Goal: Task Accomplishment & Management: Manage account settings

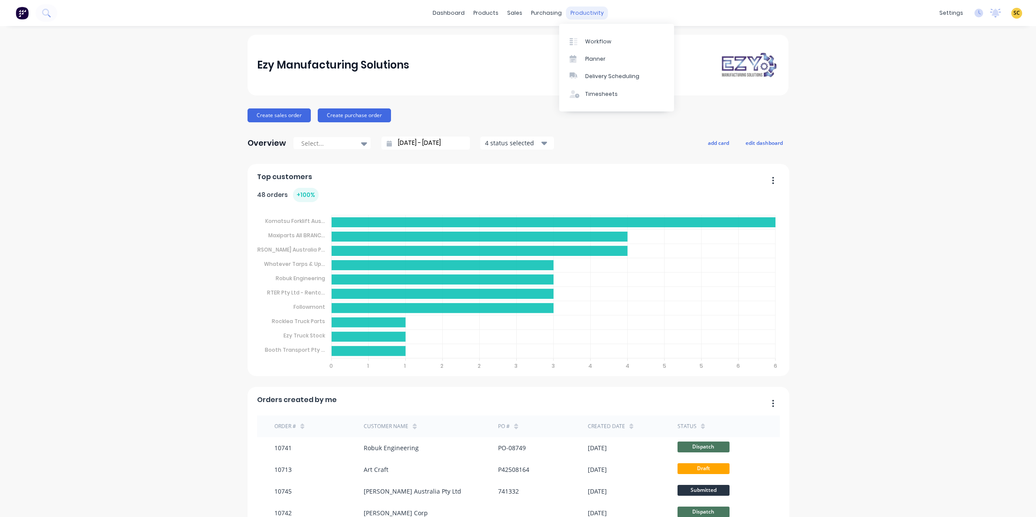
click at [569, 16] on div "productivity" at bounding box center [587, 13] width 42 height 13
click at [594, 87] on link "Timesheets" at bounding box center [616, 93] width 115 height 17
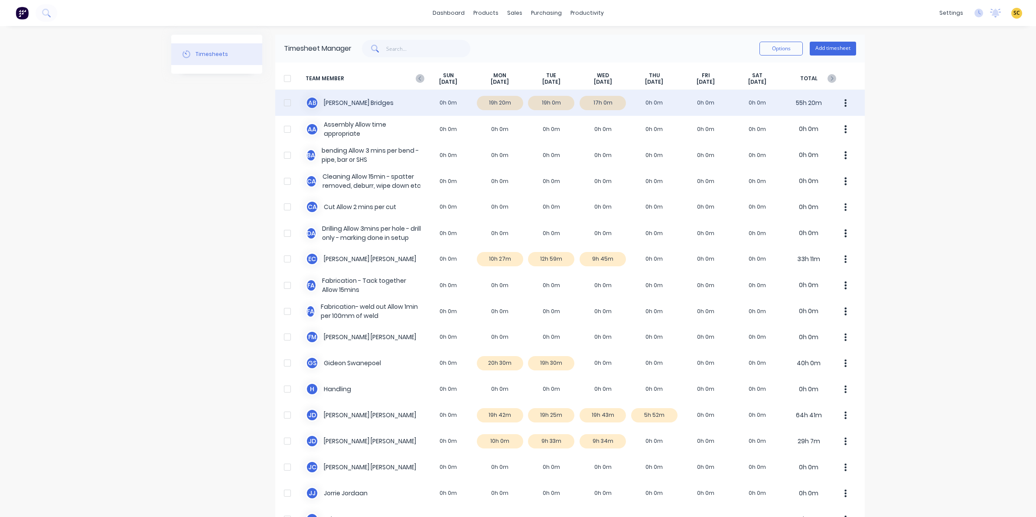
click at [602, 108] on div "A B Ashley Bridges 0h 0m 19h 20m 19h 0m 17h 0m 0h 0m 0h 0m 0h 0m 55h 20m" at bounding box center [569, 103] width 589 height 26
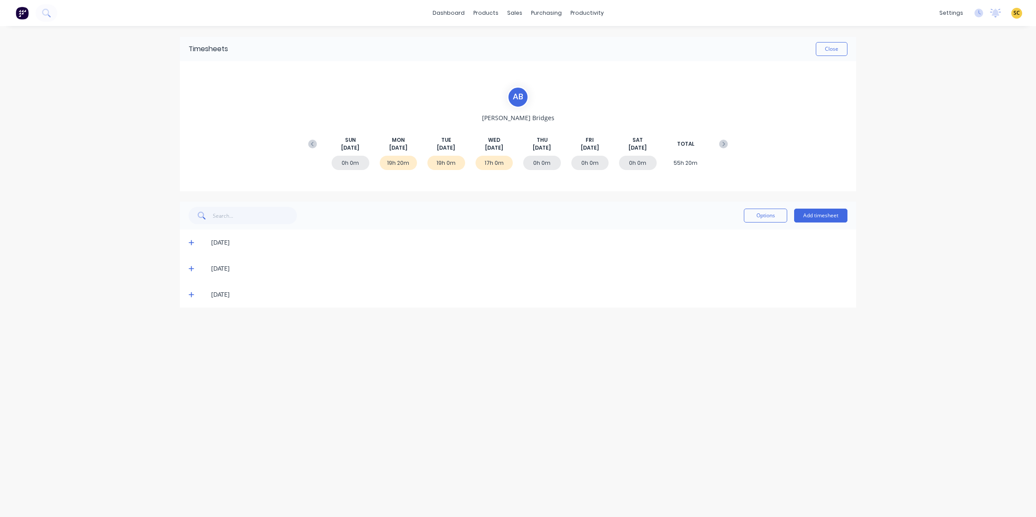
click at [187, 294] on div "03/09/25" at bounding box center [518, 294] width 676 height 26
click at [191, 296] on icon at bounding box center [192, 294] width 6 height 6
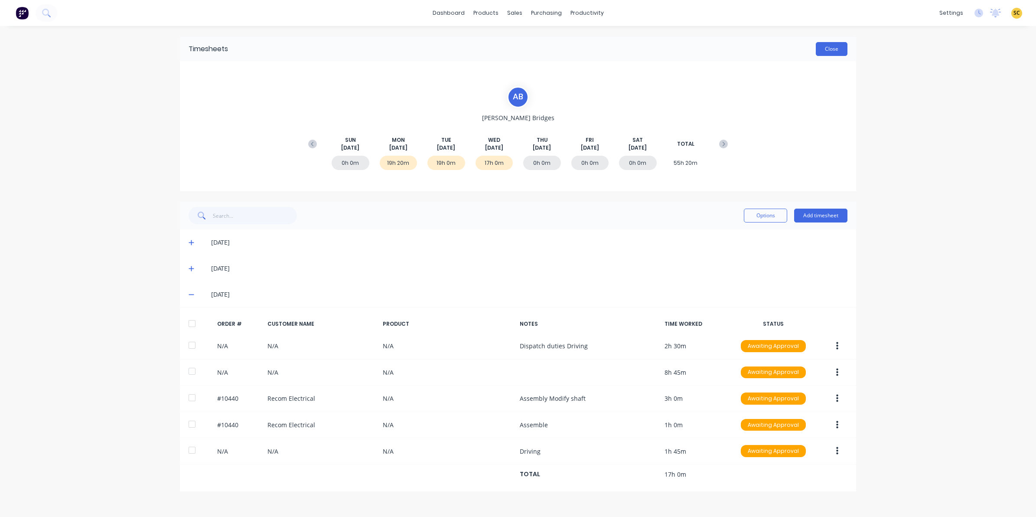
click at [637, 44] on button "Close" at bounding box center [832, 49] width 32 height 14
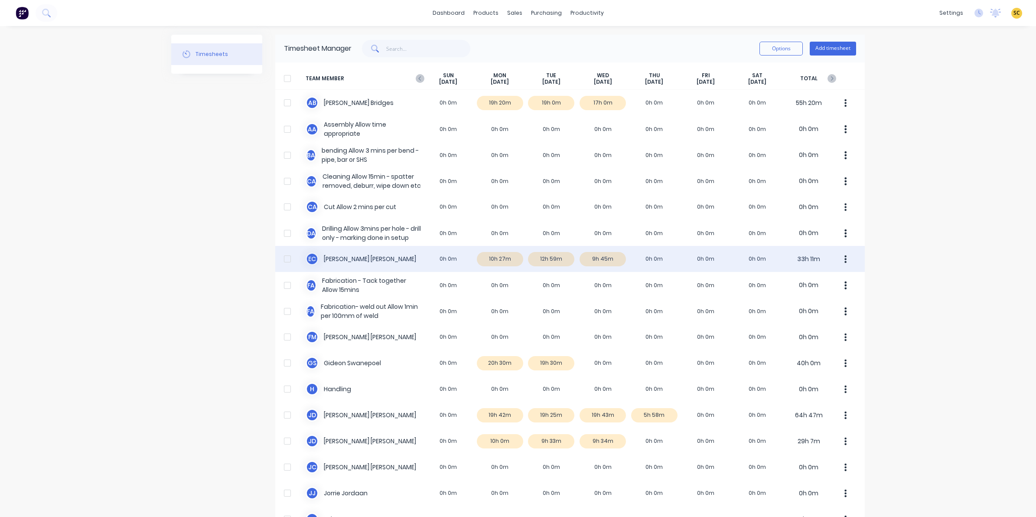
click at [610, 255] on div "E C Erik Coetzee 0h 0m 10h 27m 12h 59m 9h 45m 0h 0m 0h 0m 0h 0m 33h 11m" at bounding box center [569, 259] width 589 height 26
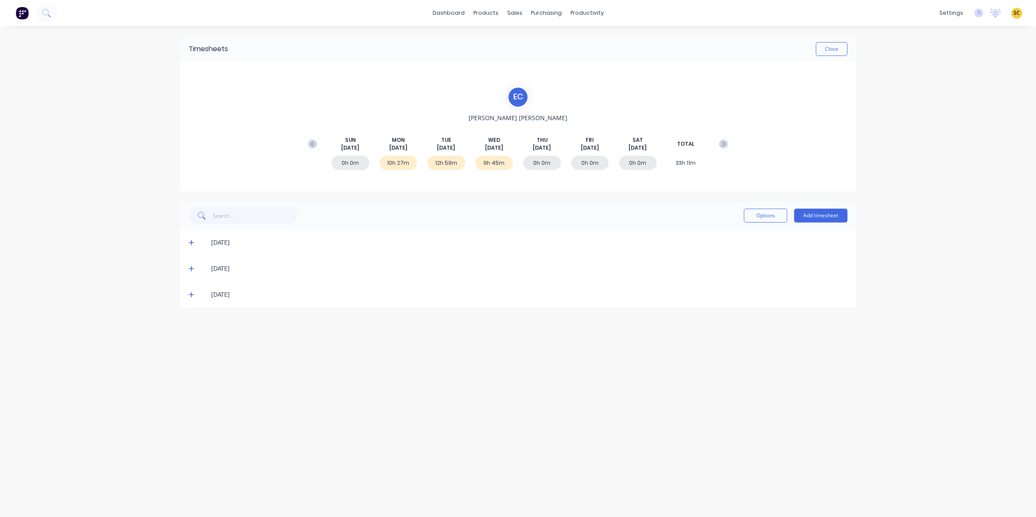
click at [189, 293] on icon at bounding box center [192, 294] width 6 height 6
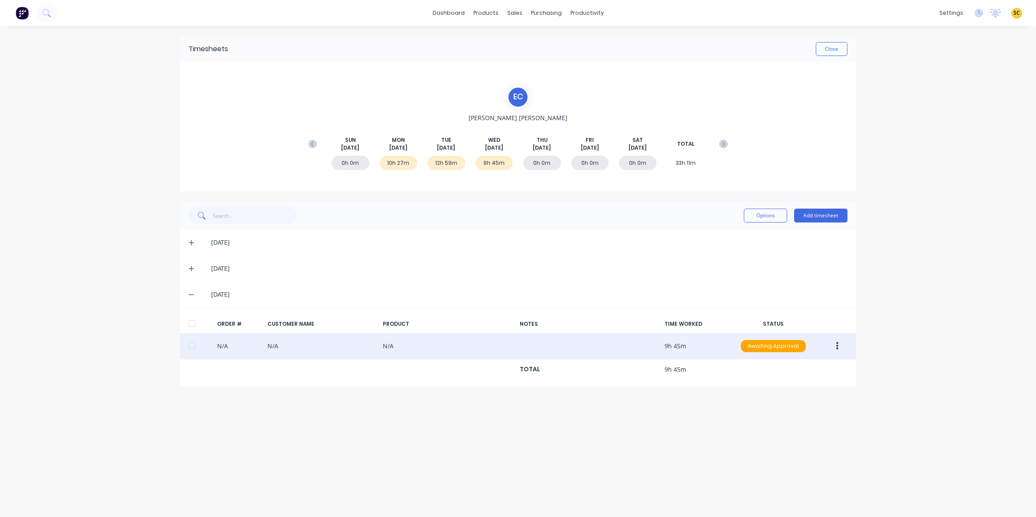
click at [637, 316] on icon "button" at bounding box center [837, 346] width 2 height 10
click at [637, 316] on button "Edit" at bounding box center [806, 403] width 82 height 17
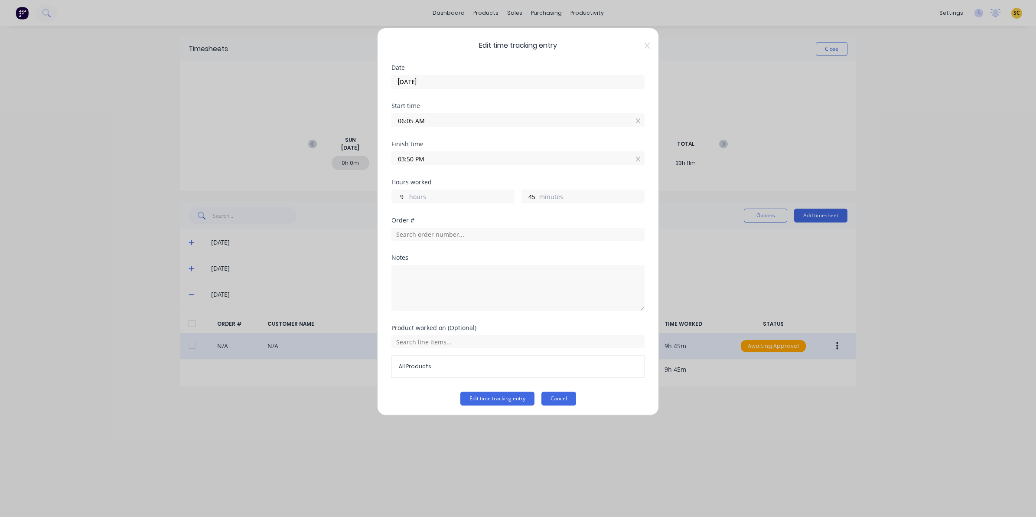
click at [568, 316] on button "Cancel" at bounding box center [558, 398] width 35 height 14
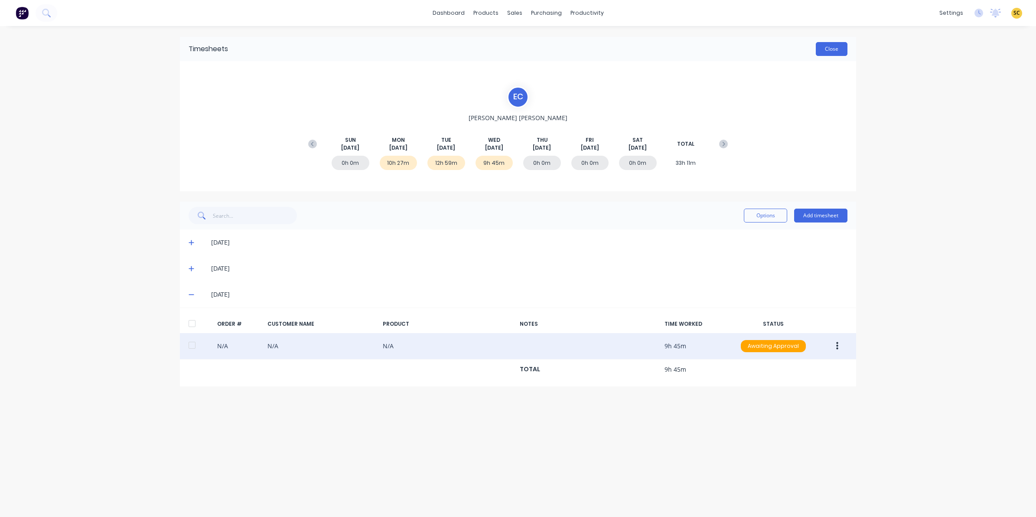
click at [637, 49] on button "Close" at bounding box center [832, 49] width 32 height 14
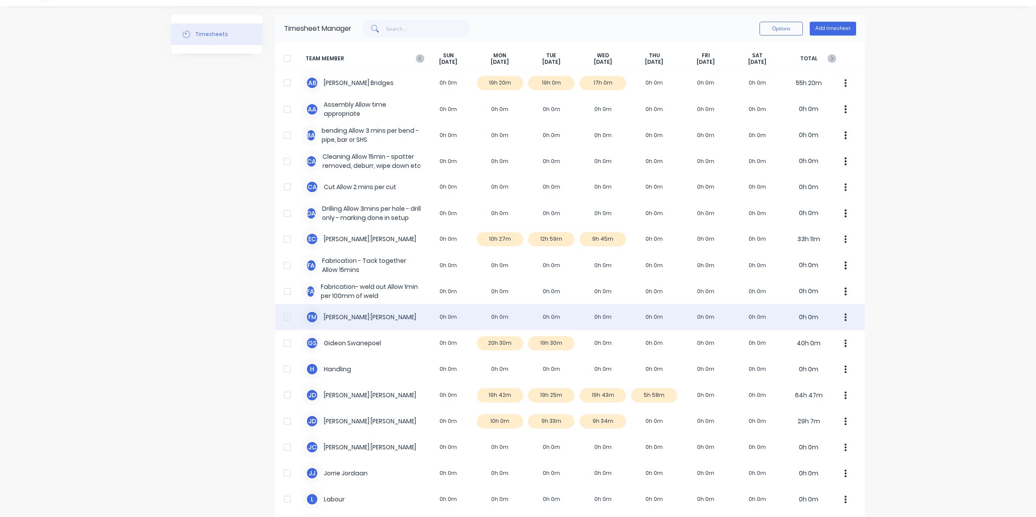
scroll to position [54, 0]
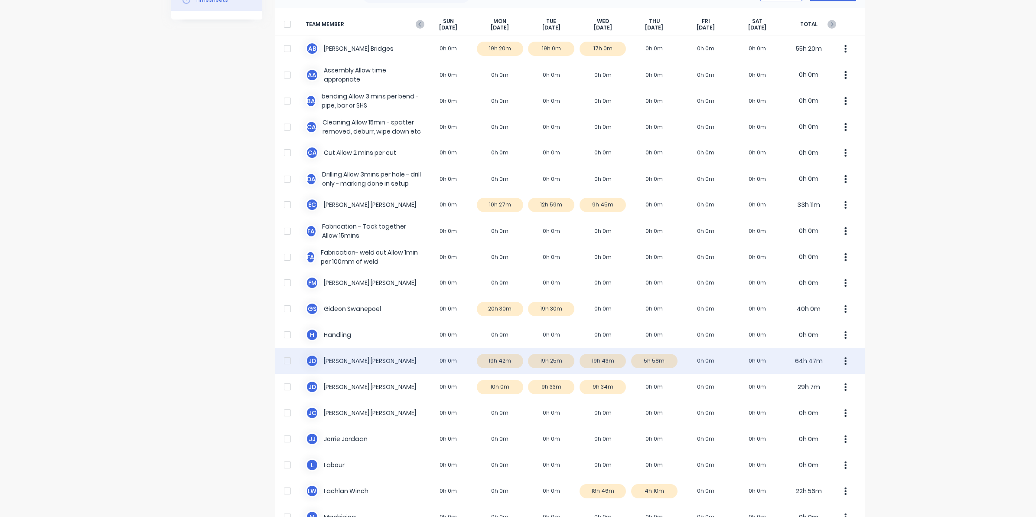
click at [594, 316] on div "J D Joel De Vries 0h 0m 19h 42m 19h 25m 19h 43m 5h 58m 0h 0m 0h 0m 64h 47m" at bounding box center [569, 361] width 589 height 26
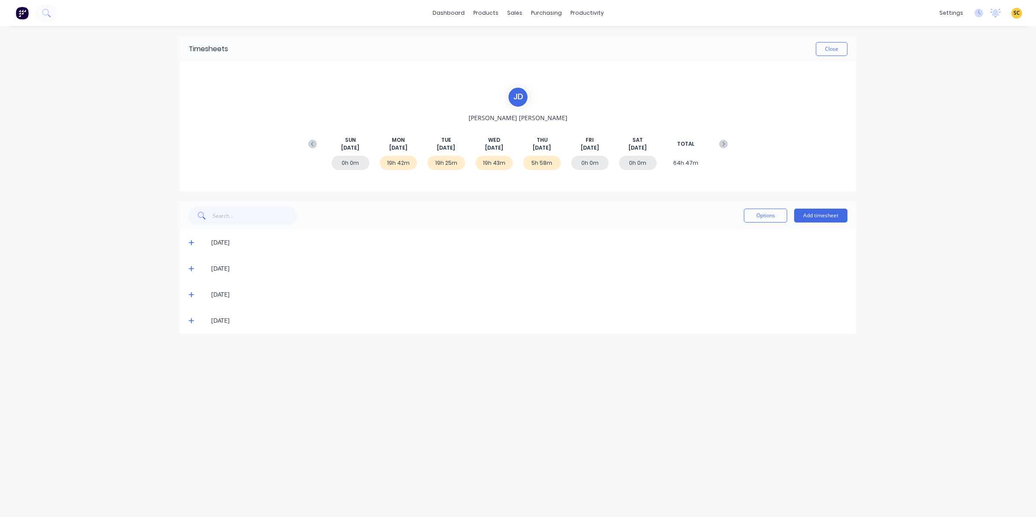
click at [194, 297] on icon at bounding box center [192, 294] width 6 height 6
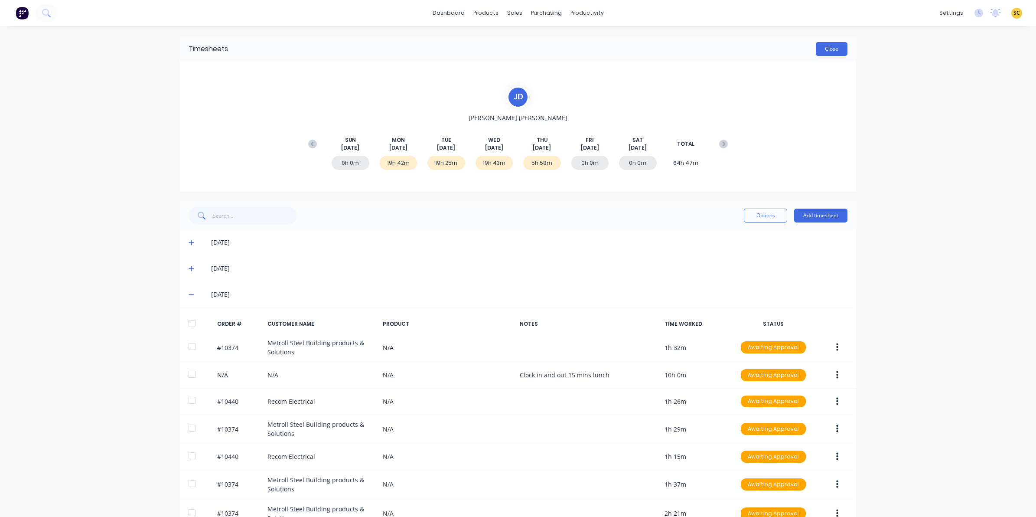
click at [637, 48] on button "Close" at bounding box center [832, 49] width 32 height 14
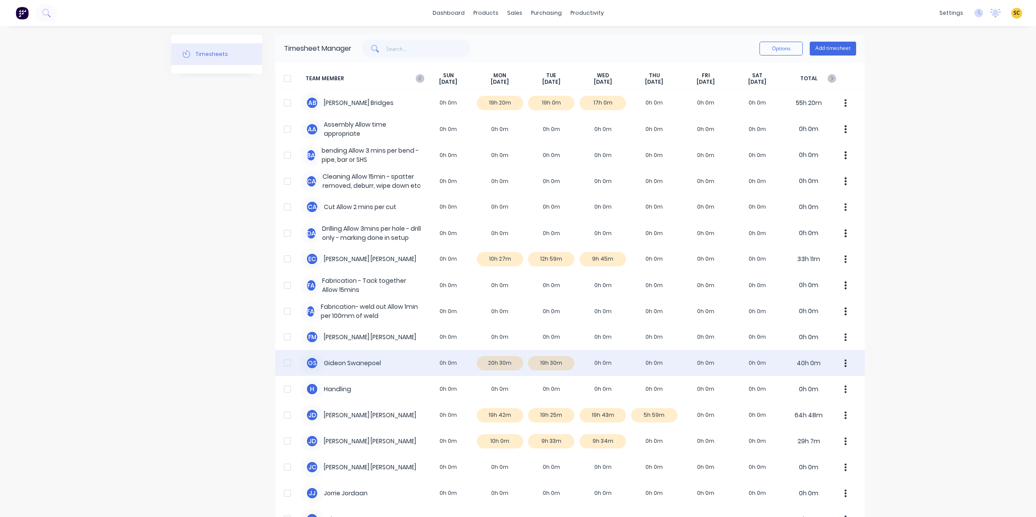
scroll to position [108, 0]
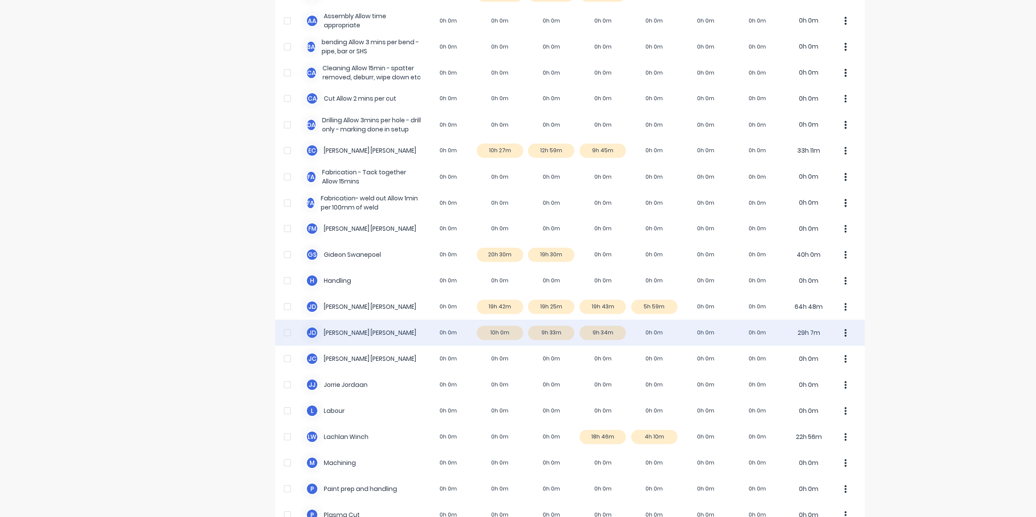
click at [596, 316] on div "J d Johan de Lange 0h 0m 10h 0m 9h 33m 9h 34m 0h 0m 0h 0m 0h 0m 29h 7m" at bounding box center [569, 332] width 589 height 26
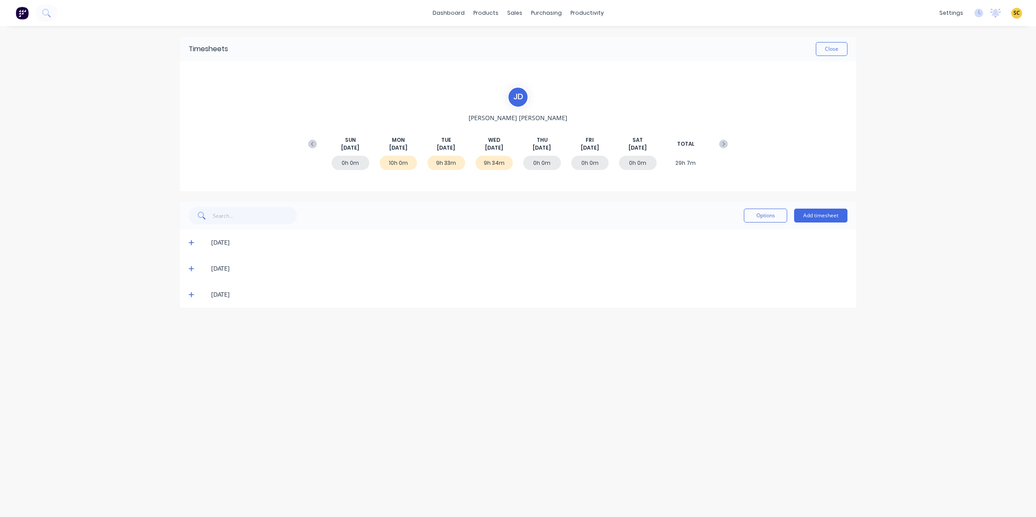
click at [191, 293] on icon at bounding box center [192, 294] width 6 height 6
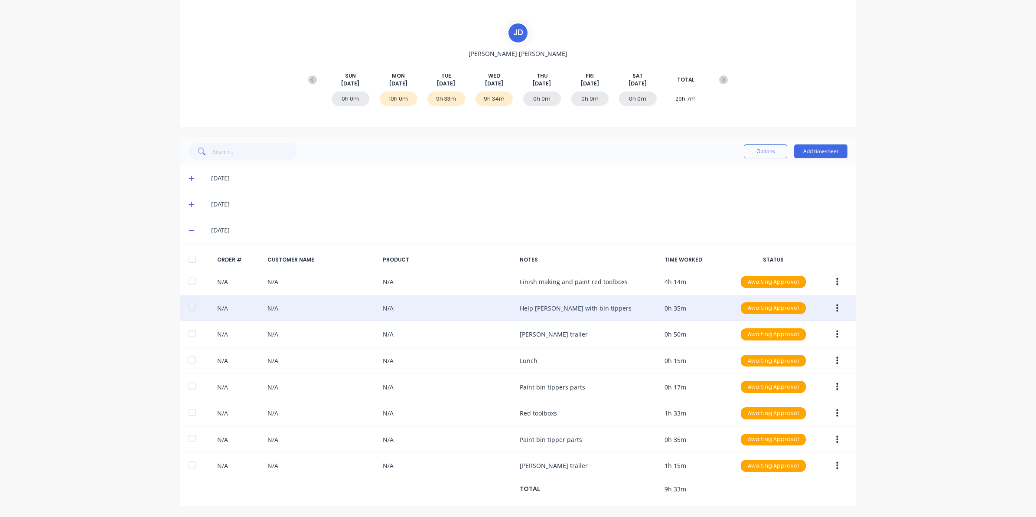
scroll to position [66, 0]
click at [637, 311] on button "button" at bounding box center [837, 308] width 20 height 16
click at [637, 316] on div "Edit" at bounding box center [806, 365] width 67 height 13
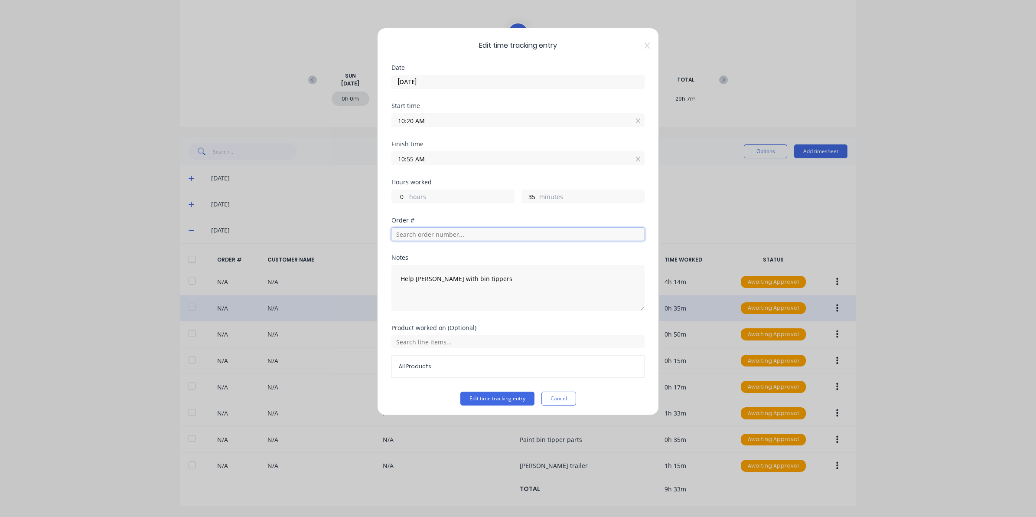
click at [419, 230] on input "text" at bounding box center [517, 234] width 253 height 13
type input "10440"
click at [460, 316] on button "Edit time tracking entry" at bounding box center [497, 398] width 74 height 14
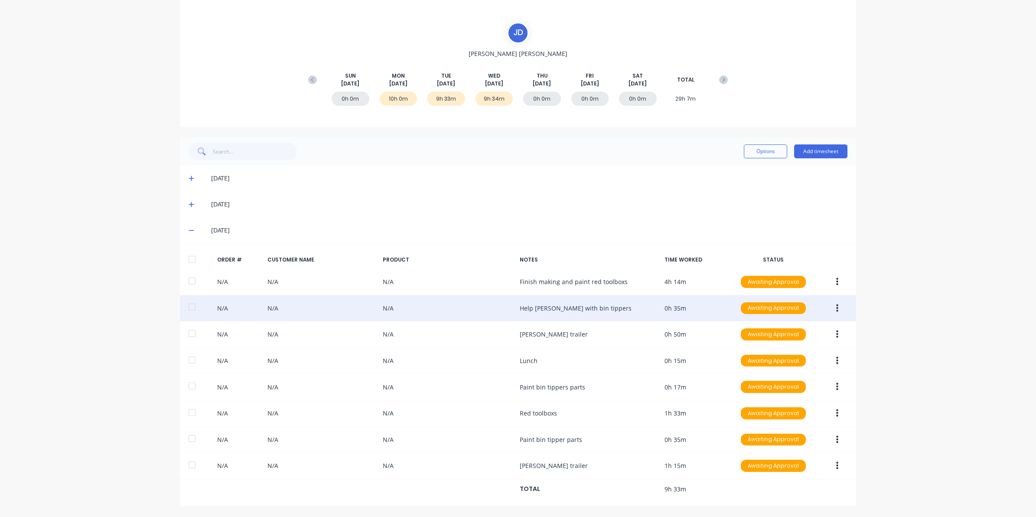
drag, startPoint x: 843, startPoint y: 306, endPoint x: 832, endPoint y: 302, distance: 11.3
click at [637, 306] on button "button" at bounding box center [837, 308] width 20 height 16
drag, startPoint x: 831, startPoint y: 302, endPoint x: 821, endPoint y: 313, distance: 15.1
click at [637, 302] on button "button" at bounding box center [837, 308] width 20 height 16
click at [637, 309] on button "button" at bounding box center [837, 308] width 20 height 16
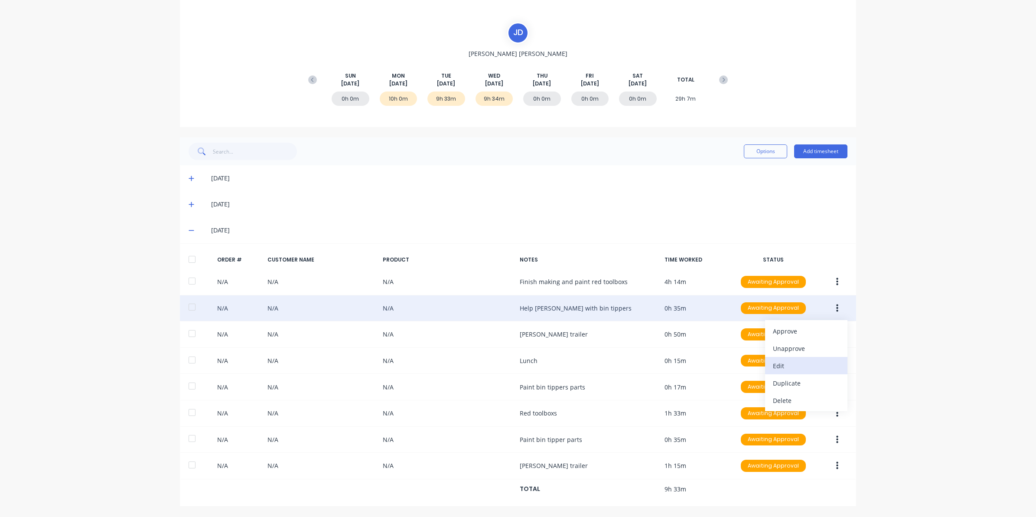
click at [637, 316] on div "Edit" at bounding box center [806, 365] width 67 height 13
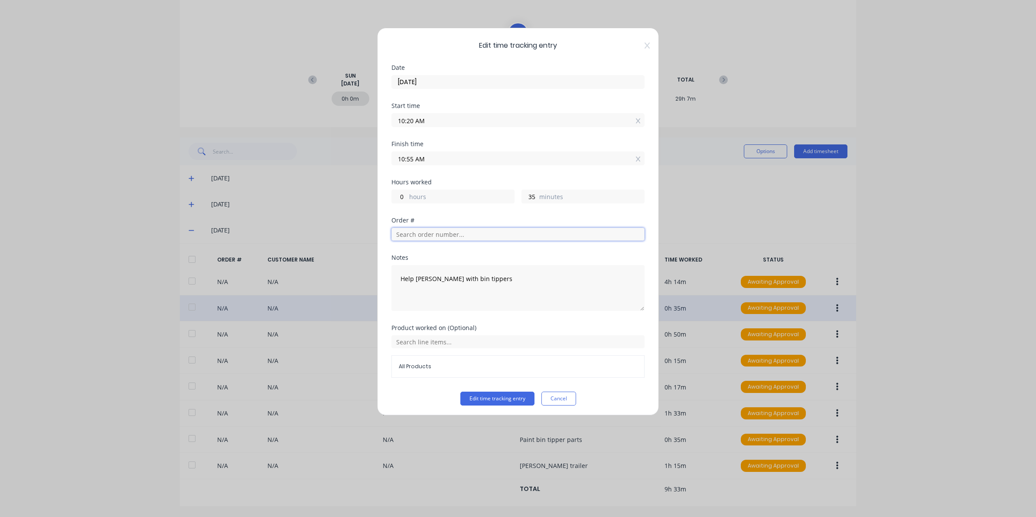
click at [407, 233] on input "text" at bounding box center [517, 234] width 253 height 13
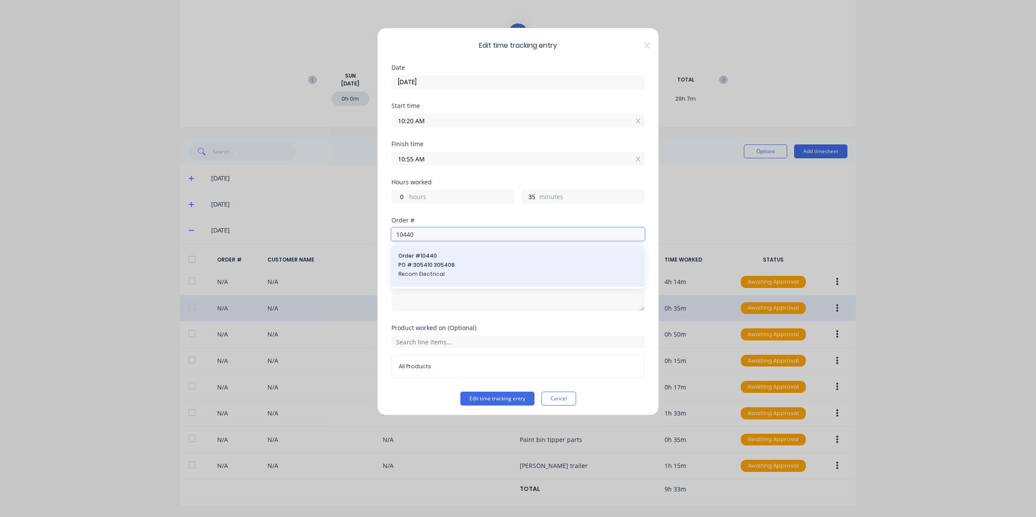
type input "10440"
click at [418, 255] on span "Order # 10440" at bounding box center [517, 256] width 239 height 8
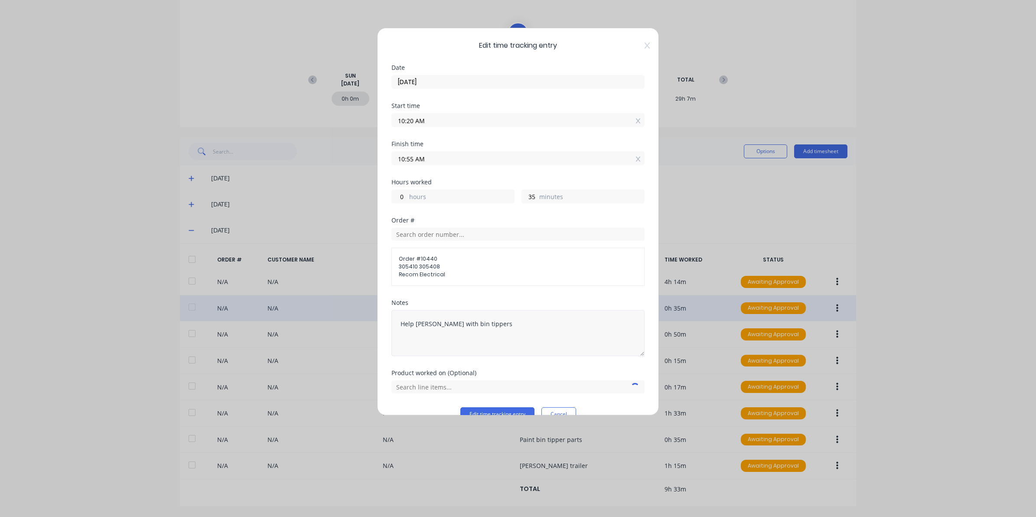
scroll to position [19, 0]
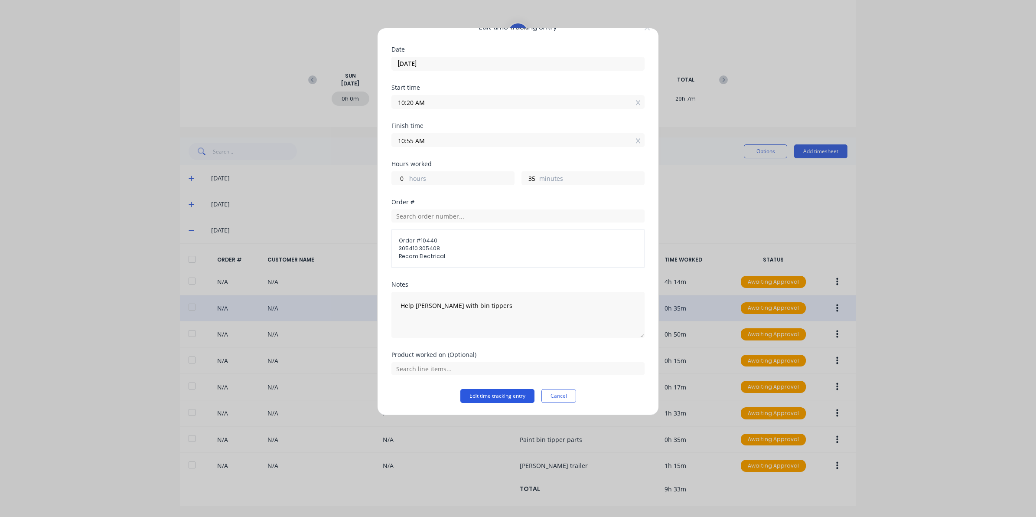
click at [485, 316] on button "Edit time tracking entry" at bounding box center [497, 396] width 74 height 14
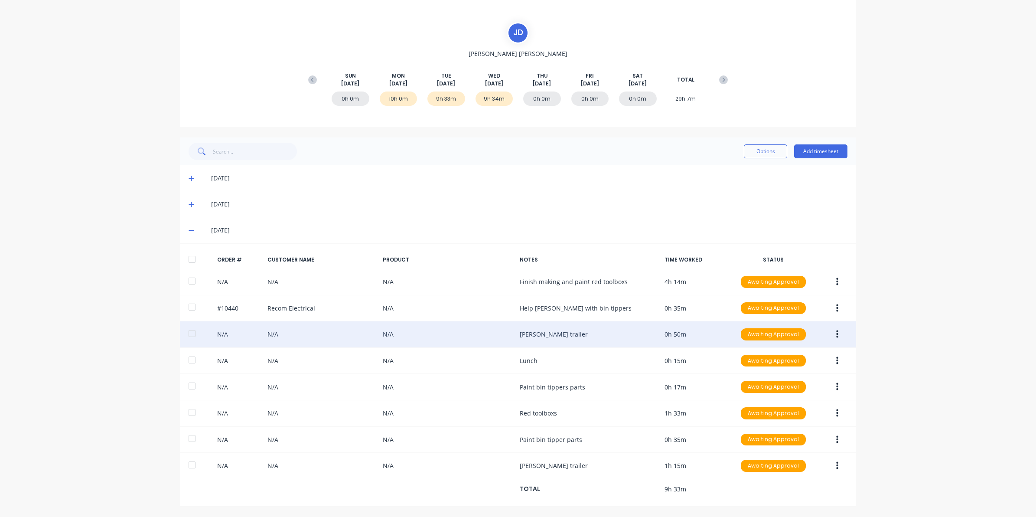
click at [637, 316] on icon "button" at bounding box center [837, 334] width 2 height 8
click at [637, 316] on div "Edit" at bounding box center [806, 391] width 67 height 13
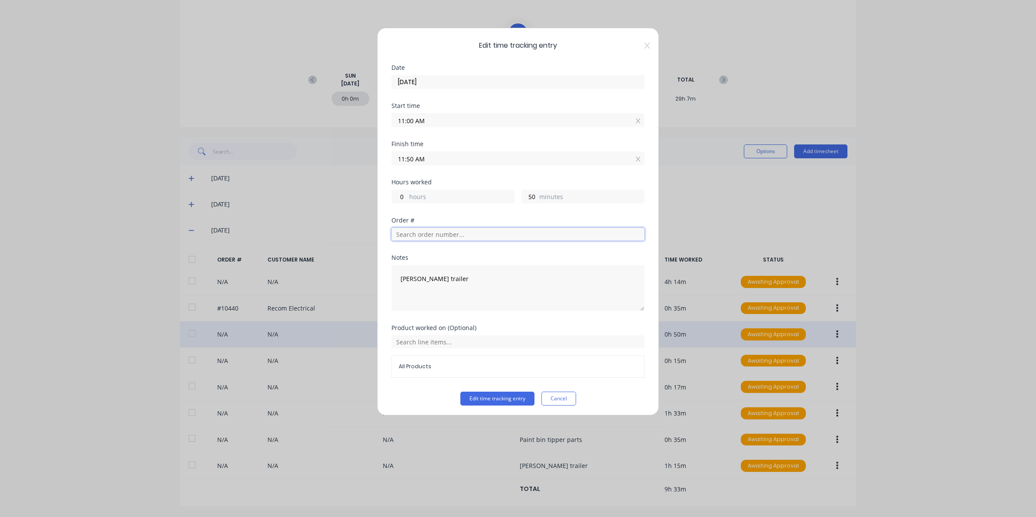
click at [423, 235] on input "text" at bounding box center [517, 234] width 253 height 13
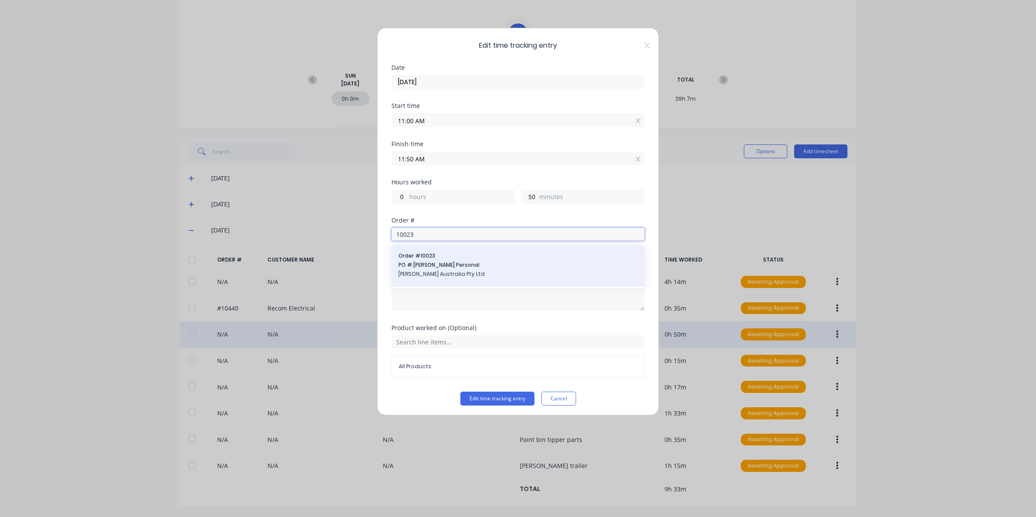
type input "10023"
click at [434, 265] on span "PO #: Andrew Personal" at bounding box center [517, 265] width 239 height 8
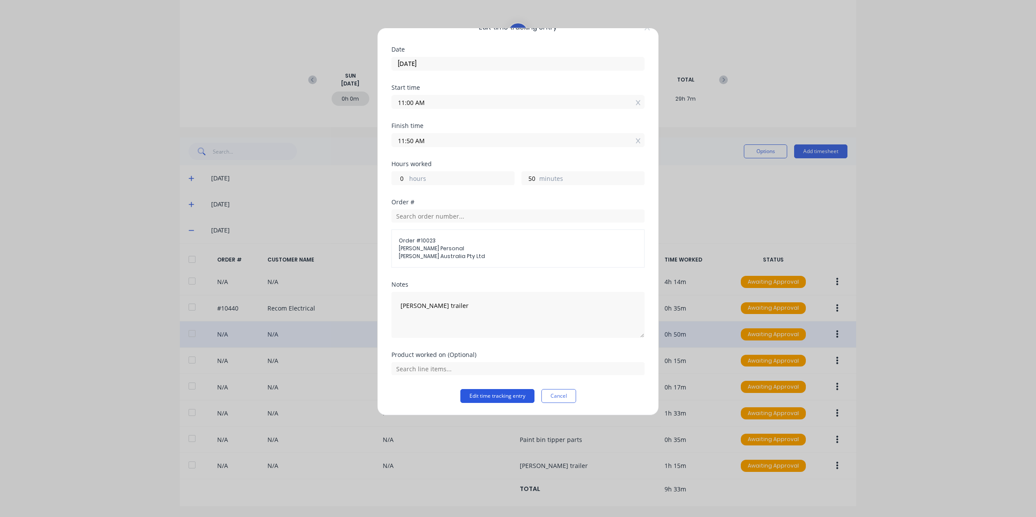
click at [493, 316] on button "Edit time tracking entry" at bounding box center [497, 396] width 74 height 14
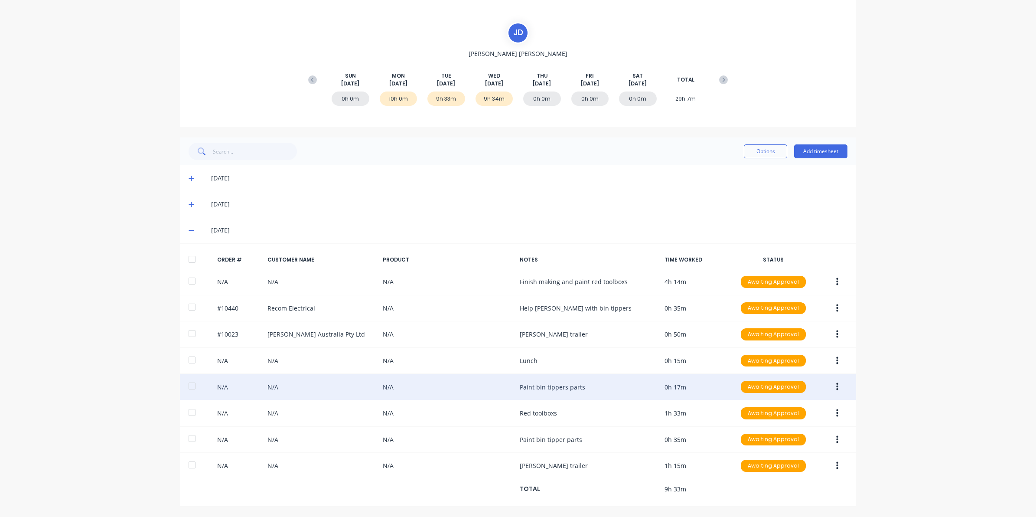
click at [637, 316] on button "button" at bounding box center [837, 387] width 20 height 16
click at [637, 316] on div "Edit" at bounding box center [806, 444] width 67 height 13
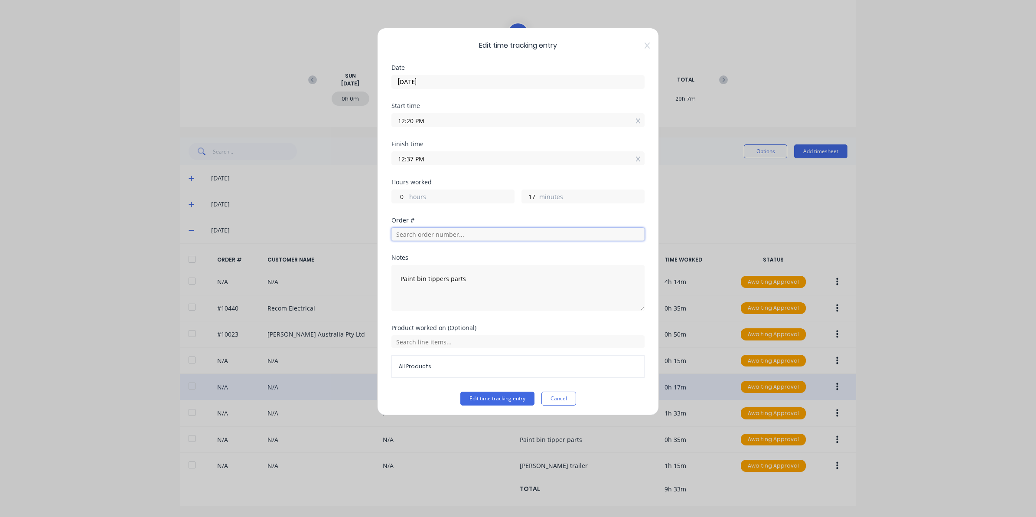
click at [438, 235] on input "text" at bounding box center [517, 234] width 253 height 13
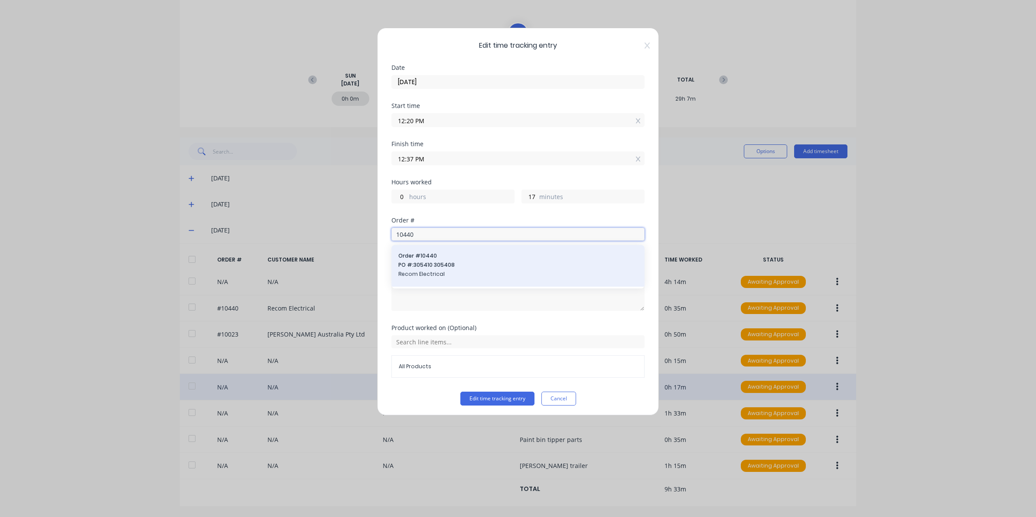
type input "10440"
click at [451, 274] on span "Recom Electrical" at bounding box center [517, 274] width 239 height 8
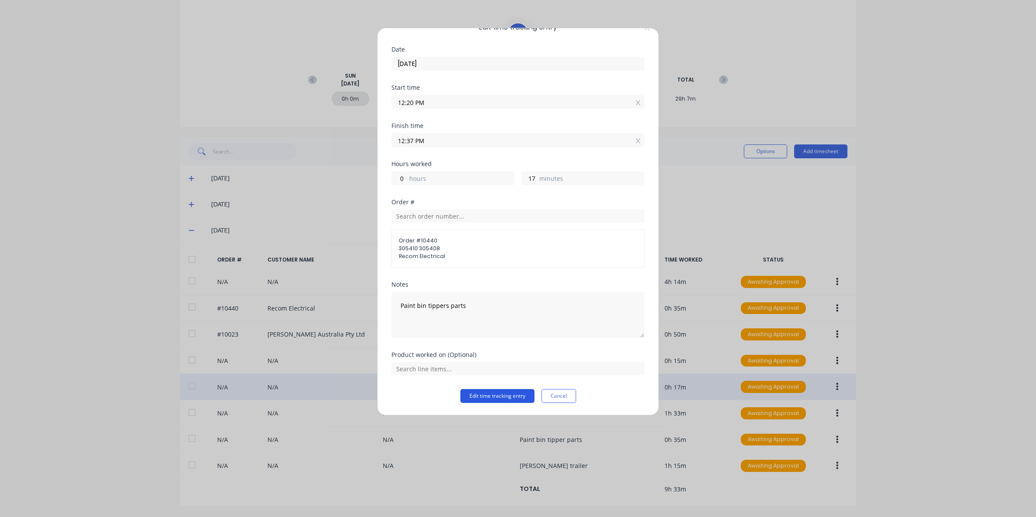
click at [473, 316] on button "Edit time tracking entry" at bounding box center [497, 396] width 74 height 14
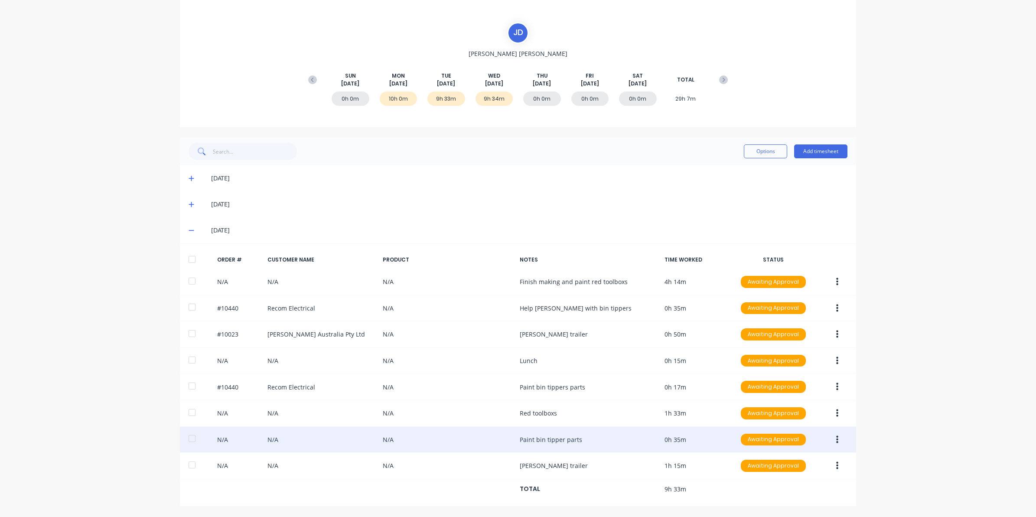
click at [637, 316] on button "button" at bounding box center [837, 440] width 20 height 16
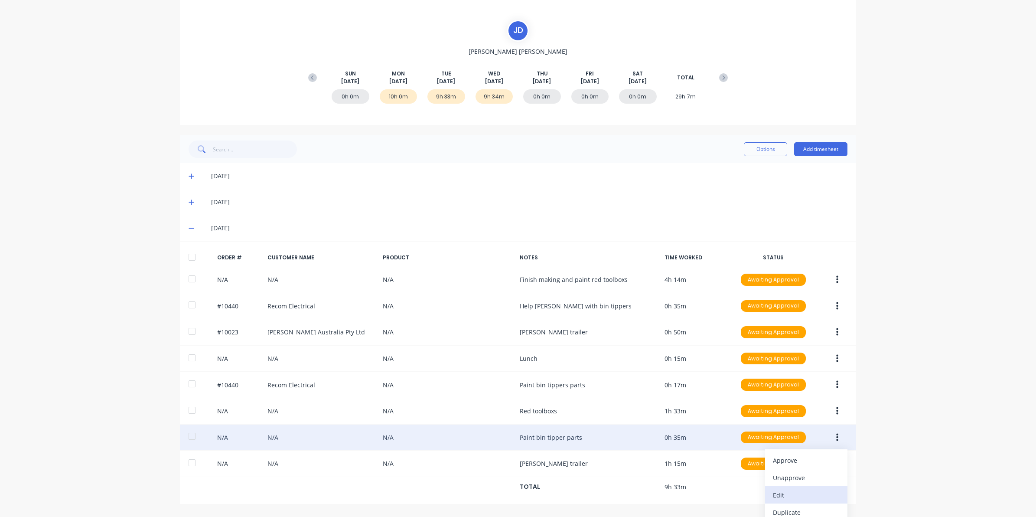
click at [637, 316] on div "Edit" at bounding box center [806, 494] width 67 height 13
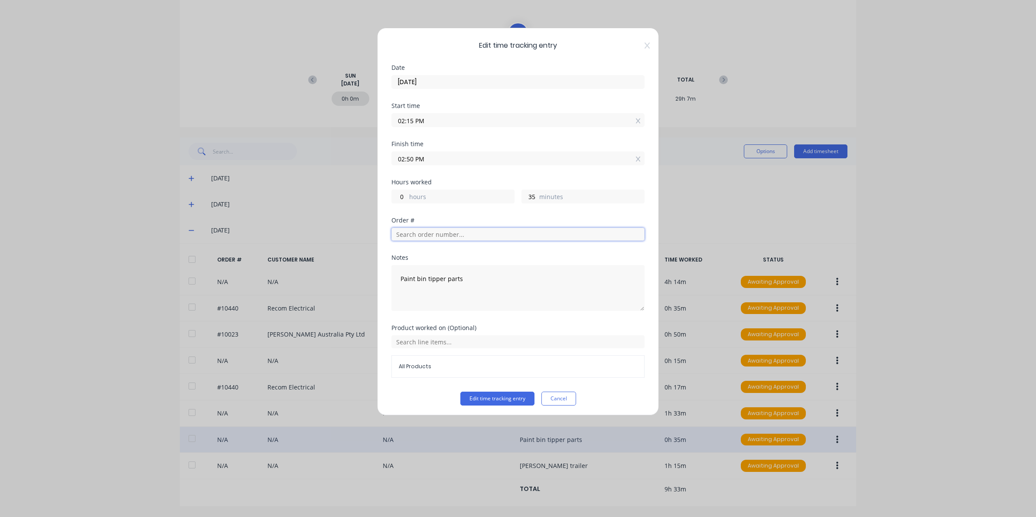
click at [417, 231] on input "text" at bounding box center [517, 234] width 253 height 13
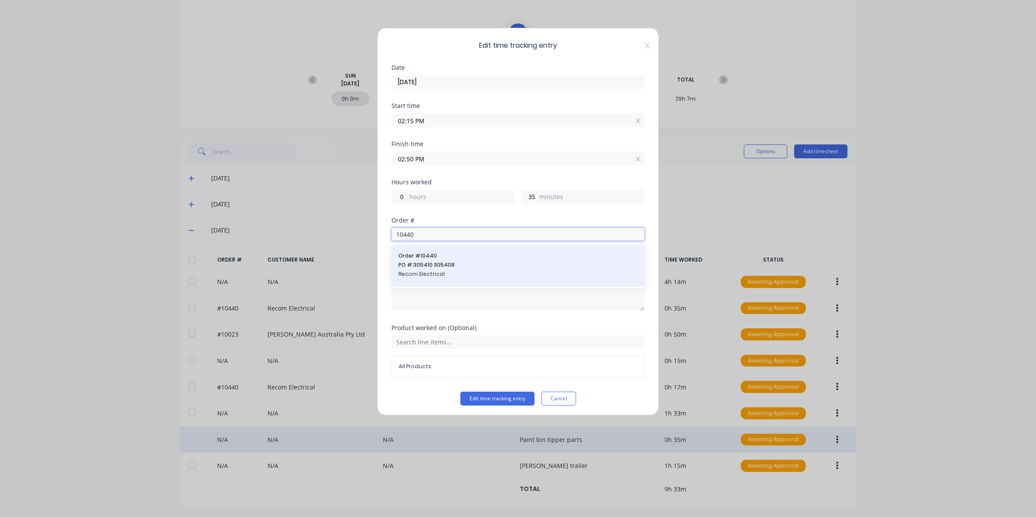
type input "10440"
click at [423, 262] on span "PO #: 305410 305408" at bounding box center [517, 265] width 239 height 8
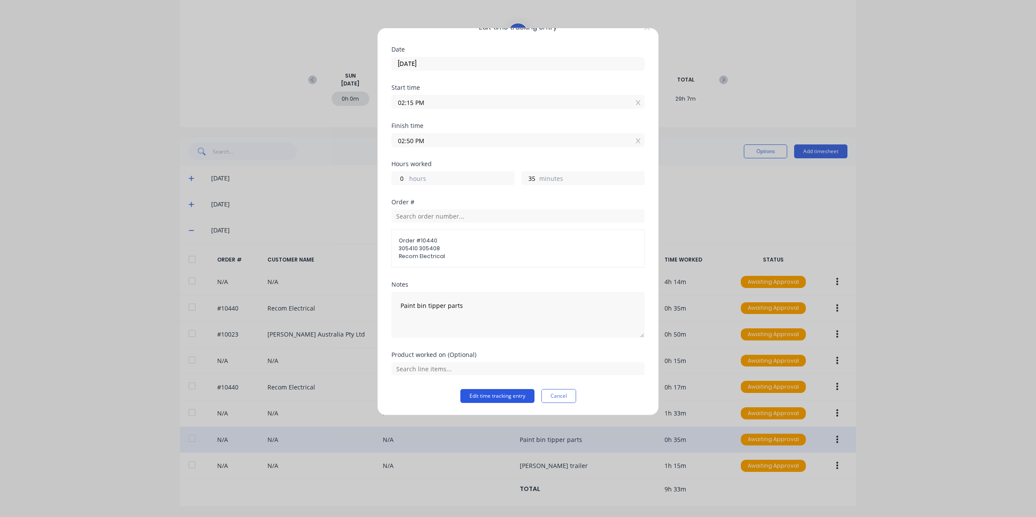
click at [498, 316] on button "Edit time tracking entry" at bounding box center [497, 396] width 74 height 14
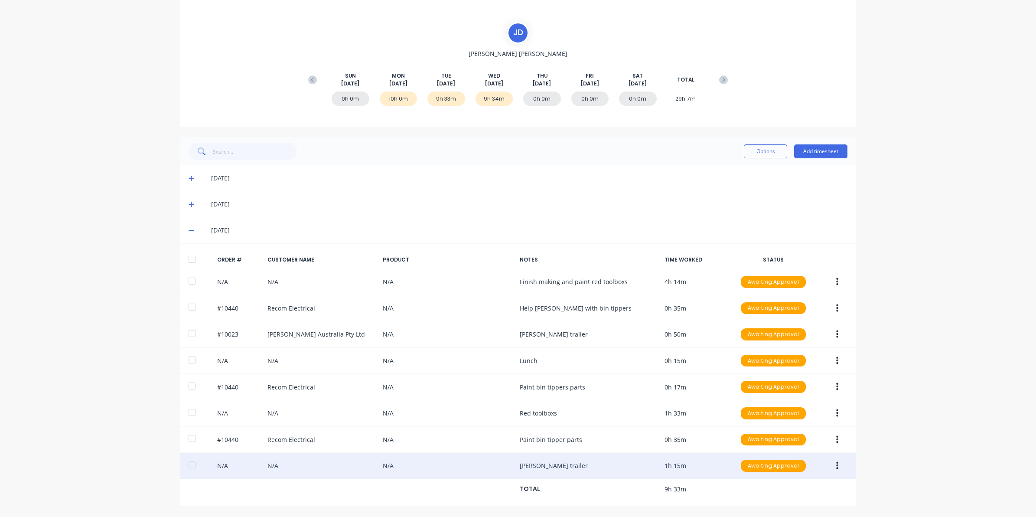
click at [637, 316] on button "button" at bounding box center [837, 466] width 20 height 16
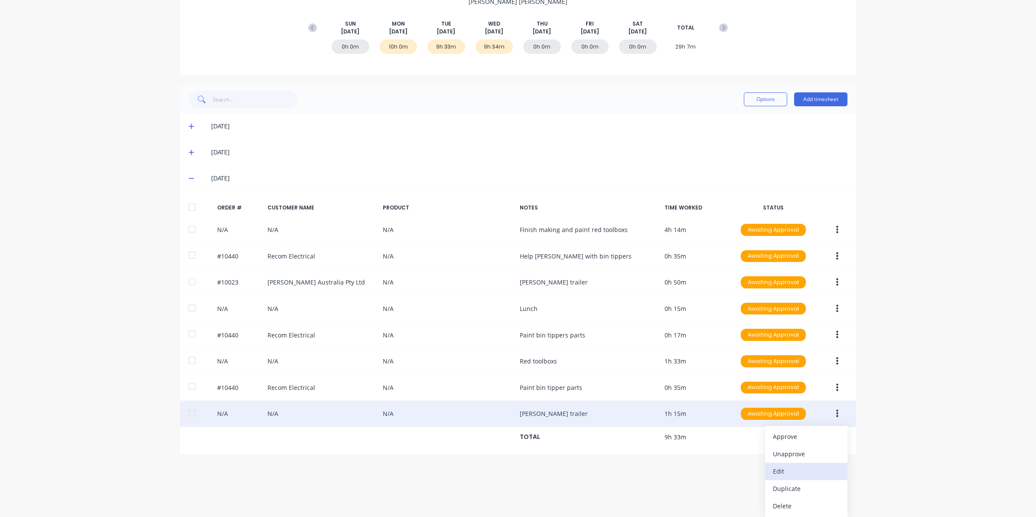
click at [637, 316] on div "Edit" at bounding box center [806, 471] width 67 height 13
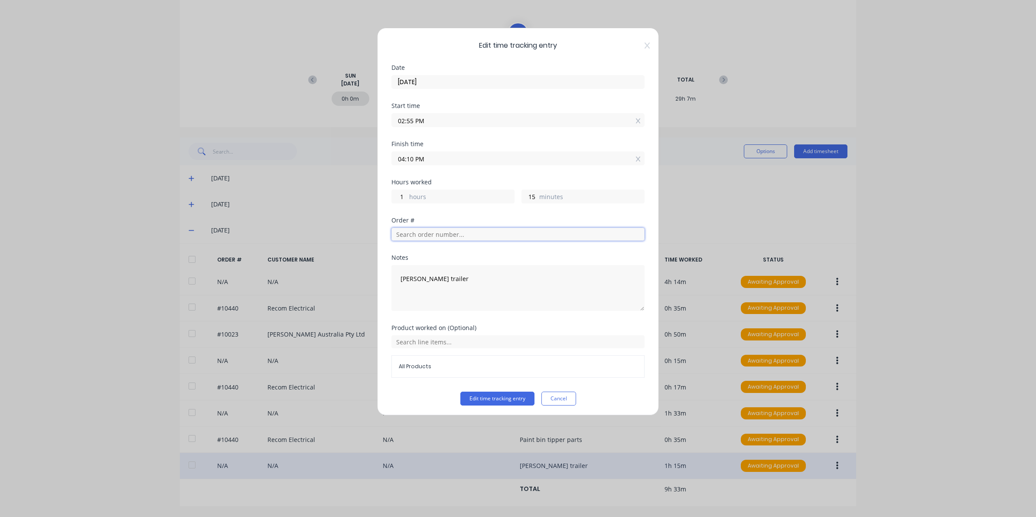
click at [448, 237] on input "text" at bounding box center [517, 234] width 253 height 13
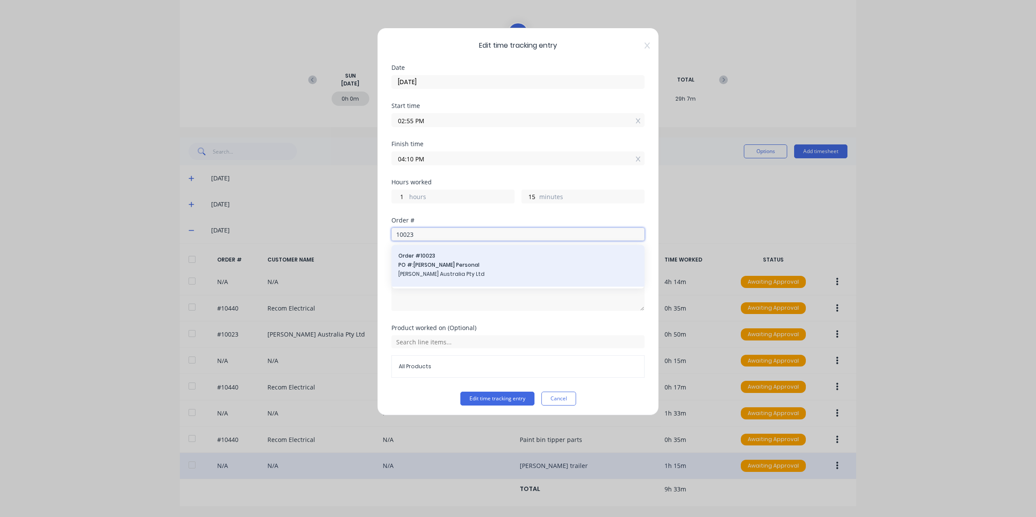
type input "10023"
click at [441, 266] on span "PO #: Andrew Personal" at bounding box center [517, 265] width 239 height 8
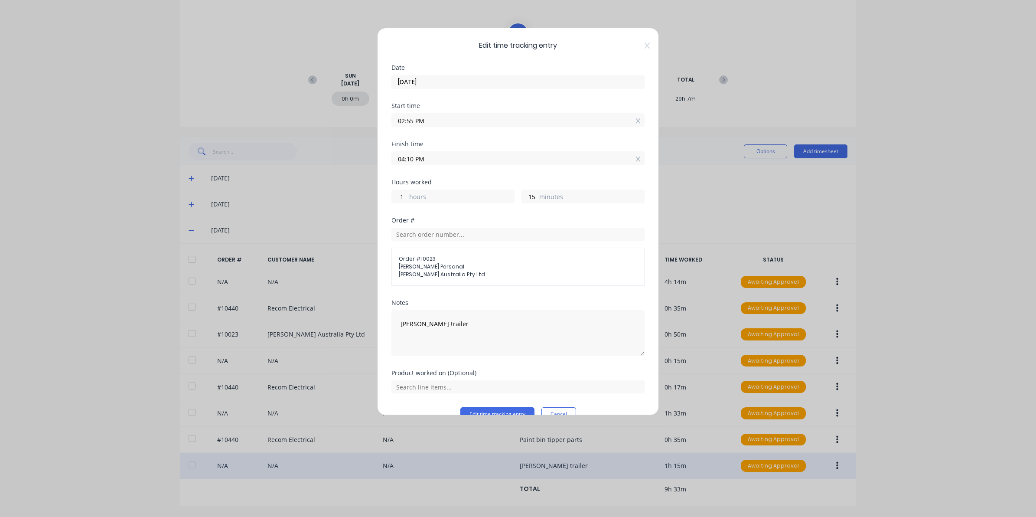
scroll to position [19, 0]
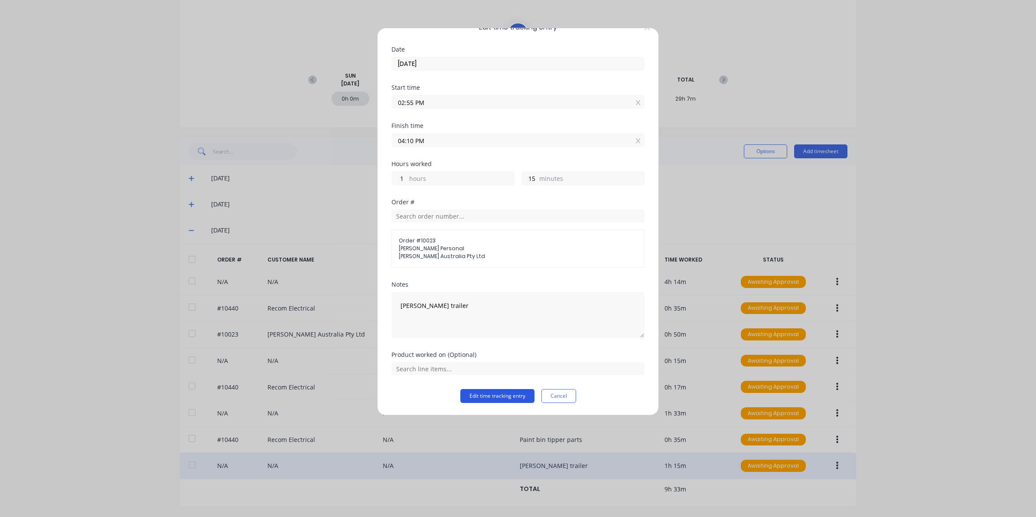
click at [483, 316] on button "Edit time tracking entry" at bounding box center [497, 396] width 74 height 14
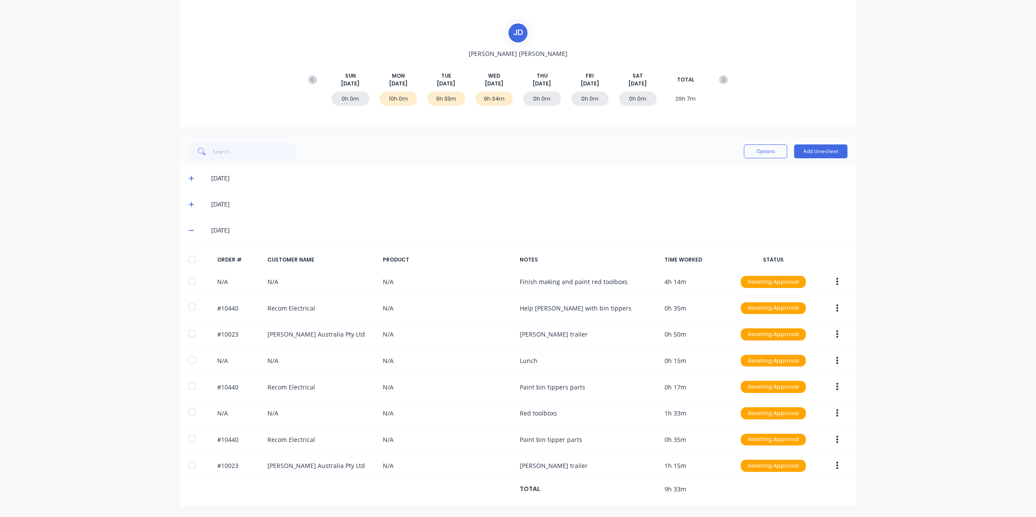
click at [189, 201] on icon at bounding box center [192, 204] width 6 height 6
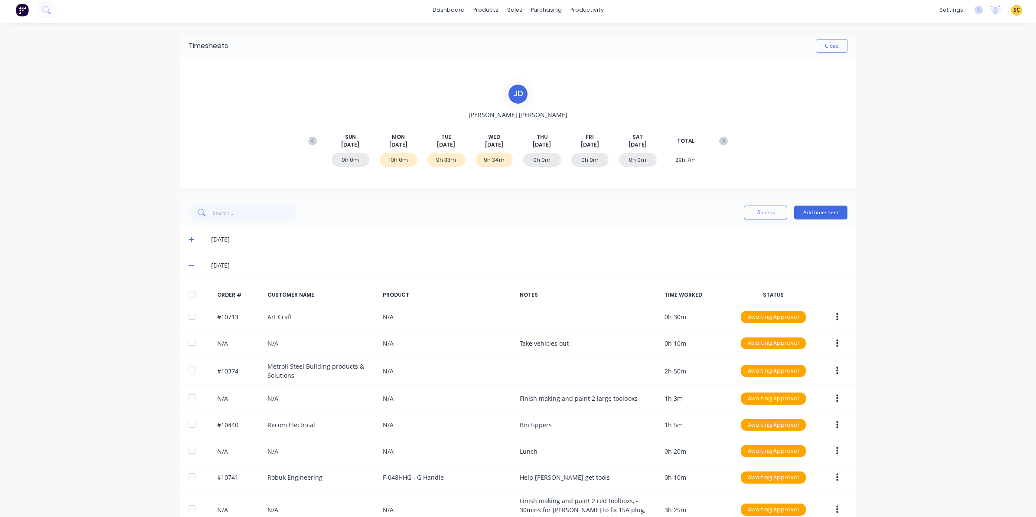
scroll to position [0, 0]
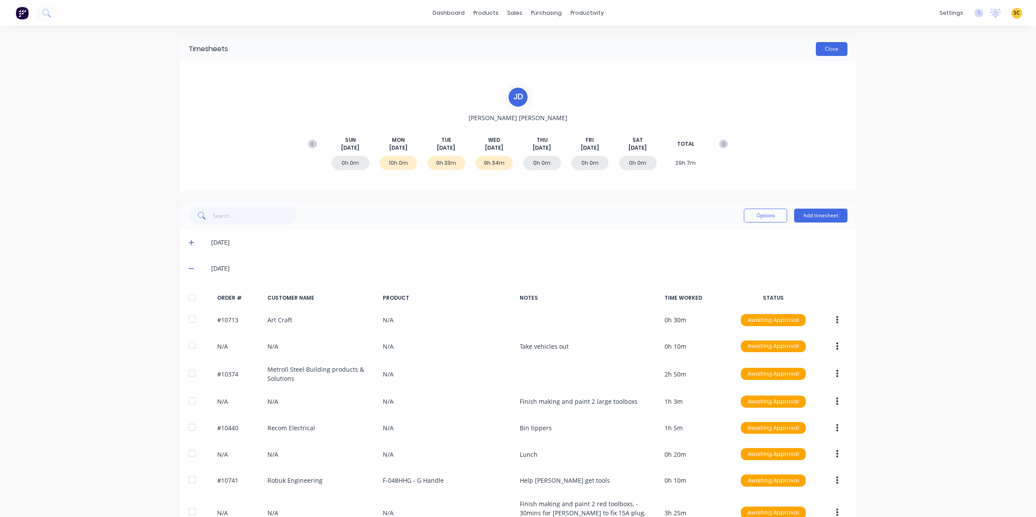
click at [637, 47] on button "Close" at bounding box center [832, 49] width 32 height 14
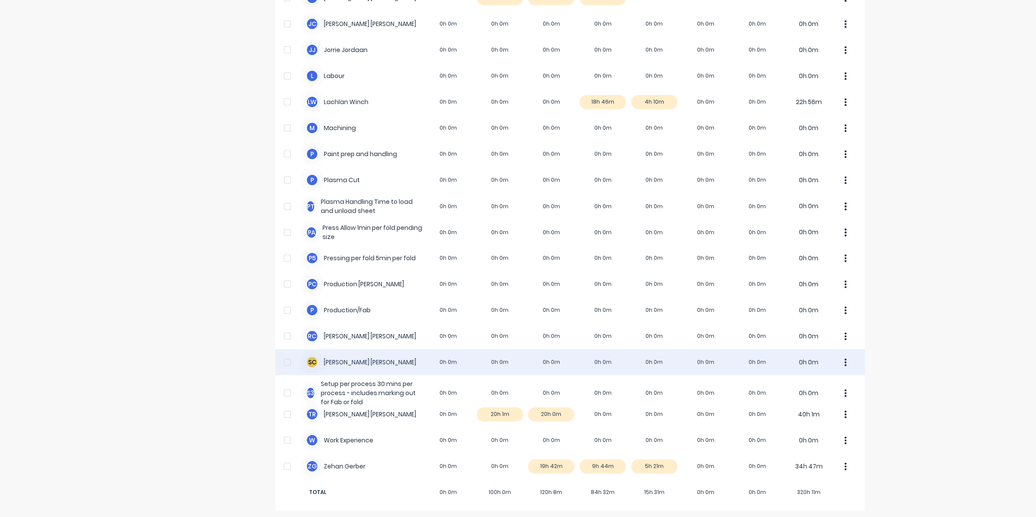
scroll to position [445, 0]
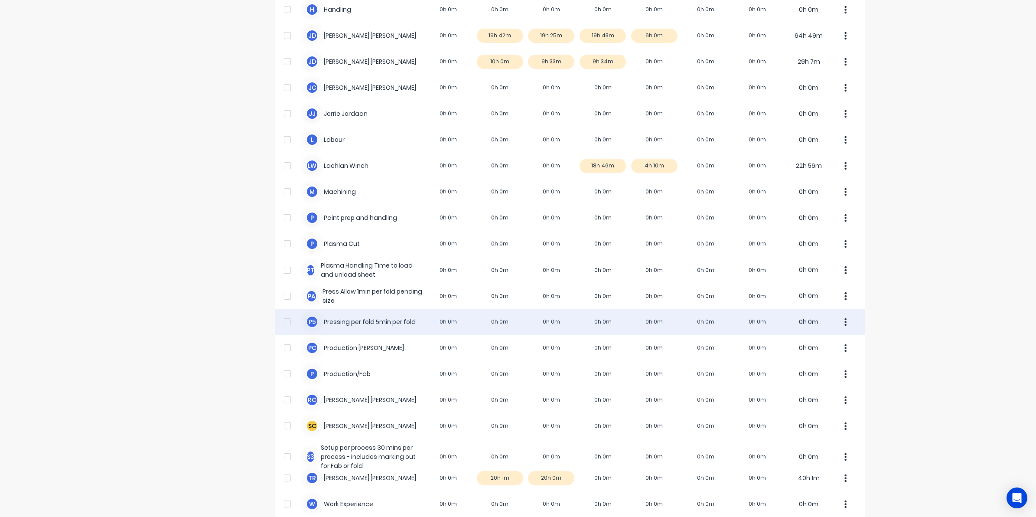
scroll to position [445, 0]
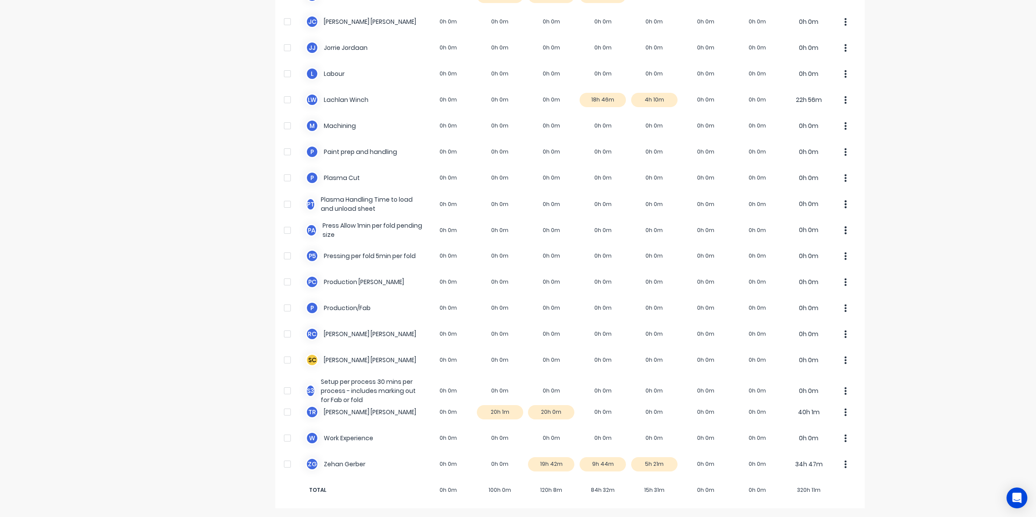
drag, startPoint x: 201, startPoint y: 383, endPoint x: 202, endPoint y: 390, distance: 7.5
drag, startPoint x: 202, startPoint y: 390, endPoint x: 79, endPoint y: 221, distance: 209.1
click at [79, 221] on div "dashboard products sales purchasing productivity dashboard products Product Cat…" at bounding box center [518, 258] width 1036 height 517
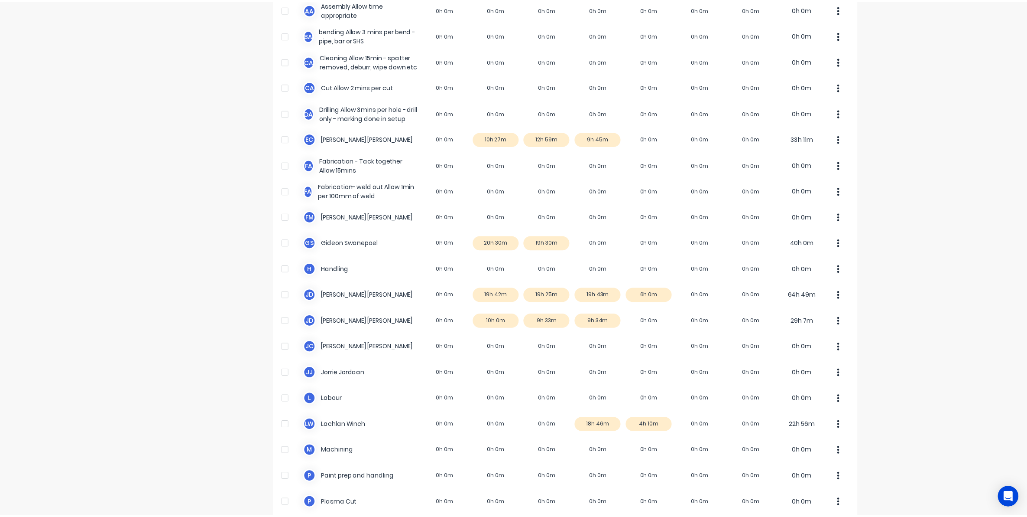
scroll to position [0, 0]
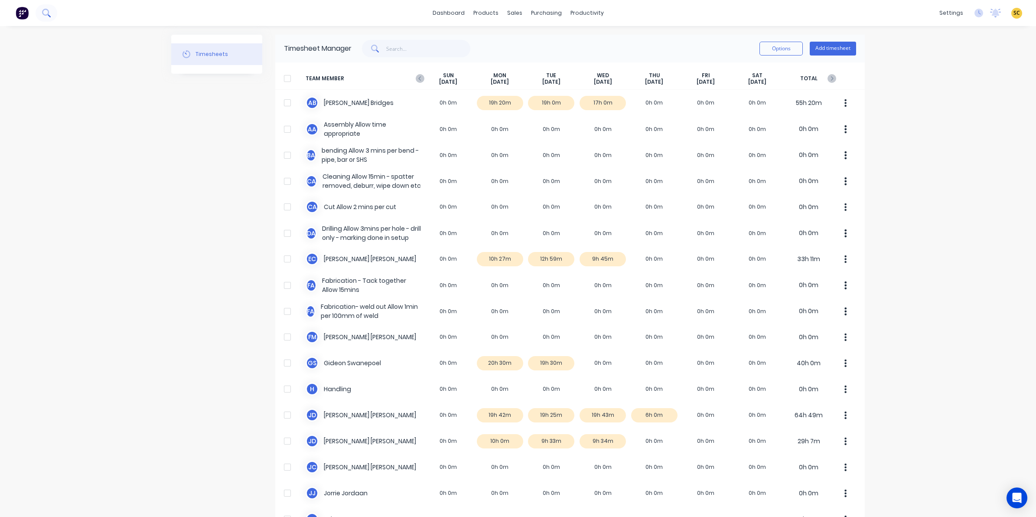
click at [45, 16] on icon at bounding box center [46, 13] width 8 height 8
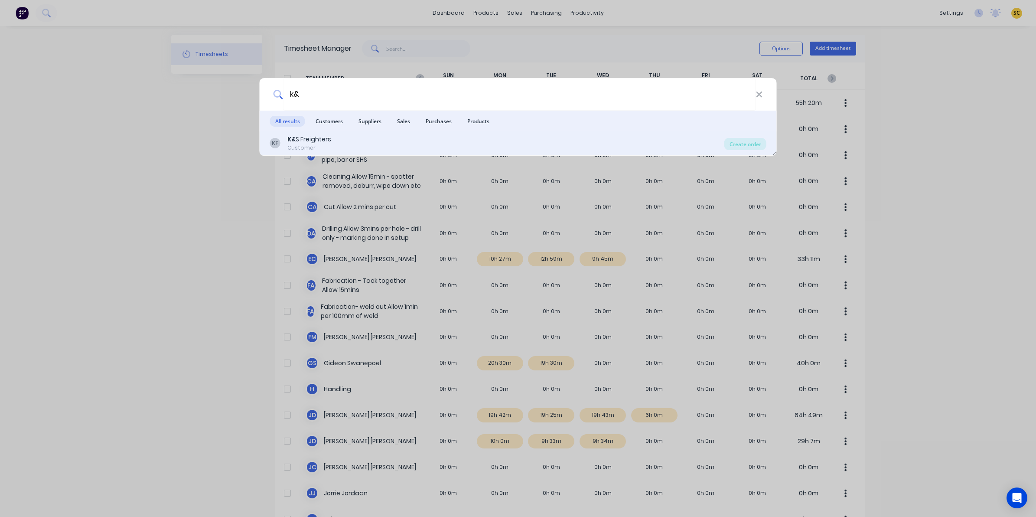
type input "k&"
click at [334, 137] on div "KF K& S Freighters Customer" at bounding box center [497, 143] width 454 height 17
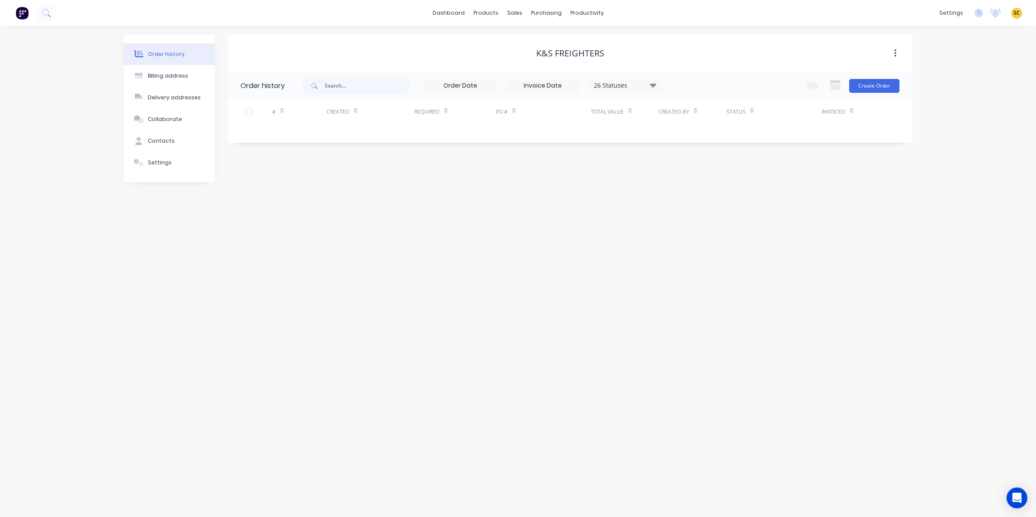
click at [652, 79] on div "26 Statuses Invoice Status Invoiced Not Invoiced Partial Order Status All Archi…" at bounding box center [625, 85] width 74 height 13
click at [650, 87] on icon at bounding box center [653, 85] width 7 height 10
click at [753, 242] on div "Order history Billing address Delivery addresses Collaborate Contacts Settings …" at bounding box center [518, 271] width 1036 height 491
click at [644, 92] on div "26 Statuses Invoice Status Invoiced Not Invoiced Partial Order Status All Archi…" at bounding box center [542, 86] width 238 height 14
click at [645, 89] on div "26 Statuses" at bounding box center [625, 86] width 73 height 10
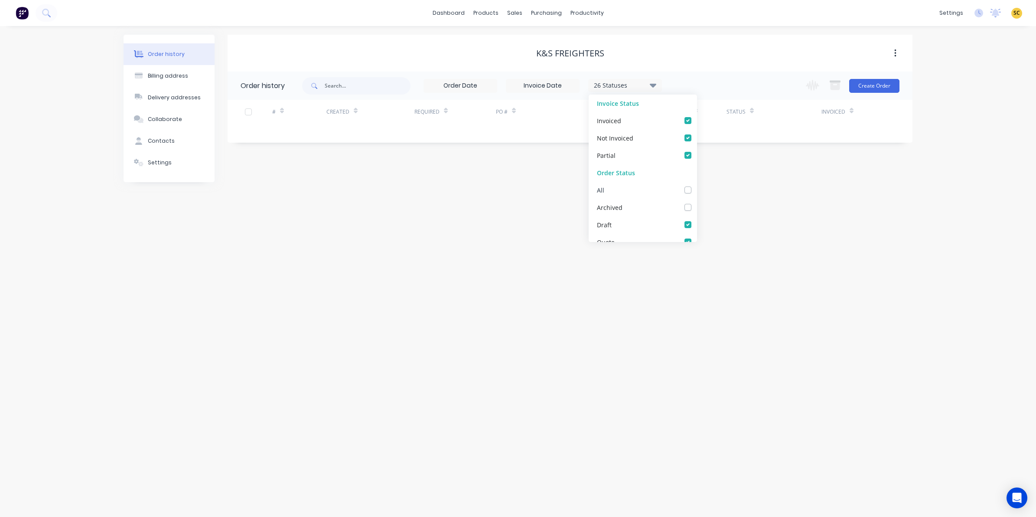
click at [675, 185] on div "All" at bounding box center [643, 189] width 108 height 17
click at [696, 185] on label at bounding box center [696, 185] width 0 height 0
click at [696, 190] on input "checkbox" at bounding box center [699, 189] width 7 height 8
checkbox input "true"
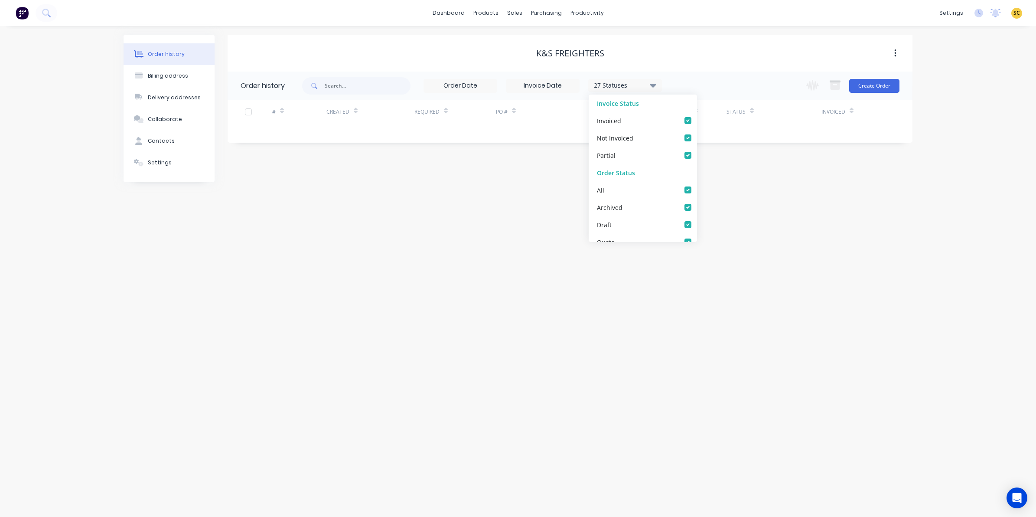
click at [750, 197] on div "Order history Billing address Delivery addresses Collaborate Contacts Settings …" at bounding box center [518, 271] width 1036 height 491
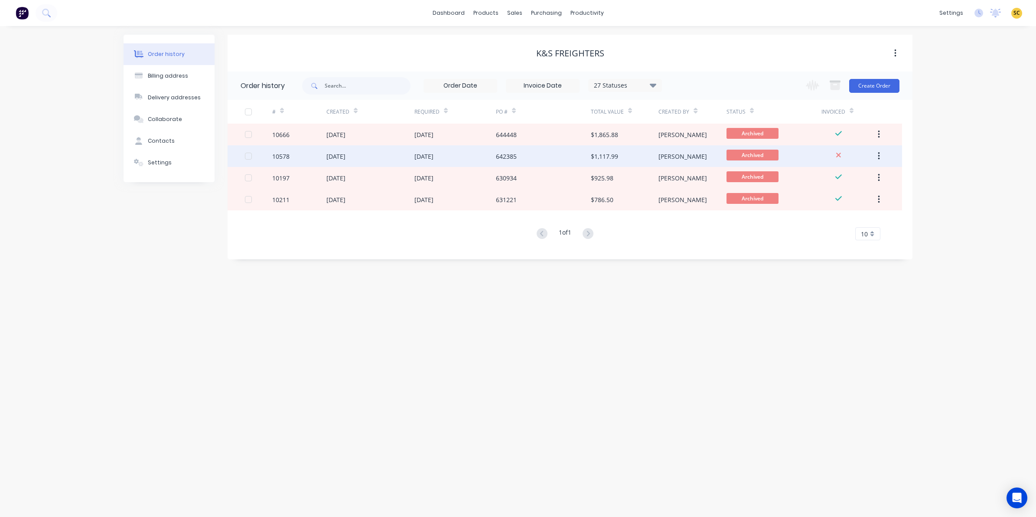
click at [541, 156] on div "642385" at bounding box center [543, 156] width 95 height 22
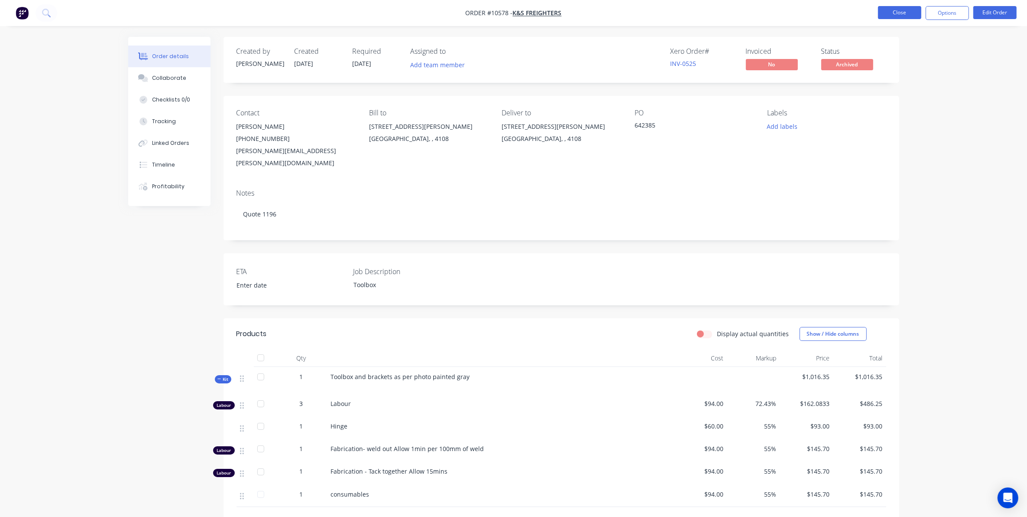
click at [902, 18] on button "Close" at bounding box center [899, 12] width 43 height 13
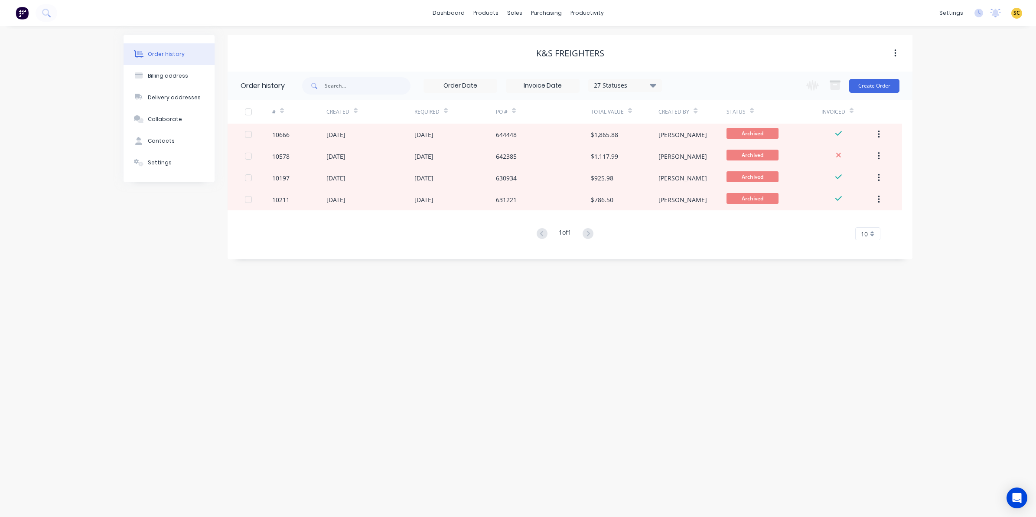
drag, startPoint x: 871, startPoint y: 95, endPoint x: 868, endPoint y: 92, distance: 4.9
click at [871, 95] on div "Change order status Submitted Check Stock Waiting on Material Laser Cutting Cut…" at bounding box center [849, 86] width 99 height 28
click at [866, 89] on button "Create Order" at bounding box center [874, 86] width 50 height 14
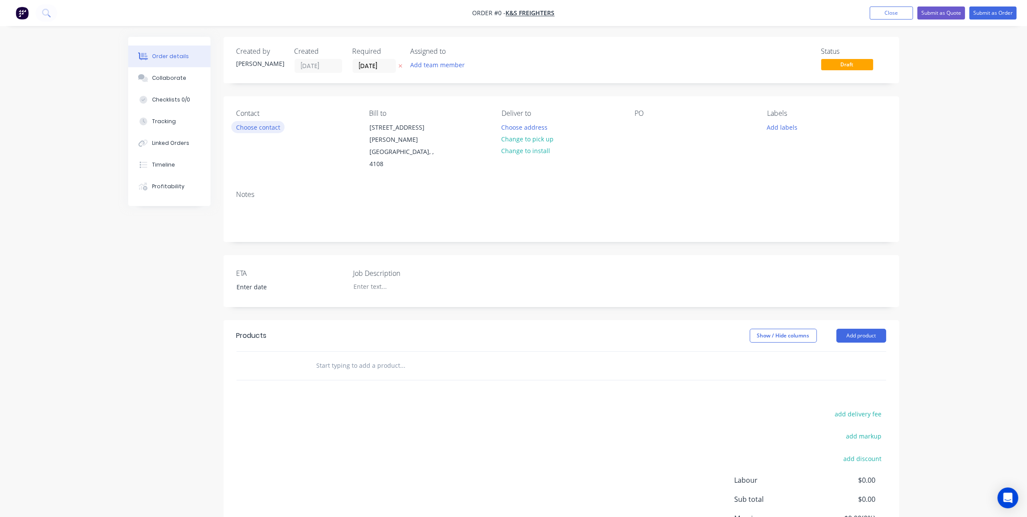
click at [261, 126] on button "Choose contact" at bounding box center [257, 127] width 53 height 12
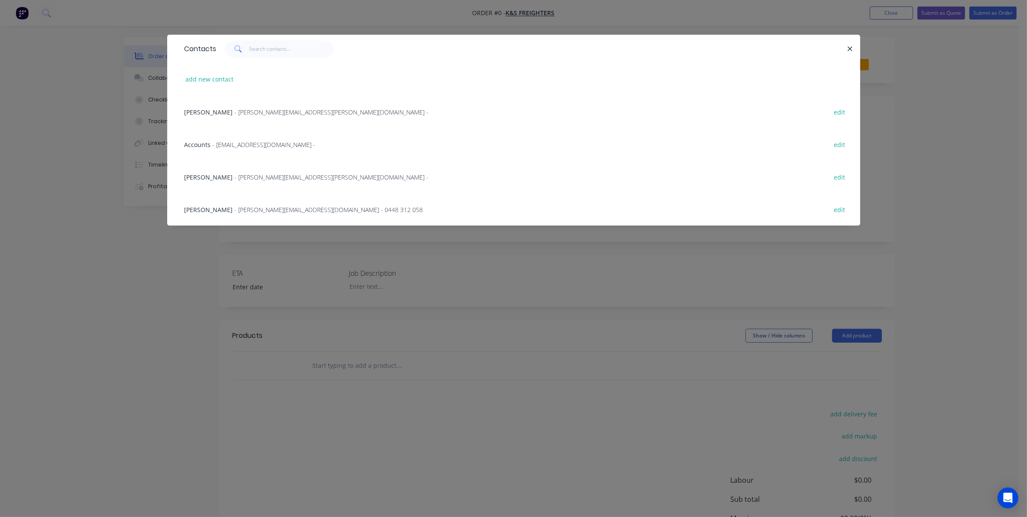
click at [227, 106] on div "Robert Leishman - robert.leishman@ksgroup.com.au - edit" at bounding box center [513, 111] width 667 height 33
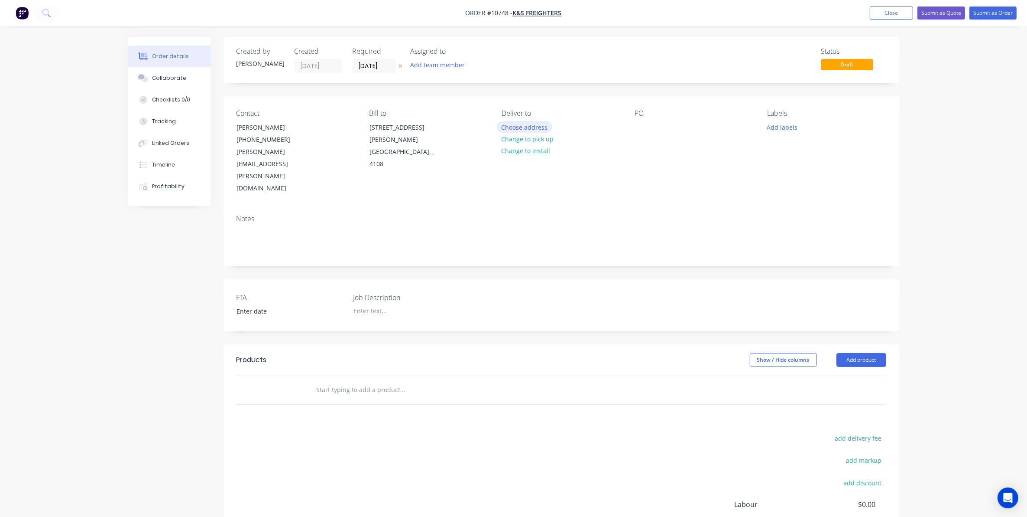
click at [530, 126] on button "Choose address" at bounding box center [524, 127] width 55 height 12
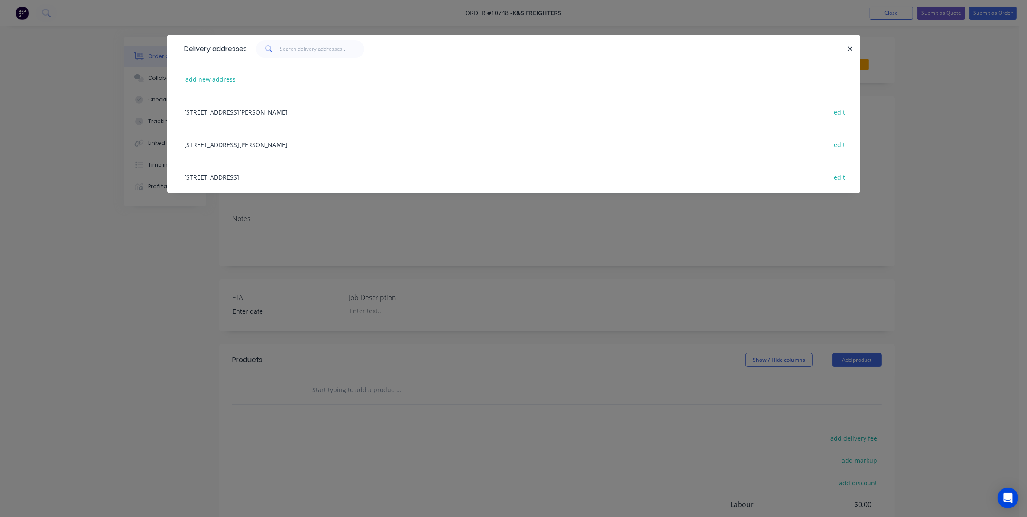
click at [248, 142] on div "34 Postle Street, Coopers Plains, undefined, 4108 edit" at bounding box center [513, 144] width 667 height 33
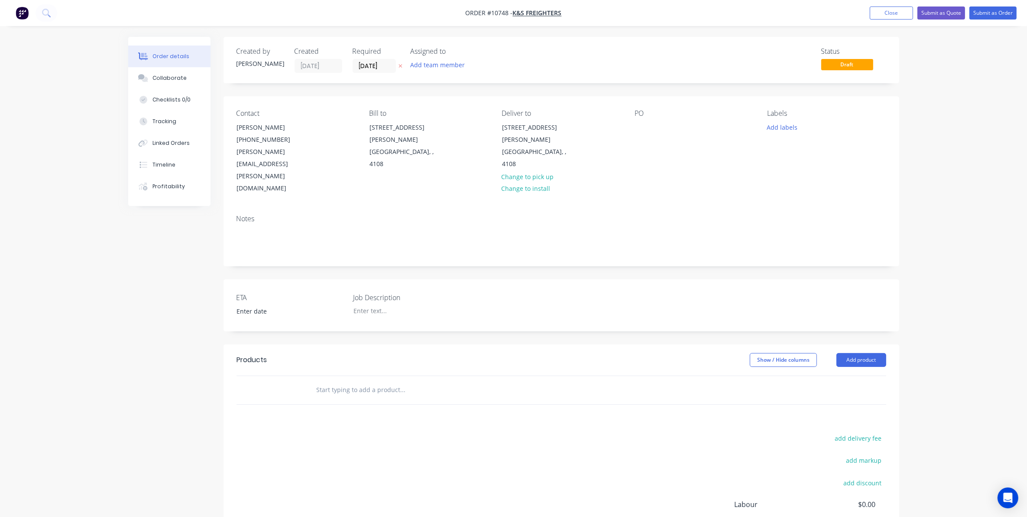
click at [653, 130] on div "PO" at bounding box center [694, 151] width 119 height 85
click at [380, 304] on div at bounding box center [401, 310] width 108 height 13
drag, startPoint x: 380, startPoint y: 338, endPoint x: 381, endPoint y: 347, distance: 9.2
click at [381, 347] on div "Products Show / Hide columns Add product" at bounding box center [562, 374] width 676 height 60
click at [380, 381] on input "text" at bounding box center [402, 389] width 173 height 17
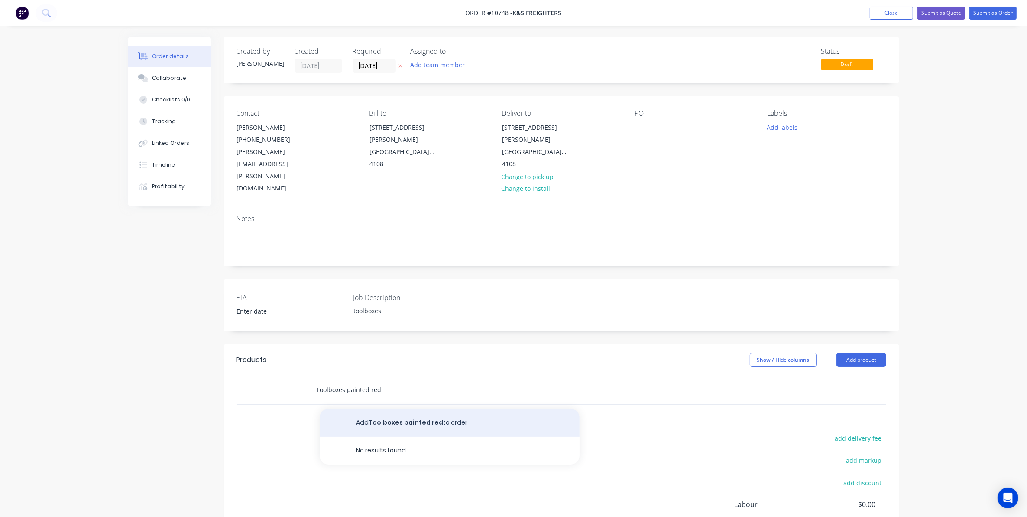
type input "Toolboxes painted red"
click at [417, 409] on button "Add Toolboxes painted red to order" at bounding box center [450, 423] width 260 height 28
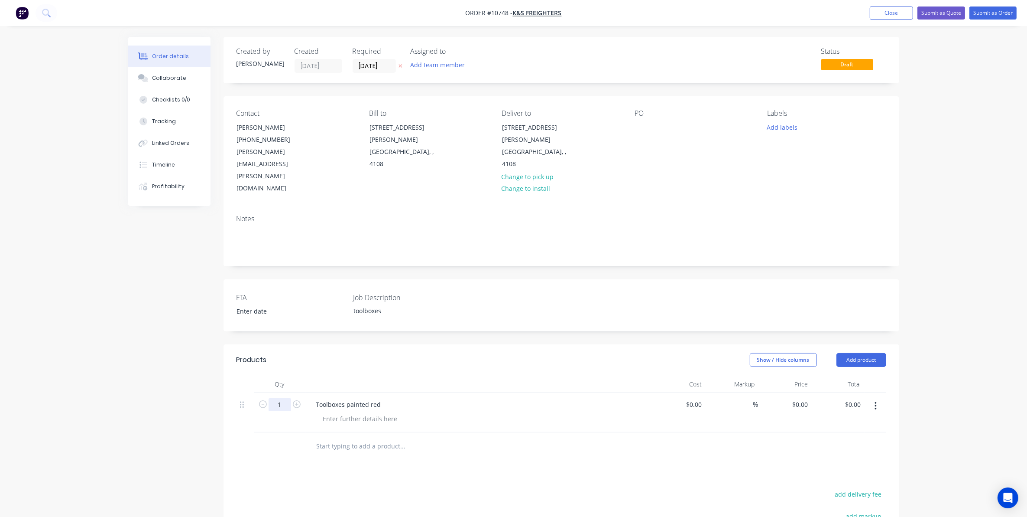
click at [278, 398] on input "1" at bounding box center [280, 404] width 23 height 13
type input "2"
click at [189, 377] on div "Created by Sarah Created 04/09/25 Required 04/09/25 Assigned to Add team member…" at bounding box center [513, 359] width 771 height 644
click at [161, 73] on button "Collaborate" at bounding box center [169, 78] width 82 height 22
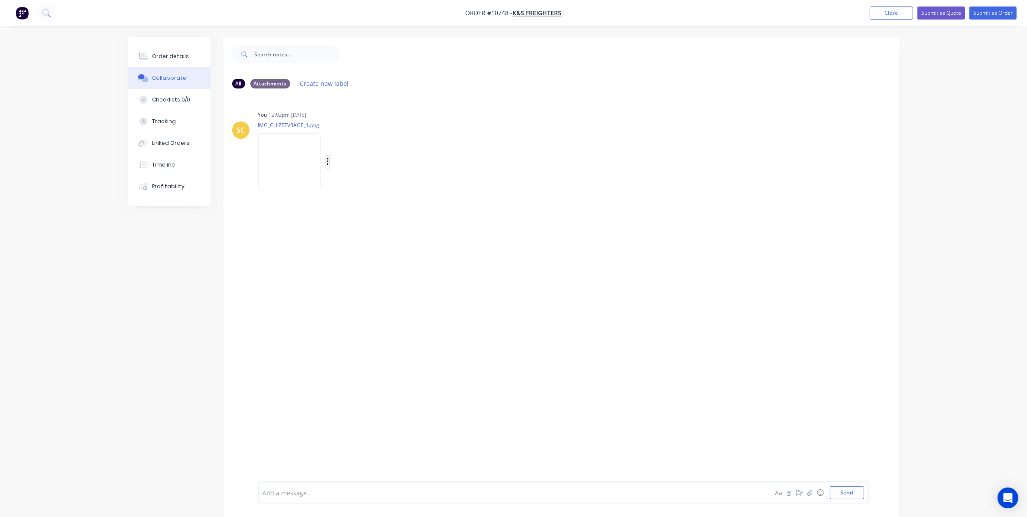
click at [329, 161] on icon "button" at bounding box center [328, 162] width 3 height 10
click at [354, 180] on button "Download" at bounding box center [385, 185] width 98 height 20
click at [182, 49] on button "Order details" at bounding box center [169, 57] width 82 height 22
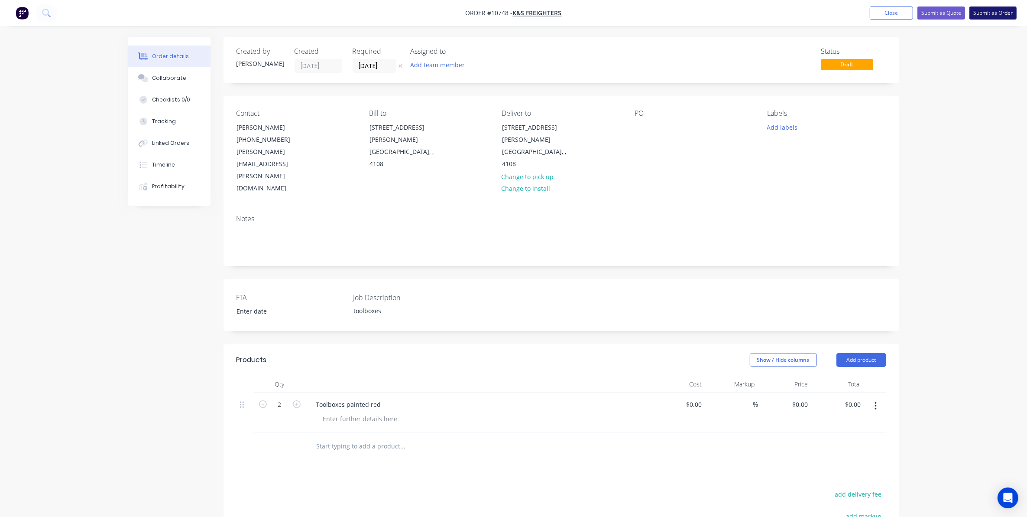
click at [991, 16] on button "Submit as Order" at bounding box center [993, 13] width 47 height 13
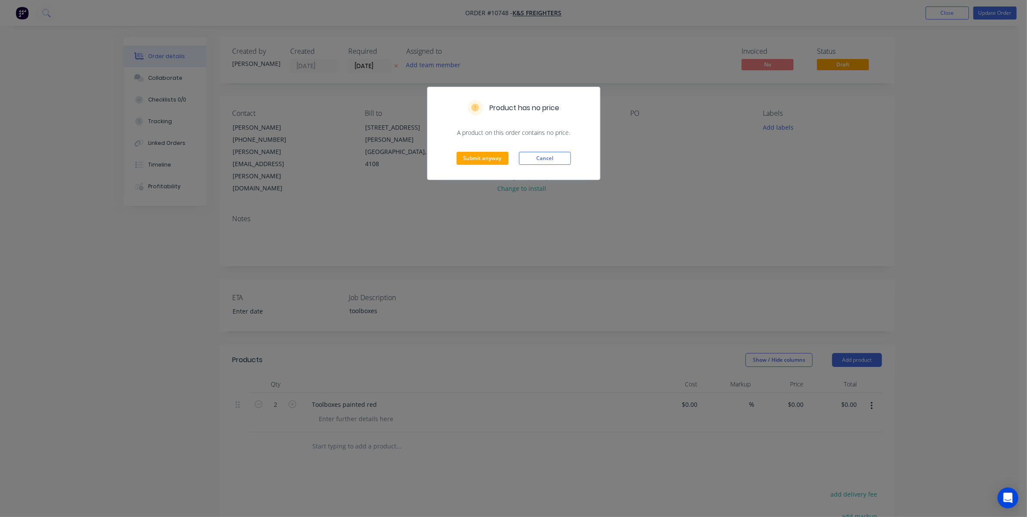
click at [471, 167] on div "Submit anyway Cancel" at bounding box center [514, 158] width 172 height 42
click at [471, 155] on button "Submit anyway" at bounding box center [483, 158] width 52 height 13
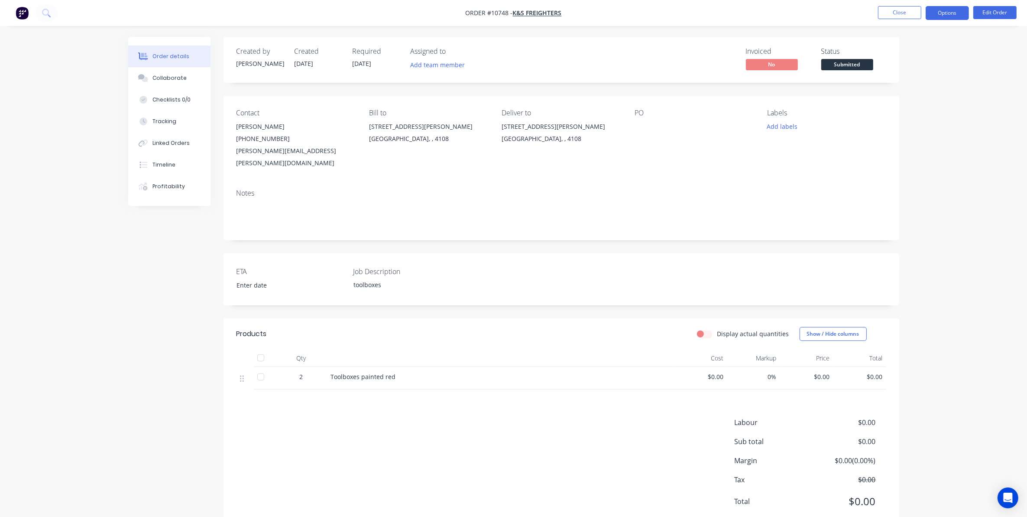
click at [941, 20] on button "Options" at bounding box center [947, 13] width 43 height 14
click at [896, 104] on div "Work Order" at bounding box center [922, 104] width 80 height 13
click at [921, 89] on div "Without pricing" at bounding box center [922, 87] width 80 height 13
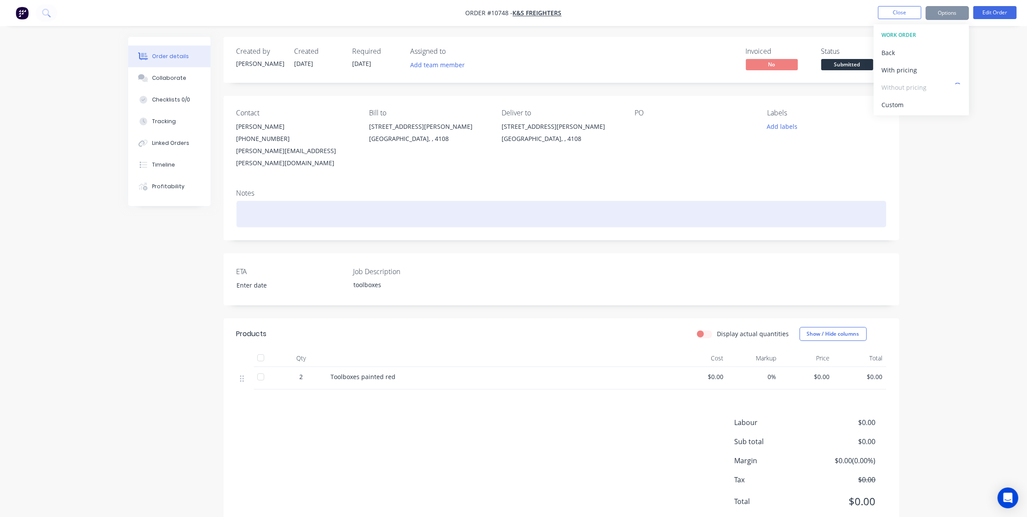
drag, startPoint x: 857, startPoint y: 86, endPoint x: 520, endPoint y: 206, distance: 357.6
click at [522, 217] on div "Notes" at bounding box center [562, 211] width 676 height 58
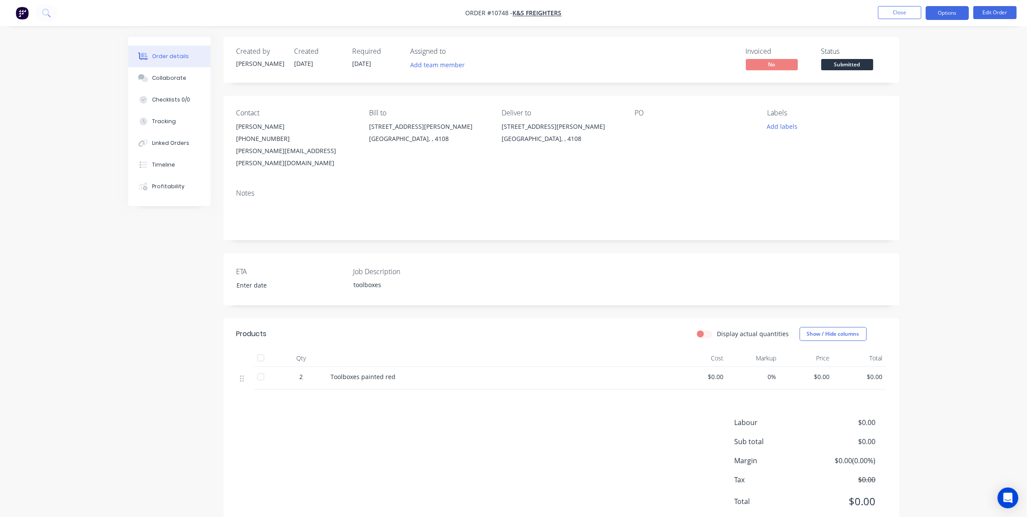
click at [959, 13] on button "Options" at bounding box center [947, 13] width 43 height 14
click at [938, 116] on div "Delivery Docket" at bounding box center [922, 122] width 80 height 13
click at [930, 90] on div "Without pricing" at bounding box center [922, 87] width 80 height 13
click at [855, 64] on span "Submitted" at bounding box center [848, 64] width 52 height 11
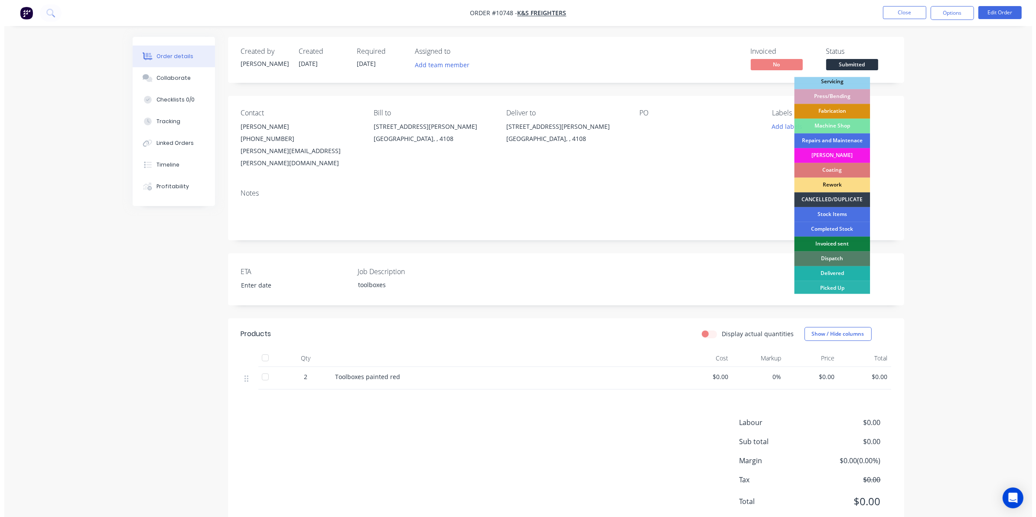
scroll to position [78, 0]
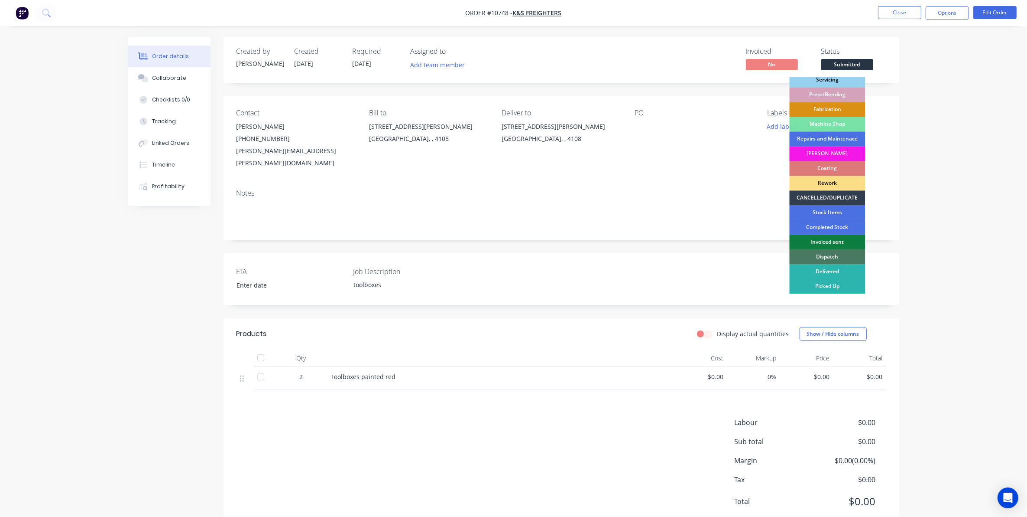
click at [819, 262] on div "Dispatch" at bounding box center [828, 257] width 76 height 15
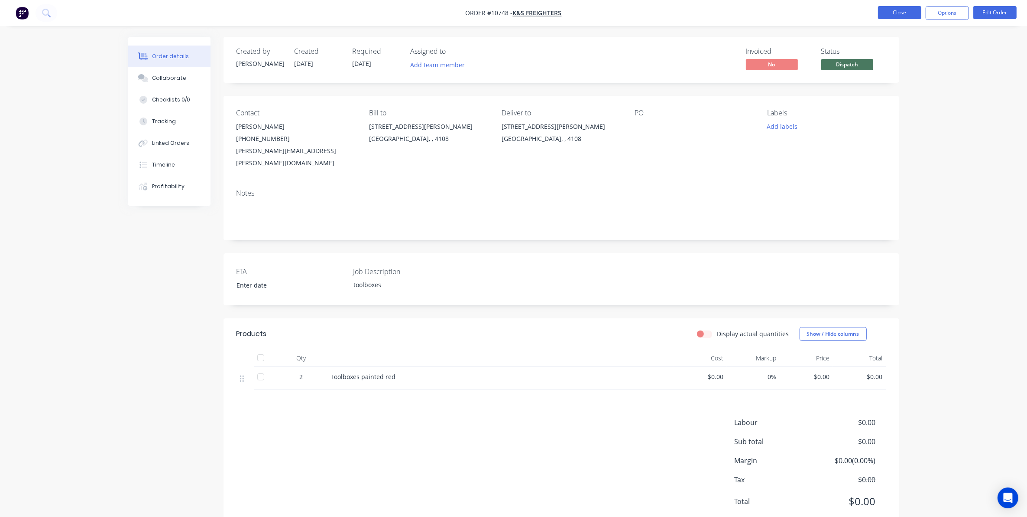
click at [888, 10] on button "Close" at bounding box center [899, 12] width 43 height 13
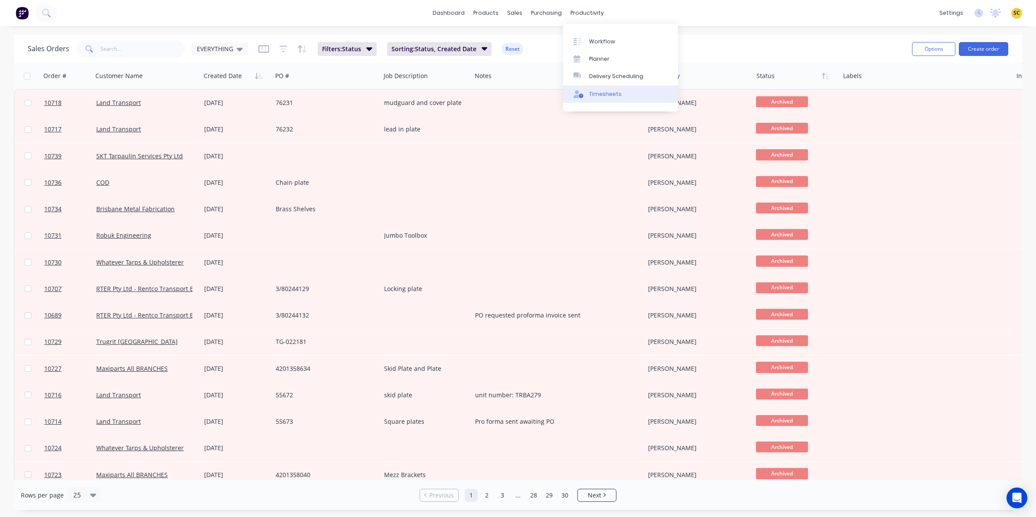
click at [605, 98] on link "Timesheets" at bounding box center [620, 93] width 115 height 17
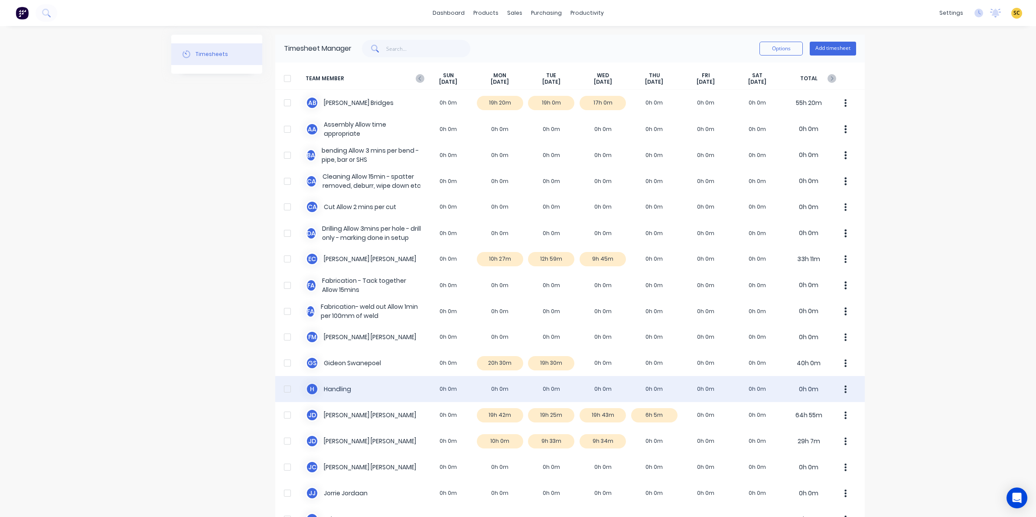
scroll to position [217, 0]
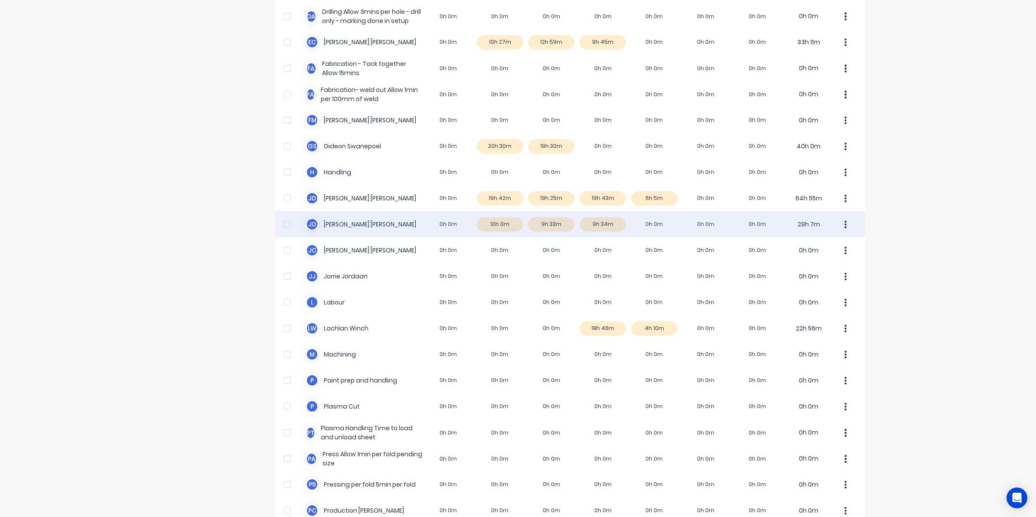
click at [586, 225] on div "J d Johan de Lange 0h 0m 10h 0m 9h 33m 9h 34m 0h 0m 0h 0m 0h 0m 29h 7m" at bounding box center [569, 224] width 589 height 26
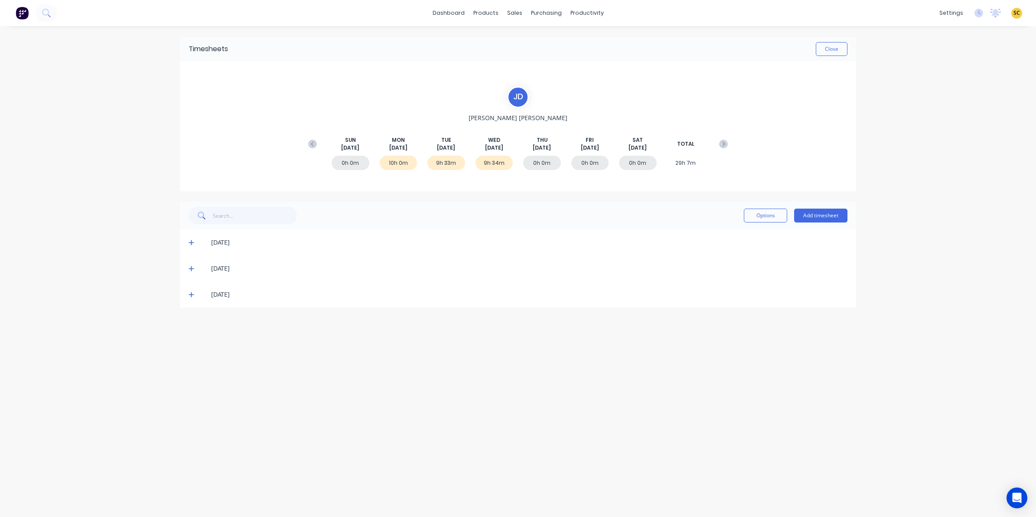
click at [187, 268] on div "02/09/25" at bounding box center [518, 268] width 676 height 26
click at [191, 267] on icon at bounding box center [192, 268] width 6 height 6
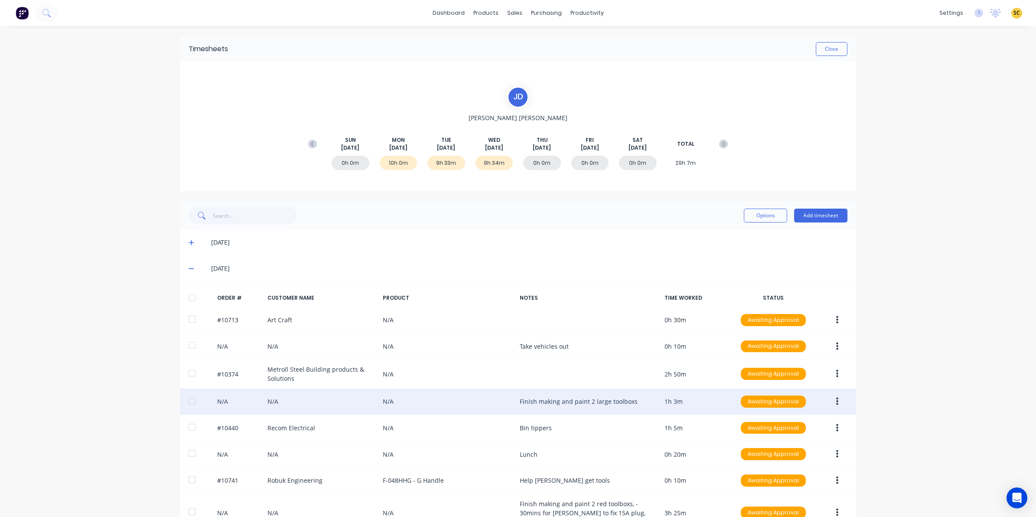
click at [830, 401] on button "button" at bounding box center [837, 401] width 20 height 16
click at [794, 462] on div "Edit" at bounding box center [806, 458] width 67 height 13
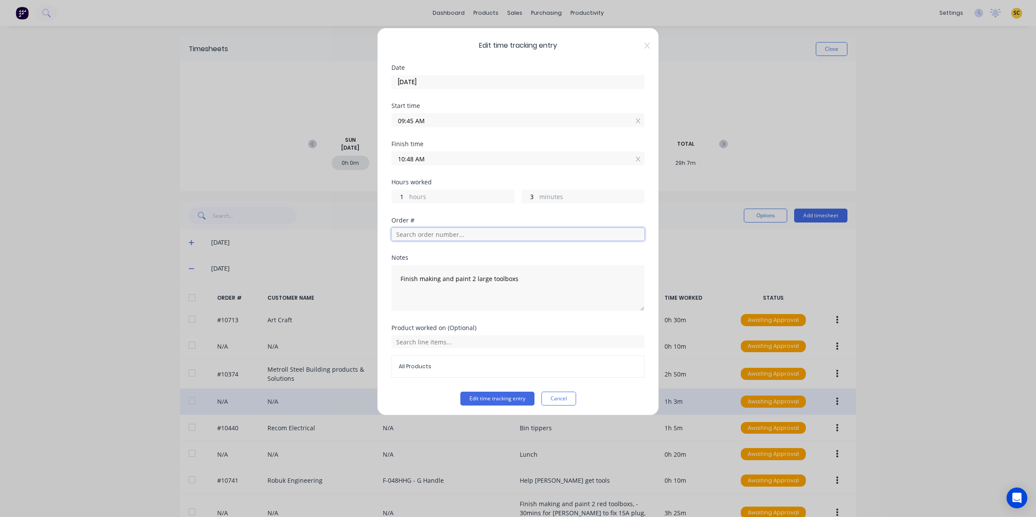
click at [399, 237] on input "text" at bounding box center [517, 234] width 253 height 13
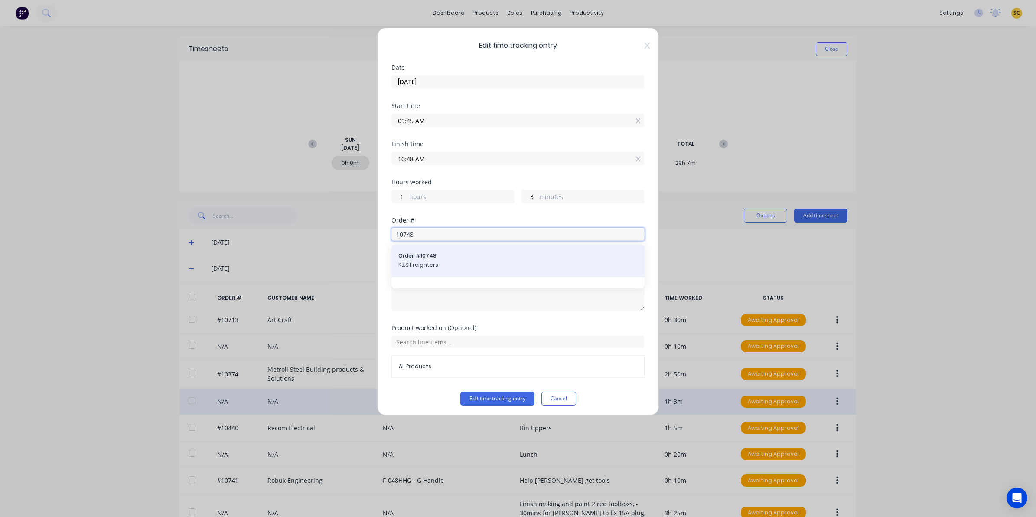
type input "10748"
click at [413, 262] on span "K&S Freighters" at bounding box center [517, 265] width 239 height 8
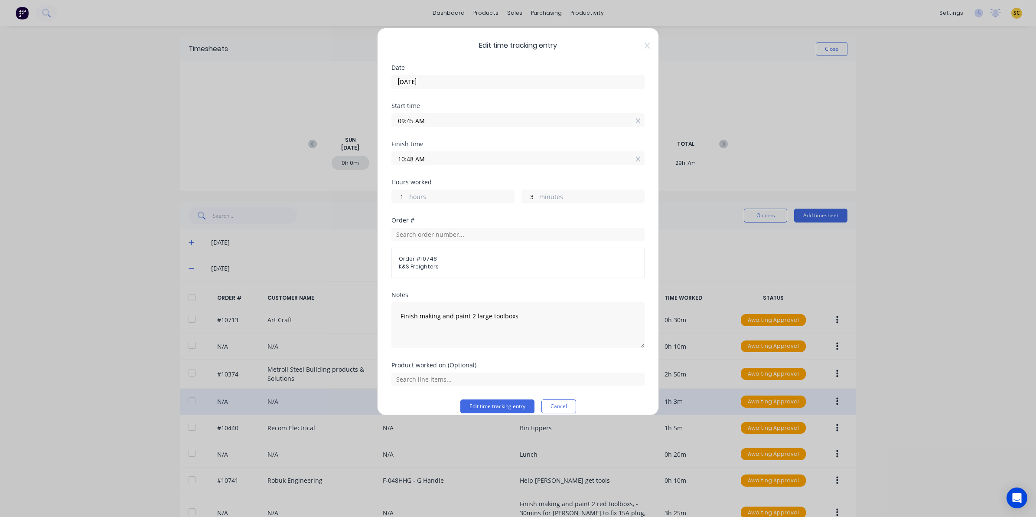
scroll to position [11, 0]
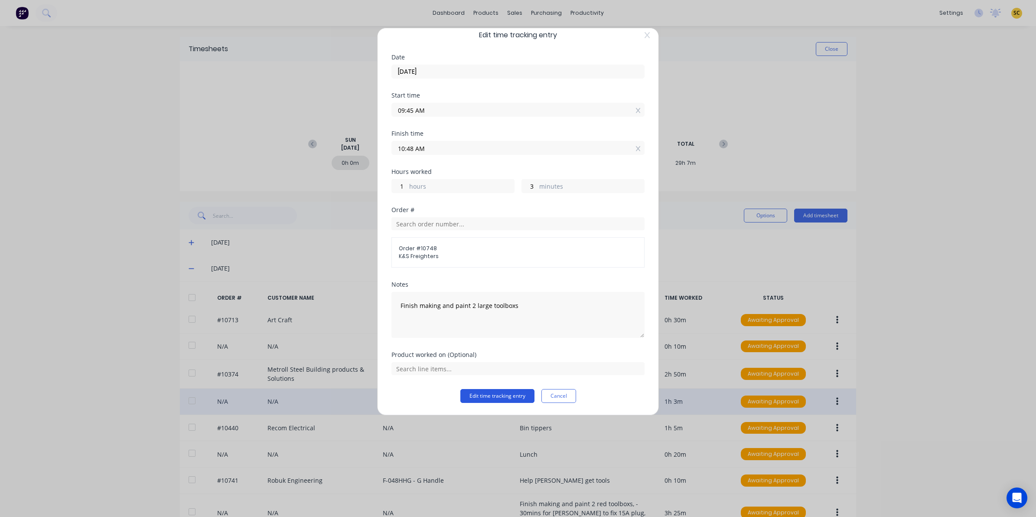
click at [480, 391] on button "Edit time tracking entry" at bounding box center [497, 396] width 74 height 14
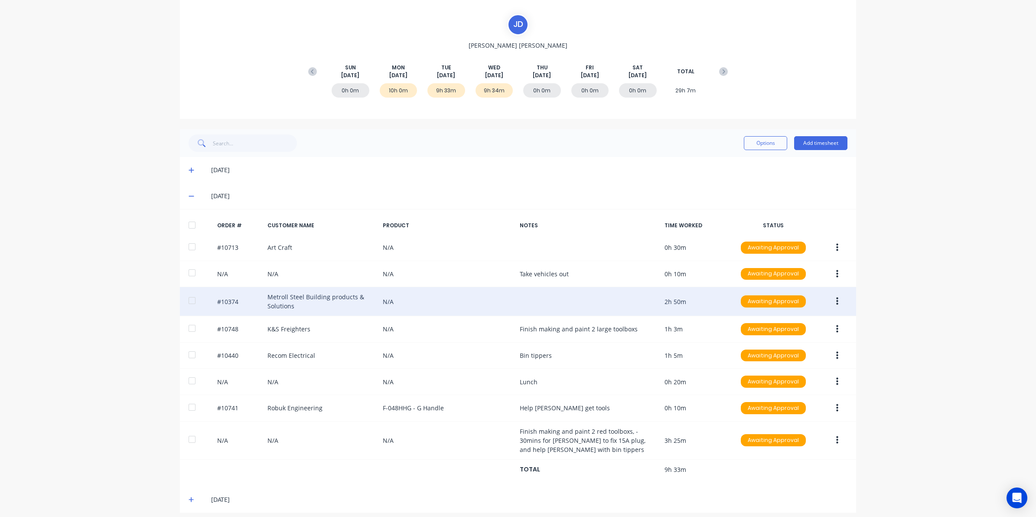
scroll to position [81, 0]
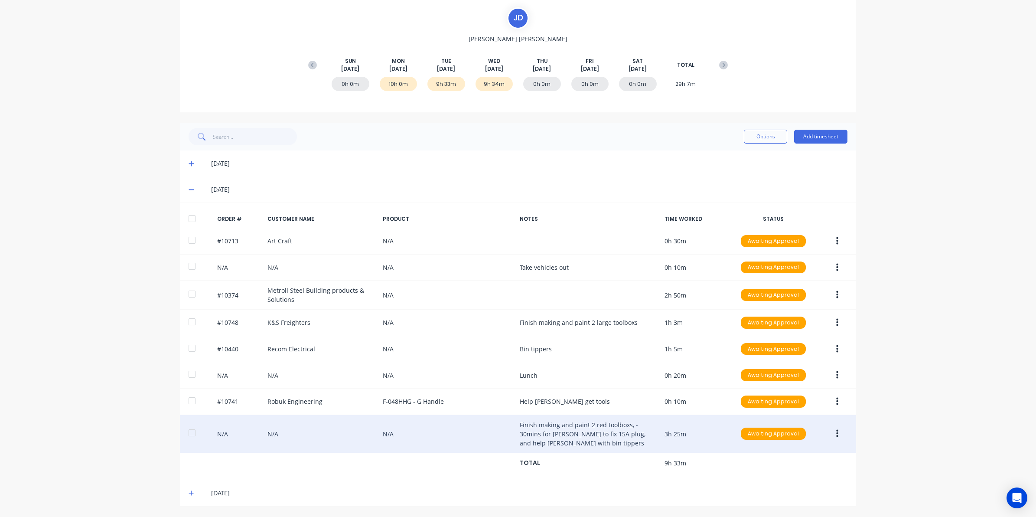
click at [827, 426] on button "button" at bounding box center [837, 434] width 20 height 16
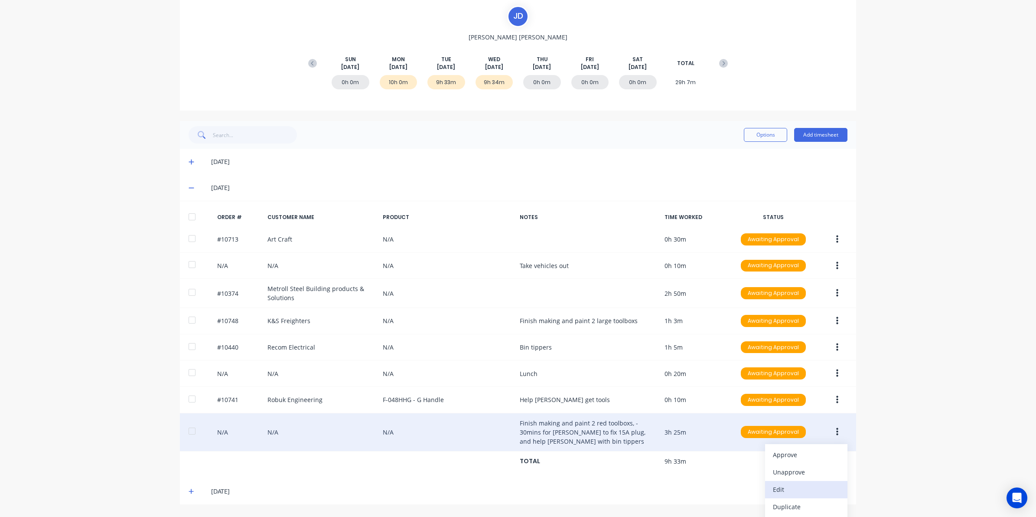
click at [784, 498] on button "Edit" at bounding box center [806, 489] width 82 height 17
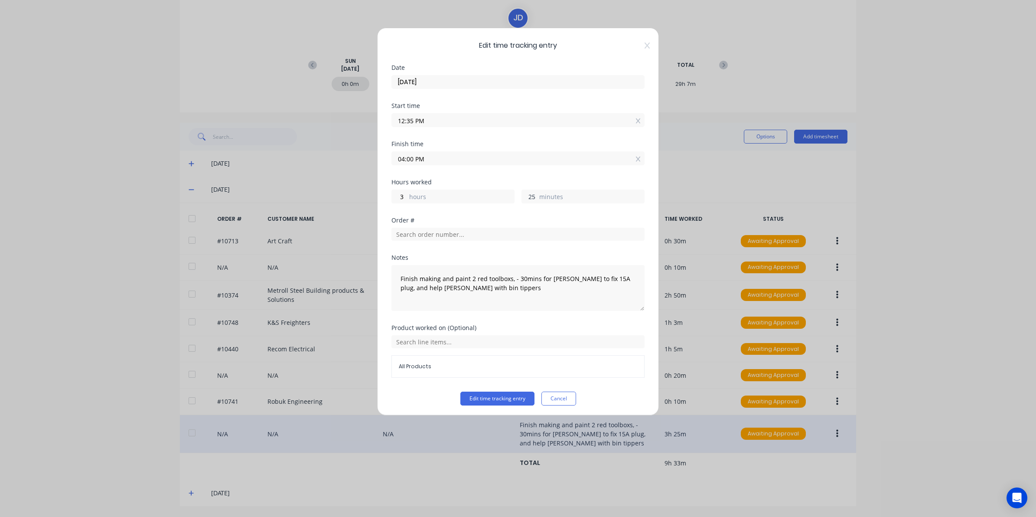
click at [527, 200] on input "25" at bounding box center [529, 196] width 15 height 13
drag, startPoint x: 412, startPoint y: 158, endPoint x: 307, endPoint y: 164, distance: 105.5
click at [307, 163] on div "Edit time tracking entry Date 02/09/2025 Start time 12:35 PM Finish time 04:00 …" at bounding box center [518, 258] width 1036 height 517
click at [460, 391] on button "Edit time tracking entry" at bounding box center [497, 398] width 74 height 14
type input "03:30 AM"
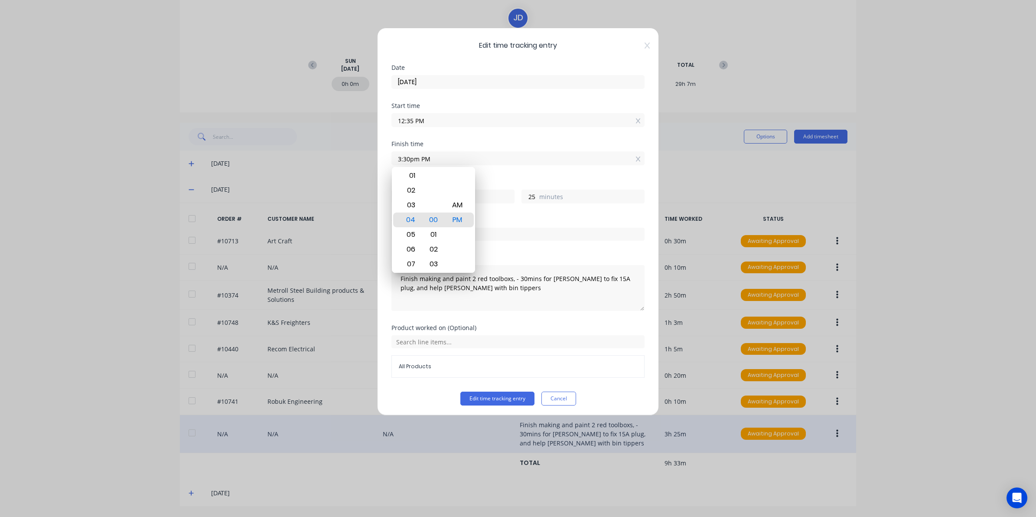
type input "14"
type input "55"
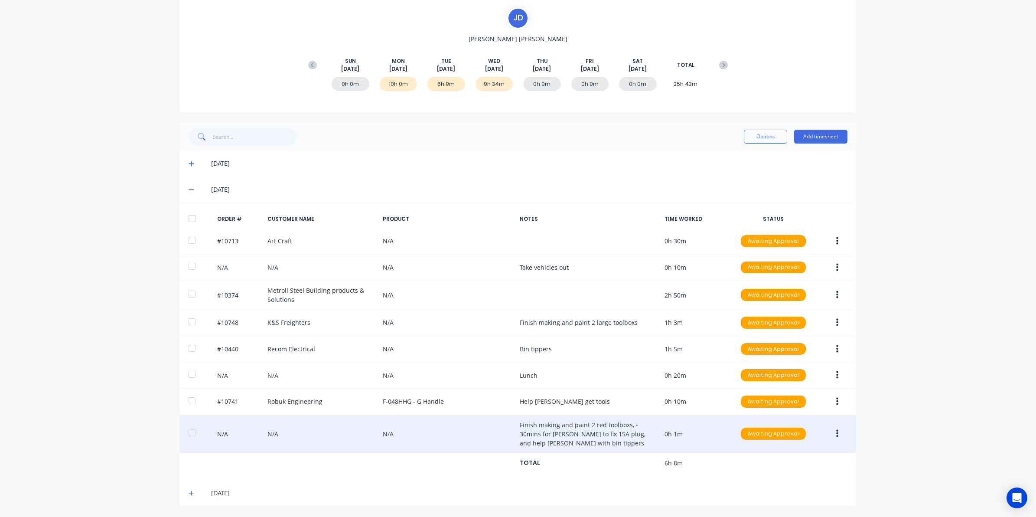
click at [834, 431] on button "button" at bounding box center [837, 434] width 20 height 16
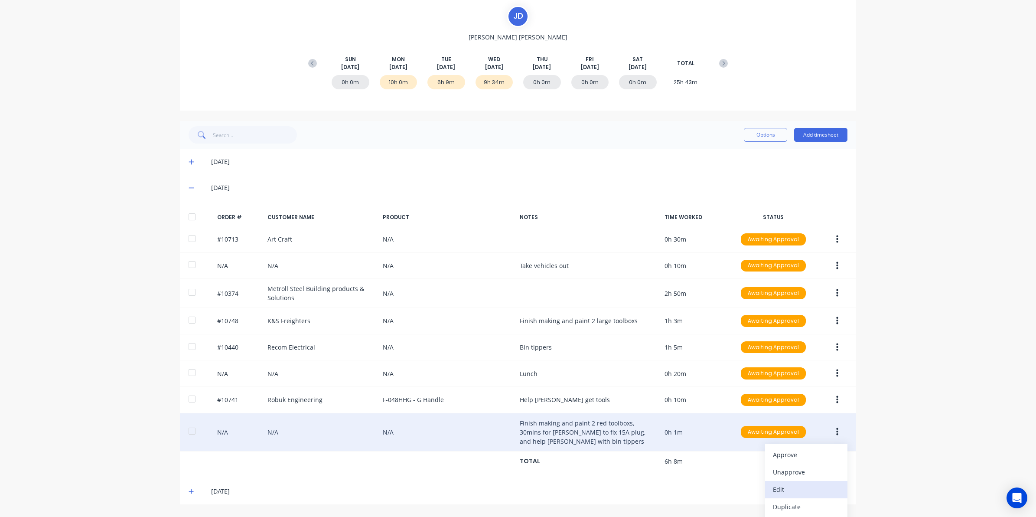
click at [787, 487] on div "Edit" at bounding box center [806, 489] width 67 height 13
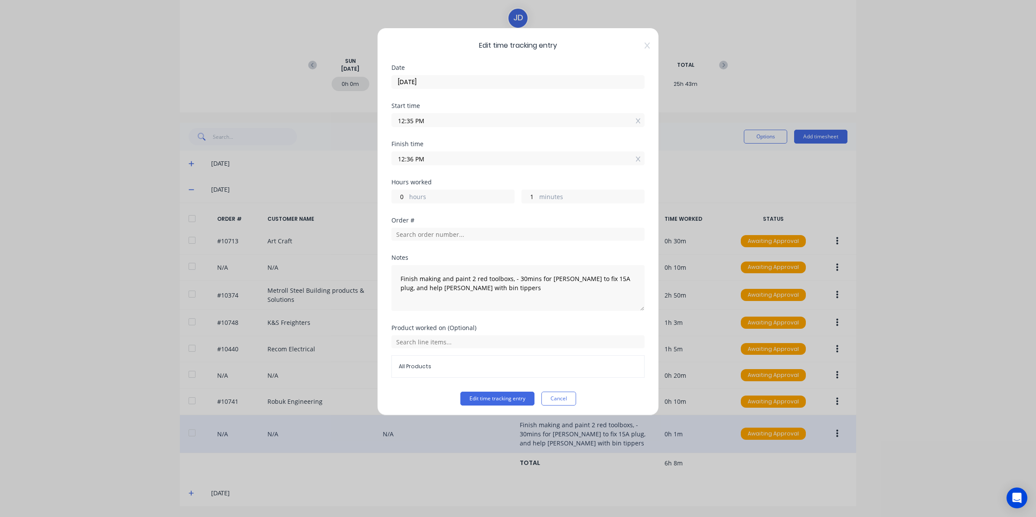
drag, startPoint x: 447, startPoint y: 159, endPoint x: 313, endPoint y: 159, distance: 134.3
click at [313, 159] on div "Edit time tracking entry Date 02/09/2025 Start time 12:35 PM Finish time 12:36 …" at bounding box center [518, 258] width 1036 height 517
click at [460, 391] on button "Edit time tracking entry" at bounding box center [497, 398] width 74 height 14
type input "03:30 AM"
type input "14"
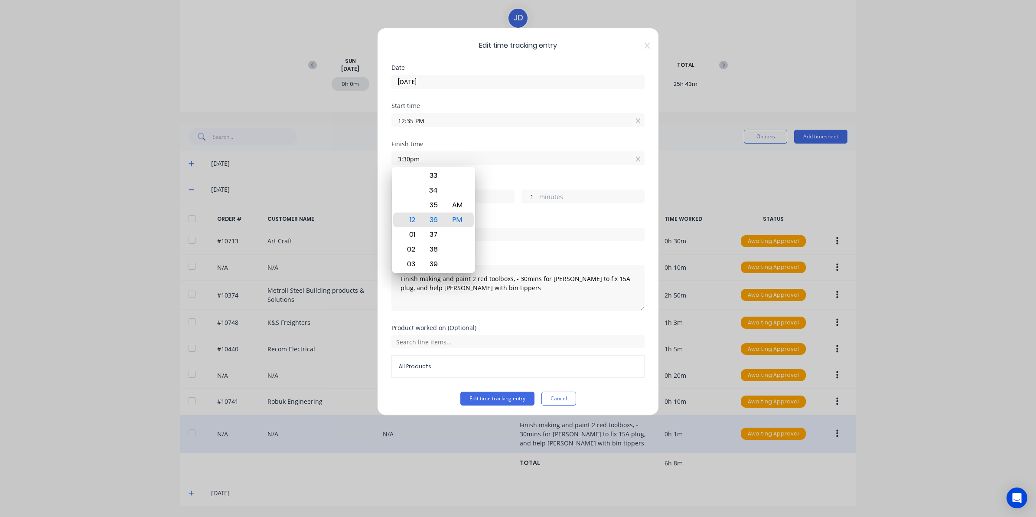
type input "55"
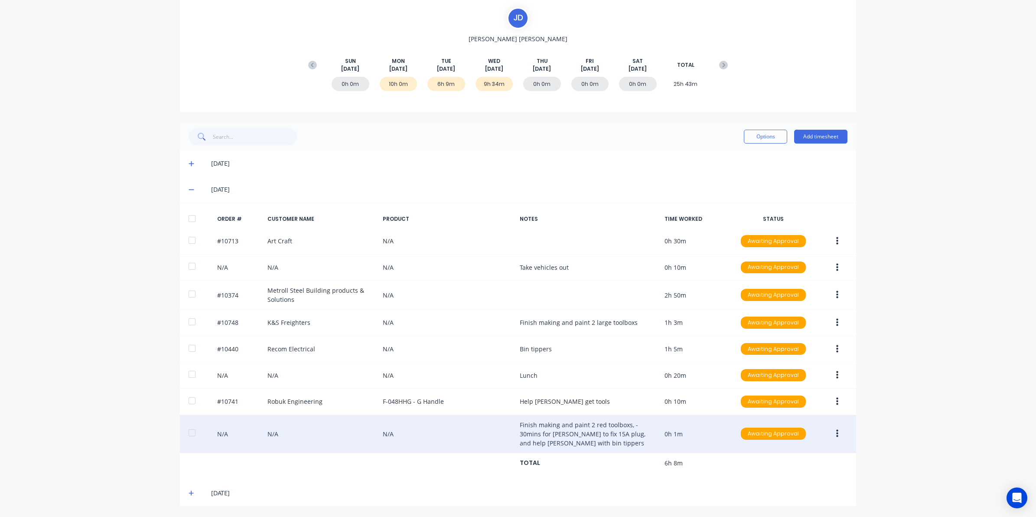
click at [836, 434] on icon "button" at bounding box center [837, 433] width 2 height 8
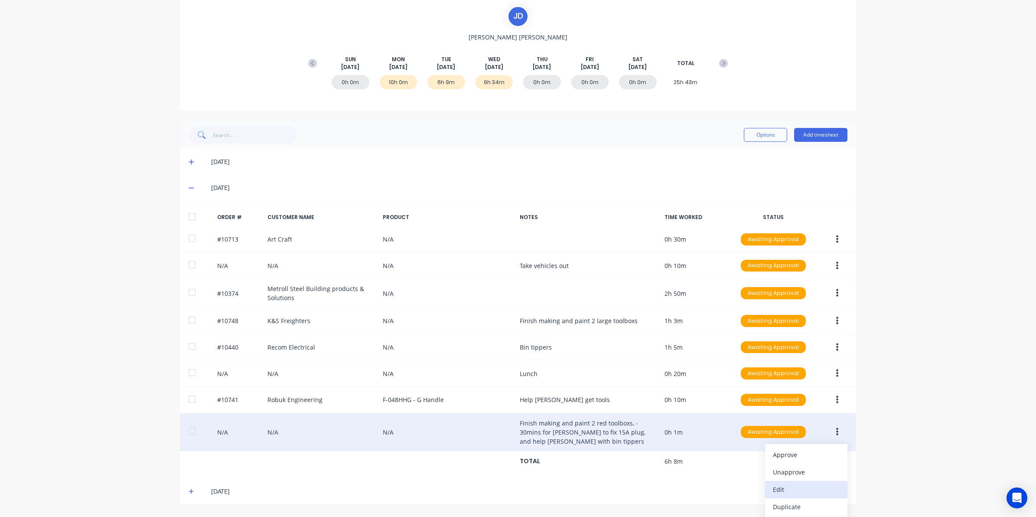
click at [787, 487] on div "Edit" at bounding box center [806, 489] width 67 height 13
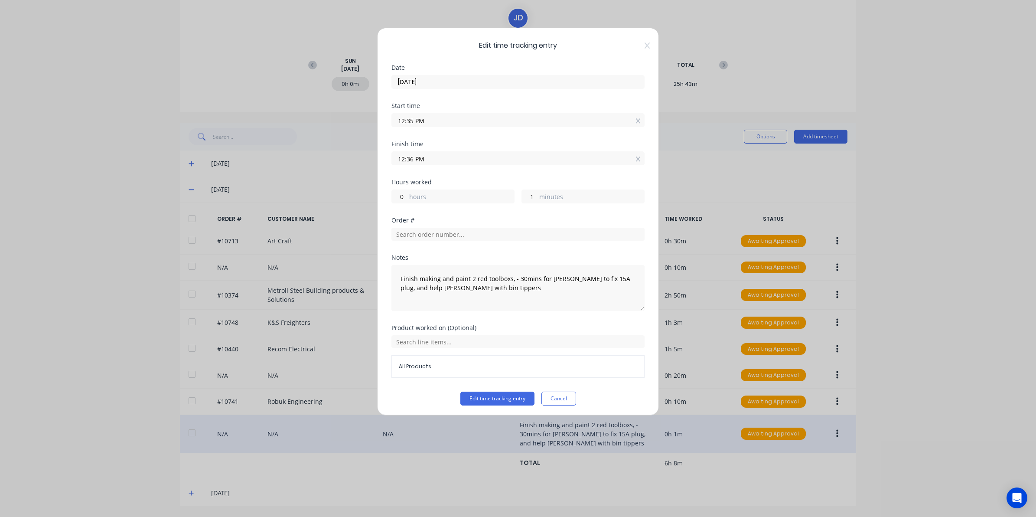
drag, startPoint x: 428, startPoint y: 163, endPoint x: 313, endPoint y: 153, distance: 115.3
click at [323, 154] on div "Edit time tracking entry Date 02/09/2025 Start time 12:35 PM Finish time 12:36 …" at bounding box center [518, 258] width 1036 height 517
type input "03:30 PM"
type input "2"
type input "55"
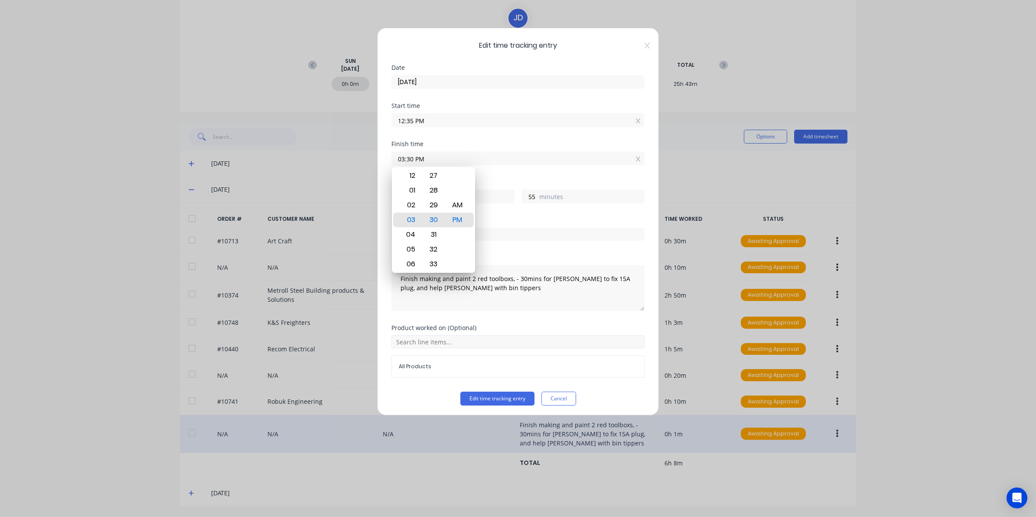
click at [514, 340] on input "text" at bounding box center [517, 341] width 253 height 13
click at [463, 237] on input "text" at bounding box center [517, 234] width 253 height 13
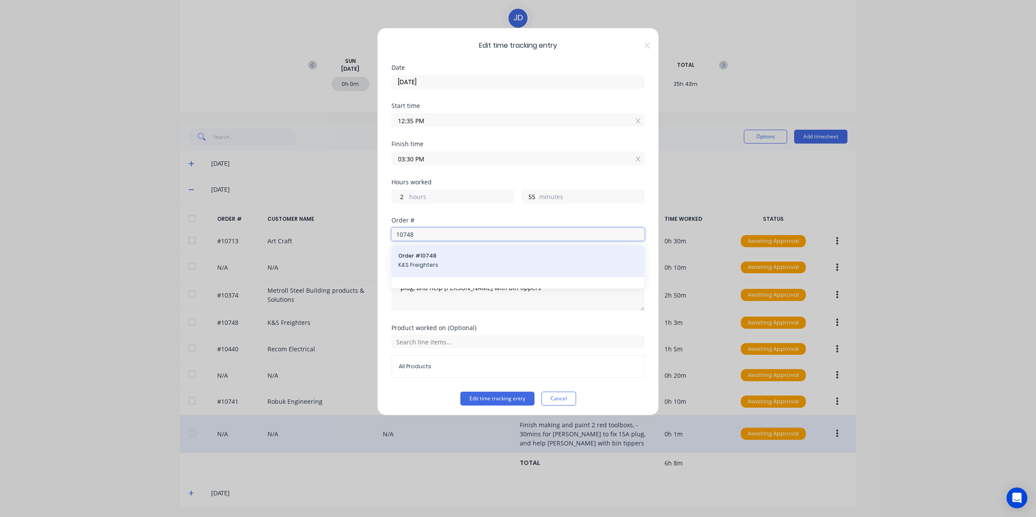
type input "10748"
click at [434, 260] on span "Order # 10748" at bounding box center [517, 256] width 239 height 8
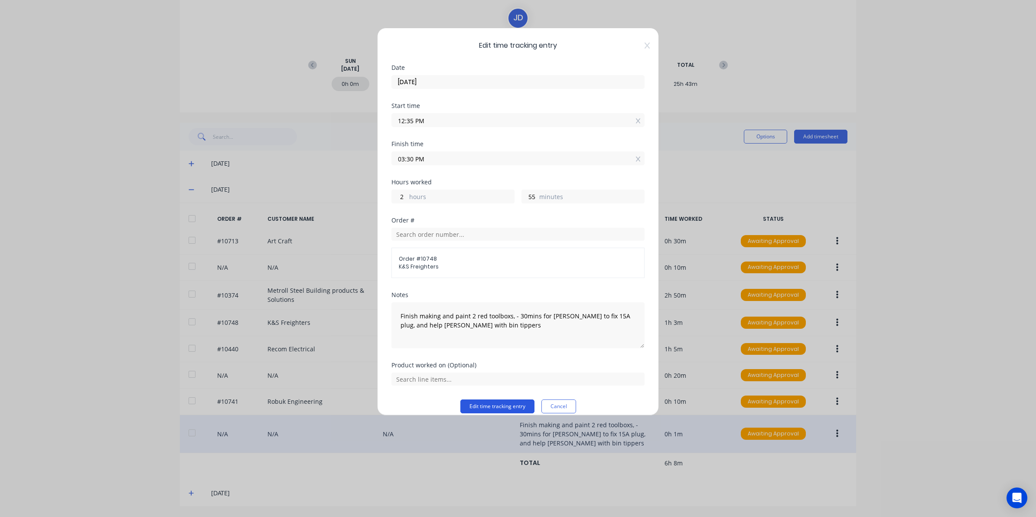
click at [488, 406] on button "Edit time tracking entry" at bounding box center [497, 406] width 74 height 14
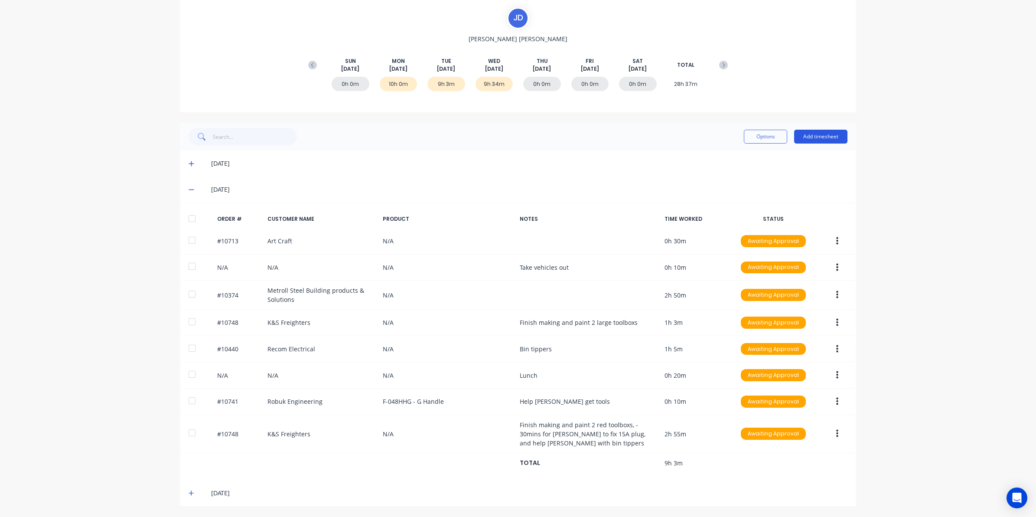
click at [816, 140] on button "Add timesheet" at bounding box center [820, 137] width 53 height 14
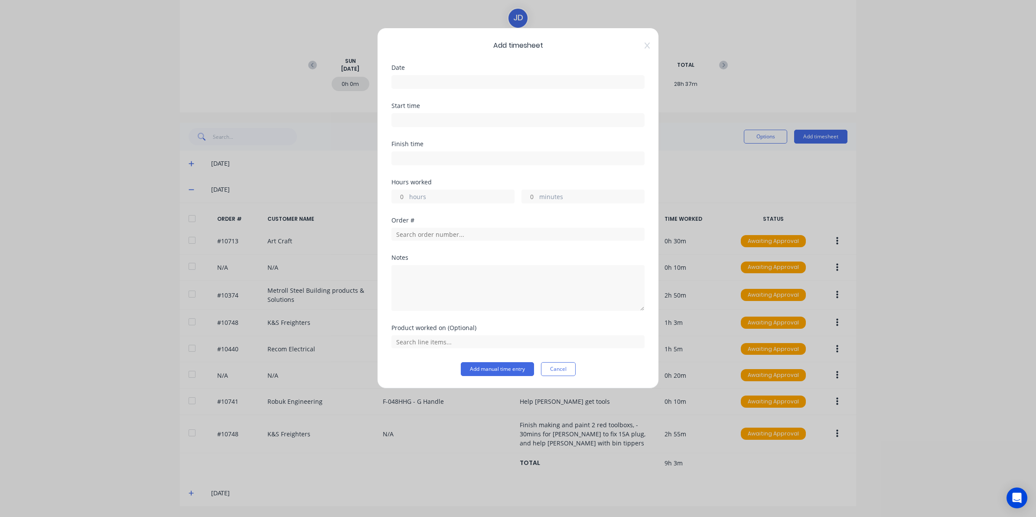
click at [440, 86] on input at bounding box center [518, 81] width 252 height 13
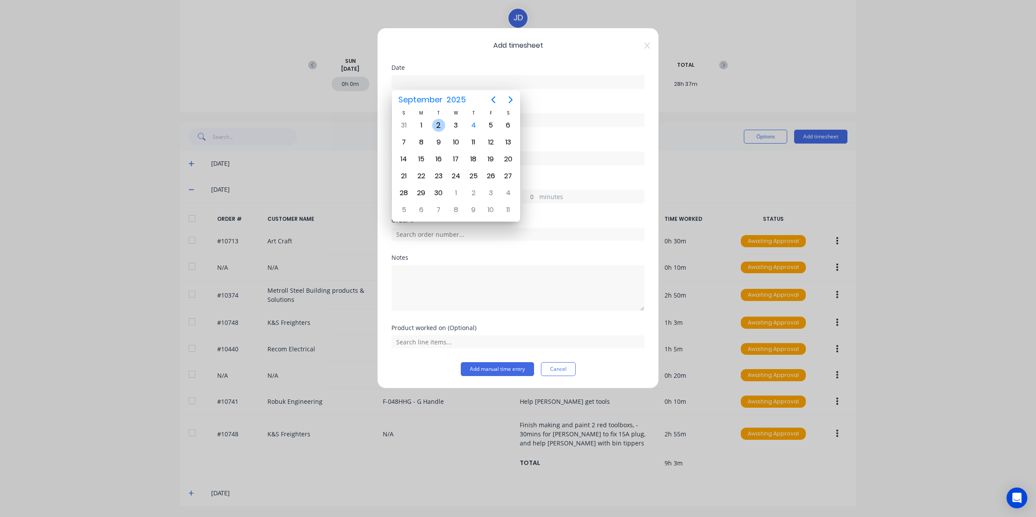
click at [442, 121] on div "2" at bounding box center [438, 125] width 13 height 13
type input "02/09/2025"
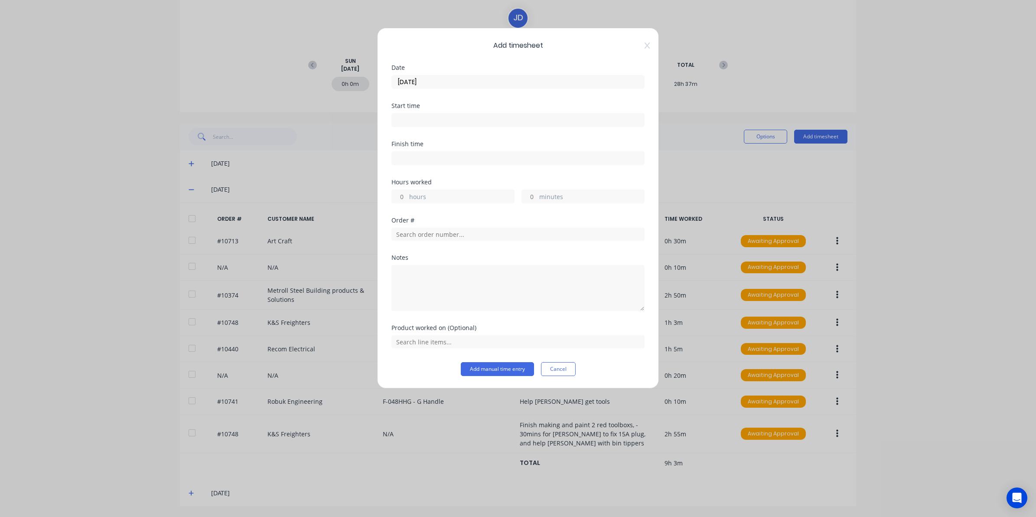
click at [426, 115] on input at bounding box center [518, 120] width 252 height 13
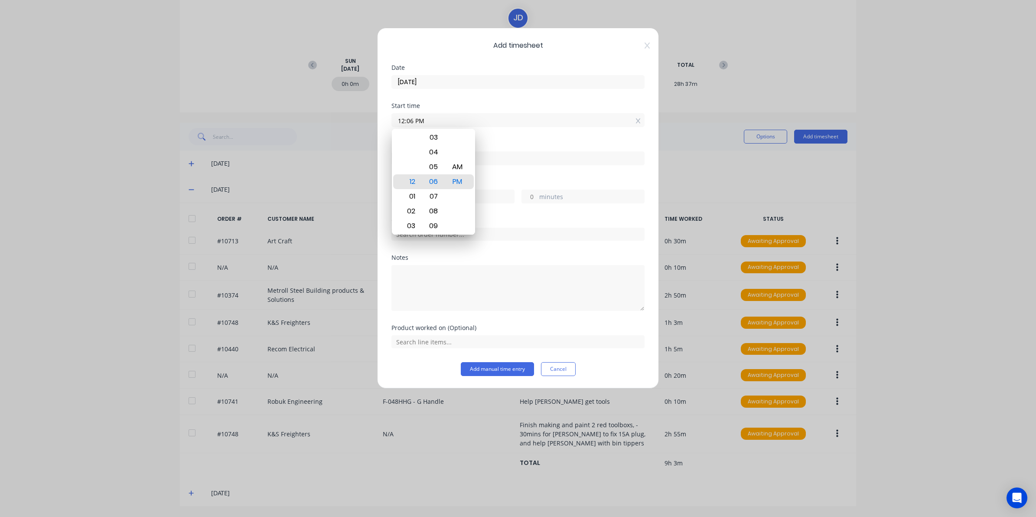
drag, startPoint x: 436, startPoint y: 123, endPoint x: 343, endPoint y: 124, distance: 93.6
click at [343, 124] on div "Add timesheet Date 02/09/2025 Start time 12:06 PM Finish time Hours worked hour…" at bounding box center [518, 258] width 1036 height 517
type input "03:30 PM"
click at [519, 164] on input at bounding box center [518, 158] width 252 height 13
type input "12:06 PM"
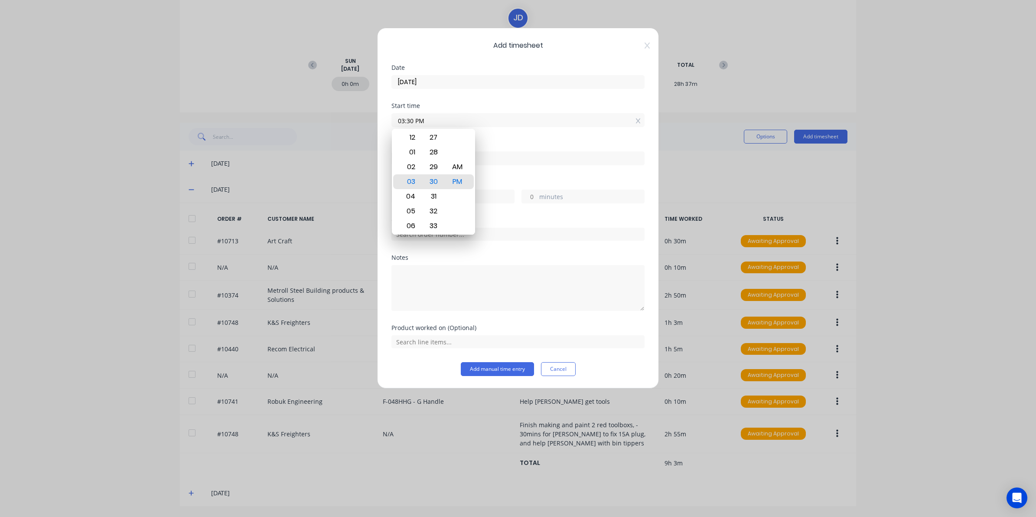
type input "20"
type input "36"
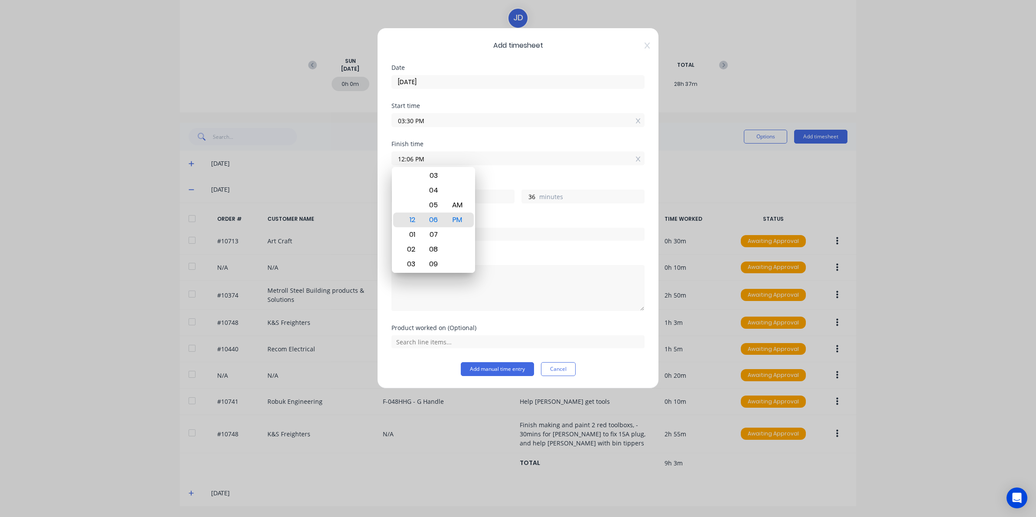
drag, startPoint x: 519, startPoint y: 164, endPoint x: 120, endPoint y: 145, distance: 399.6
click at [120, 145] on div "Add timesheet Date 02/09/2025 Start time 03:30 PM Finish time 12:06 PM Hours wo…" at bounding box center [518, 258] width 1036 height 517
type input "04:00 AM"
type input "12"
type input "30"
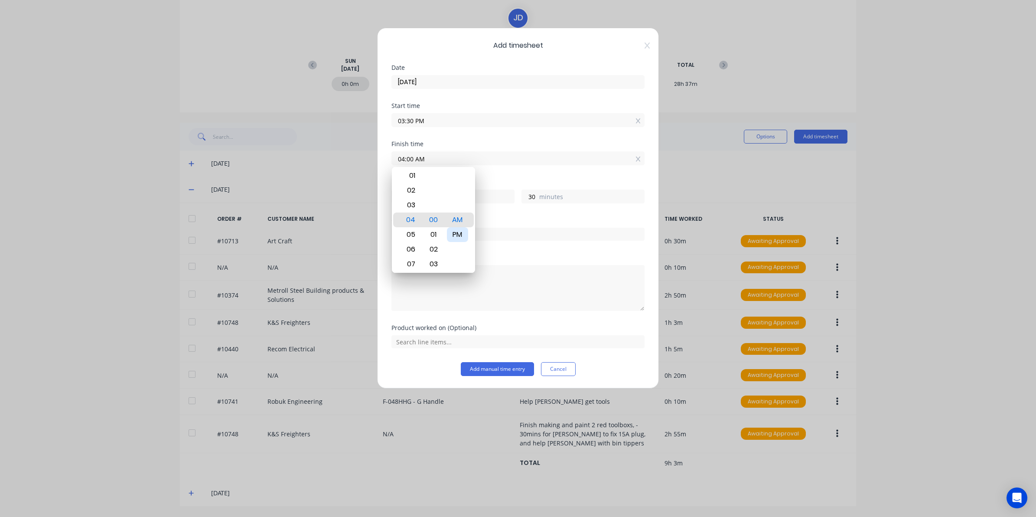
click at [459, 234] on div "PM" at bounding box center [457, 234] width 21 height 15
type input "04:00 PM"
type input "0"
click at [496, 245] on div "Order #" at bounding box center [517, 235] width 253 height 37
click at [490, 234] on input "text" at bounding box center [517, 234] width 253 height 13
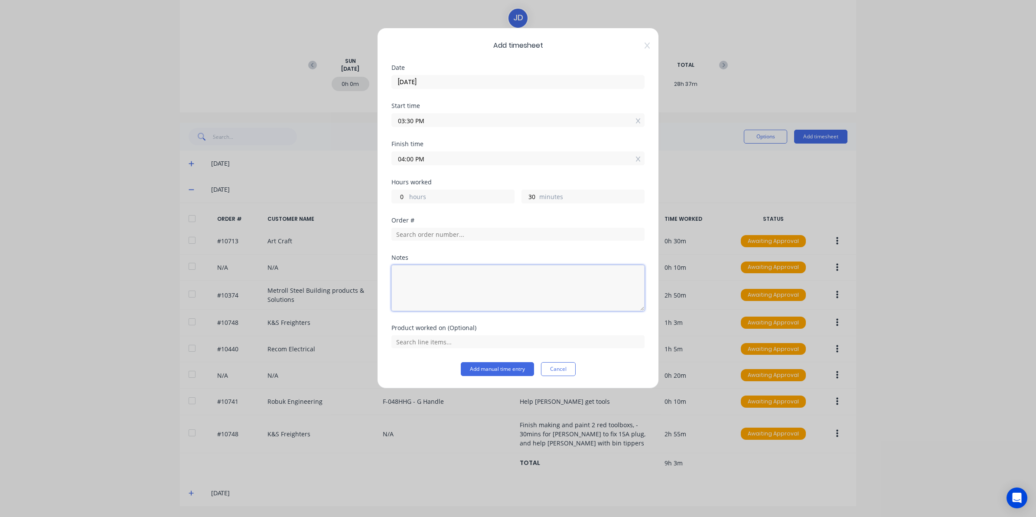
click at [441, 298] on textarea at bounding box center [517, 288] width 253 height 46
click at [497, 374] on button "Add manual time entry" at bounding box center [497, 369] width 73 height 14
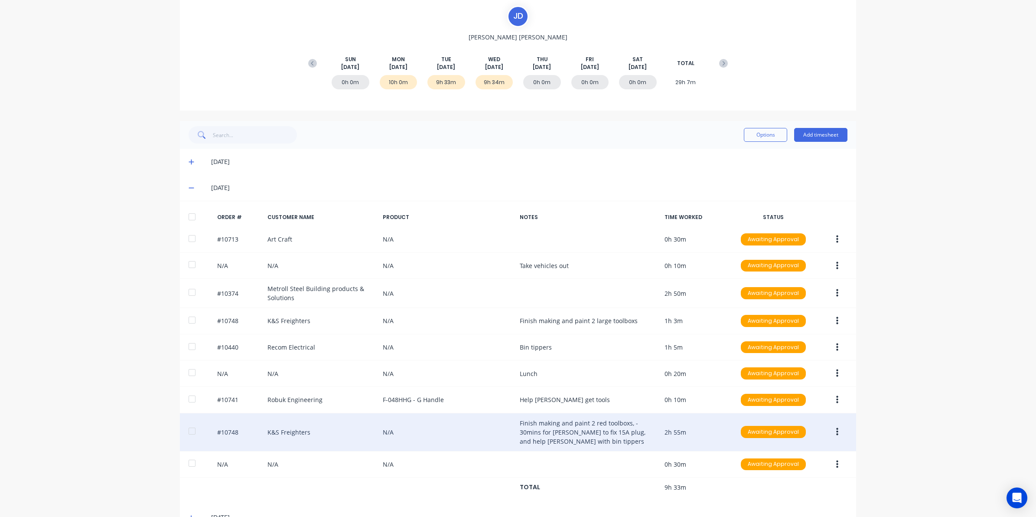
click at [566, 431] on div "#10748 K&S Freighters N/A Finish making and paint 2 red toolboxs, - 30mins for …" at bounding box center [518, 432] width 676 height 38
click at [827, 429] on button "button" at bounding box center [837, 432] width 20 height 16
click at [796, 491] on div "Edit" at bounding box center [806, 489] width 67 height 13
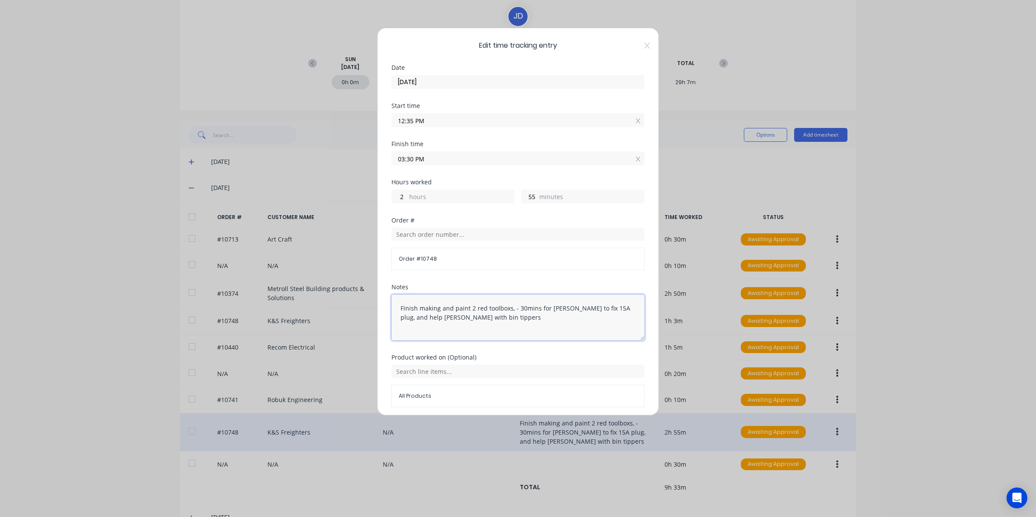
drag, startPoint x: 514, startPoint y: 306, endPoint x: 557, endPoint y: 351, distance: 62.5
click at [557, 351] on div "Notes Finish making and paint 2 red toolboxs, - 30mins for Deon to fix 15A plug…" at bounding box center [517, 319] width 253 height 70
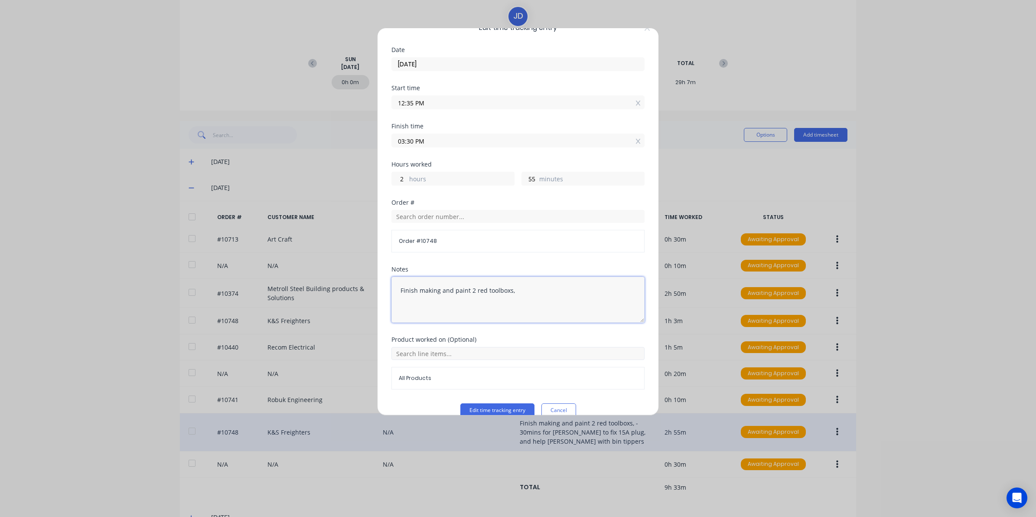
scroll to position [33, 0]
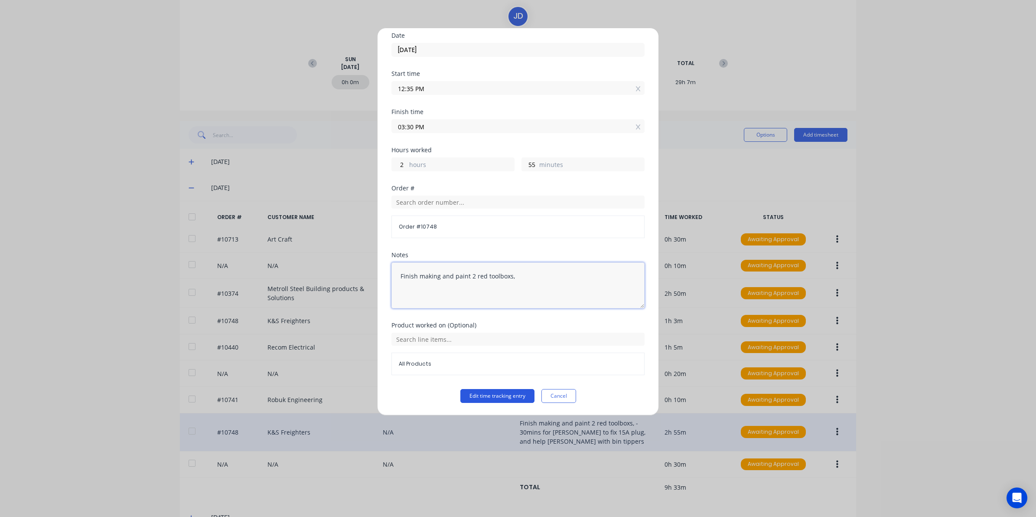
type textarea "Finish making and paint 2 red toolboxs,"
click at [511, 391] on button "Edit time tracking entry" at bounding box center [497, 396] width 74 height 14
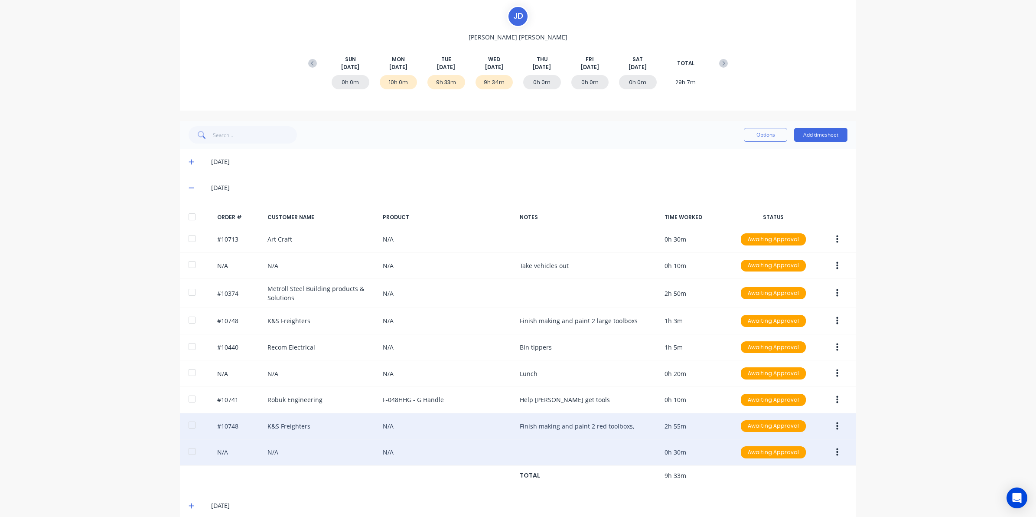
drag, startPoint x: 831, startPoint y: 453, endPoint x: 829, endPoint y: 458, distance: 5.5
click at [831, 452] on button "button" at bounding box center [837, 452] width 20 height 16
click at [792, 510] on div "Edit" at bounding box center [806, 509] width 67 height 13
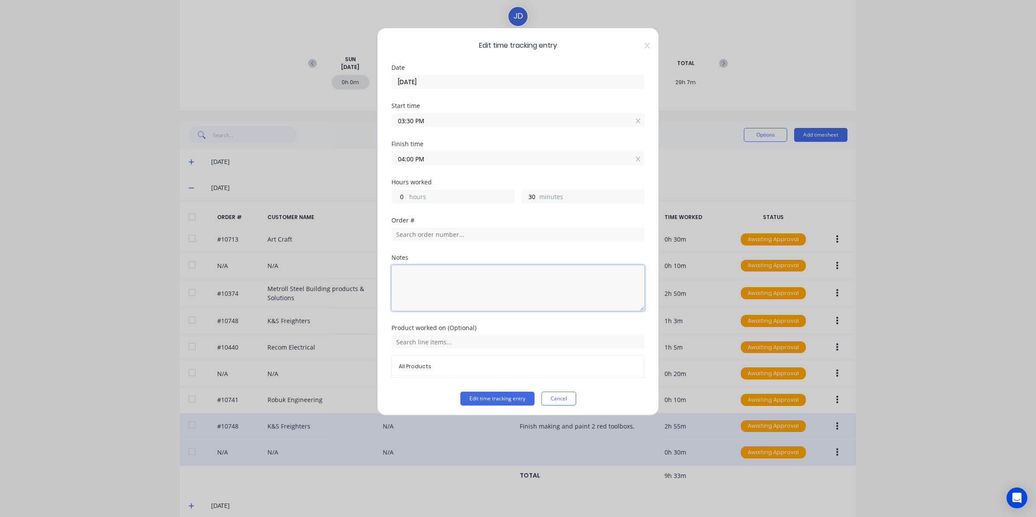
click at [444, 286] on textarea at bounding box center [517, 288] width 253 height 46
paste textarea "- 30mins for Deon to fix 15A plug, and help joel with bin tippers"
type textarea "- 30mins for Deon to fix 15A plug, and help joel with bin tippers"
click at [484, 403] on button "Edit time tracking entry" at bounding box center [497, 398] width 74 height 14
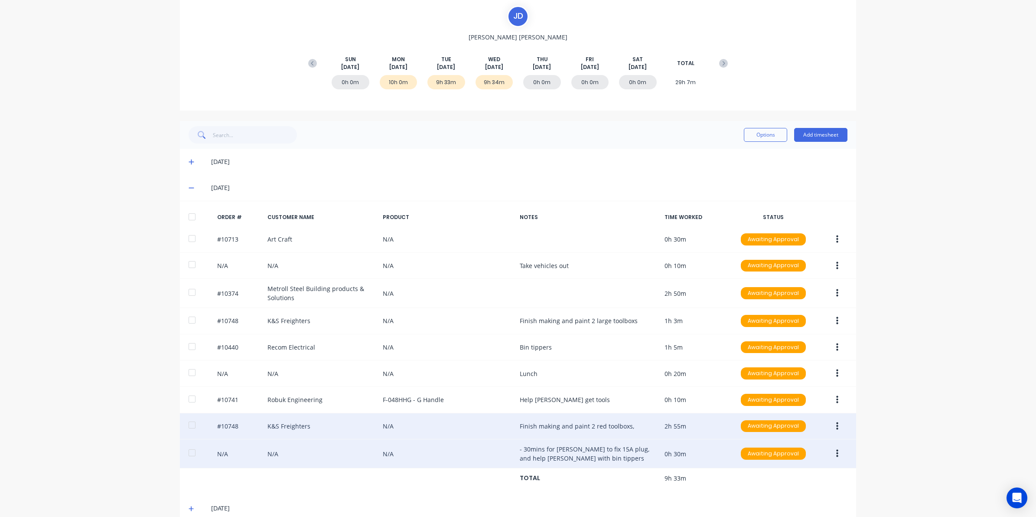
click at [189, 159] on icon at bounding box center [192, 162] width 6 height 6
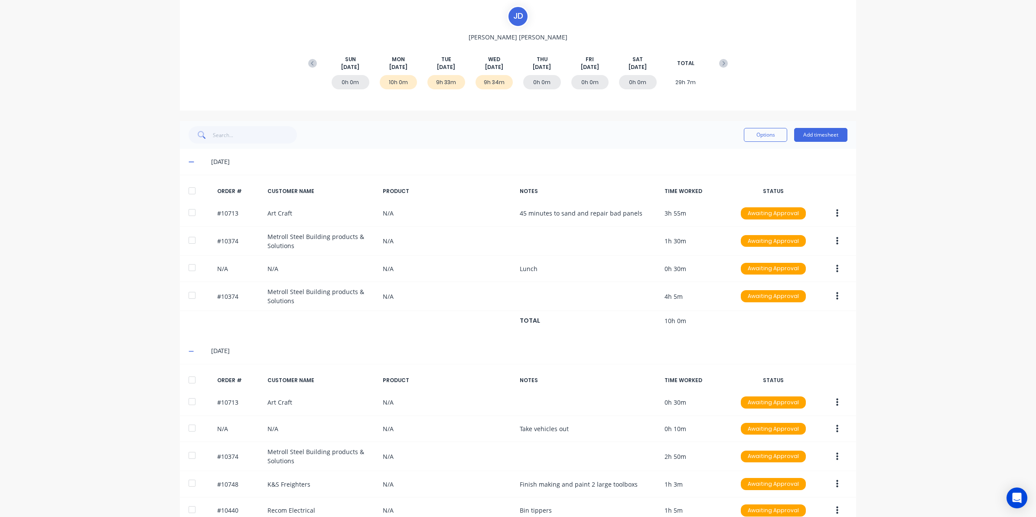
click at [189, 161] on icon at bounding box center [192, 162] width 6 height 6
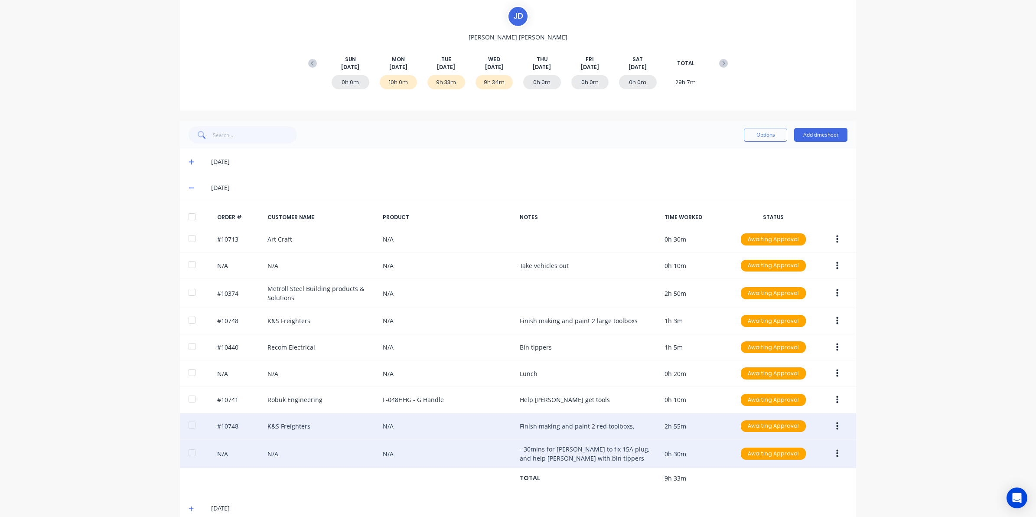
click at [189, 189] on icon at bounding box center [192, 188] width 6 height 6
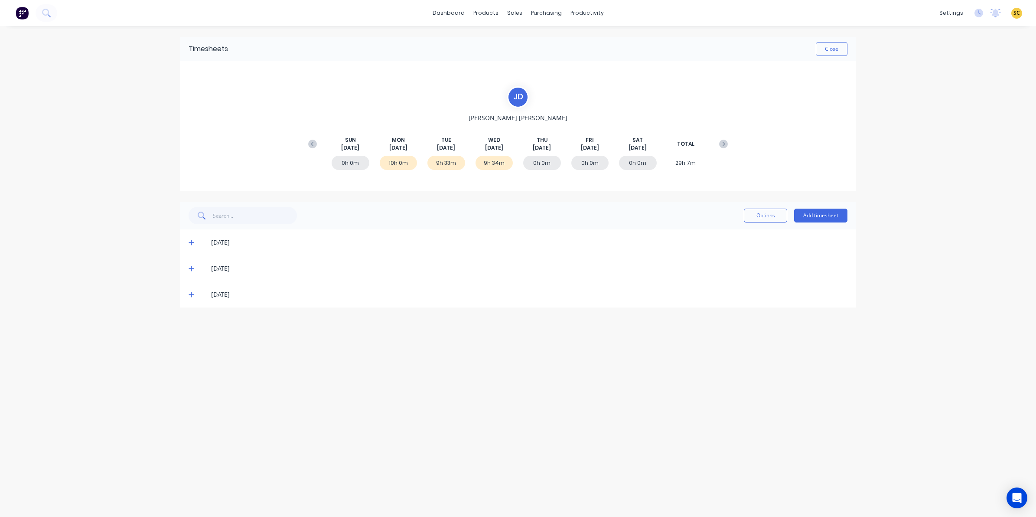
click at [189, 290] on span at bounding box center [193, 294] width 9 height 9
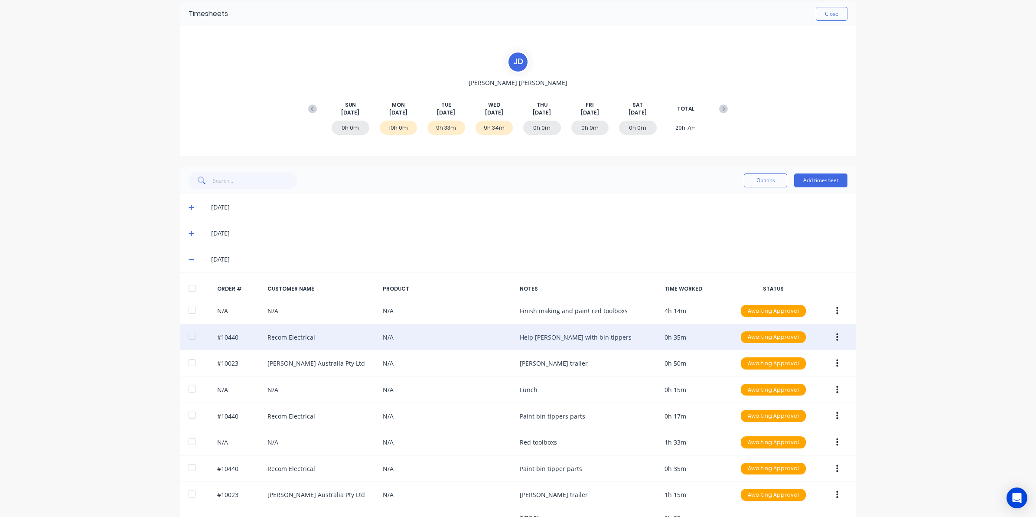
scroll to position [54, 0]
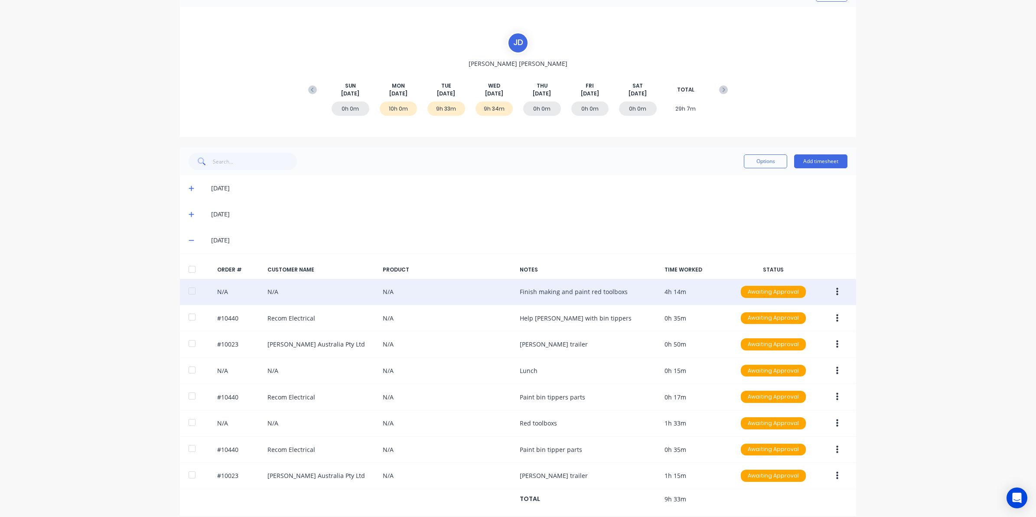
click at [836, 293] on button "button" at bounding box center [837, 292] width 20 height 16
click at [806, 345] on div "Edit" at bounding box center [806, 349] width 67 height 13
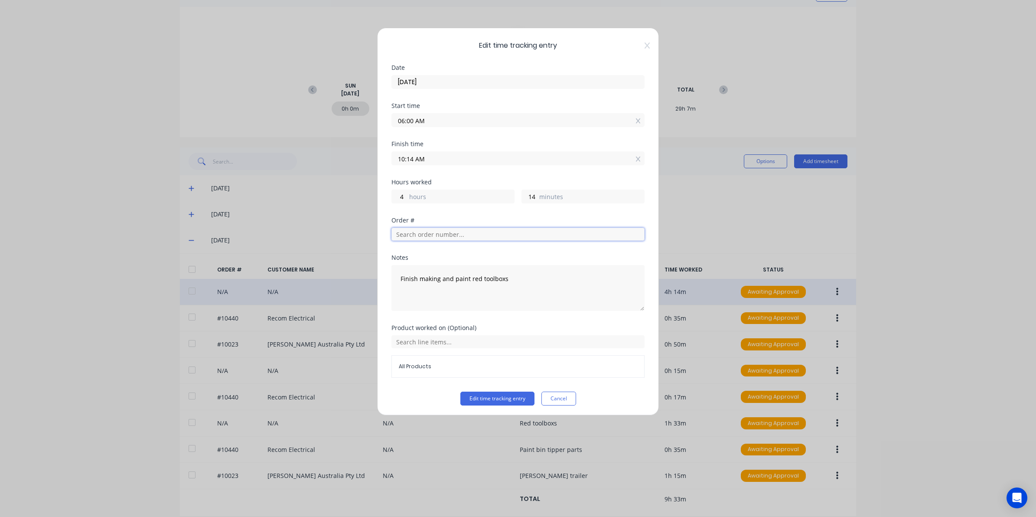
click at [419, 237] on input "text" at bounding box center [517, 234] width 253 height 13
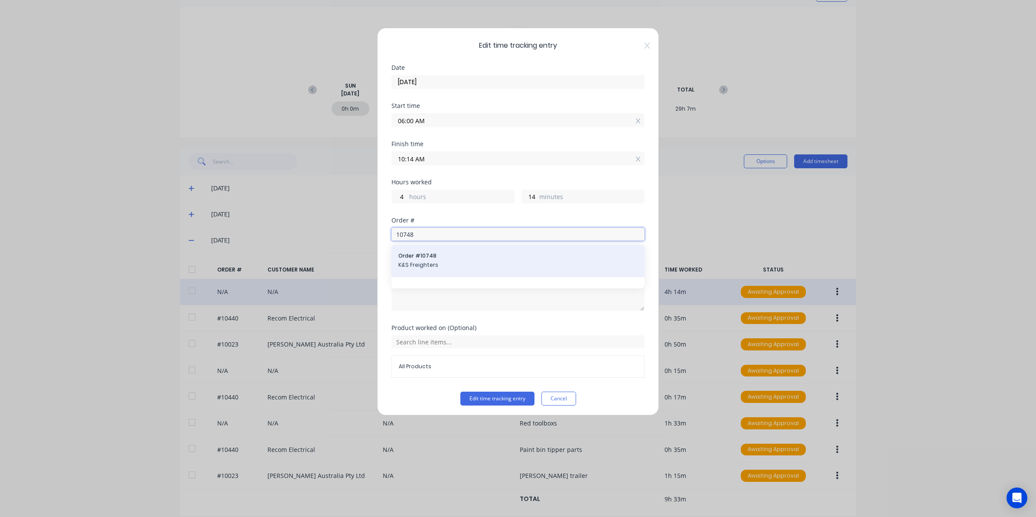
type input "10748"
click at [406, 265] on span "K&S Freighters" at bounding box center [517, 265] width 239 height 8
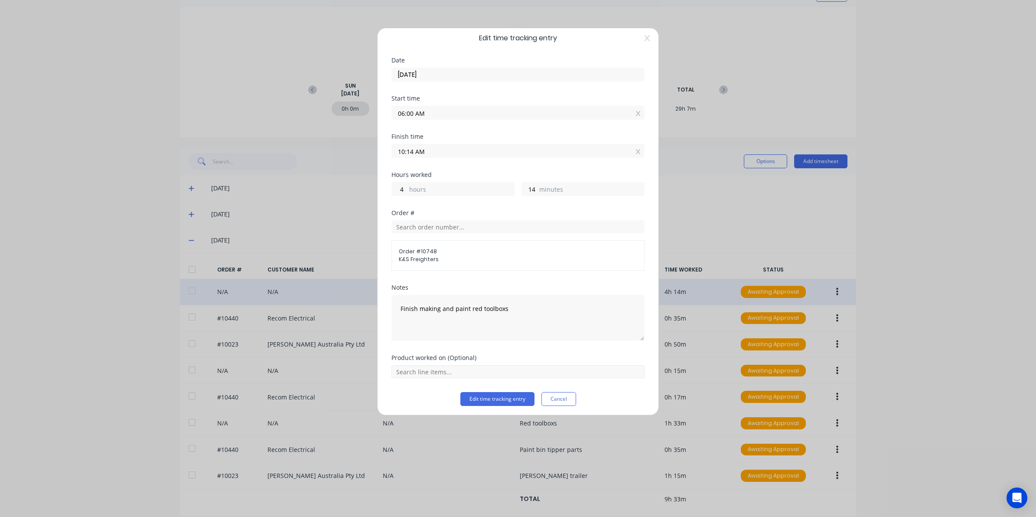
scroll to position [11, 0]
click at [478, 393] on button "Edit time tracking entry" at bounding box center [497, 396] width 74 height 14
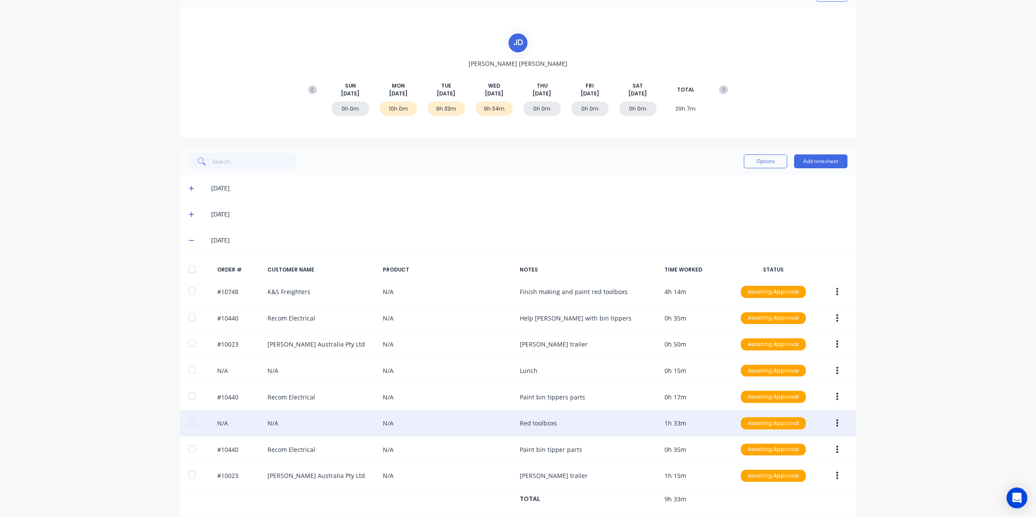
click at [836, 421] on icon "button" at bounding box center [837, 423] width 2 height 8
click at [783, 485] on div "Edit" at bounding box center [806, 480] width 67 height 13
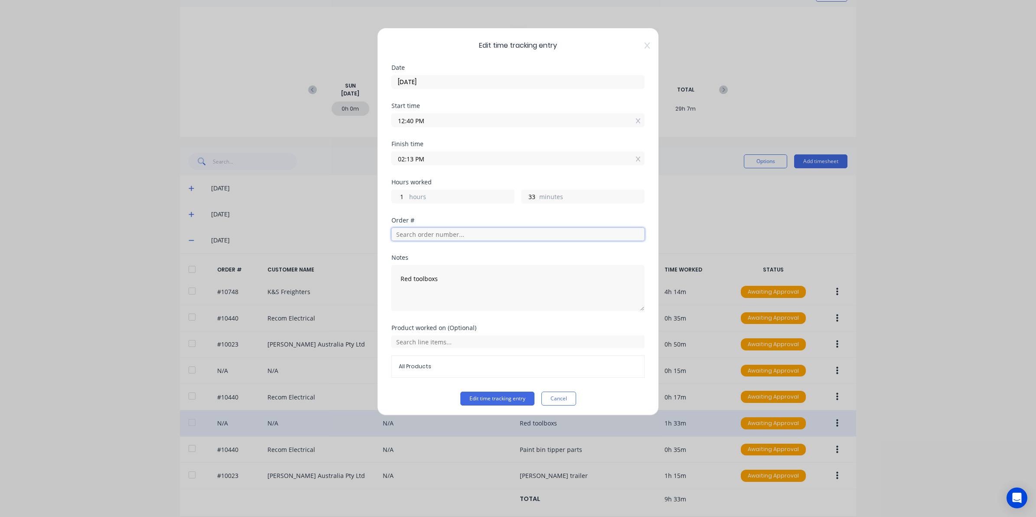
click at [414, 234] on input "text" at bounding box center [517, 234] width 253 height 13
type input "10748"
drag, startPoint x: 439, startPoint y: 257, endPoint x: 440, endPoint y: 280, distance: 23.4
click at [439, 256] on span "Order # 10748" at bounding box center [517, 256] width 239 height 8
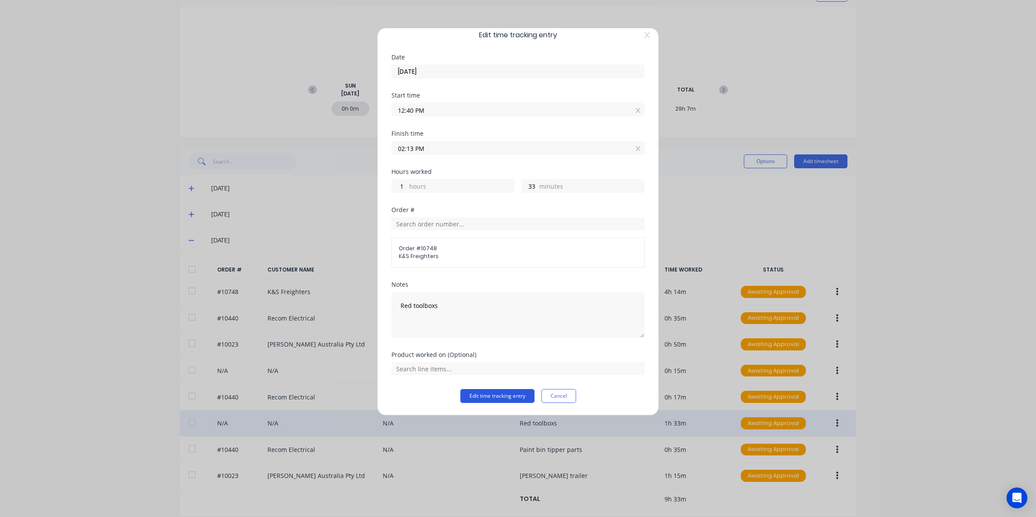
click at [488, 395] on button "Edit time tracking entry" at bounding box center [497, 396] width 74 height 14
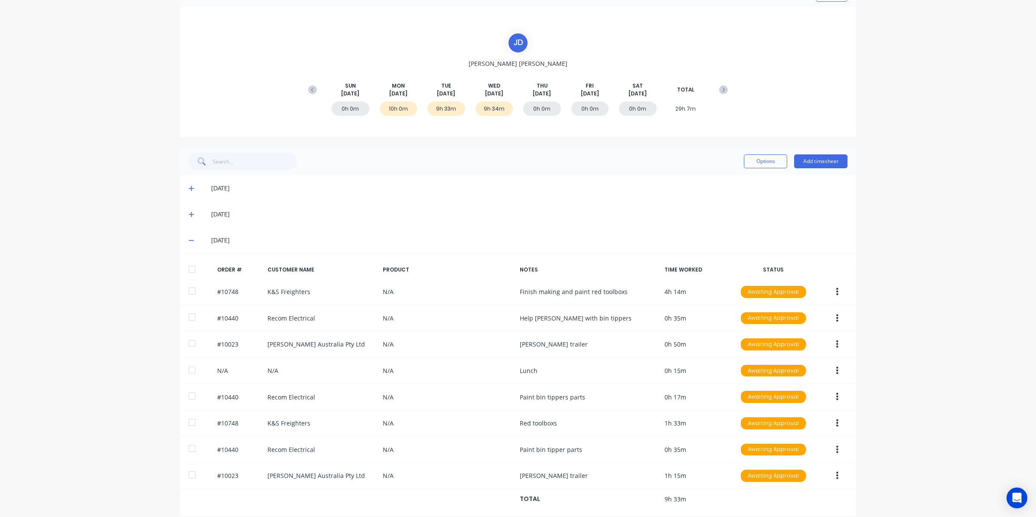
click at [189, 237] on icon at bounding box center [192, 240] width 6 height 6
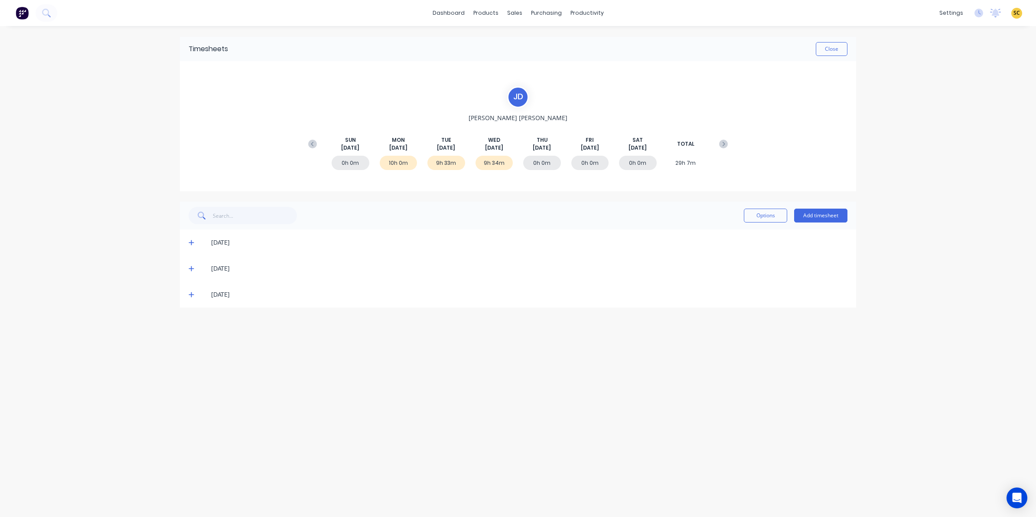
scroll to position [0, 0]
click at [830, 49] on button "Close" at bounding box center [832, 49] width 32 height 14
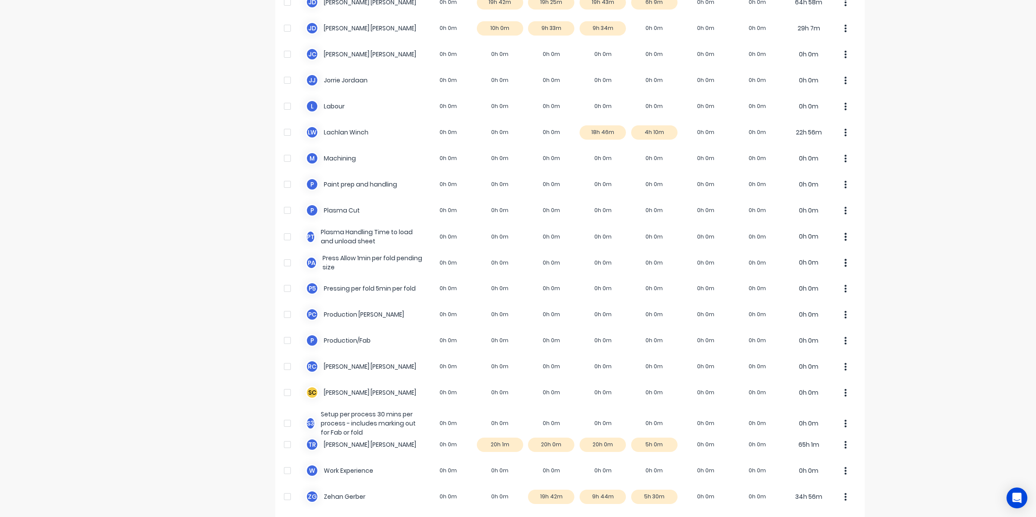
scroll to position [433, 0]
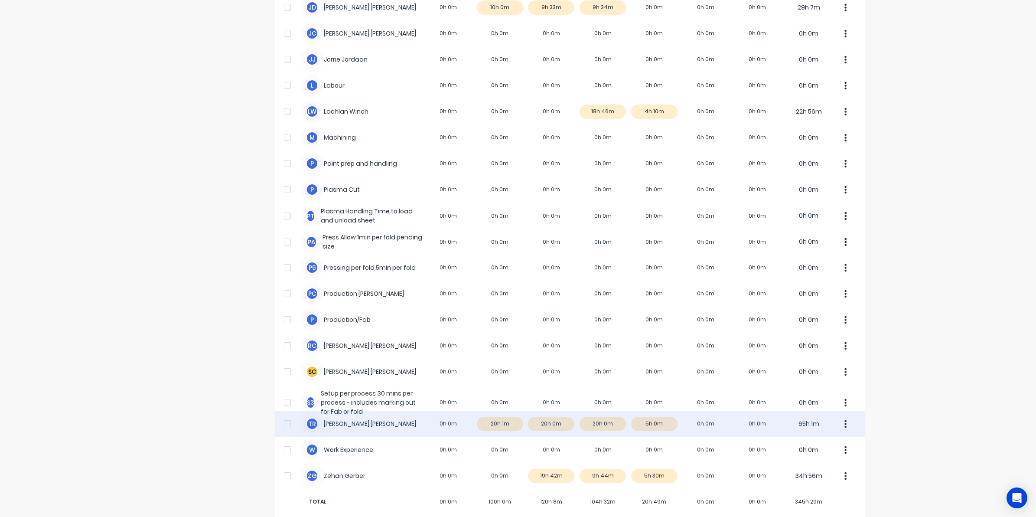
click at [595, 422] on div "T R Timothy Rademacher 0h 0m 20h 1m 20h 0m 20h 0m 5h 0m 0h 0m 0h 0m 65h 1m" at bounding box center [569, 423] width 589 height 26
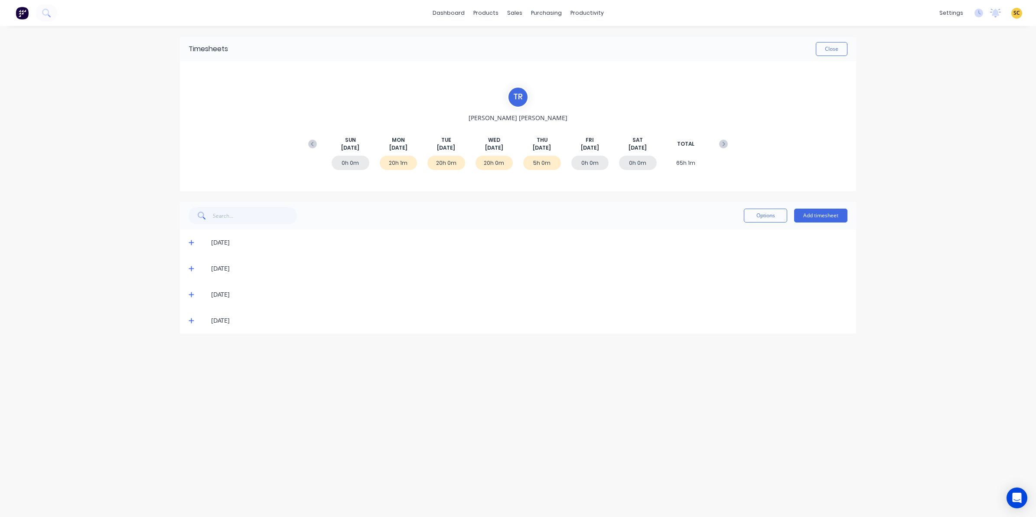
click at [191, 292] on icon at bounding box center [191, 294] width 5 height 5
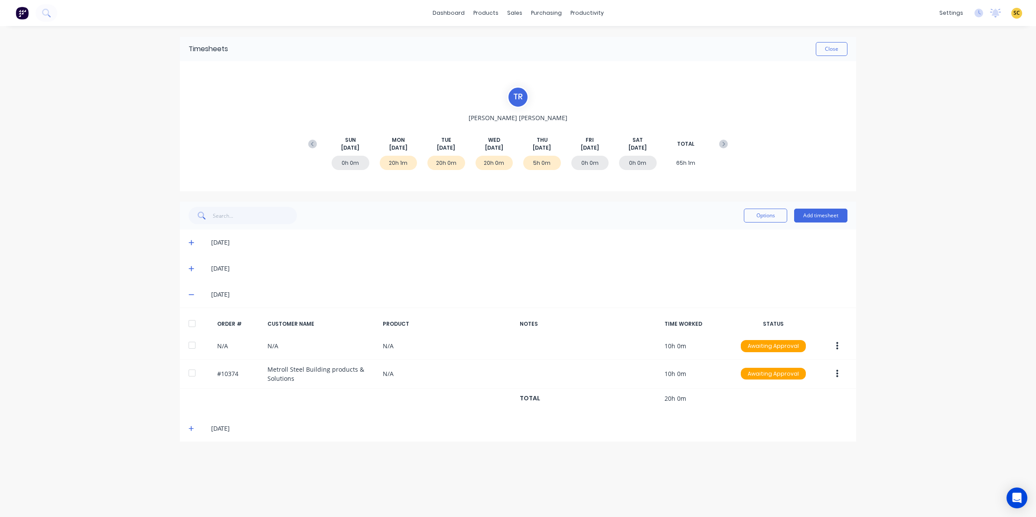
click at [190, 428] on icon at bounding box center [192, 428] width 6 height 6
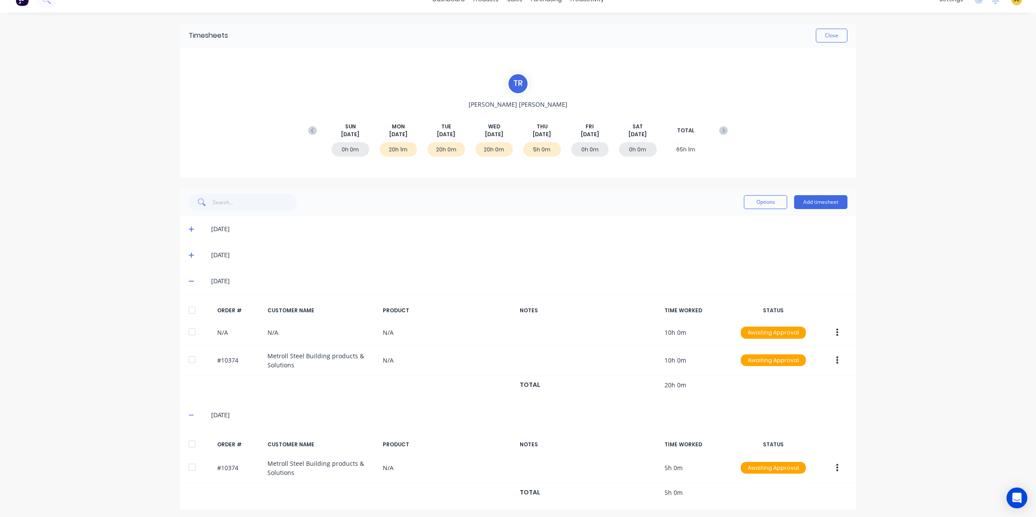
scroll to position [17, 0]
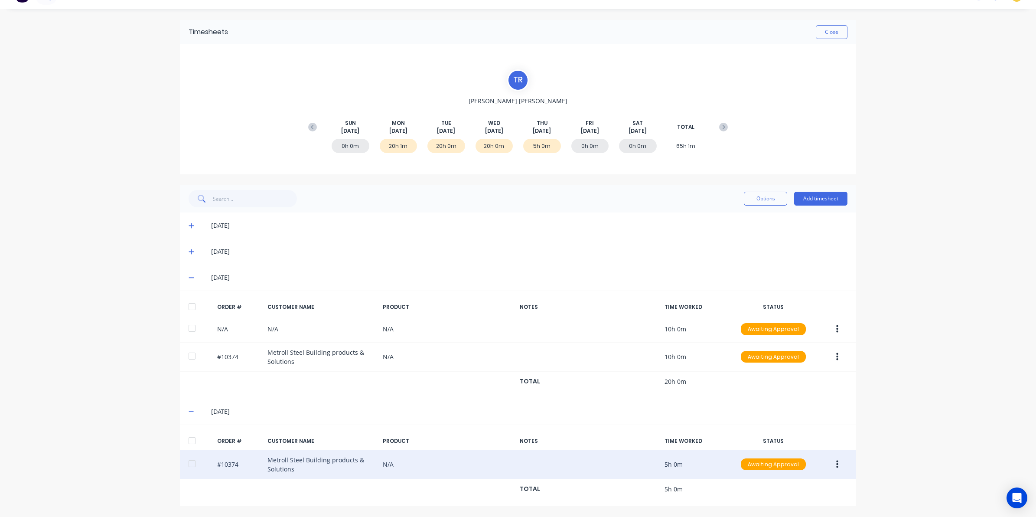
click at [836, 462] on icon "button" at bounding box center [837, 464] width 2 height 10
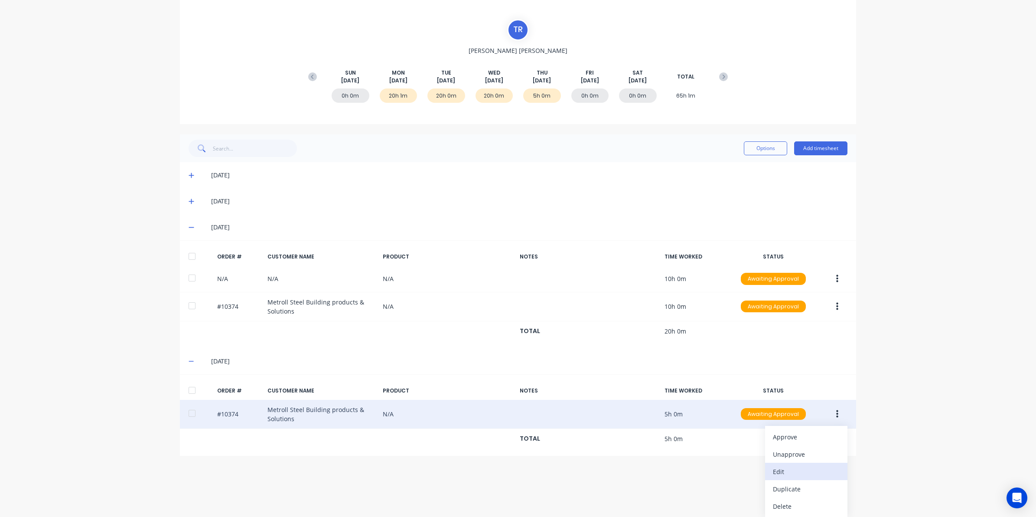
click at [783, 468] on div "Edit" at bounding box center [806, 471] width 67 height 13
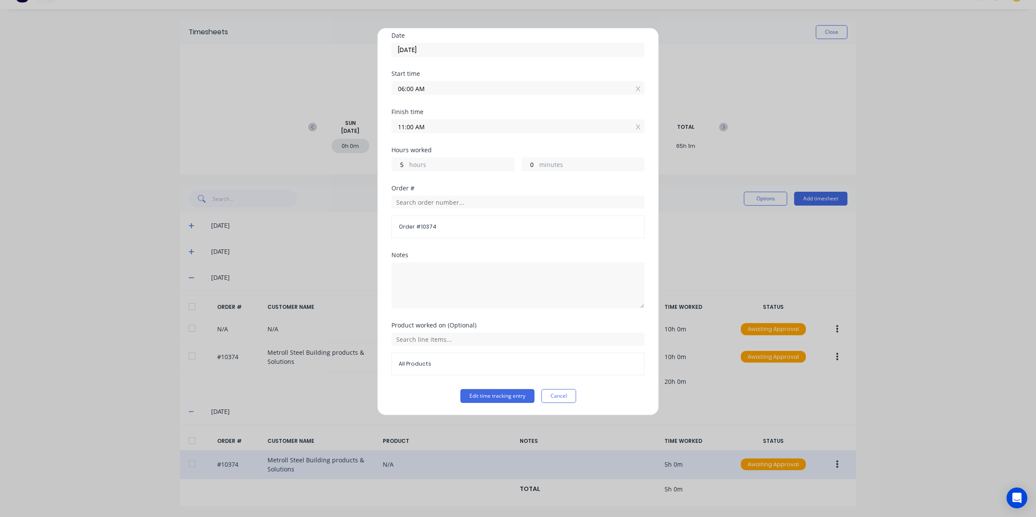
scroll to position [0, 0]
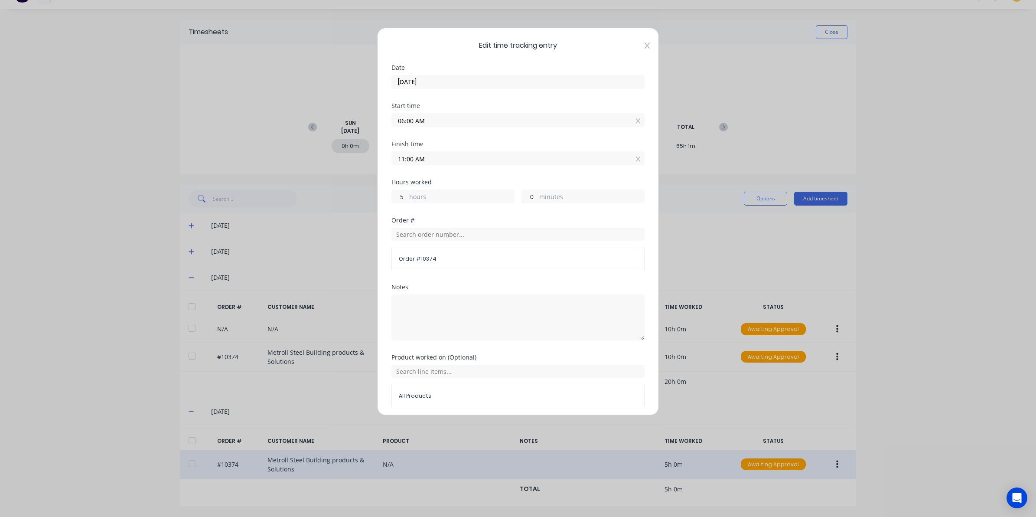
click at [644, 49] on icon at bounding box center [646, 45] width 5 height 7
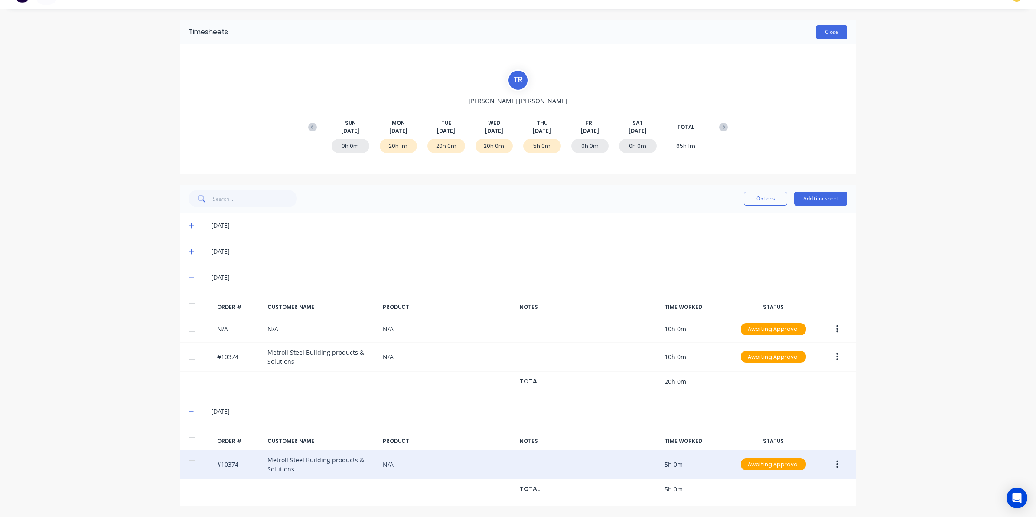
click at [829, 33] on button "Close" at bounding box center [832, 32] width 32 height 14
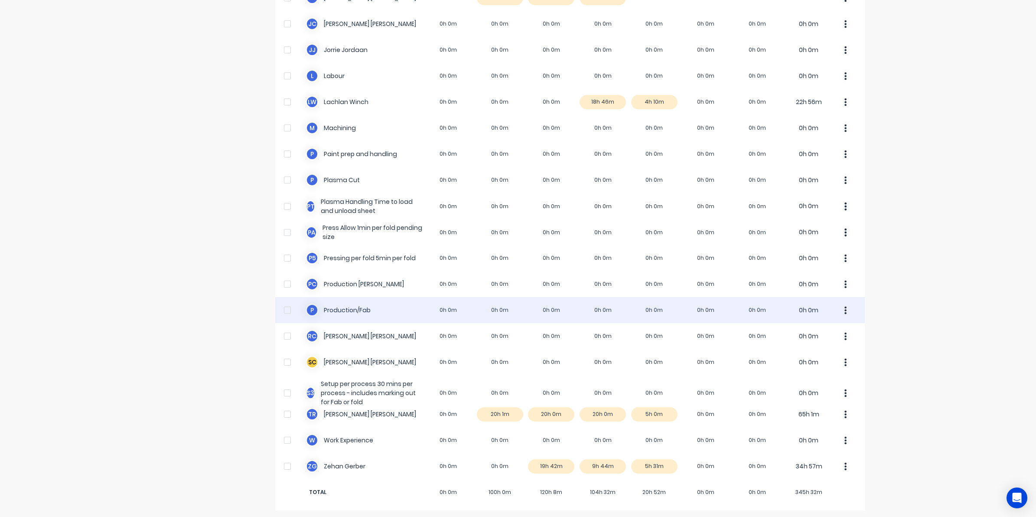
scroll to position [445, 0]
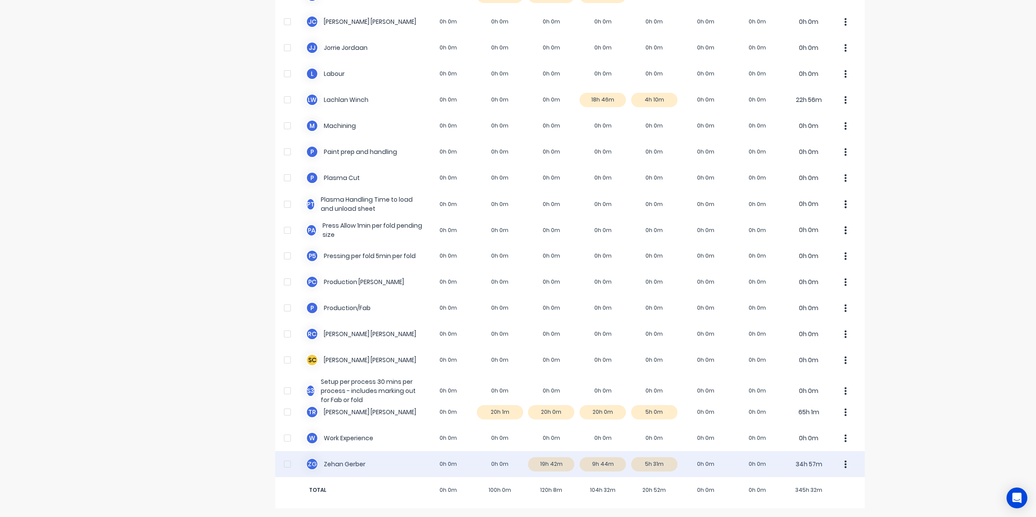
click at [608, 462] on div "Z G Zehan Gerber 0h 0m 0h 0m 19h 42m 9h 44m 5h 31m 0h 0m 0h 0m 34h 57m" at bounding box center [569, 464] width 589 height 26
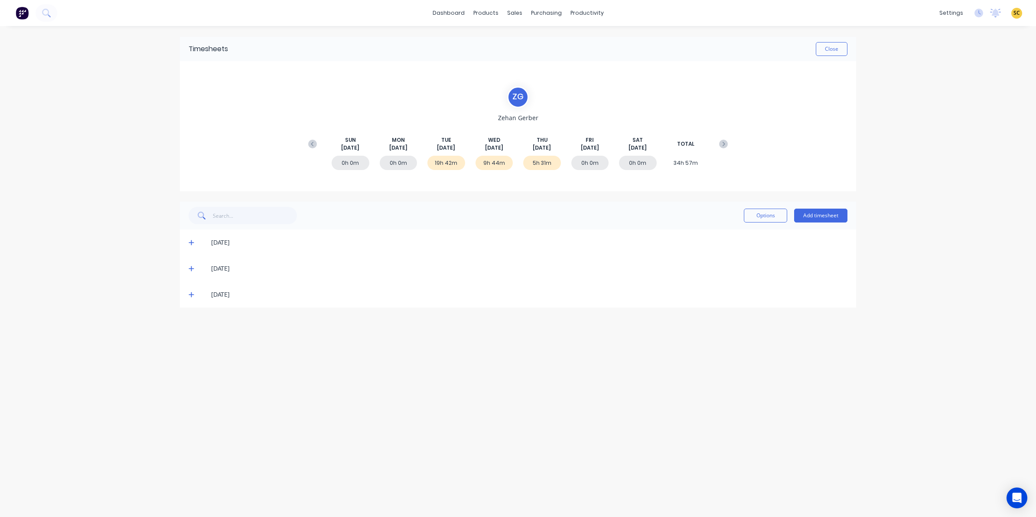
click at [191, 268] on icon at bounding box center [191, 268] width 5 height 5
click at [191, 374] on icon at bounding box center [191, 373] width 5 height 5
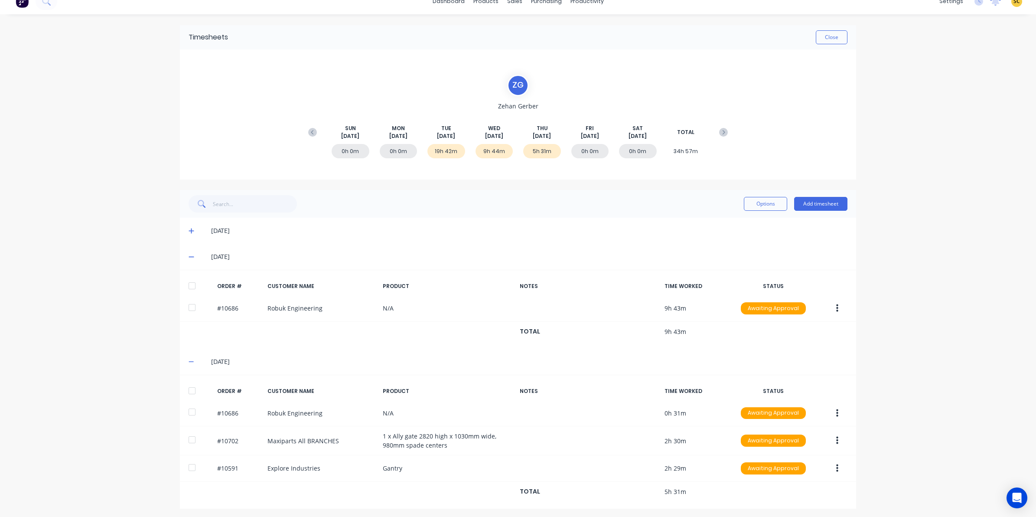
scroll to position [16, 0]
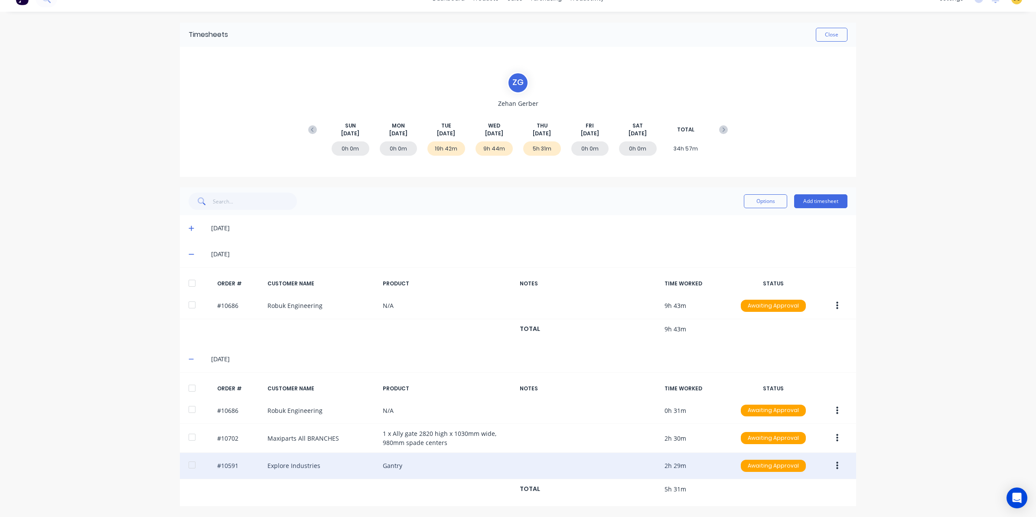
click at [836, 469] on icon "button" at bounding box center [837, 466] width 2 height 10
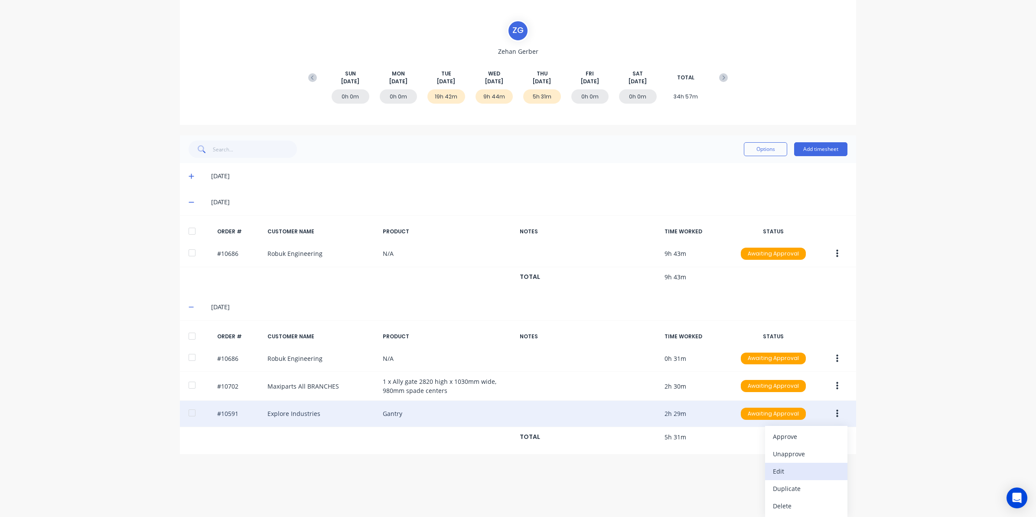
click at [782, 474] on div "Edit" at bounding box center [806, 471] width 67 height 13
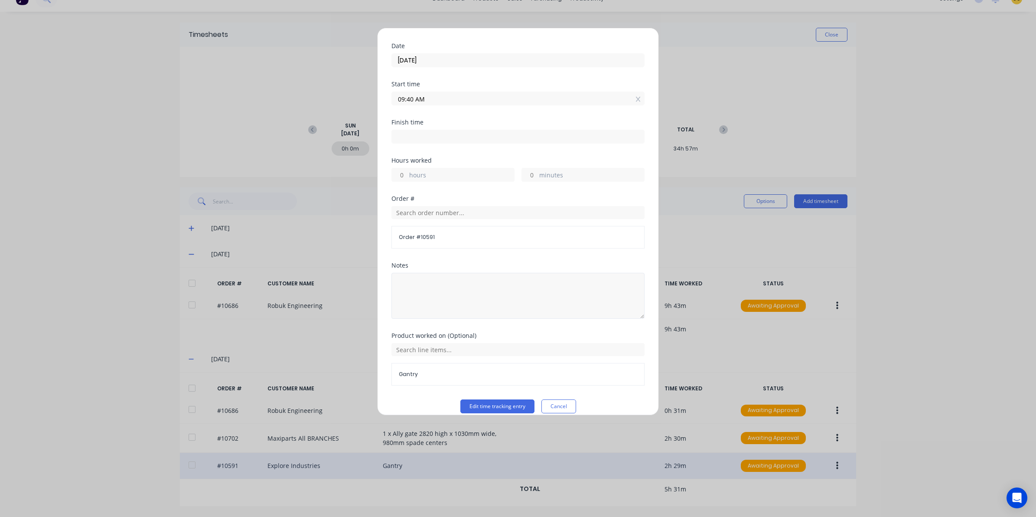
scroll to position [33, 0]
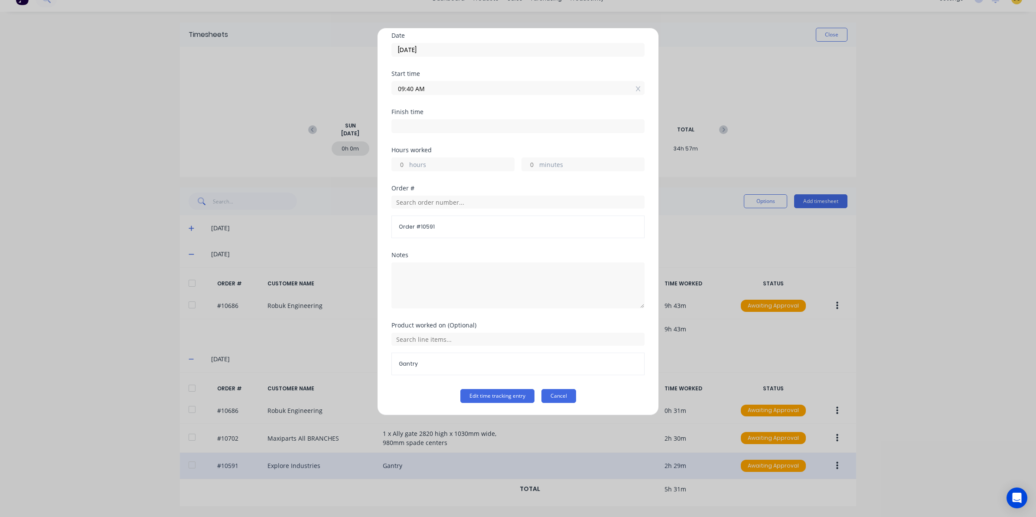
click at [566, 395] on button "Cancel" at bounding box center [558, 396] width 35 height 14
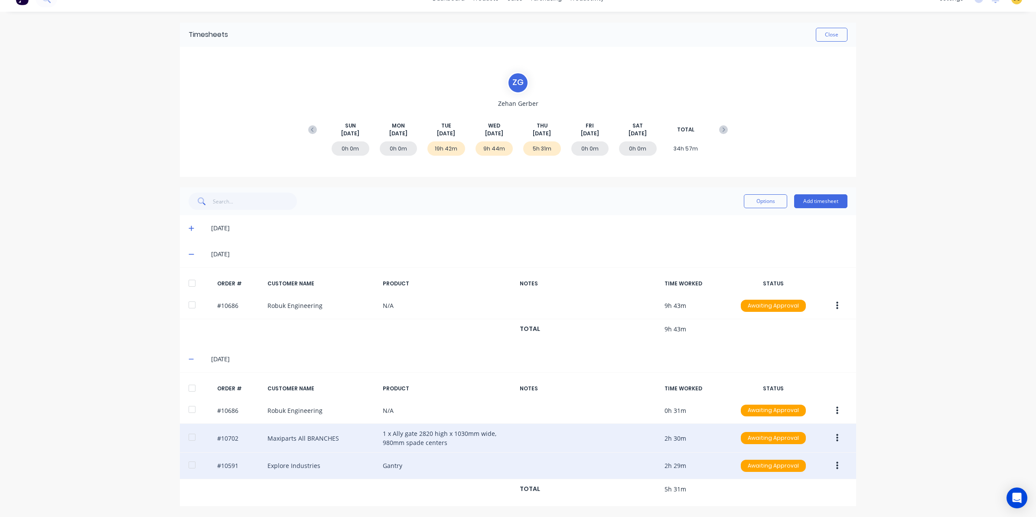
click at [835, 432] on button "button" at bounding box center [837, 438] width 20 height 16
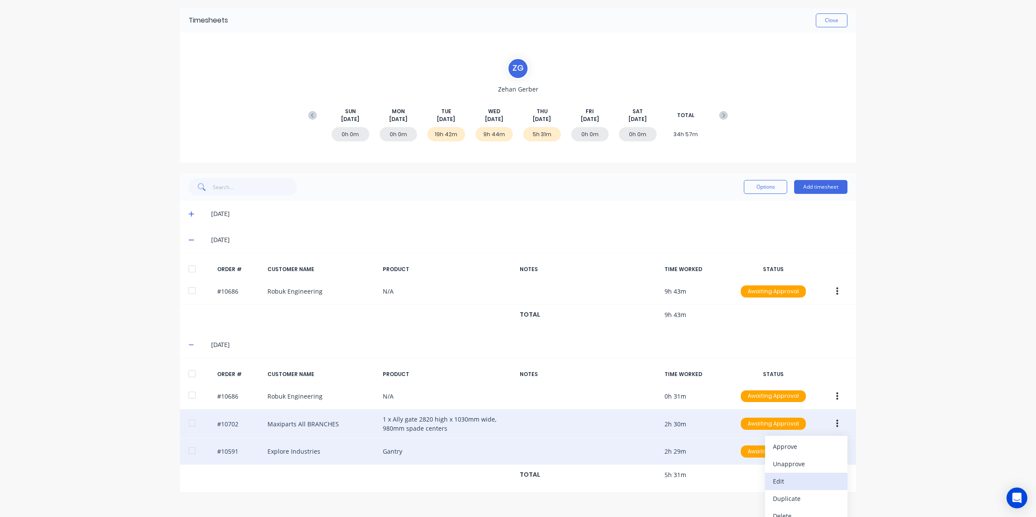
scroll to position [39, 0]
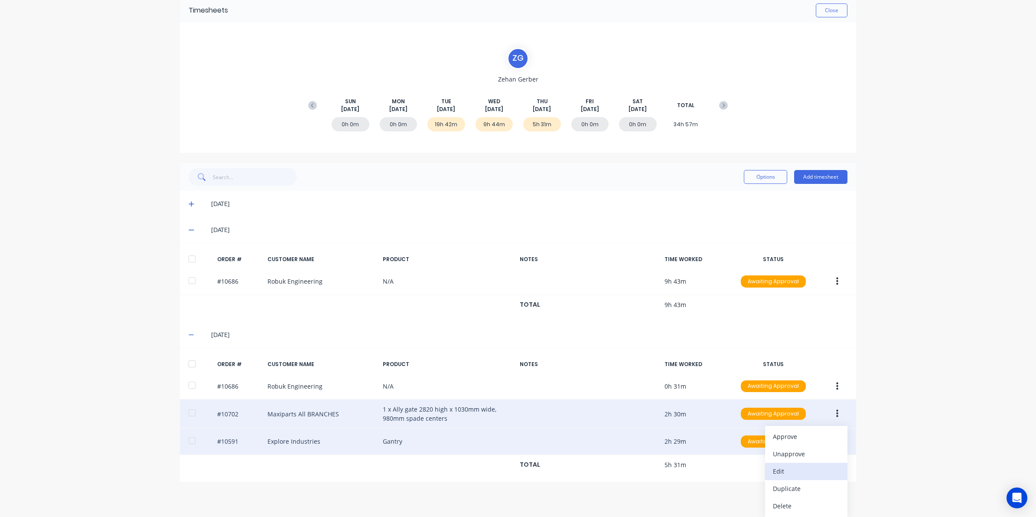
click at [786, 470] on div "Edit" at bounding box center [806, 471] width 67 height 13
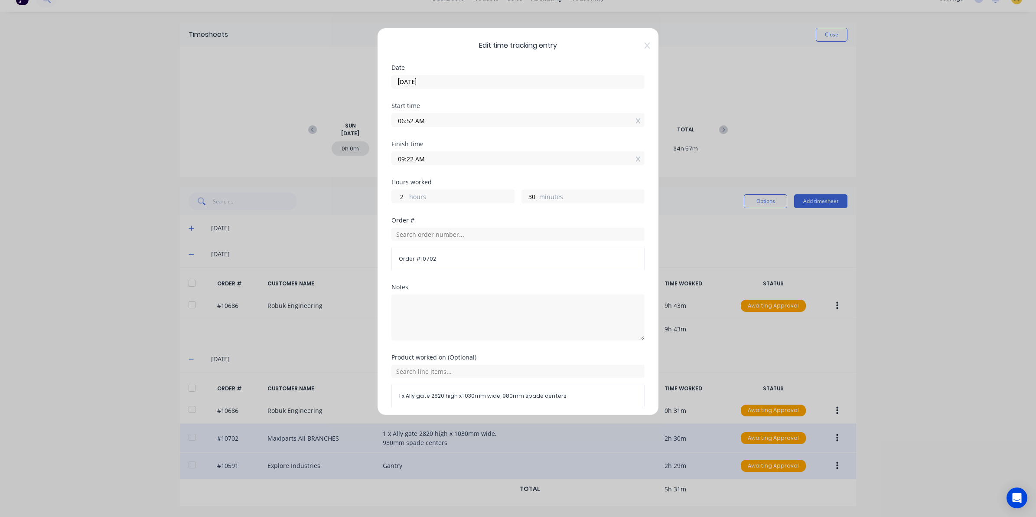
click at [641, 46] on div "Edit time tracking entry Date 04/09/2025 Start time 06:52 AM Finish time 09:22 …" at bounding box center [518, 221] width 282 height 387
click at [644, 46] on icon at bounding box center [646, 45] width 5 height 7
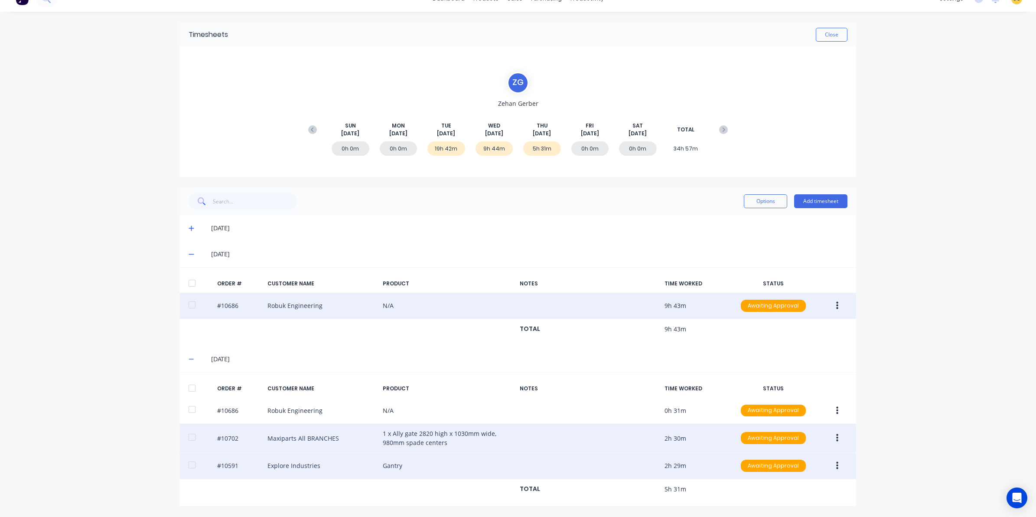
click at [836, 306] on icon "button" at bounding box center [837, 306] width 2 height 10
click at [785, 358] on div "Edit" at bounding box center [806, 363] width 67 height 13
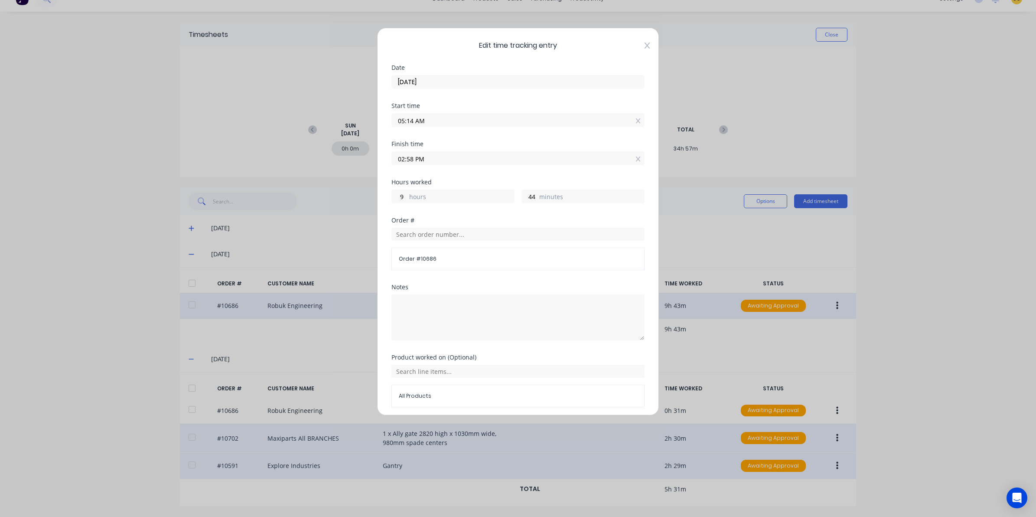
click at [644, 46] on icon at bounding box center [646, 45] width 5 height 7
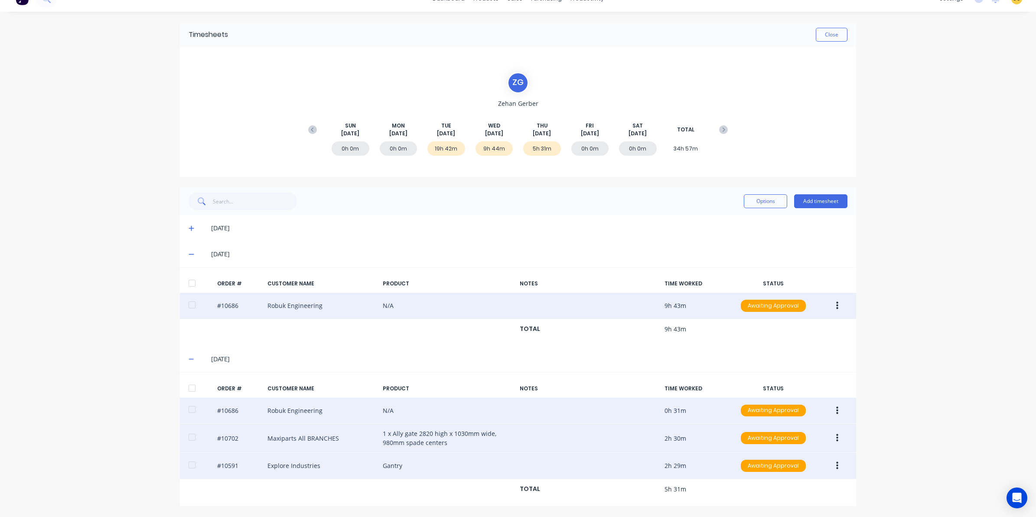
click at [836, 408] on icon "button" at bounding box center [837, 411] width 2 height 10
click at [789, 473] on div "Edit" at bounding box center [806, 468] width 67 height 13
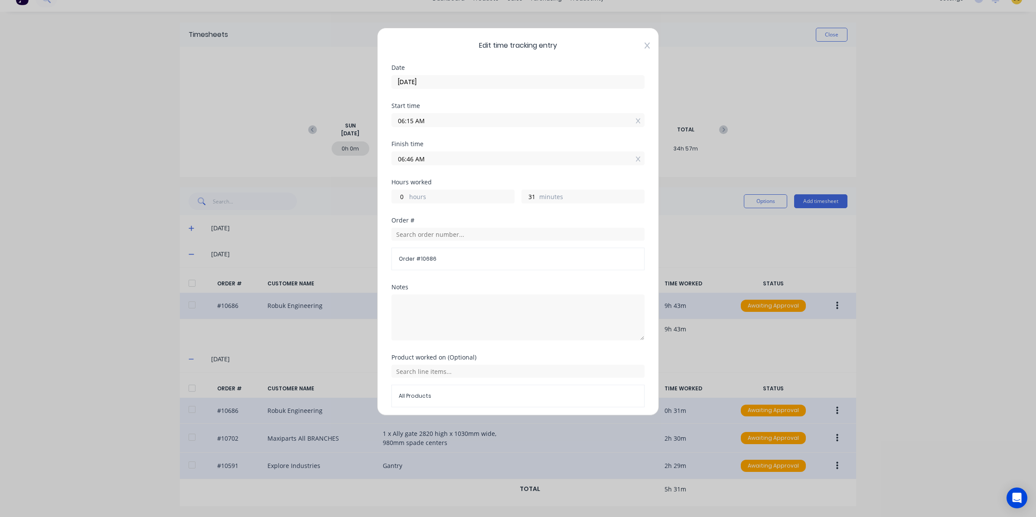
click at [644, 46] on icon at bounding box center [646, 45] width 5 height 7
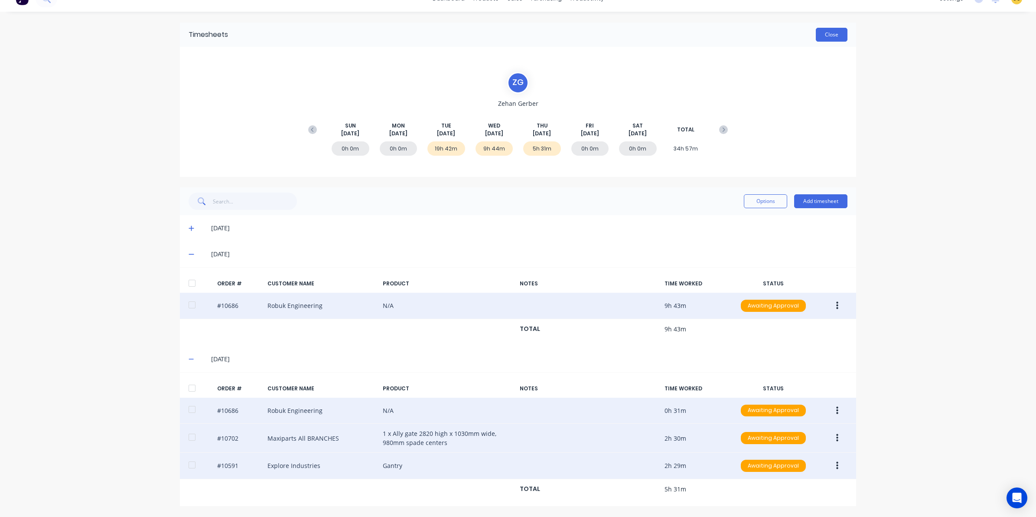
click at [828, 36] on button "Close" at bounding box center [832, 35] width 32 height 14
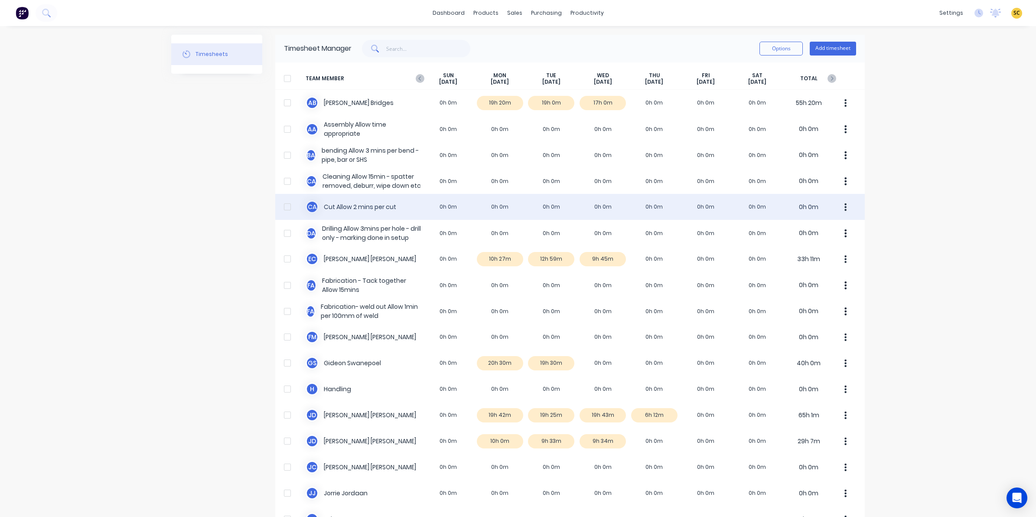
drag, startPoint x: 423, startPoint y: 240, endPoint x: 351, endPoint y: 209, distance: 78.2
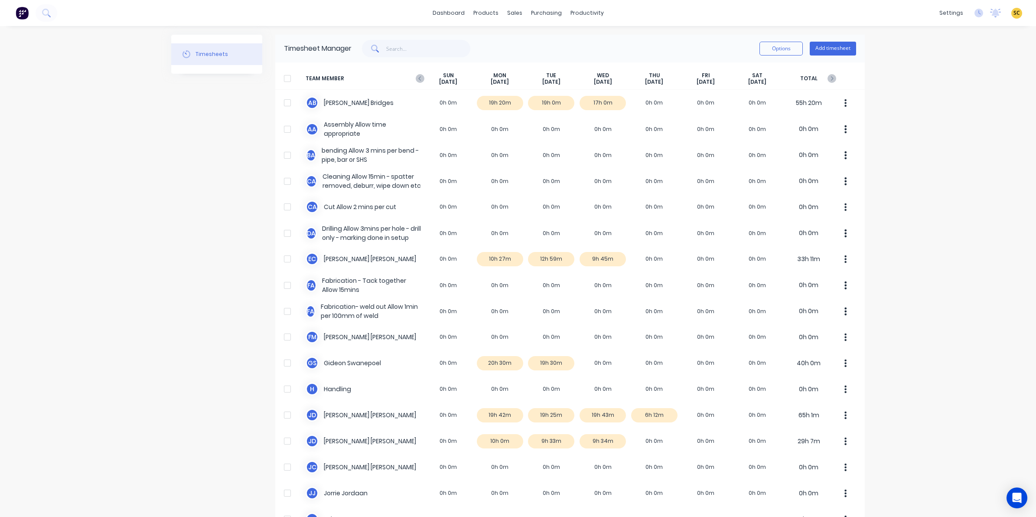
drag, startPoint x: 351, startPoint y: 209, endPoint x: 130, endPoint y: 161, distance: 226.2
click at [130, 161] on div "dashboard products sales purchasing productivity dashboard products Product Cat…" at bounding box center [518, 258] width 1036 height 517
click at [45, 15] on icon at bounding box center [45, 12] width 7 height 7
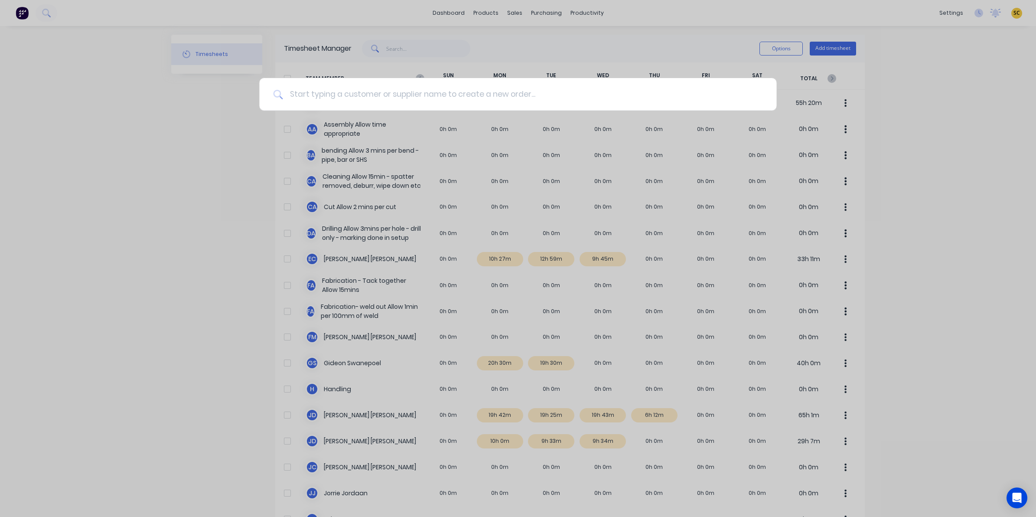
click at [406, 90] on input at bounding box center [523, 94] width 480 height 33
click at [311, 95] on input at bounding box center [523, 94] width 480 height 33
click at [311, 101] on input at bounding box center [523, 94] width 480 height 33
type input "10744"
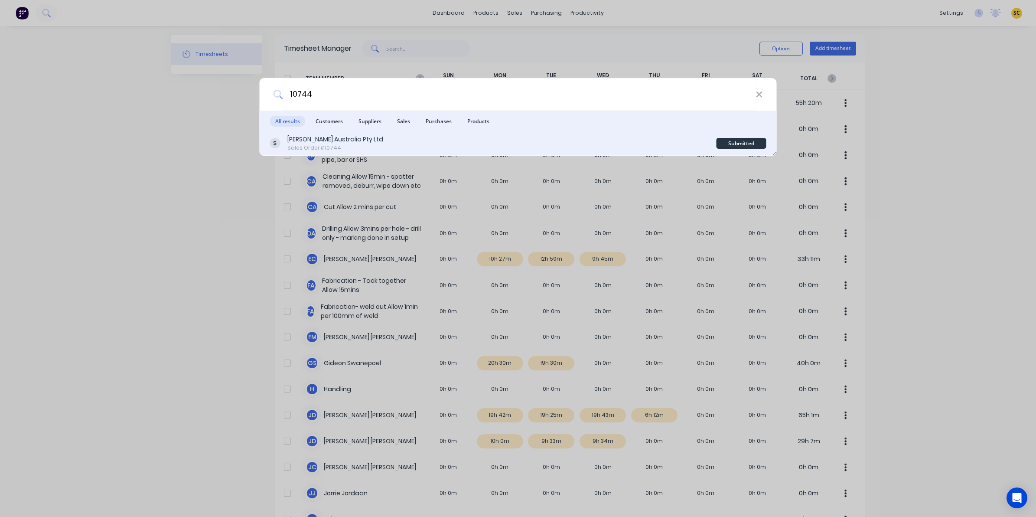
click at [441, 139] on div "Vawdrey Australia Pty Ltd Sales Order #10744" at bounding box center [493, 143] width 446 height 17
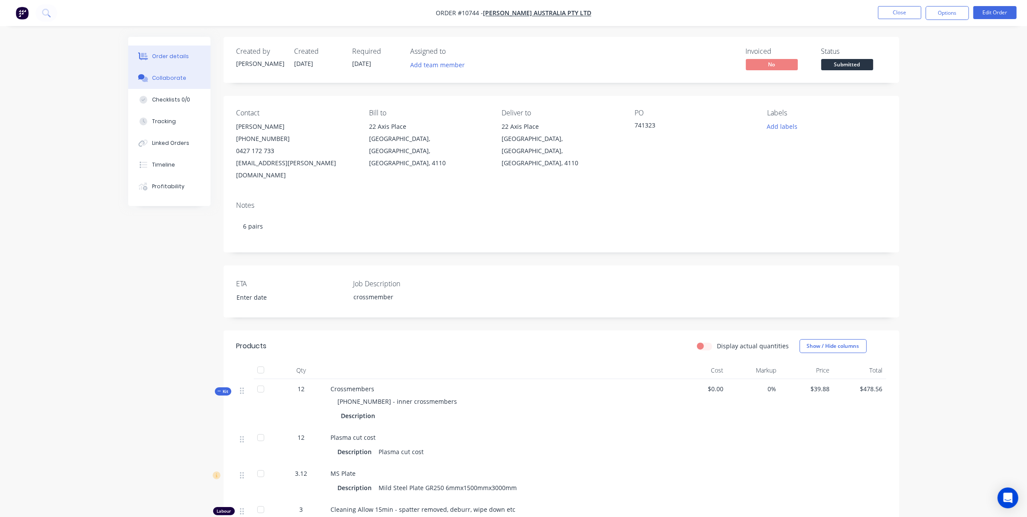
click at [177, 72] on button "Collaborate" at bounding box center [169, 78] width 82 height 22
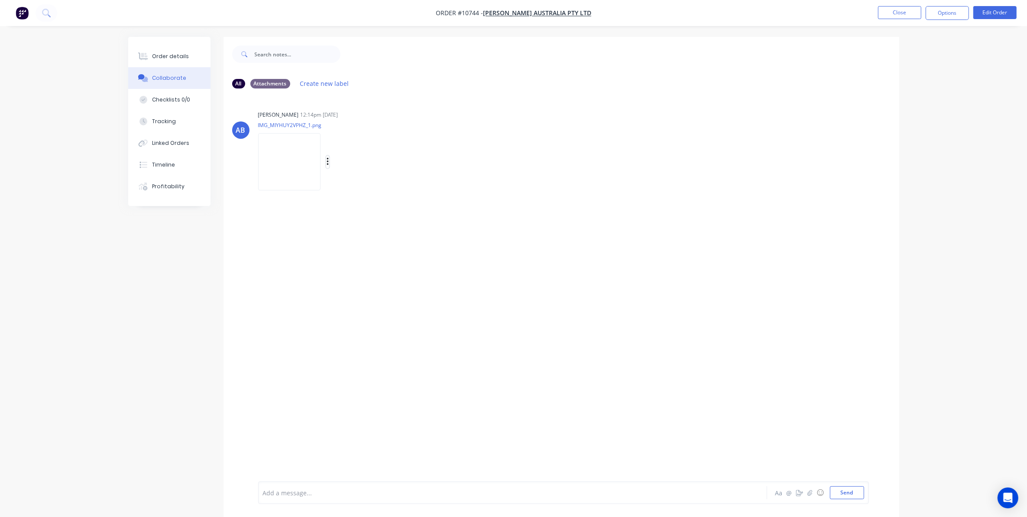
click at [328, 162] on icon "button" at bounding box center [328, 162] width 3 height 10
click at [346, 184] on button "Download" at bounding box center [385, 185] width 98 height 20
drag, startPoint x: 739, startPoint y: 91, endPoint x: 754, endPoint y: 79, distance: 19.5
click at [739, 91] on div "All Attachments Create new label" at bounding box center [562, 84] width 676 height 24
click at [949, 9] on button "Options" at bounding box center [947, 13] width 43 height 14
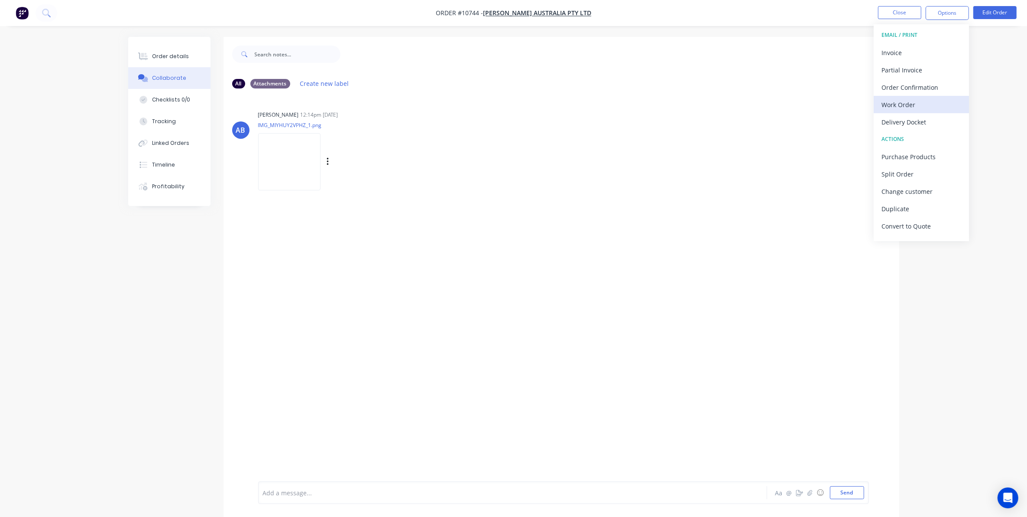
click at [907, 110] on div "Work Order" at bounding box center [922, 104] width 80 height 13
click at [899, 55] on div "Back" at bounding box center [922, 52] width 80 height 13
click at [900, 121] on div "Delivery Docket" at bounding box center [922, 122] width 80 height 13
click at [894, 101] on div "Custom" at bounding box center [922, 104] width 80 height 13
click at [893, 88] on div "Without pricing" at bounding box center [922, 87] width 80 height 13
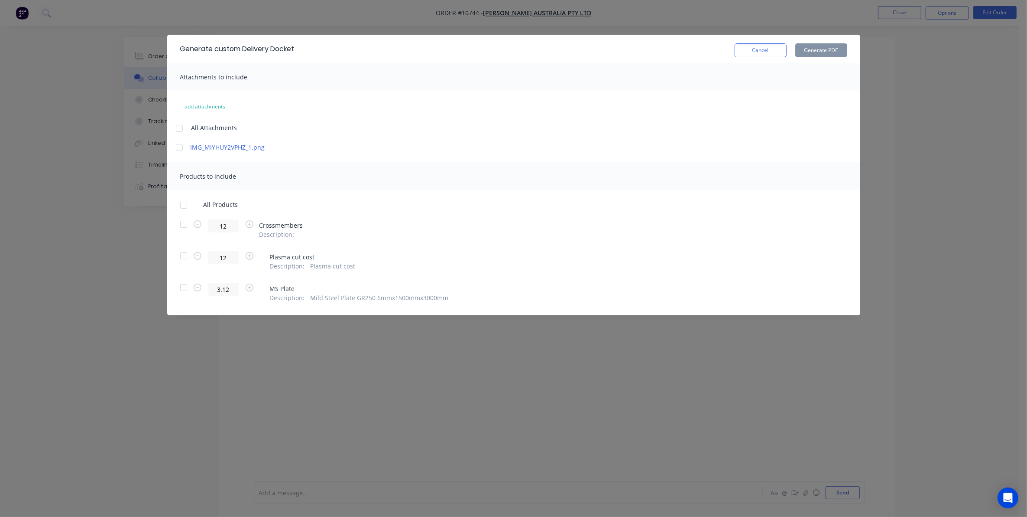
click at [180, 224] on div at bounding box center [183, 223] width 17 height 17
click at [820, 43] on button "Generate PDF" at bounding box center [822, 50] width 52 height 14
click at [770, 54] on button "Cancel" at bounding box center [761, 50] width 52 height 14
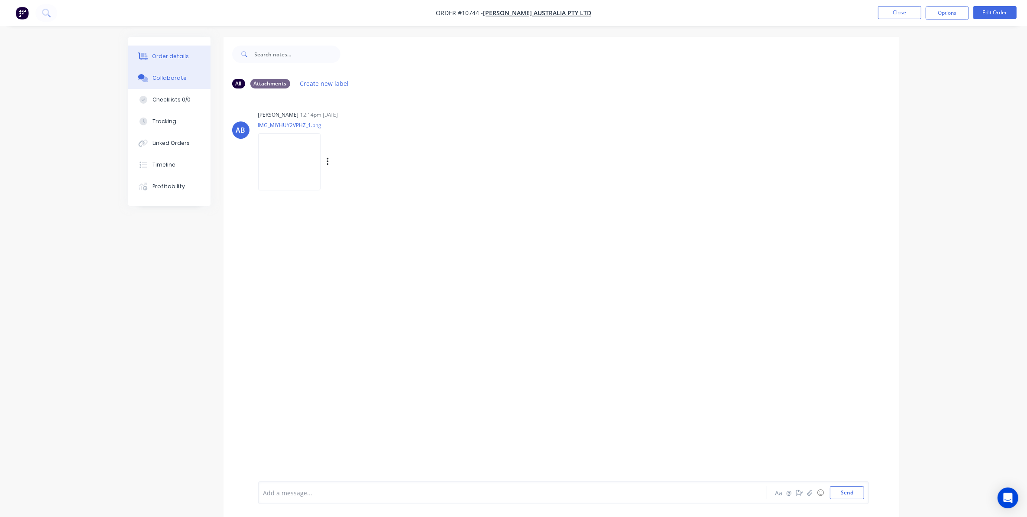
click at [189, 48] on button "Order details" at bounding box center [169, 57] width 82 height 22
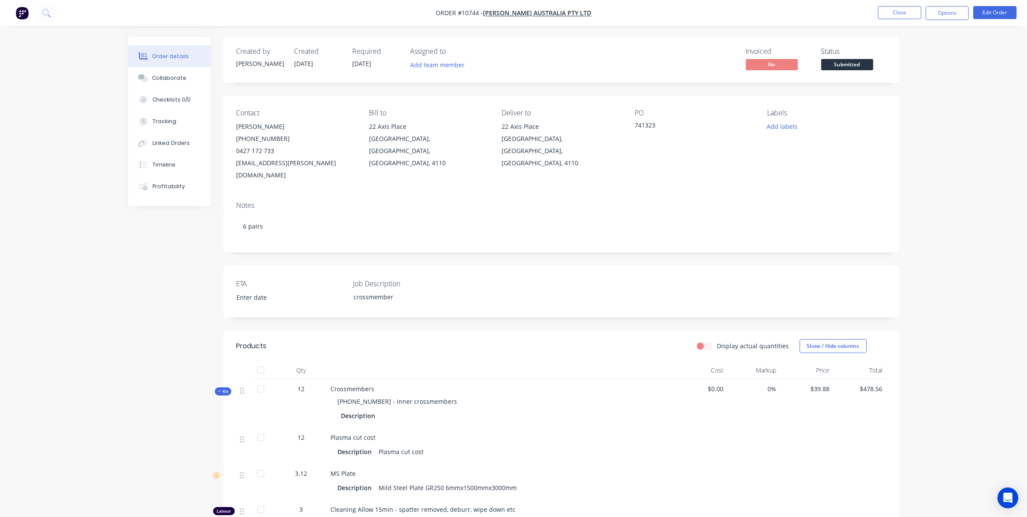
click at [831, 62] on span "Submitted" at bounding box center [848, 64] width 52 height 11
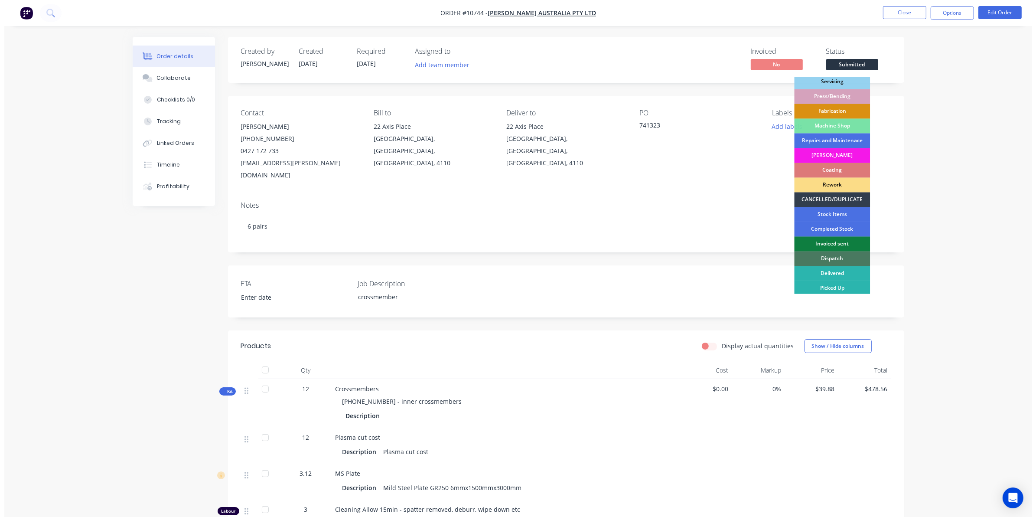
scroll to position [78, 0]
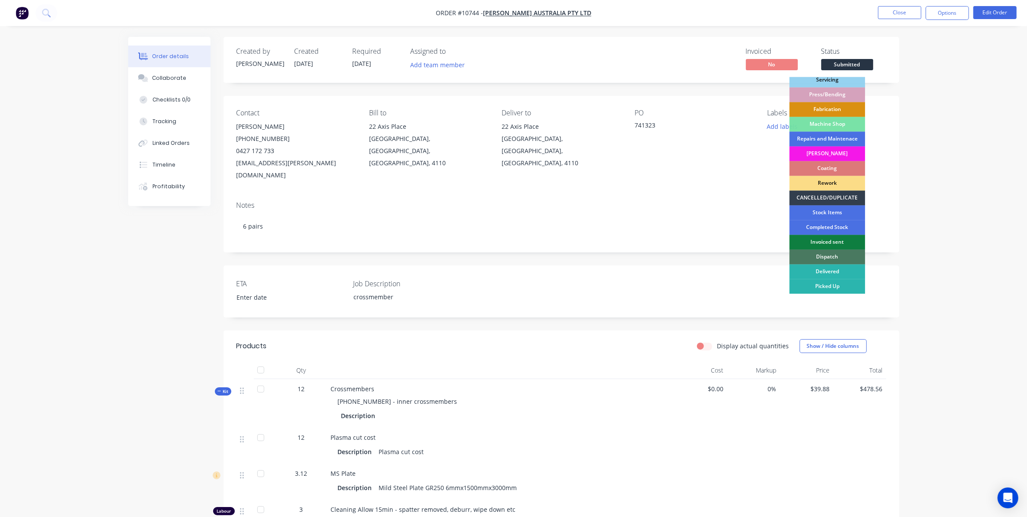
click at [831, 256] on div "Dispatch" at bounding box center [828, 257] width 76 height 15
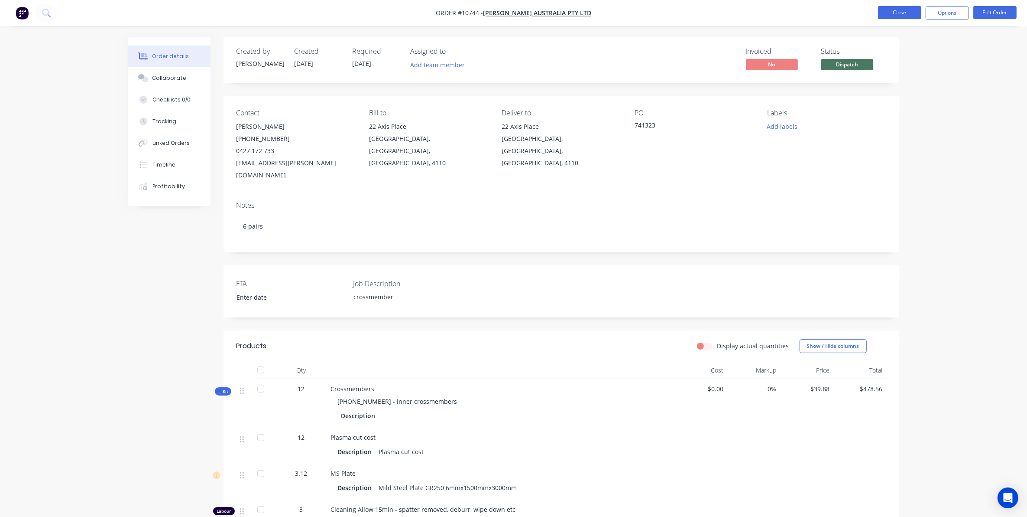
click at [883, 14] on button "Close" at bounding box center [899, 12] width 43 height 13
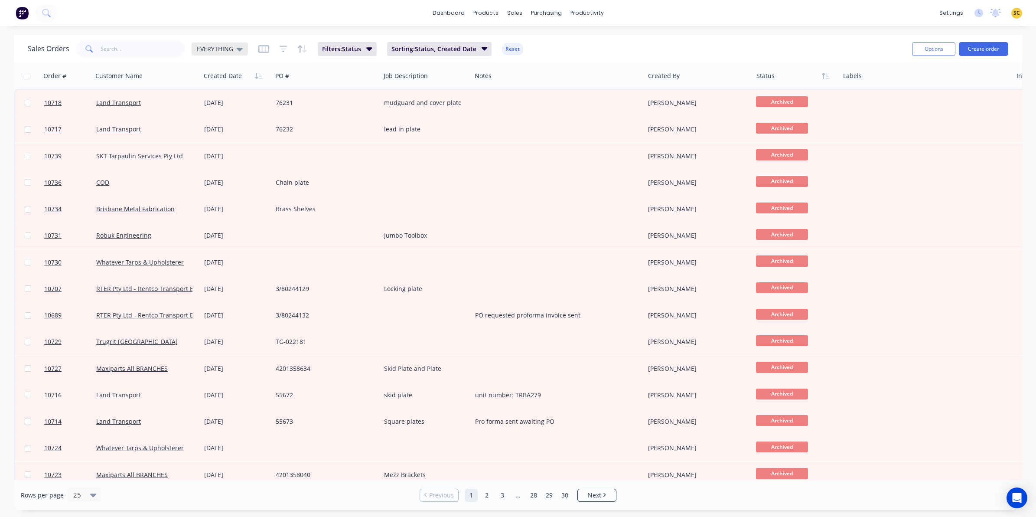
click at [211, 52] on span "EVERYTHING" at bounding box center [215, 48] width 36 height 9
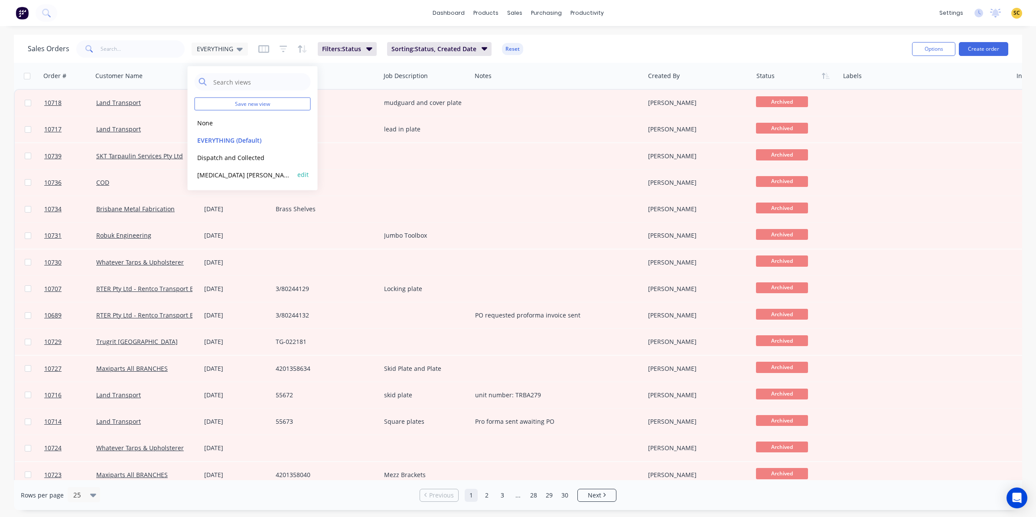
click at [243, 168] on div "Egg Donor Mumma edit" at bounding box center [253, 174] width 116 height 17
click at [254, 174] on button "[MEDICAL_DATA] [PERSON_NAME]" at bounding box center [244, 174] width 99 height 10
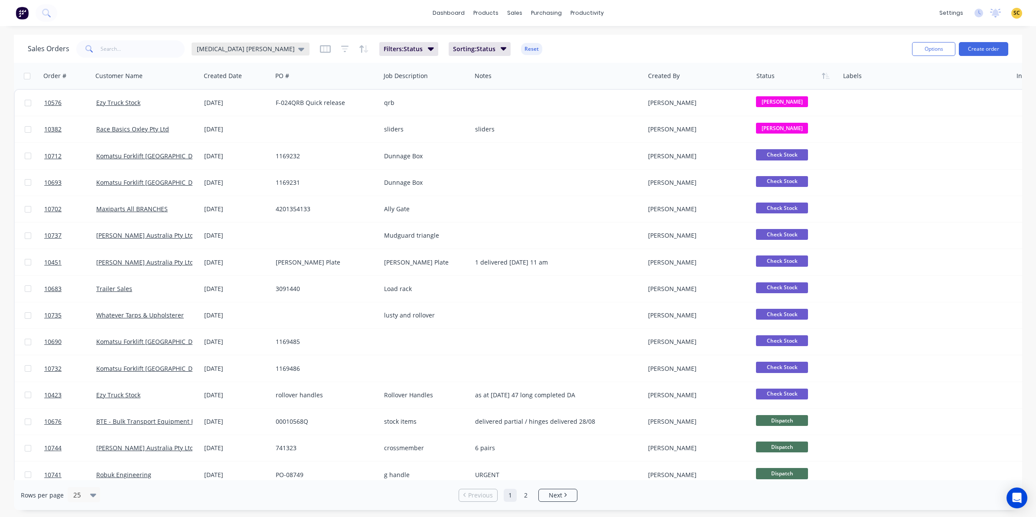
click at [253, 52] on div "[MEDICAL_DATA] [PERSON_NAME]" at bounding box center [250, 49] width 107 height 8
click at [302, 172] on button "edit" at bounding box center [302, 174] width 11 height 9
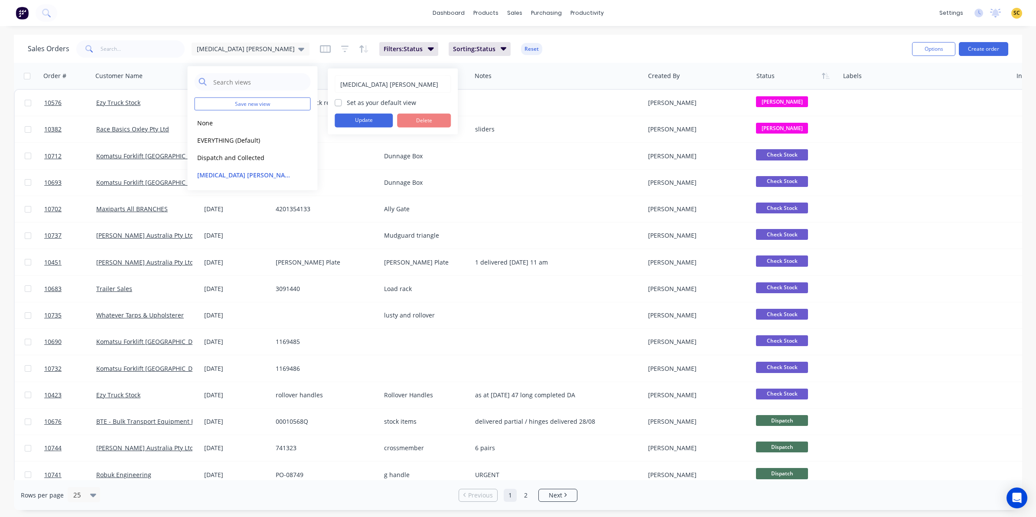
click at [337, 97] on div "Egg Donor Mumma Set as your default view Update Delete" at bounding box center [393, 101] width 116 height 52
click at [347, 101] on label "Set as your default view" at bounding box center [381, 102] width 69 height 9
click at [339, 101] on input "Set as your default view" at bounding box center [338, 102] width 7 height 8
checkbox input "true"
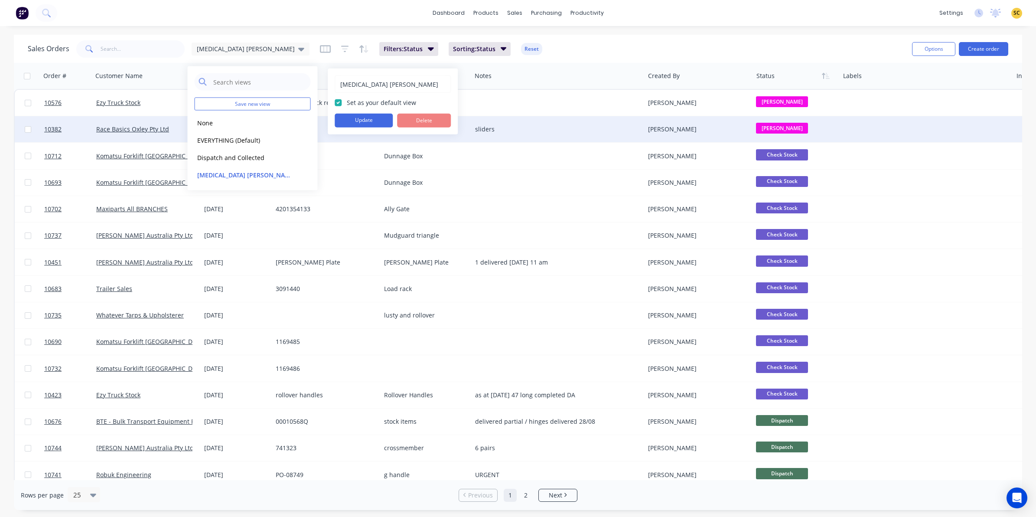
click at [350, 120] on button "Update" at bounding box center [364, 121] width 58 height 14
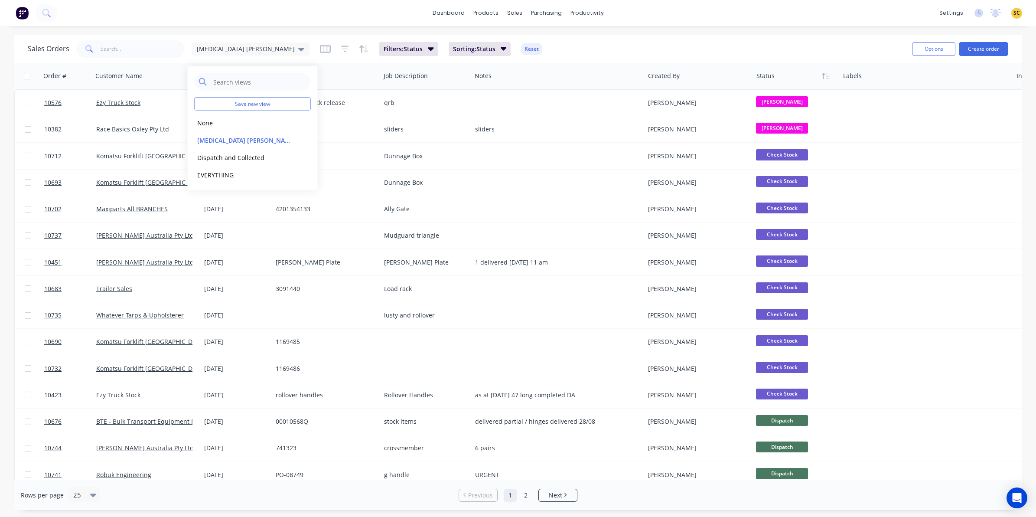
click at [833, 31] on div "dashboard products sales purchasing productivity dashboard products Product Cat…" at bounding box center [518, 258] width 1036 height 517
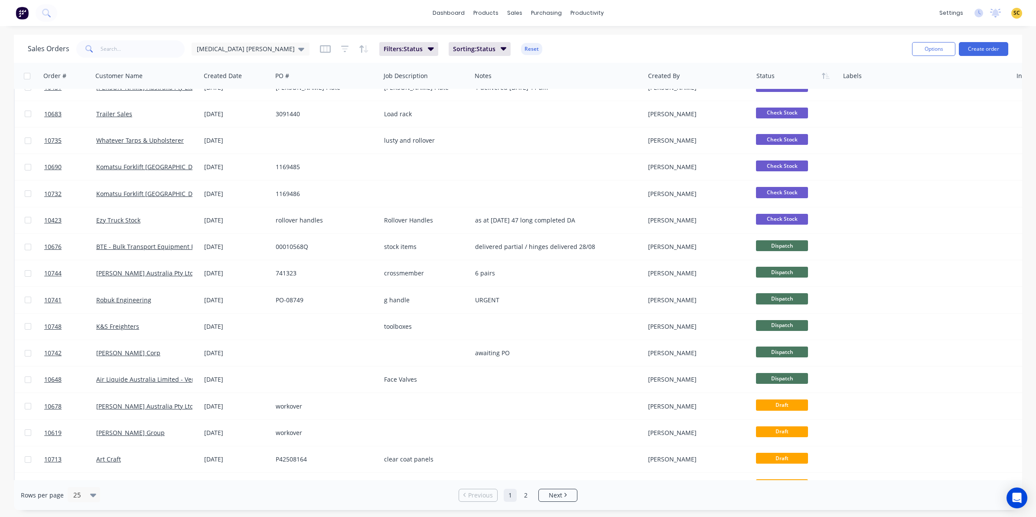
scroll to position [168, 0]
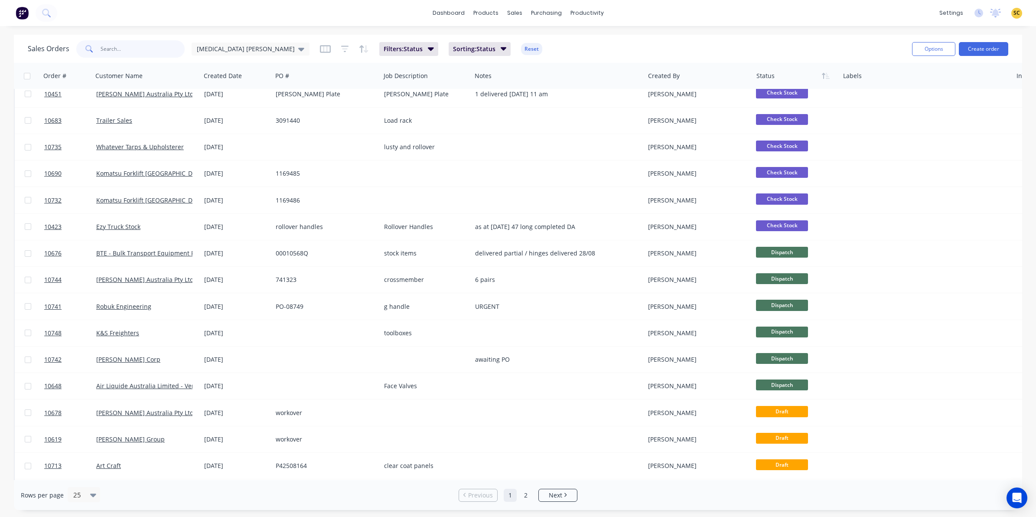
click at [104, 53] on input "text" at bounding box center [143, 48] width 85 height 17
type input "10713"
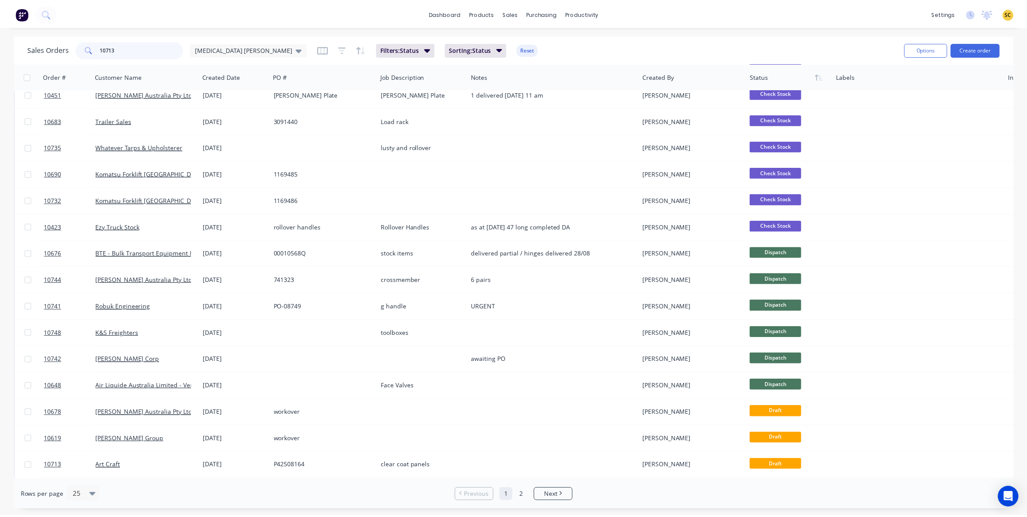
scroll to position [0, 0]
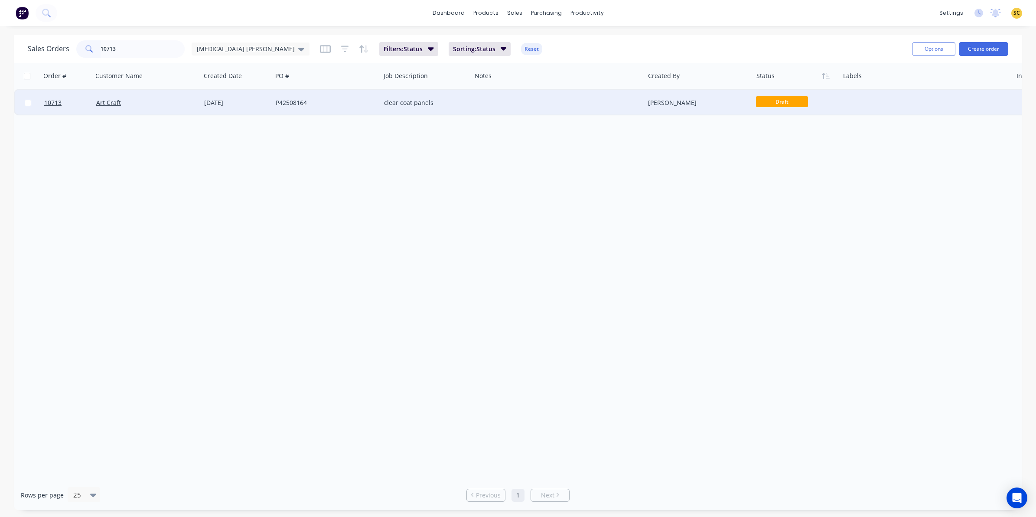
click at [551, 106] on div at bounding box center [557, 103] width 173 height 26
click at [739, 92] on div "[PERSON_NAME]" at bounding box center [698, 103] width 108 height 26
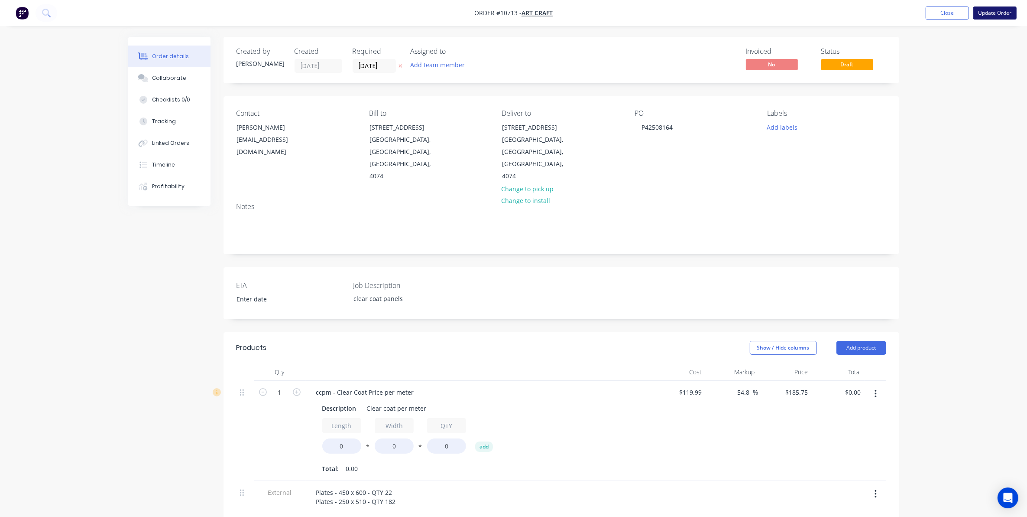
click at [995, 10] on button "Update Order" at bounding box center [995, 13] width 43 height 13
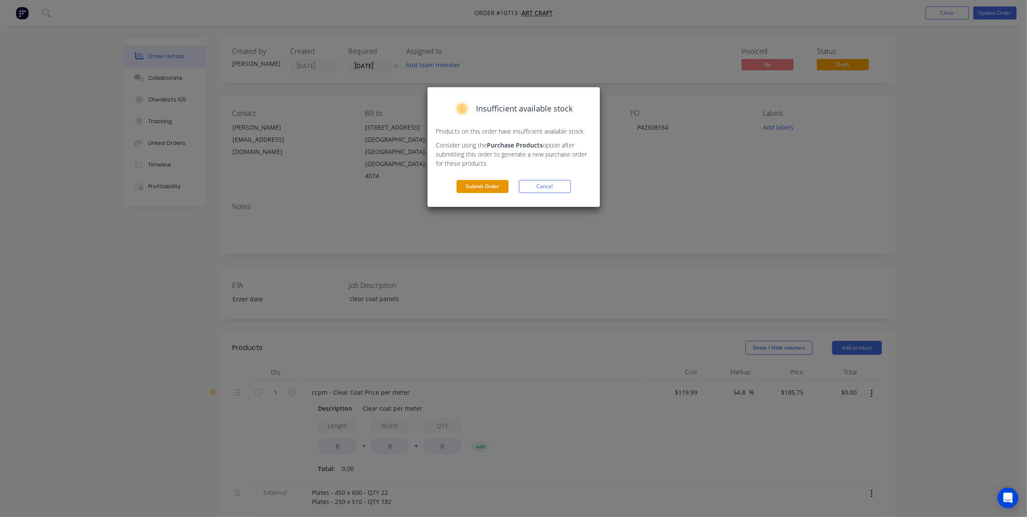
click at [475, 189] on button "Submit Order" at bounding box center [483, 186] width 52 height 13
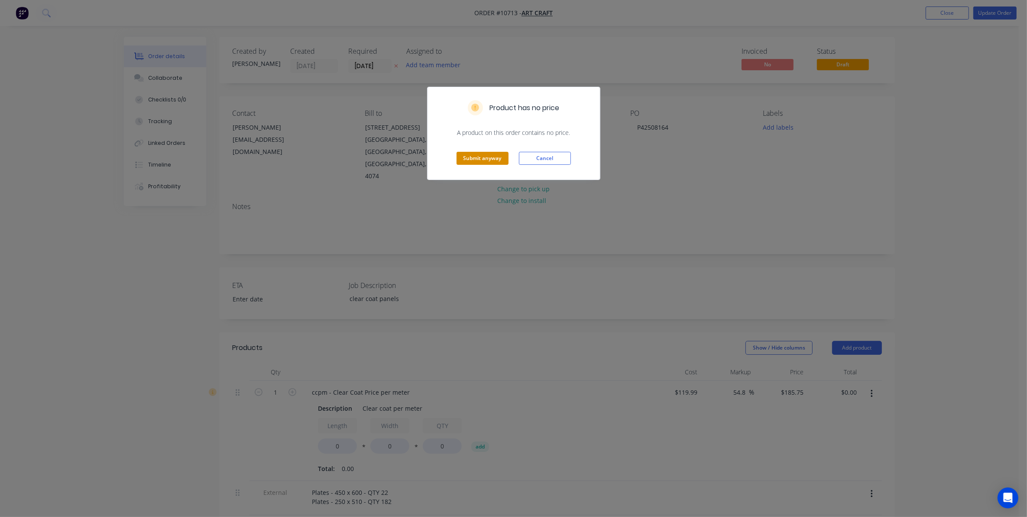
click at [478, 157] on button "Submit anyway" at bounding box center [483, 158] width 52 height 13
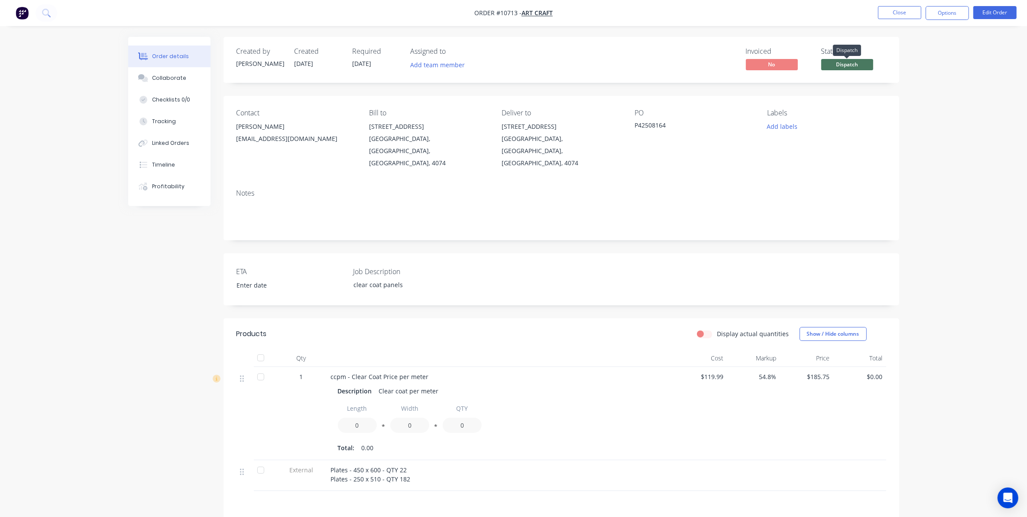
click at [848, 64] on span "Dispatch" at bounding box center [848, 64] width 52 height 11
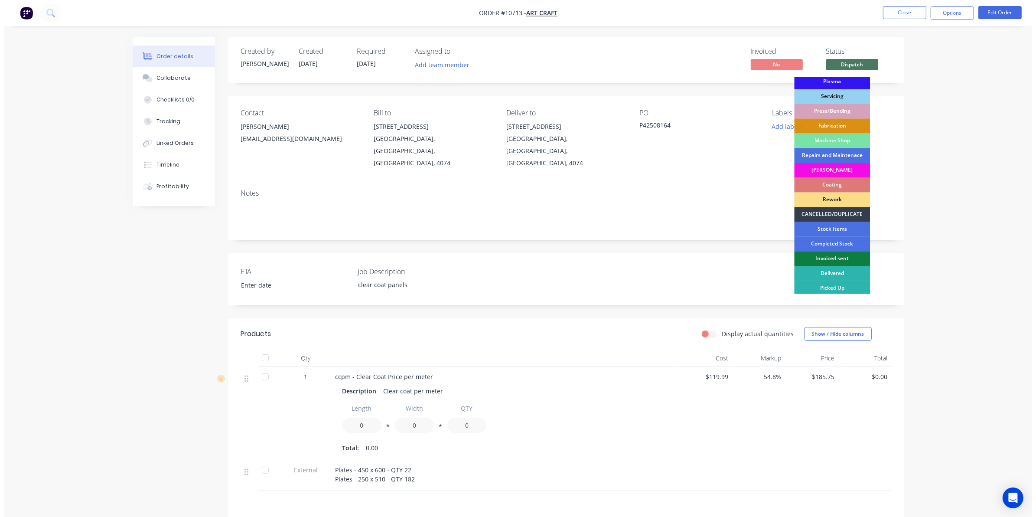
scroll to position [78, 0]
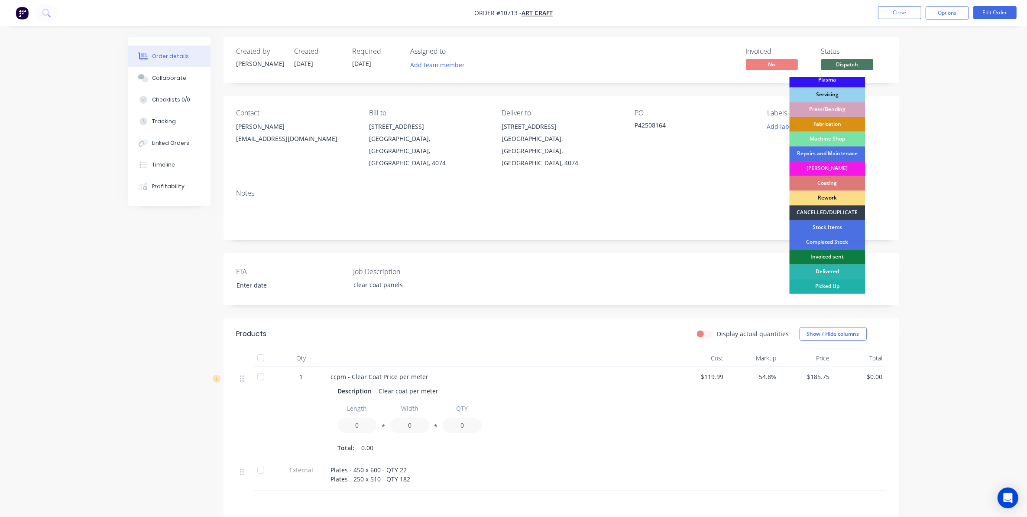
click at [819, 283] on div "Picked Up" at bounding box center [828, 286] width 76 height 15
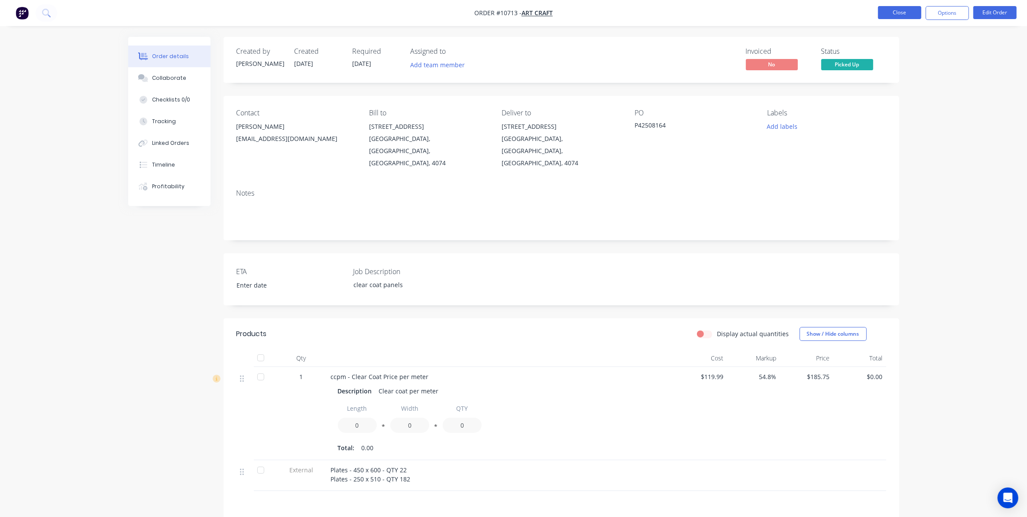
click at [893, 12] on button "Close" at bounding box center [899, 12] width 43 height 13
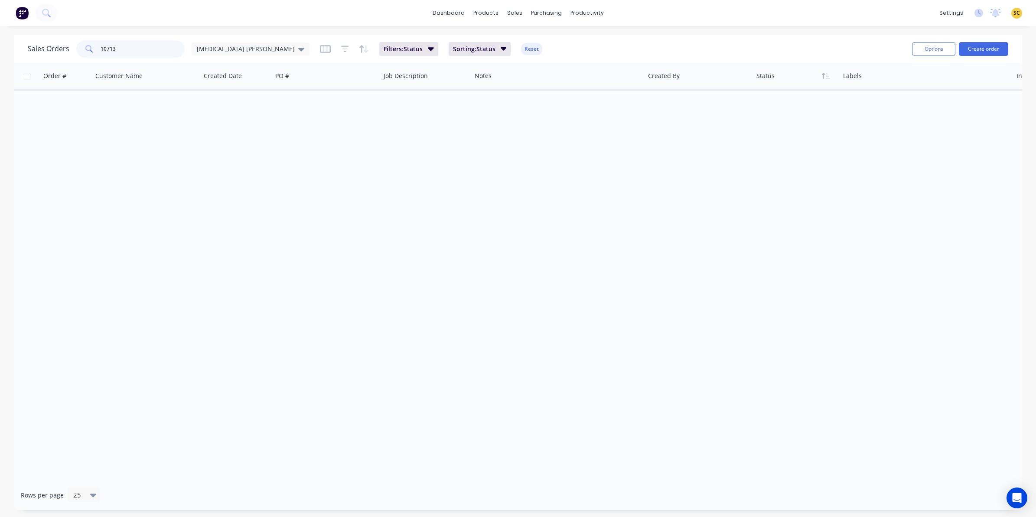
drag, startPoint x: 125, startPoint y: 48, endPoint x: 18, endPoint y: 88, distance: 113.7
click at [24, 82] on div "Sales Orders 10713 Egg Donor Mumma Filters: Status Sorting: Status Reset Option…" at bounding box center [518, 272] width 1008 height 475
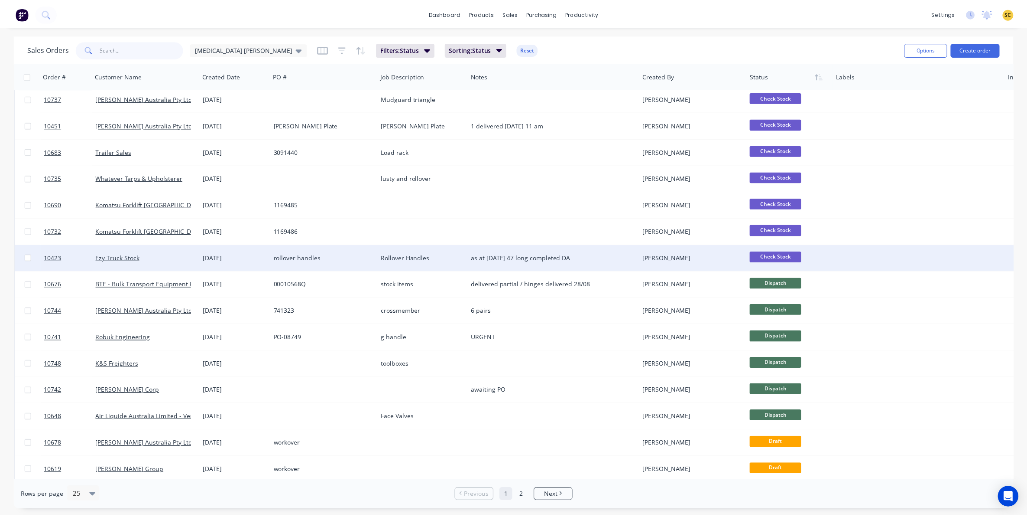
scroll to position [163, 0]
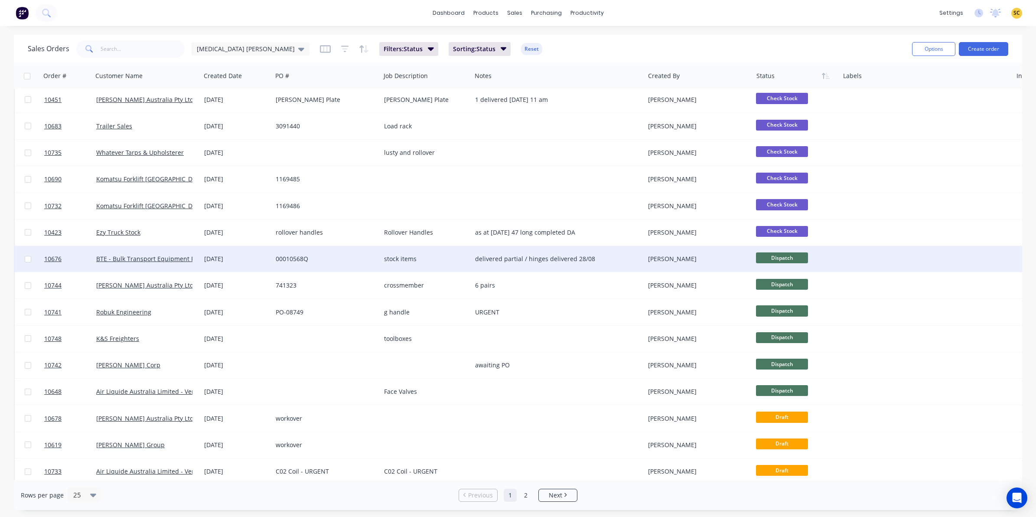
click at [738, 259] on div "[PERSON_NAME]" at bounding box center [696, 258] width 96 height 9
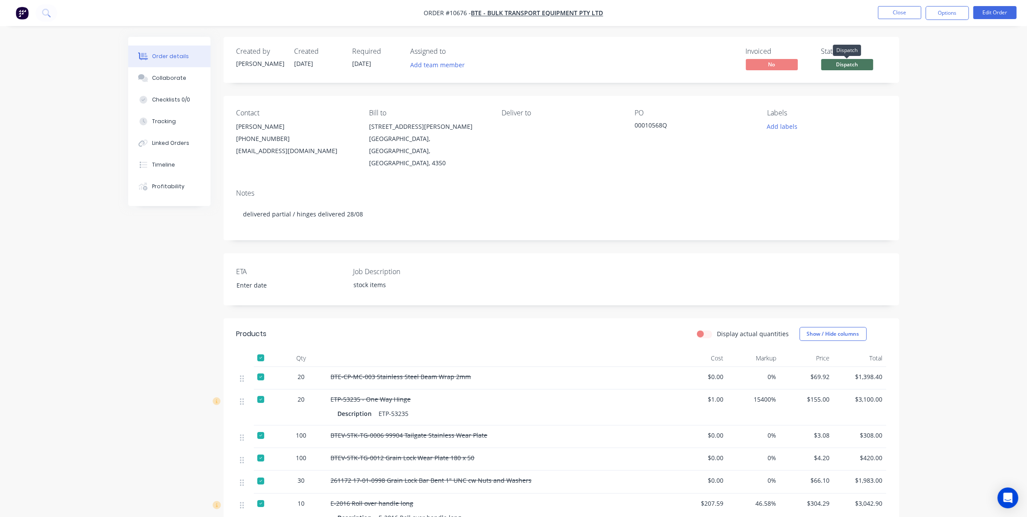
click at [837, 65] on span "Dispatch" at bounding box center [848, 64] width 52 height 11
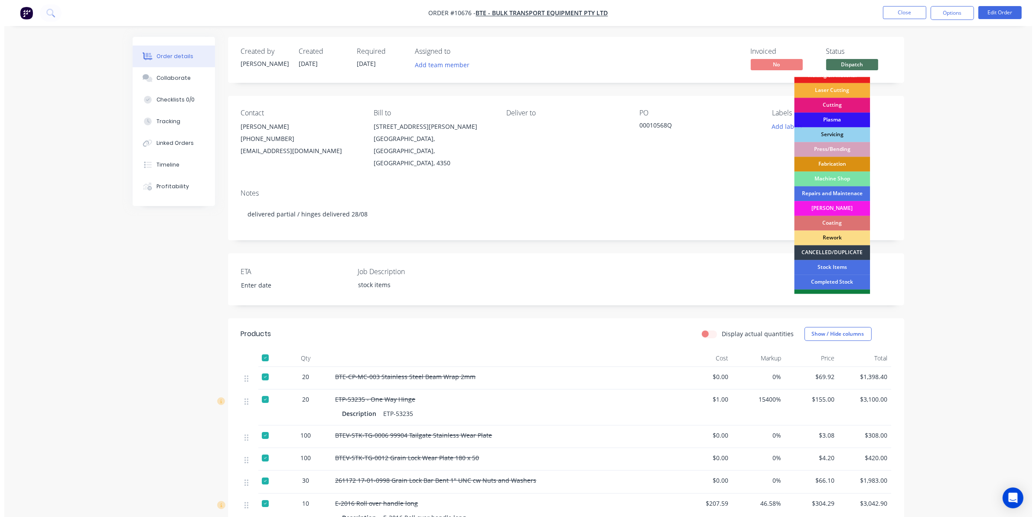
scroll to position [78, 0]
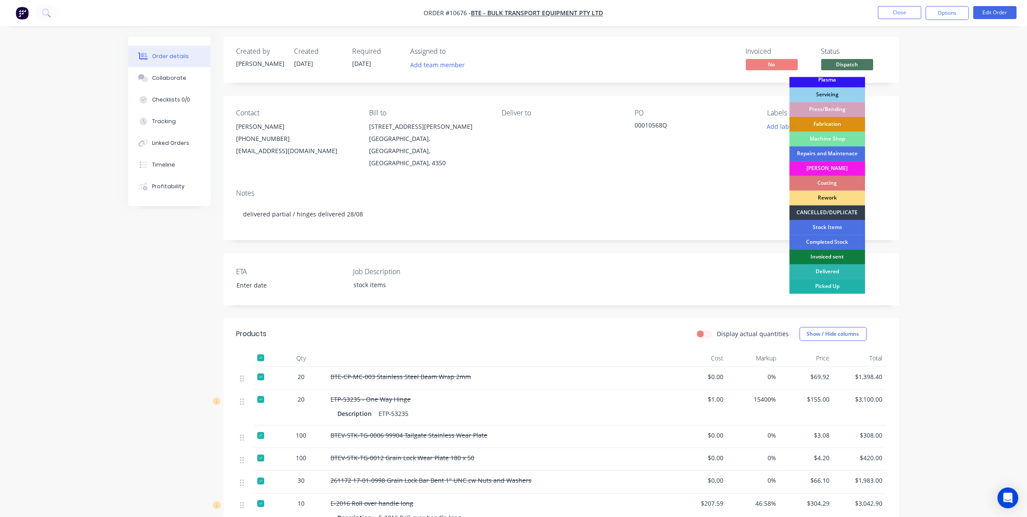
click at [818, 286] on div "Picked Up" at bounding box center [828, 286] width 76 height 15
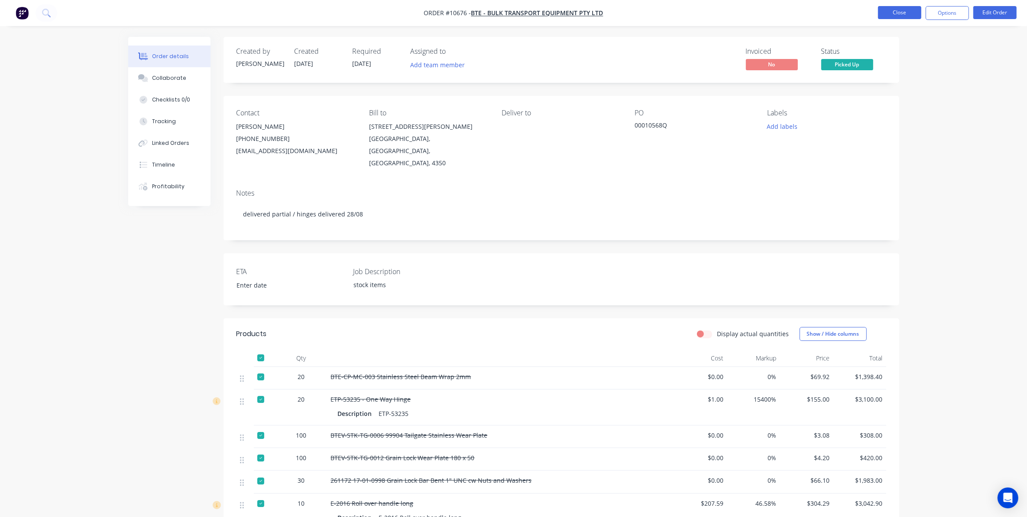
click at [894, 13] on button "Close" at bounding box center [899, 12] width 43 height 13
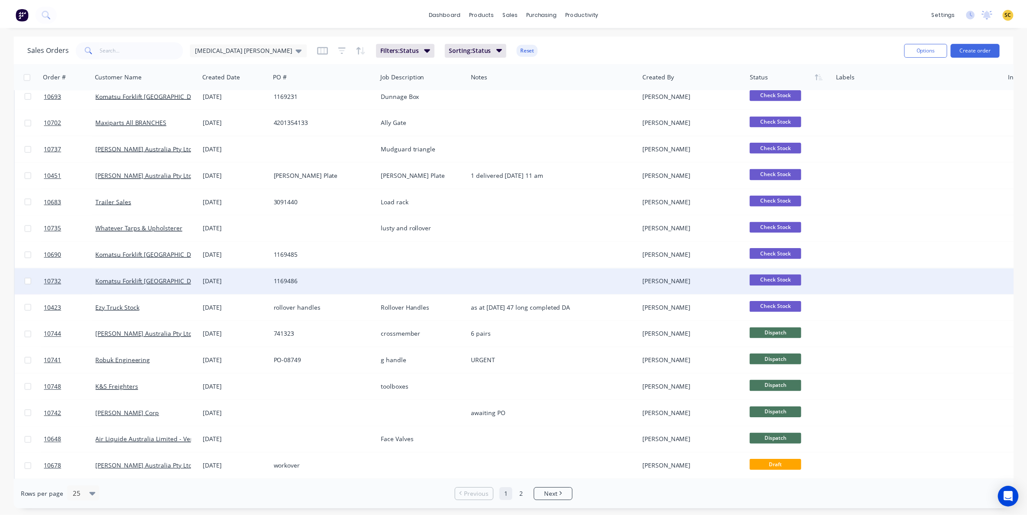
scroll to position [217, 0]
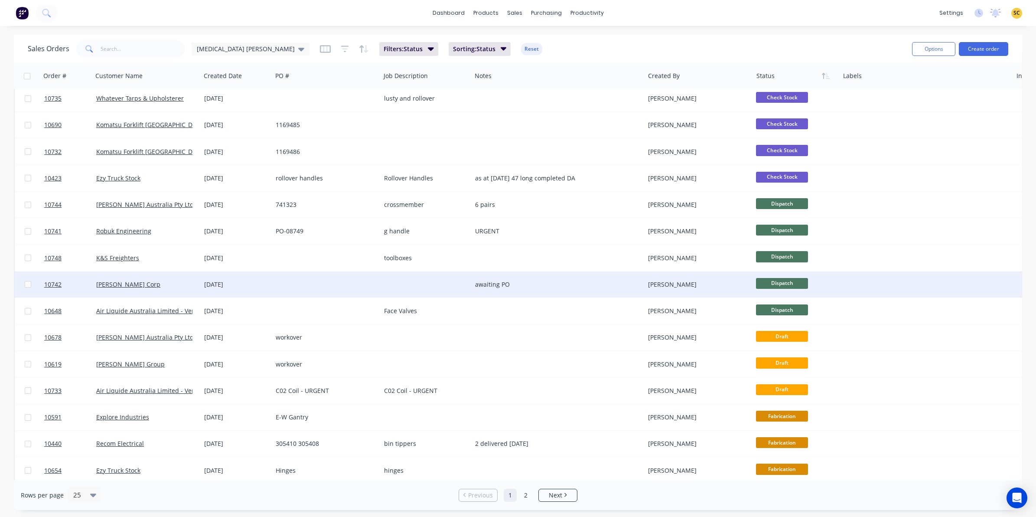
click at [572, 286] on div "awaiting PO" at bounding box center [554, 284] width 158 height 9
click at [687, 282] on div "[PERSON_NAME]" at bounding box center [696, 284] width 96 height 9
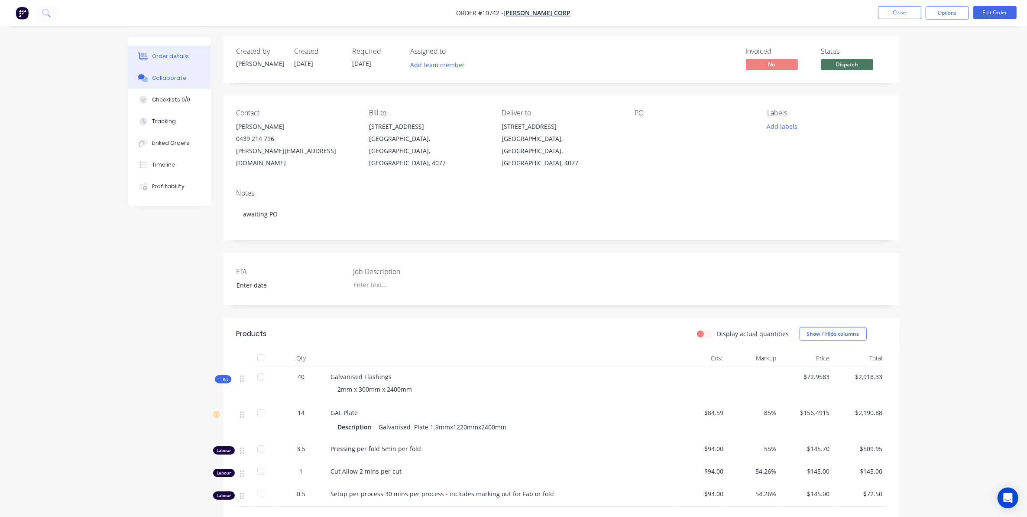
click at [178, 82] on button "Collaborate" at bounding box center [169, 78] width 82 height 22
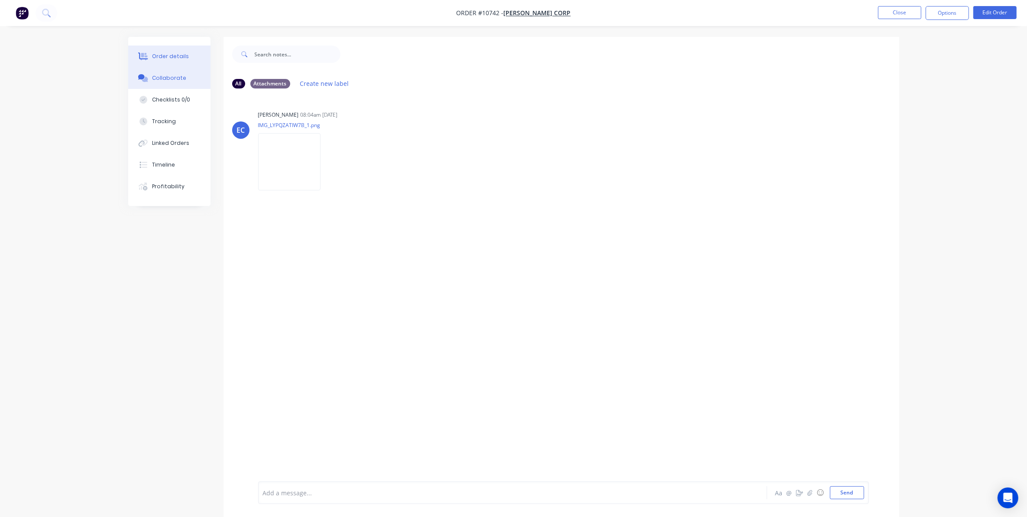
click at [169, 56] on div "Order details" at bounding box center [170, 56] width 37 height 8
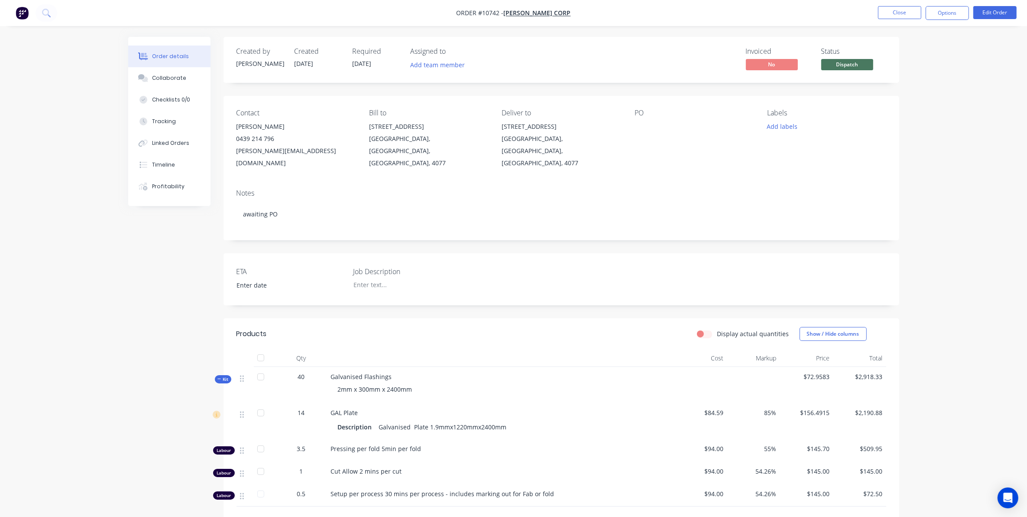
click at [865, 60] on span "Dispatch" at bounding box center [848, 64] width 52 height 11
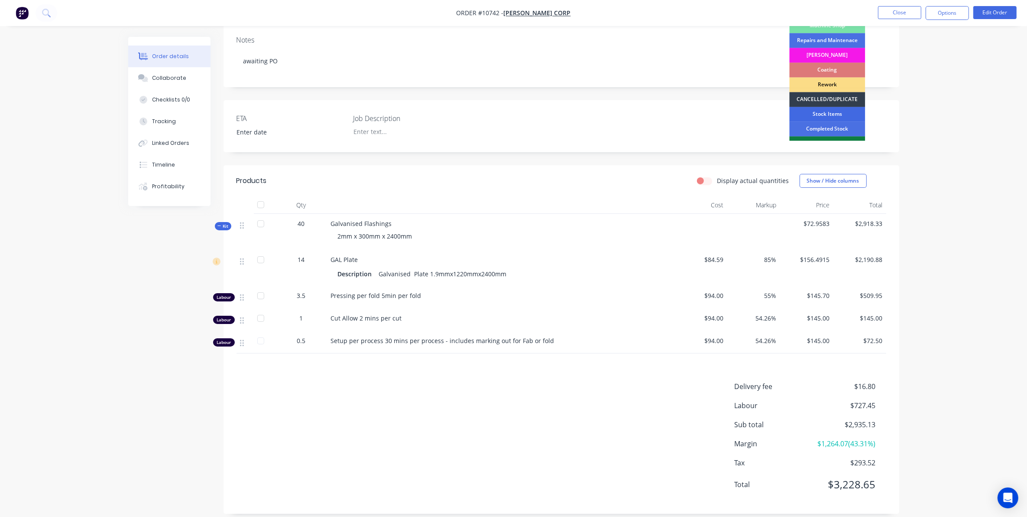
scroll to position [78, 0]
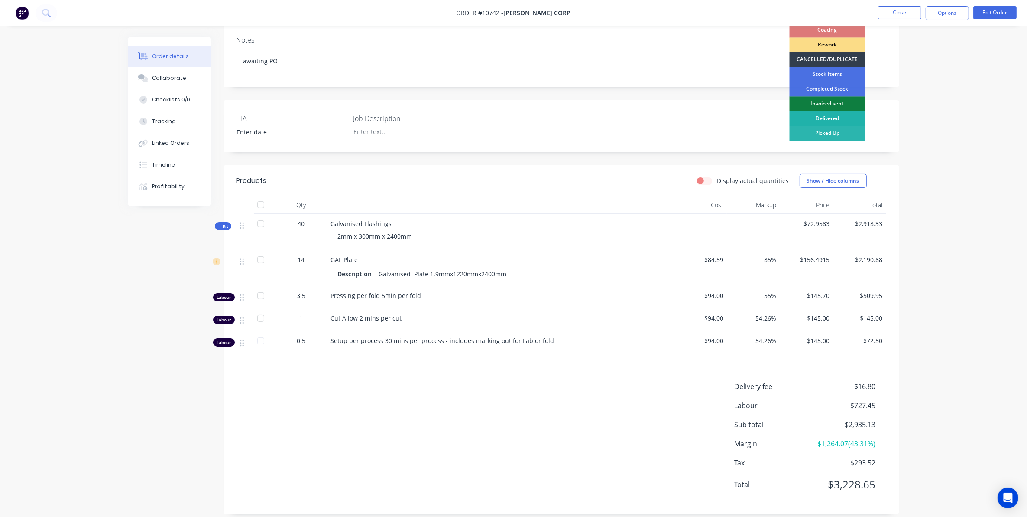
click at [817, 113] on div "Delivered" at bounding box center [828, 118] width 76 height 15
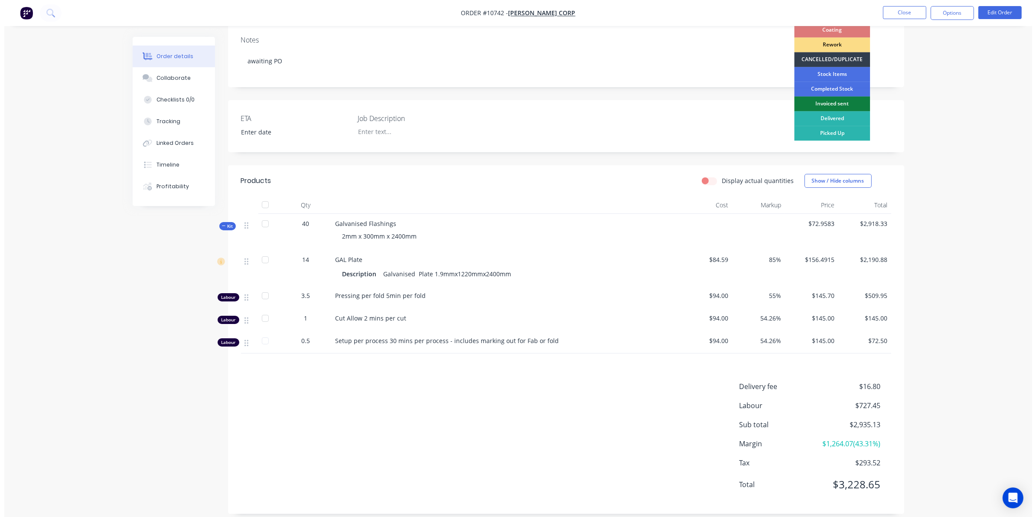
scroll to position [0, 0]
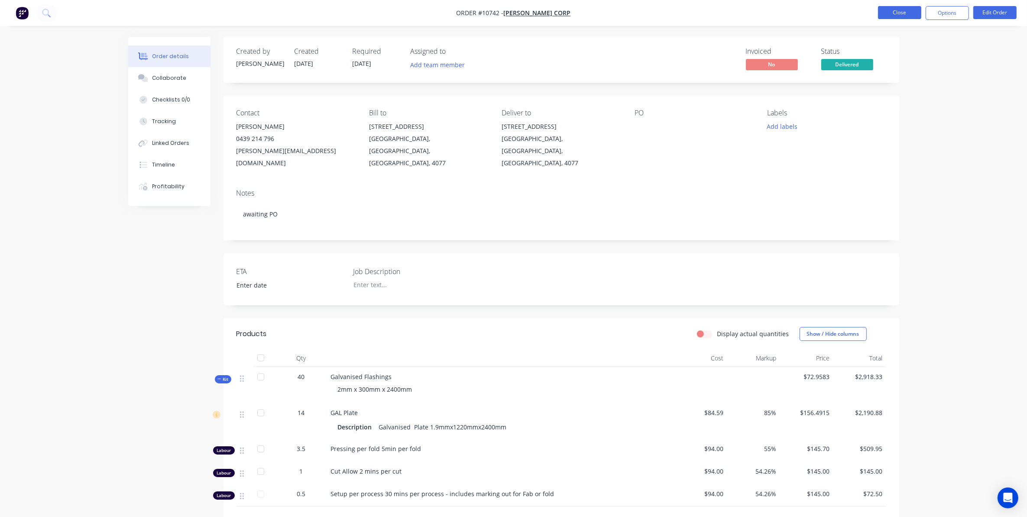
click at [894, 9] on button "Close" at bounding box center [899, 12] width 43 height 13
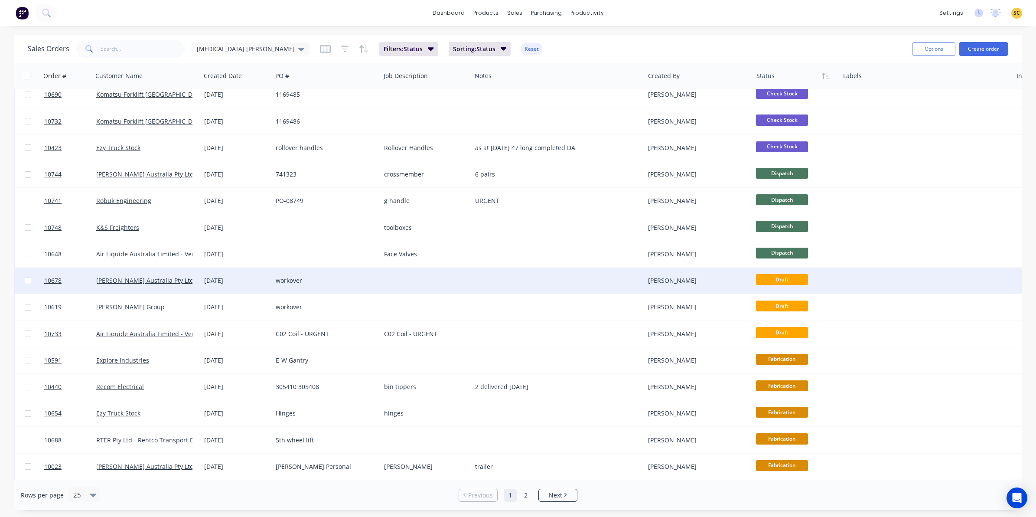
scroll to position [276, 0]
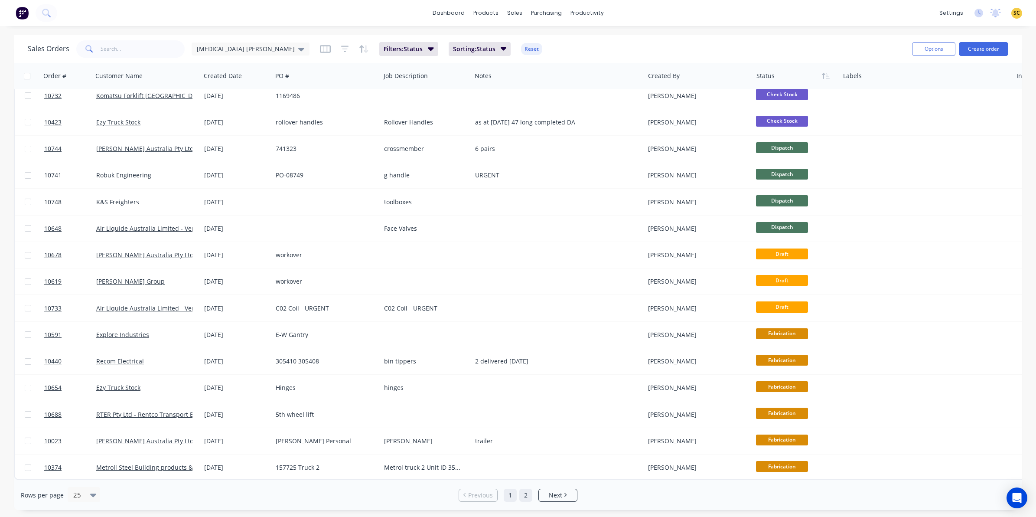
click at [528, 491] on link "2" at bounding box center [525, 494] width 13 height 13
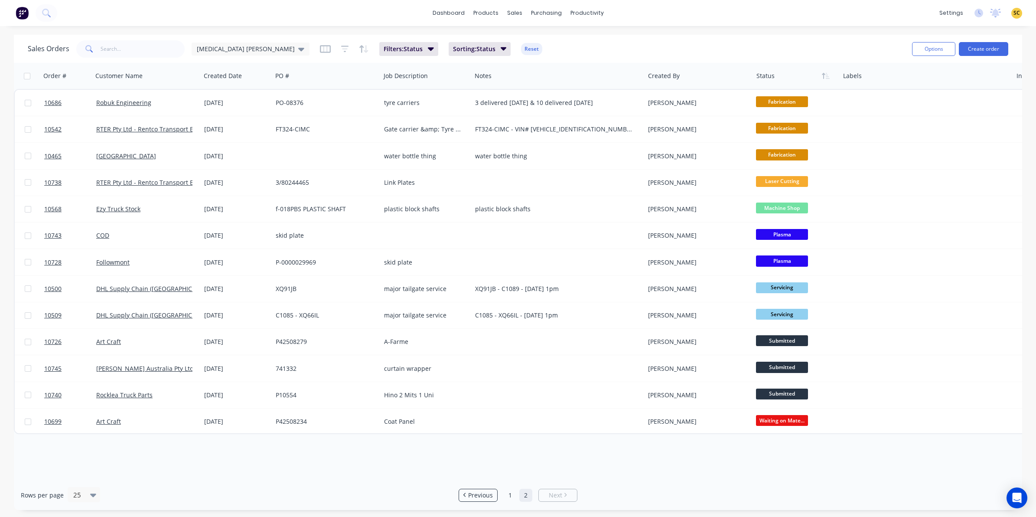
scroll to position [0, 0]
click at [507, 499] on link "1" at bounding box center [510, 494] width 13 height 13
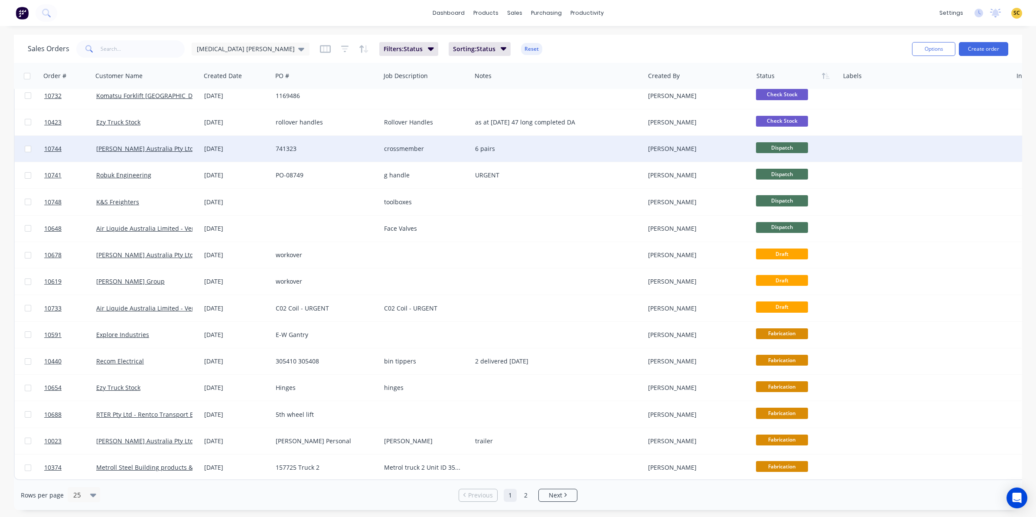
scroll to position [276, 0]
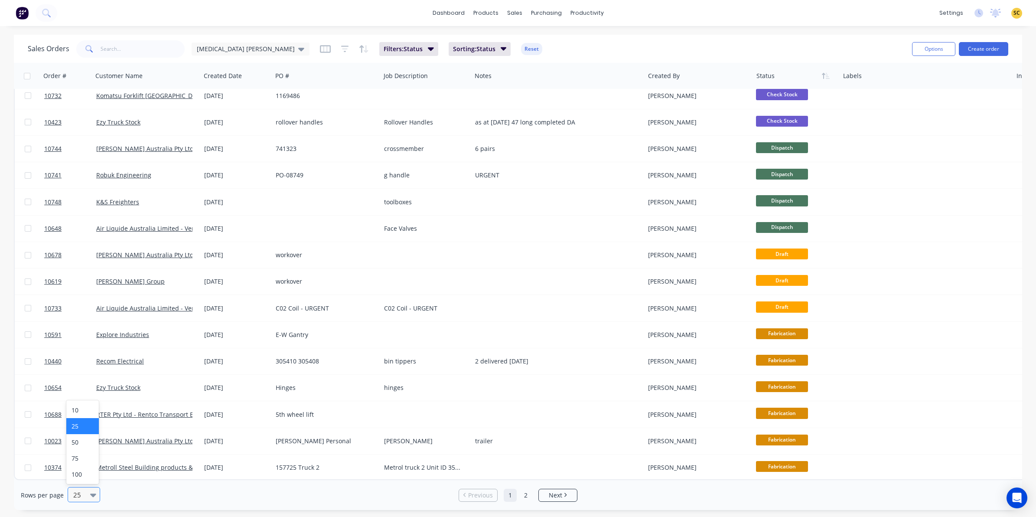
click at [87, 500] on div "25" at bounding box center [80, 494] width 20 height 14
click at [531, 493] on link "2" at bounding box center [525, 494] width 13 height 13
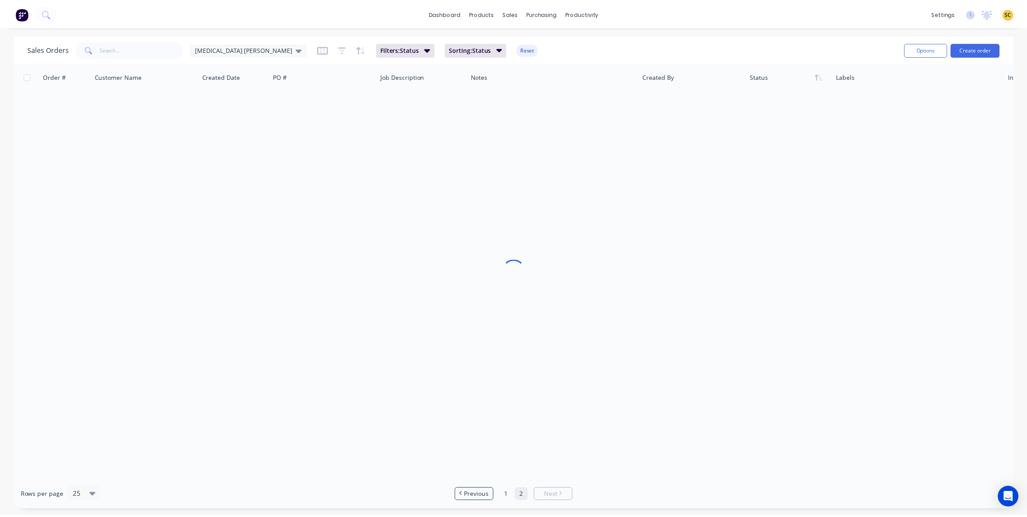
scroll to position [0, 0]
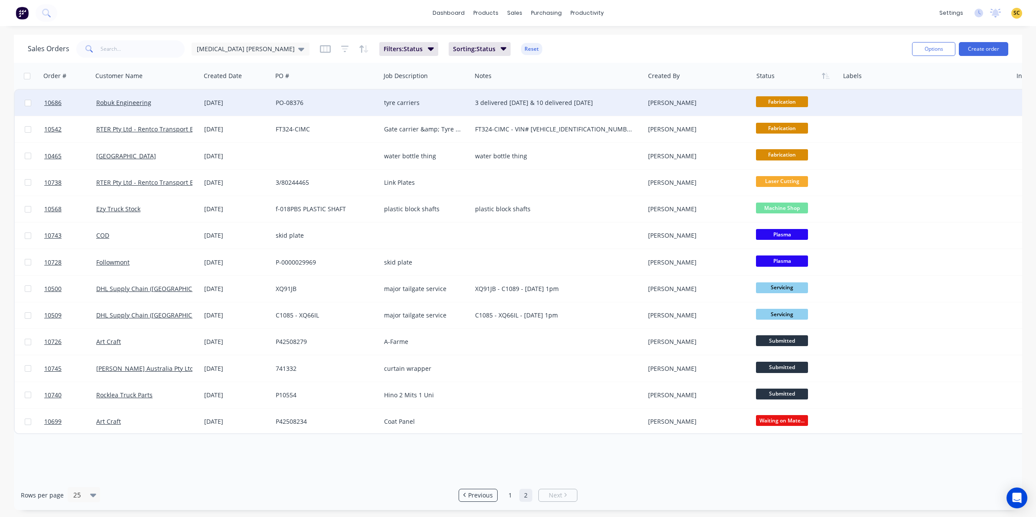
click at [413, 111] on div "tyre carriers" at bounding box center [425, 103] width 91 height 26
click at [295, 109] on div "PO-08376" at bounding box center [326, 103] width 108 height 26
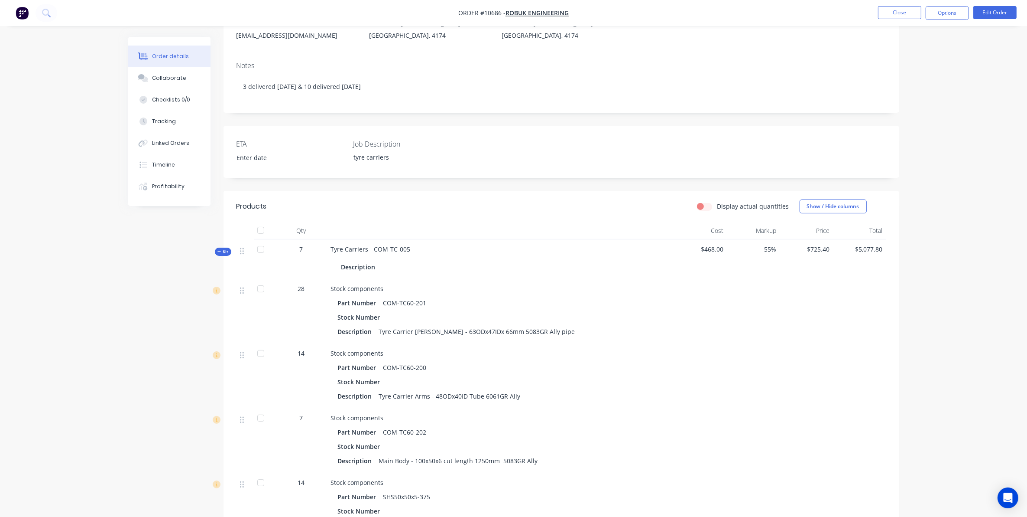
scroll to position [42, 0]
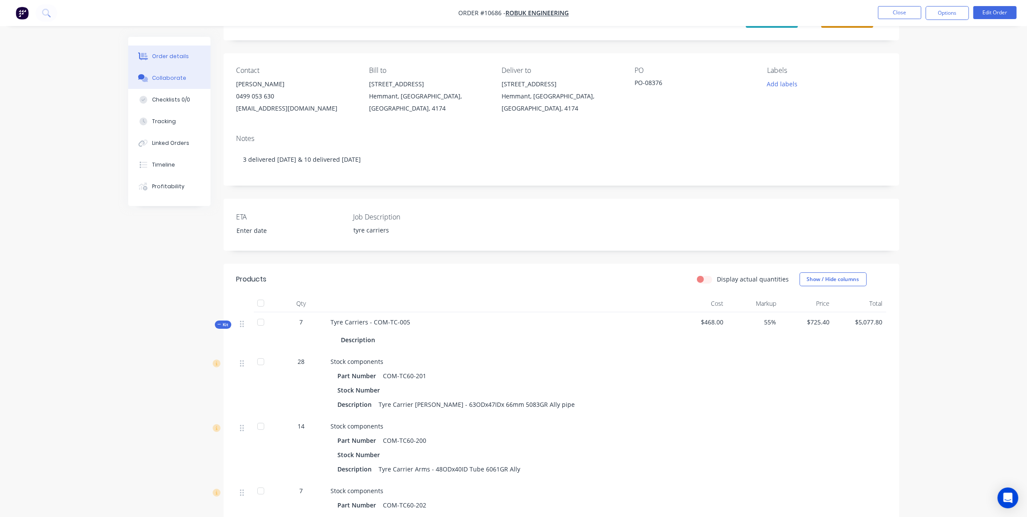
click at [149, 76] on div at bounding box center [143, 78] width 13 height 8
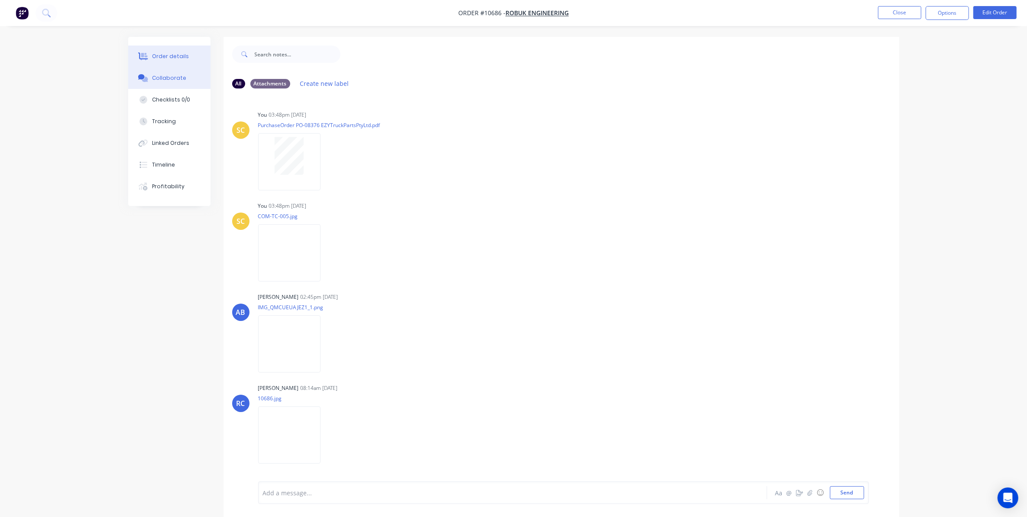
click at [141, 52] on icon at bounding box center [143, 56] width 10 height 8
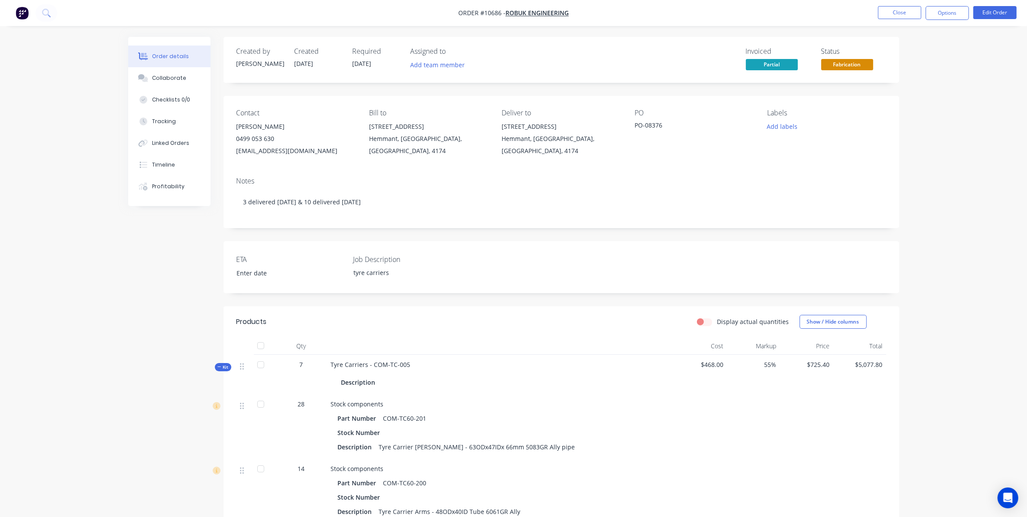
drag, startPoint x: 237, startPoint y: 311, endPoint x: 148, endPoint y: 358, distance: 100.8
click at [176, 82] on button "Collaborate" at bounding box center [169, 78] width 82 height 22
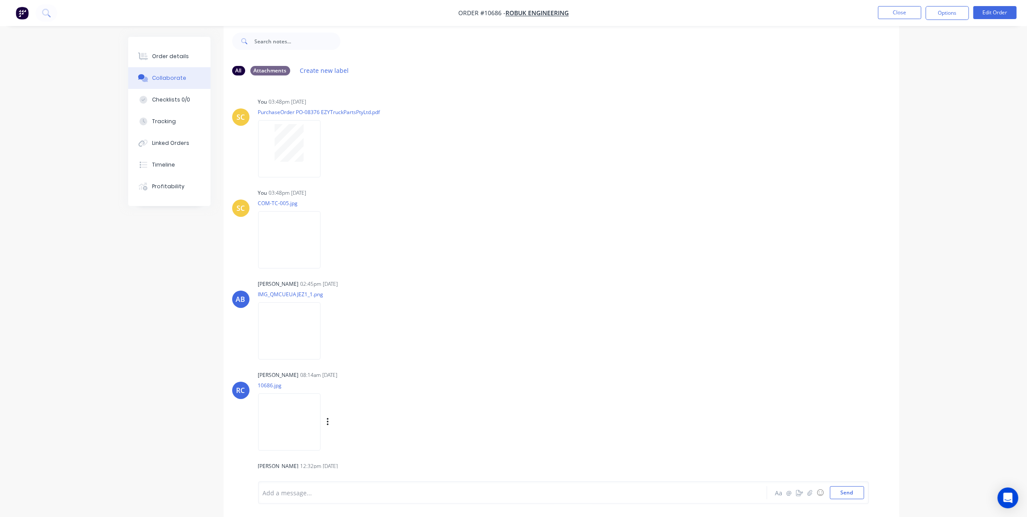
scroll to position [77, 0]
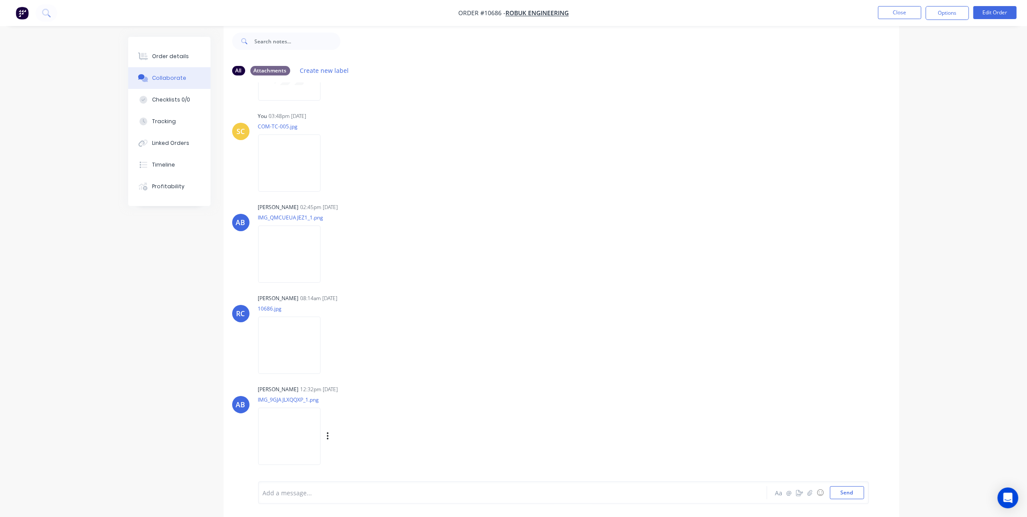
click at [331, 435] on div "Labels Download Delete" at bounding box center [373, 436] width 98 height 13
click at [328, 436] on icon "button" at bounding box center [328, 436] width 3 height 10
click at [347, 436] on button "Download" at bounding box center [385, 438] width 98 height 20
drag, startPoint x: 168, startPoint y: 53, endPoint x: 170, endPoint y: 57, distance: 4.8
click at [168, 53] on div "Order details" at bounding box center [170, 56] width 37 height 8
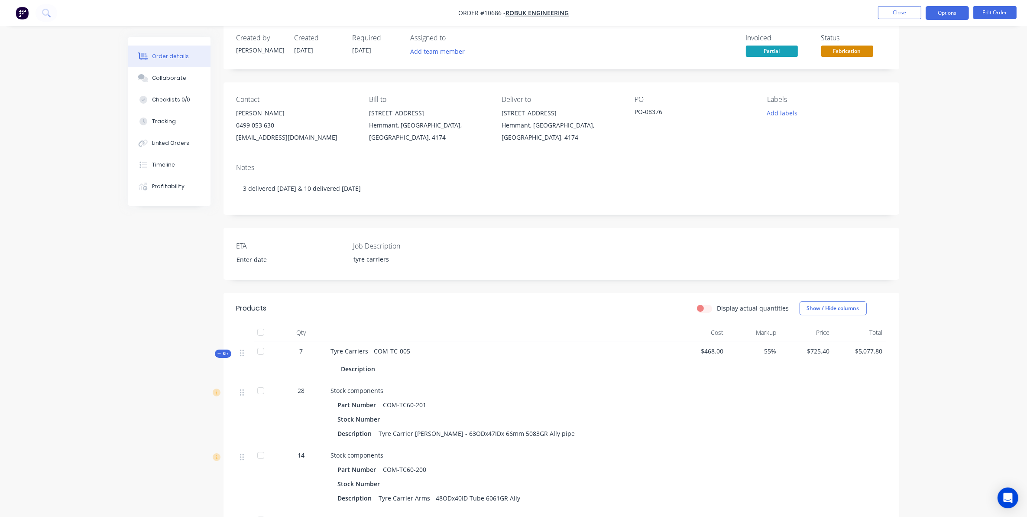
click at [952, 16] on button "Options" at bounding box center [947, 13] width 43 height 14
click at [943, 128] on div "Delivery Docket" at bounding box center [922, 122] width 80 height 13
click at [908, 109] on div "Custom" at bounding box center [922, 104] width 80 height 13
click at [907, 94] on button "Without pricing" at bounding box center [921, 86] width 95 height 17
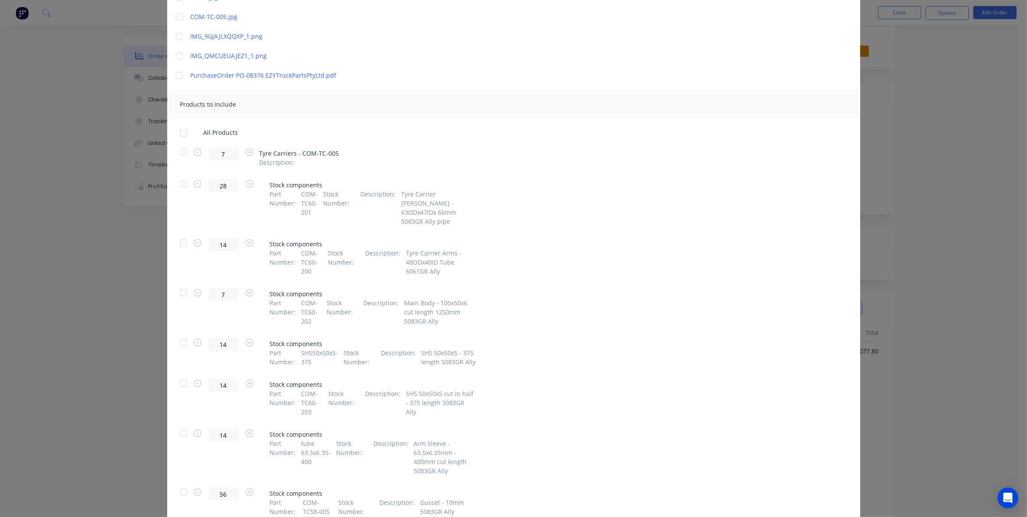
scroll to position [163, 0]
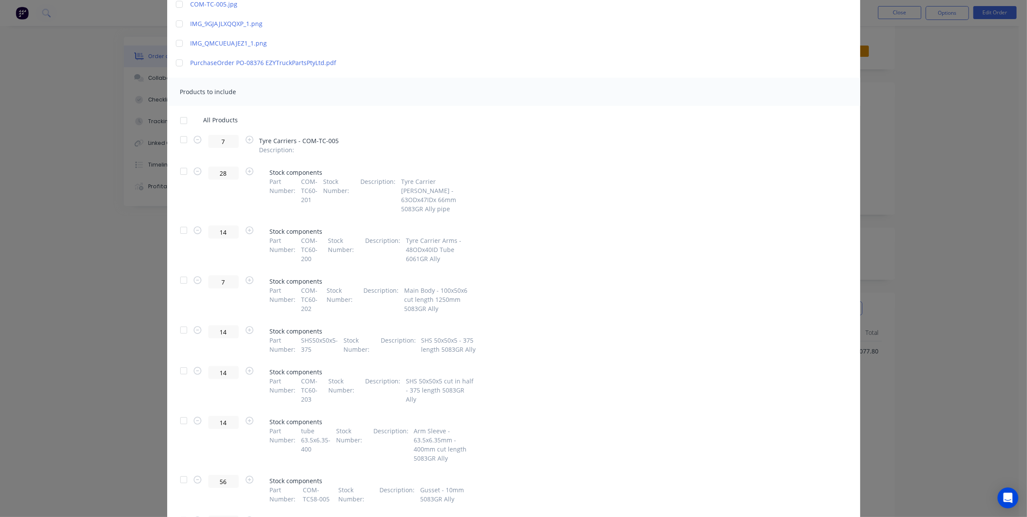
click at [180, 138] on div at bounding box center [183, 139] width 17 height 17
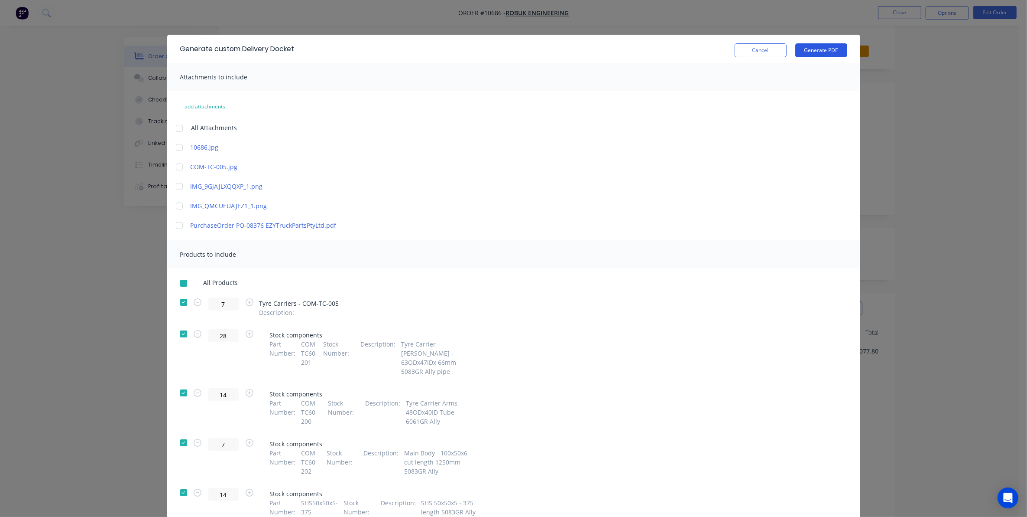
click at [822, 48] on button "Generate PDF" at bounding box center [822, 50] width 52 height 14
click at [754, 46] on button "Cancel" at bounding box center [761, 50] width 52 height 14
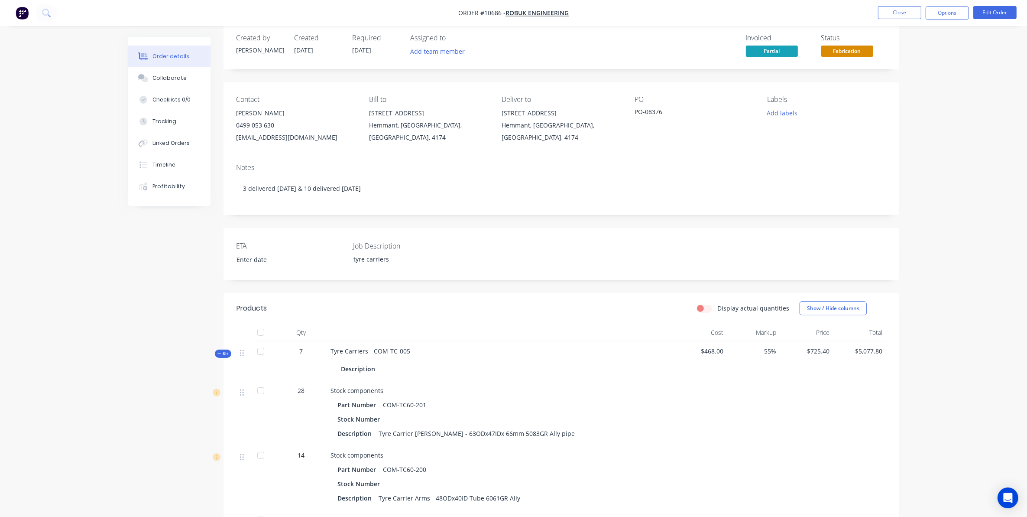
click at [846, 46] on span "Fabrication" at bounding box center [848, 51] width 52 height 11
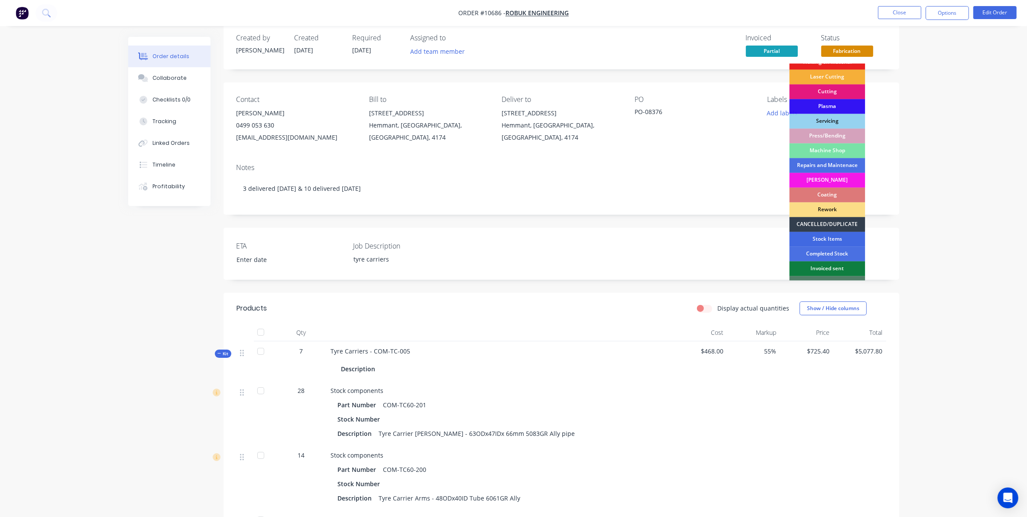
scroll to position [78, 0]
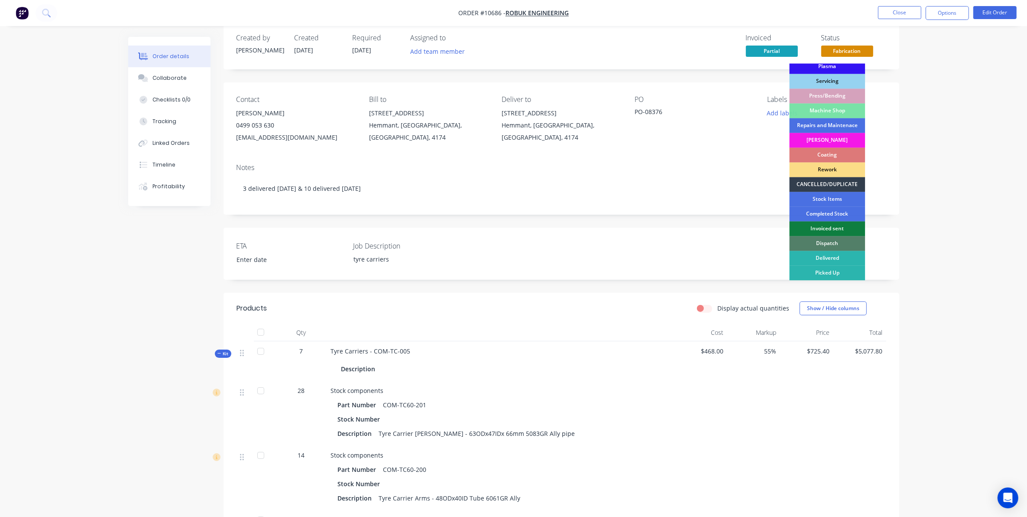
click at [838, 245] on div "Dispatch" at bounding box center [828, 243] width 76 height 15
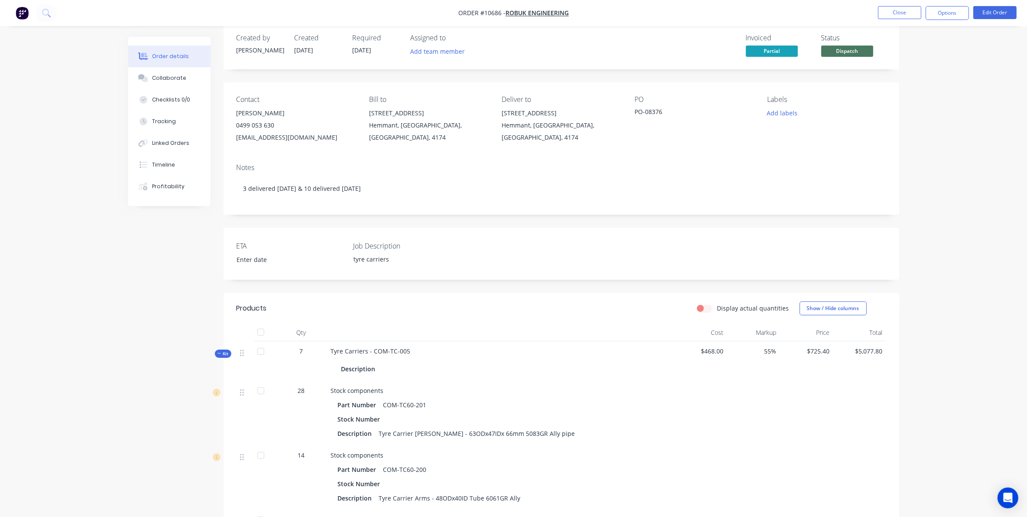
click at [373, 361] on div at bounding box center [501, 358] width 340 height 7
drag, startPoint x: 358, startPoint y: 358, endPoint x: 353, endPoint y: 357, distance: 4.9
click at [355, 358] on div at bounding box center [501, 358] width 340 height 7
click at [344, 358] on div "Tyre Carriers - COM-TC-005 Description" at bounding box center [501, 360] width 347 height 39
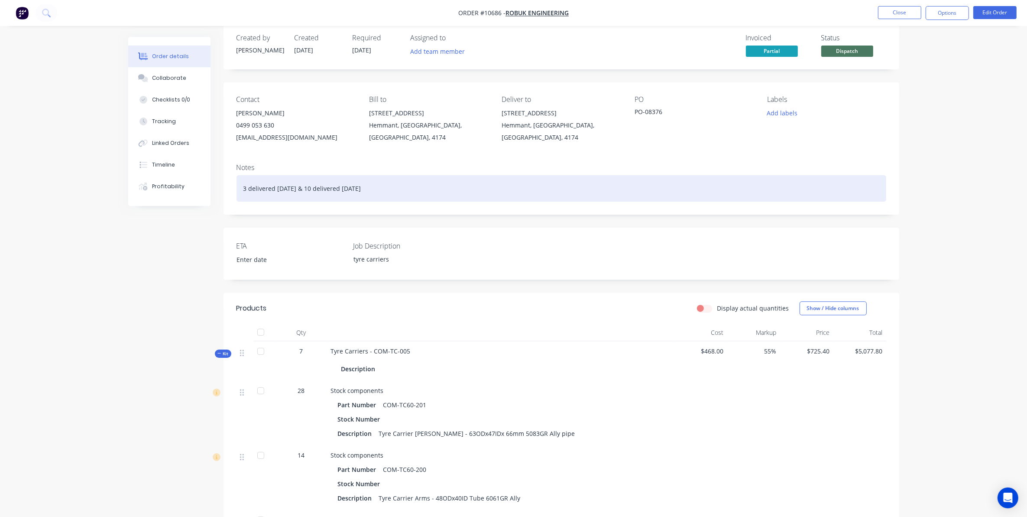
drag, startPoint x: 547, startPoint y: 209, endPoint x: 454, endPoint y: 201, distance: 93.6
click at [546, 209] on div "Notes 3 delivered 21/08/2025 & 10 delivered 29/08/2025" at bounding box center [562, 185] width 676 height 58
click at [443, 192] on div "3 delivered [DATE] & 10 delivered [DATE]" at bounding box center [562, 188] width 650 height 26
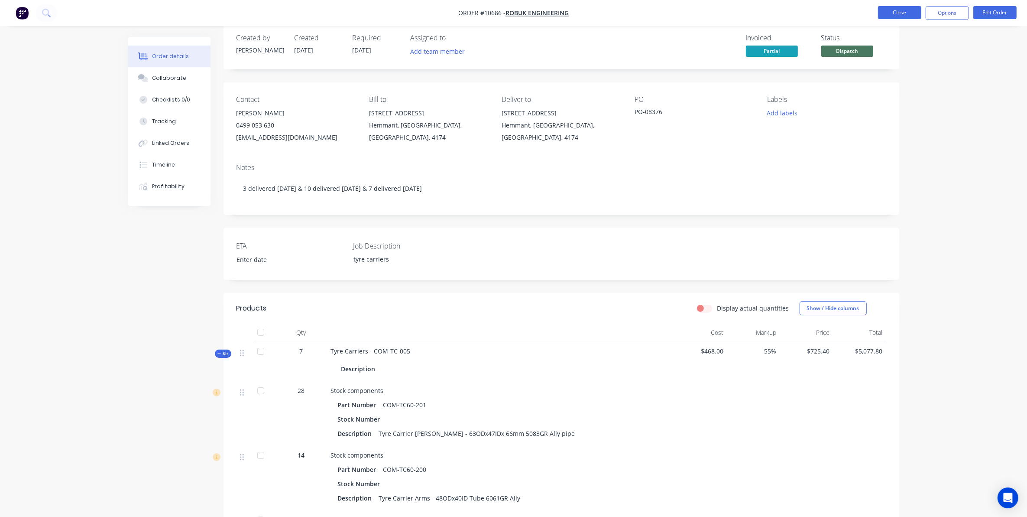
click at [891, 11] on button "Close" at bounding box center [899, 12] width 43 height 13
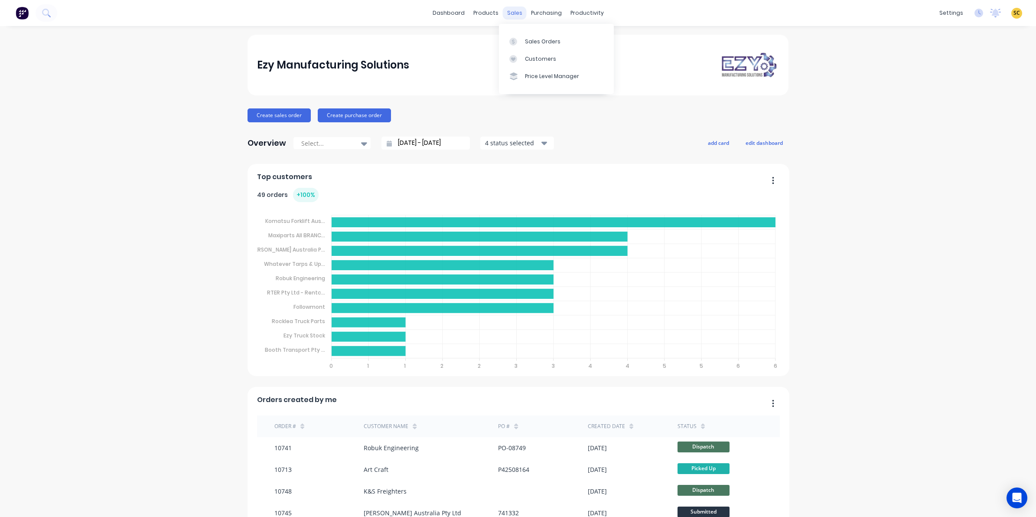
click at [511, 14] on div "sales" at bounding box center [515, 13] width 24 height 13
click at [530, 44] on div "Sales Orders" at bounding box center [543, 42] width 36 height 8
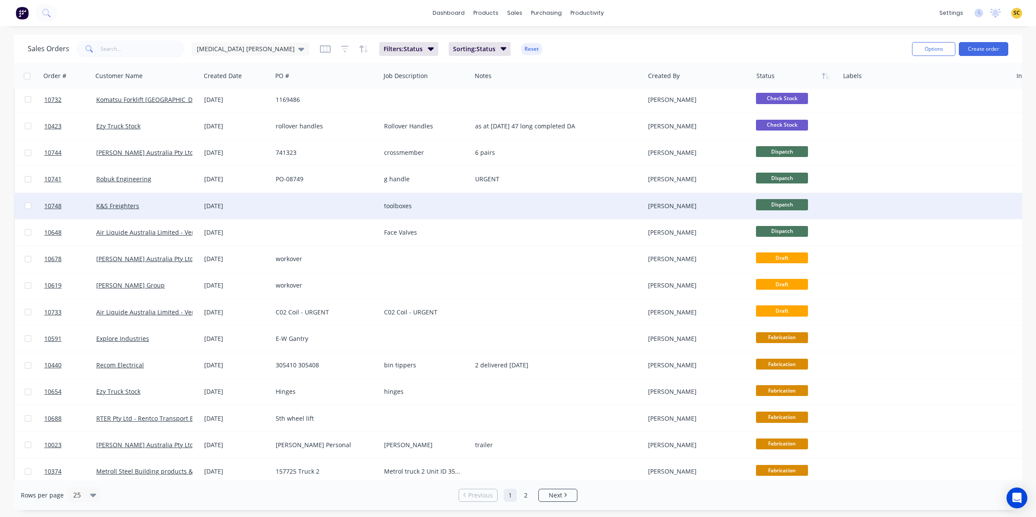
scroll to position [276, 0]
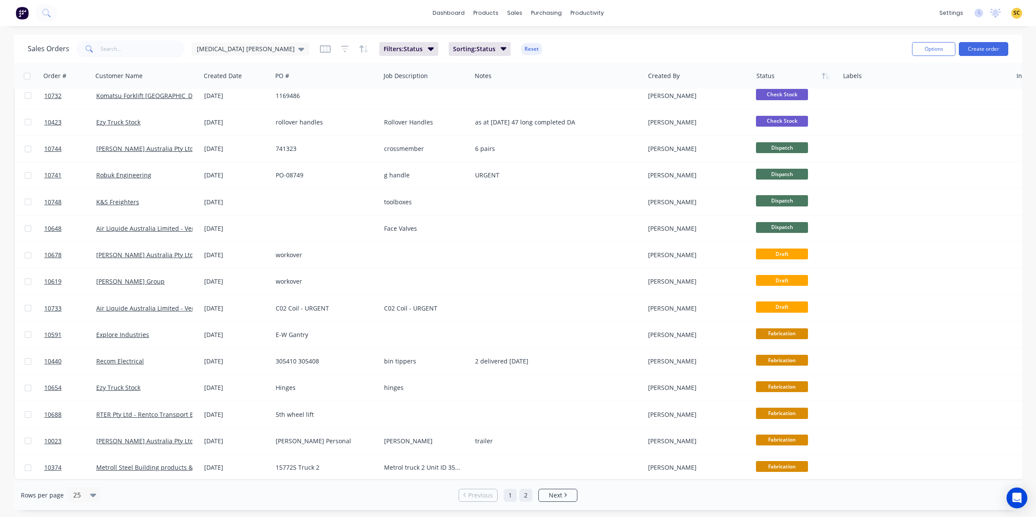
click at [525, 495] on link "2" at bounding box center [525, 494] width 13 height 13
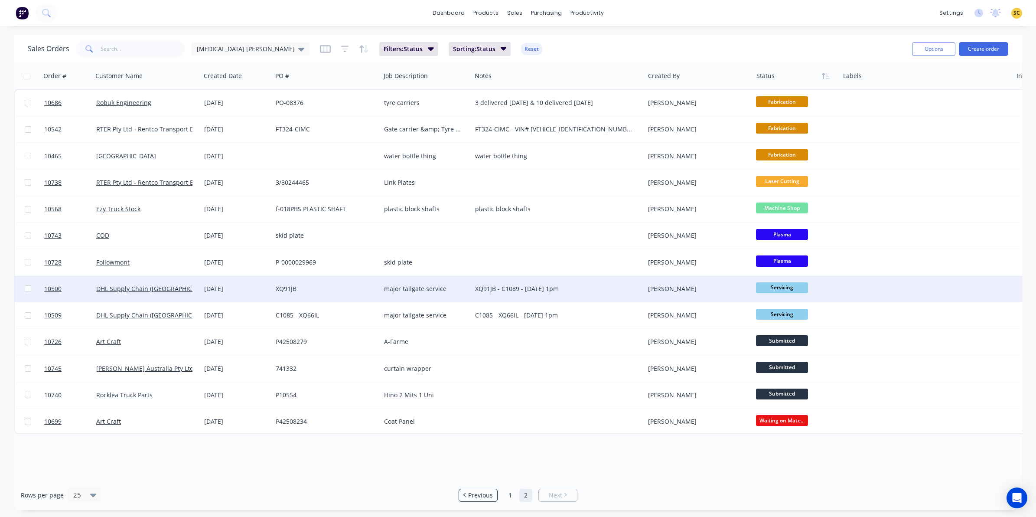
drag, startPoint x: 578, startPoint y: 287, endPoint x: 473, endPoint y: 293, distance: 105.0
click at [473, 293] on div "XQ91JB - C1089 - [DATE] 1pm" at bounding box center [557, 289] width 173 height 26
drag, startPoint x: 563, startPoint y: 286, endPoint x: 461, endPoint y: 299, distance: 102.6
click at [461, 299] on div "10500 DHL Supply Chain ([GEOGRAPHIC_DATA]) Pty Lt [DATE] XQ91JB major tailgate …" at bounding box center [584, 289] width 1138 height 26
copy div "XQ91JB - C1089 - [DATE] 1pm"
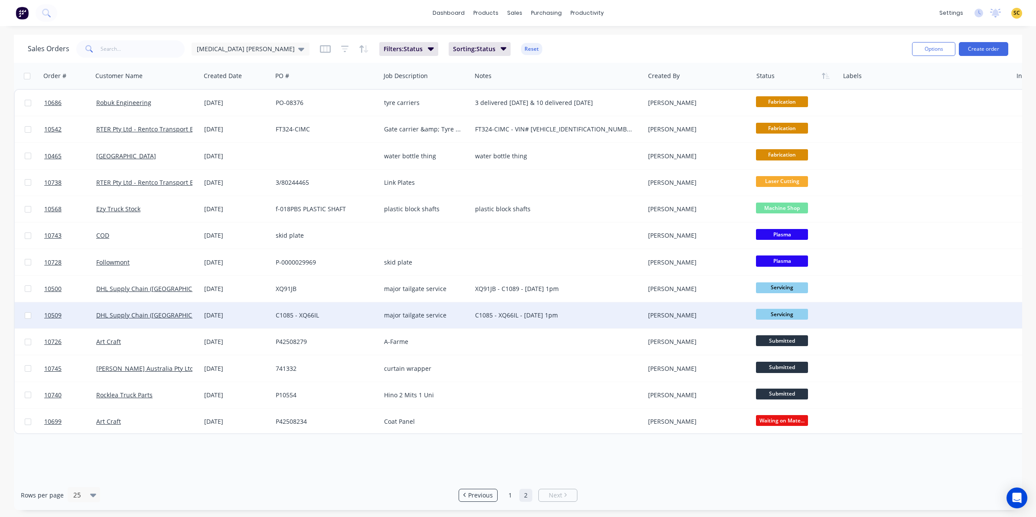
click at [570, 314] on div "C1085 - XQ66IL - [DATE] 1pm" at bounding box center [554, 315] width 158 height 9
drag, startPoint x: 571, startPoint y: 310, endPoint x: 431, endPoint y: 307, distance: 140.0
click at [432, 307] on div "10509 DHL Supply Chain ([GEOGRAPHIC_DATA]) Pty Lt [DATE] C1085 - XQ66IL major t…" at bounding box center [584, 315] width 1138 height 26
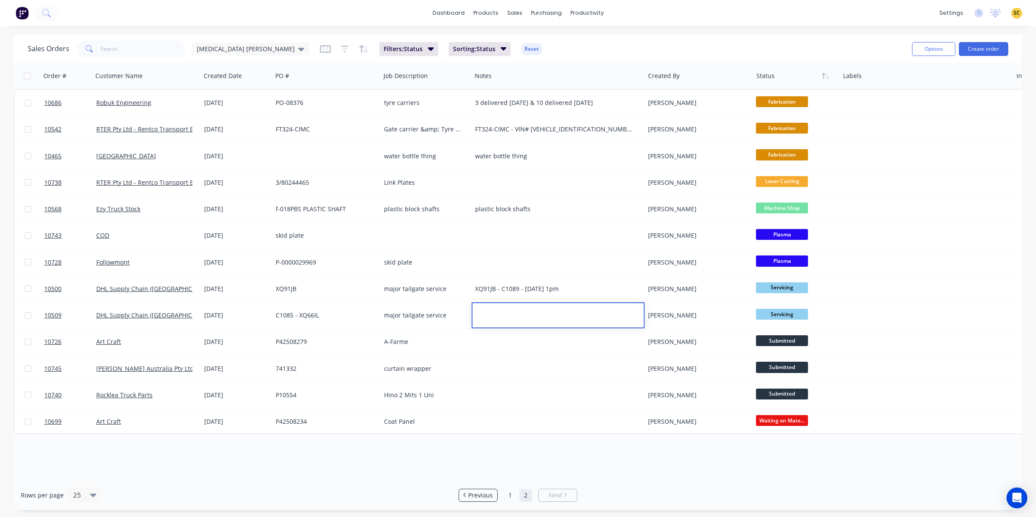
click at [561, 436] on div "Order # Customer Name Created Date PO # Job Description Notes Created By Status…" at bounding box center [518, 271] width 1008 height 417
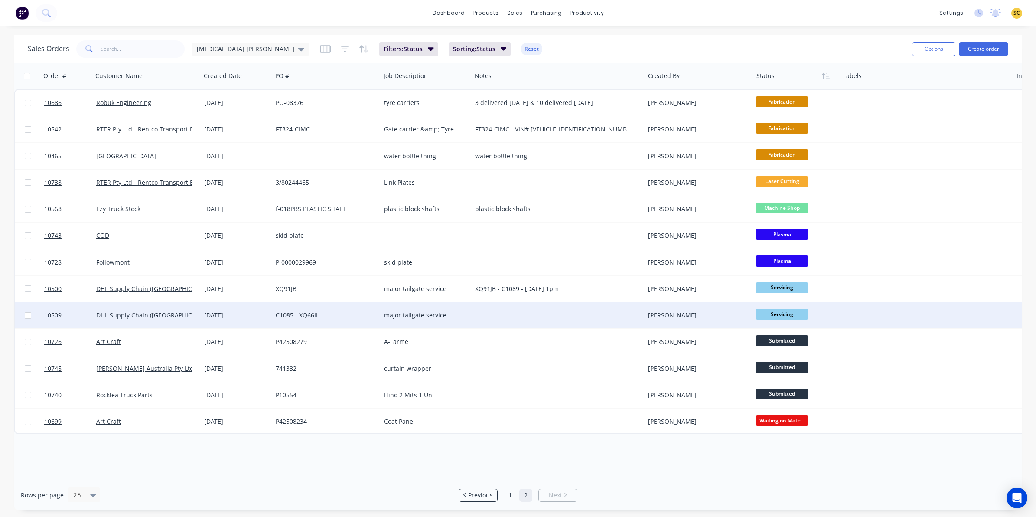
click at [447, 325] on div "major tailgate service" at bounding box center [425, 315] width 91 height 26
drag, startPoint x: 523, startPoint y: 313, endPoint x: 595, endPoint y: 302, distance: 72.5
click at [525, 313] on div at bounding box center [557, 315] width 173 height 26
click at [673, 317] on div "[PERSON_NAME]" at bounding box center [696, 315] width 96 height 9
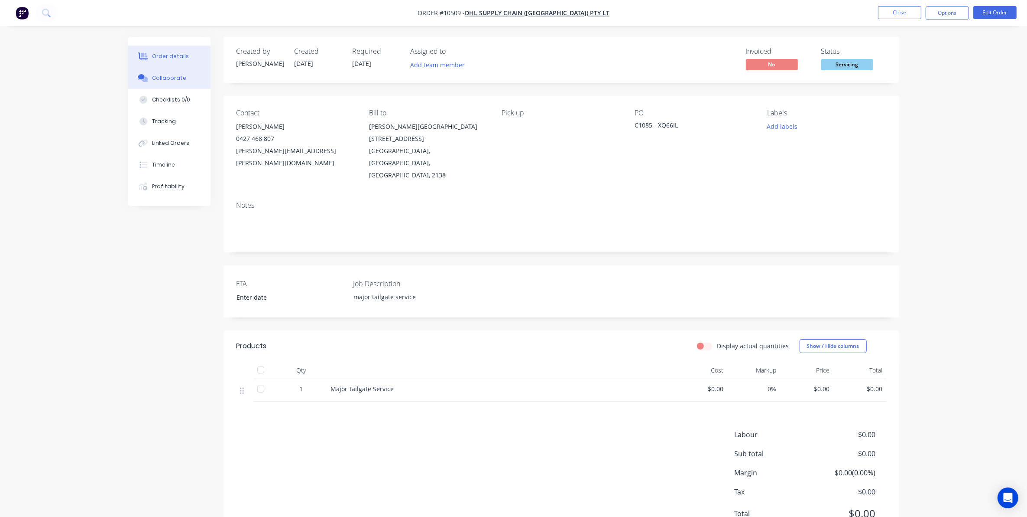
click at [163, 72] on button "Collaborate" at bounding box center [169, 78] width 82 height 22
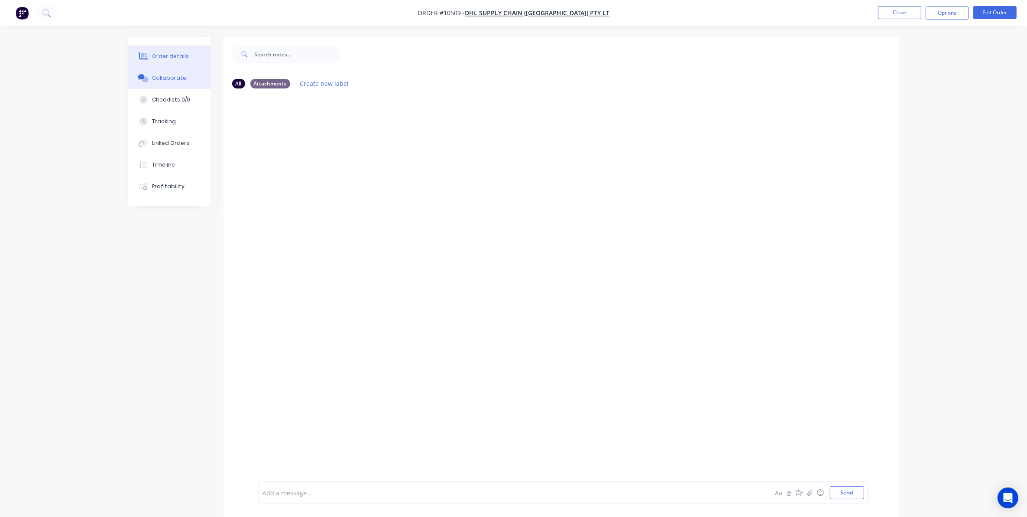
click at [163, 59] on div "Order details" at bounding box center [170, 56] width 37 height 8
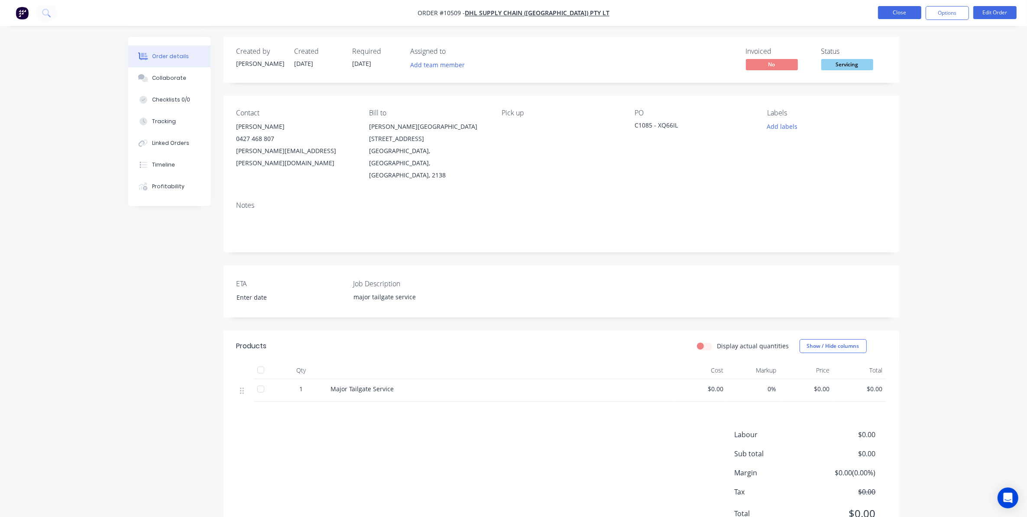
click at [902, 10] on button "Close" at bounding box center [899, 12] width 43 height 13
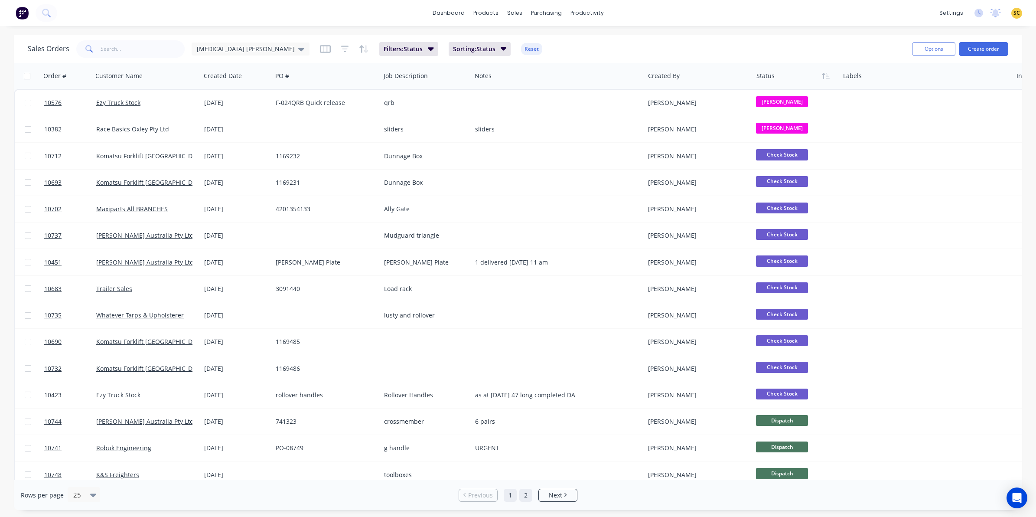
click at [530, 499] on link "2" at bounding box center [525, 494] width 13 height 13
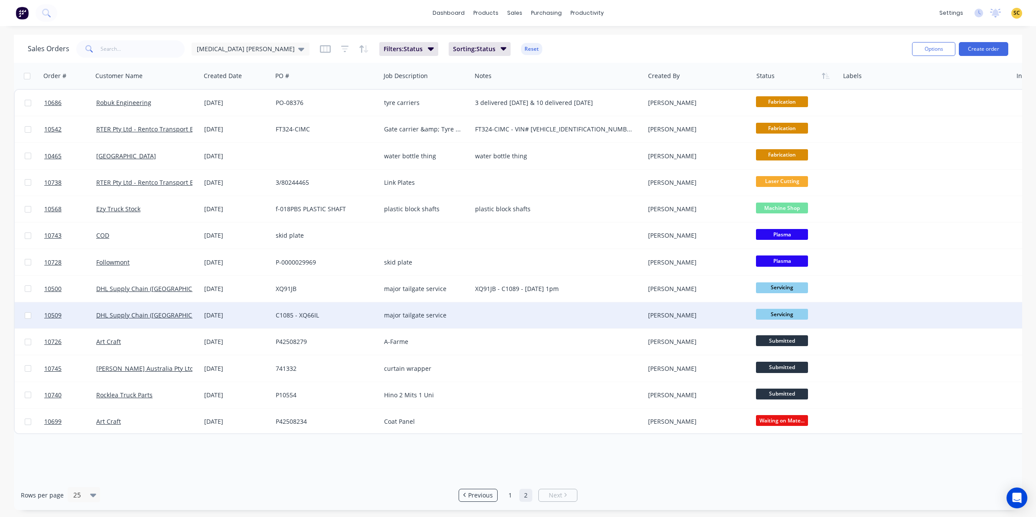
drag, startPoint x: 328, startPoint y: 313, endPoint x: 230, endPoint y: 324, distance: 98.1
click at [230, 324] on div "10509 DHL Supply Chain ([GEOGRAPHIC_DATA]) Pty Lt [DATE] C1085 - XQ66IL major t…" at bounding box center [584, 315] width 1138 height 26
drag, startPoint x: 230, startPoint y: 324, endPoint x: 315, endPoint y: 323, distance: 84.9
click at [315, 323] on div "C1085 - XQ66IL" at bounding box center [326, 315] width 108 height 26
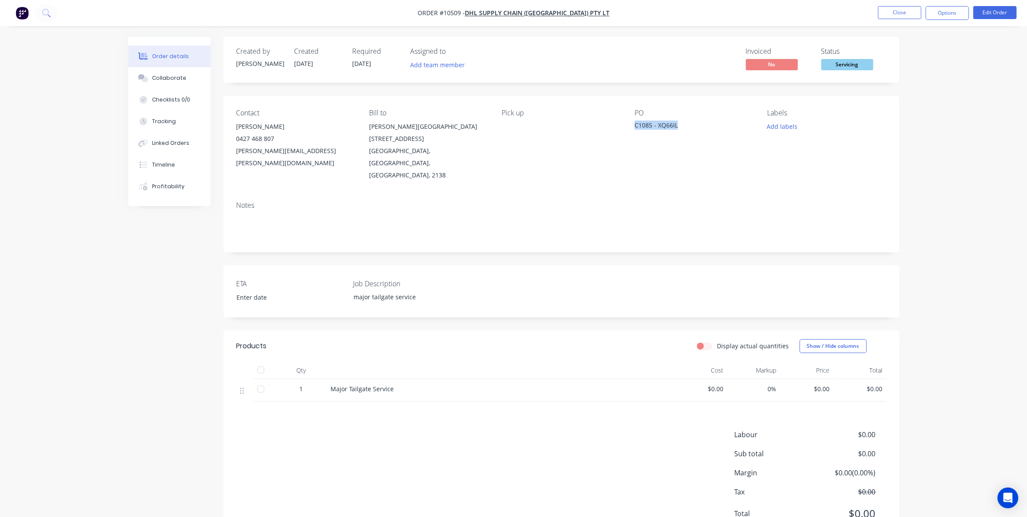
drag, startPoint x: 683, startPoint y: 128, endPoint x: 633, endPoint y: 140, distance: 50.8
click at [633, 140] on div "Contact [PERSON_NAME] [PHONE_NUMBER] [PERSON_NAME][EMAIL_ADDRESS][PERSON_NAME][…" at bounding box center [562, 145] width 676 height 98
copy div "C1085 - XQ66IL"
click at [888, 16] on button "Close" at bounding box center [899, 12] width 43 height 13
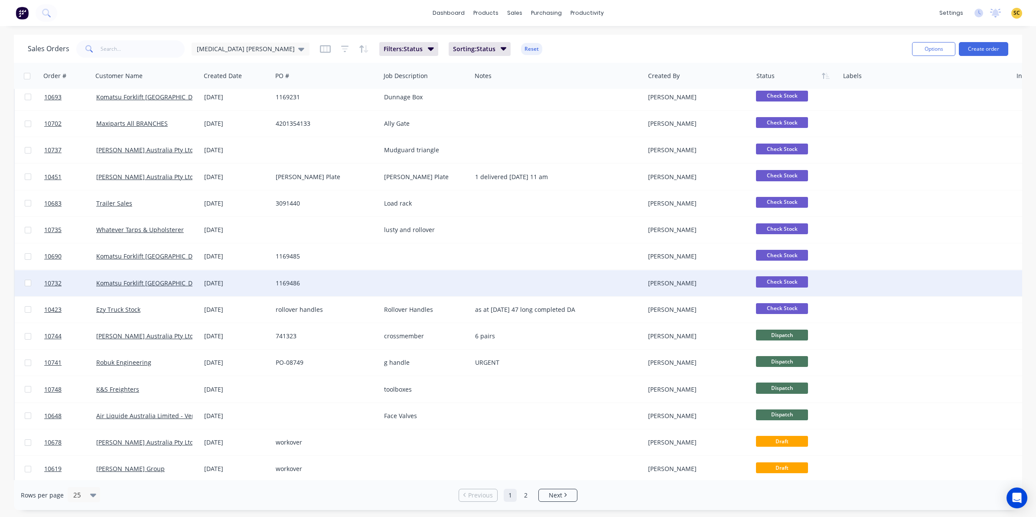
scroll to position [108, 0]
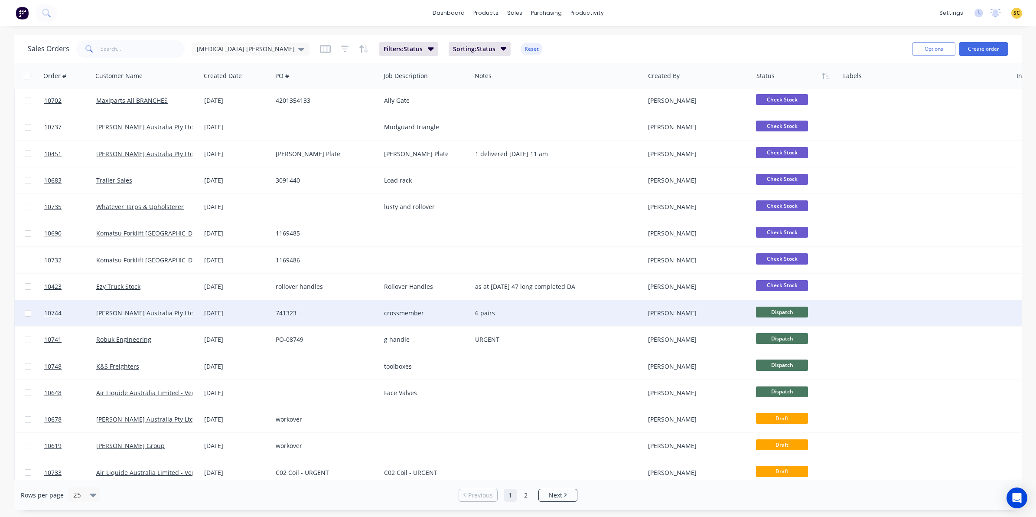
click at [787, 313] on span "Dispatch" at bounding box center [782, 311] width 52 height 11
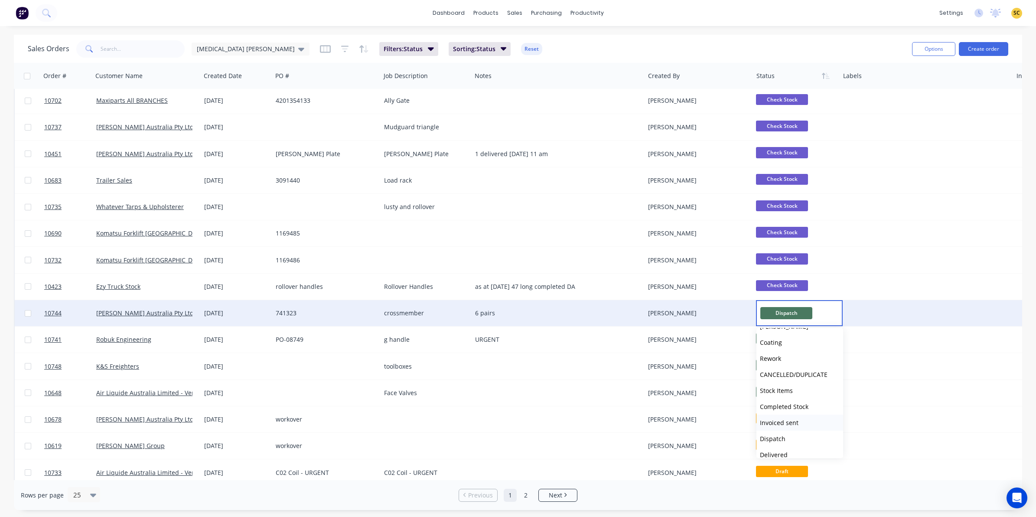
scroll to position [213, 0]
click at [783, 431] on span "Delivered" at bounding box center [774, 430] width 28 height 8
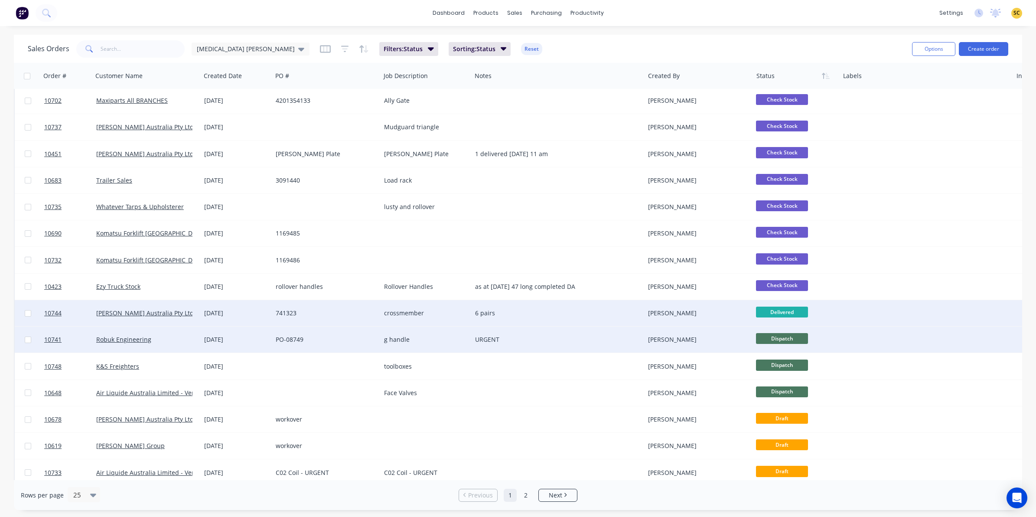
click at [782, 337] on span "Dispatch" at bounding box center [782, 338] width 52 height 11
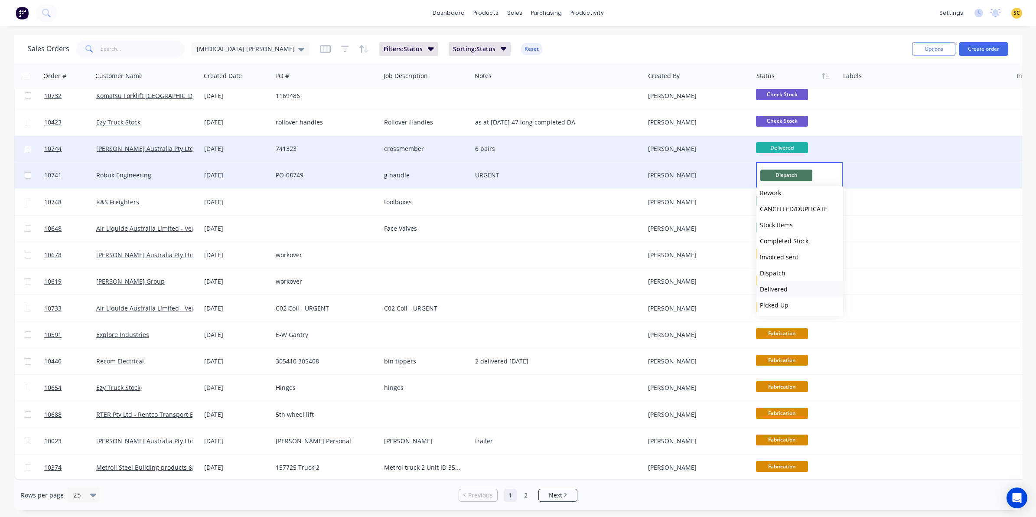
click at [790, 286] on button "Delivered" at bounding box center [799, 289] width 87 height 16
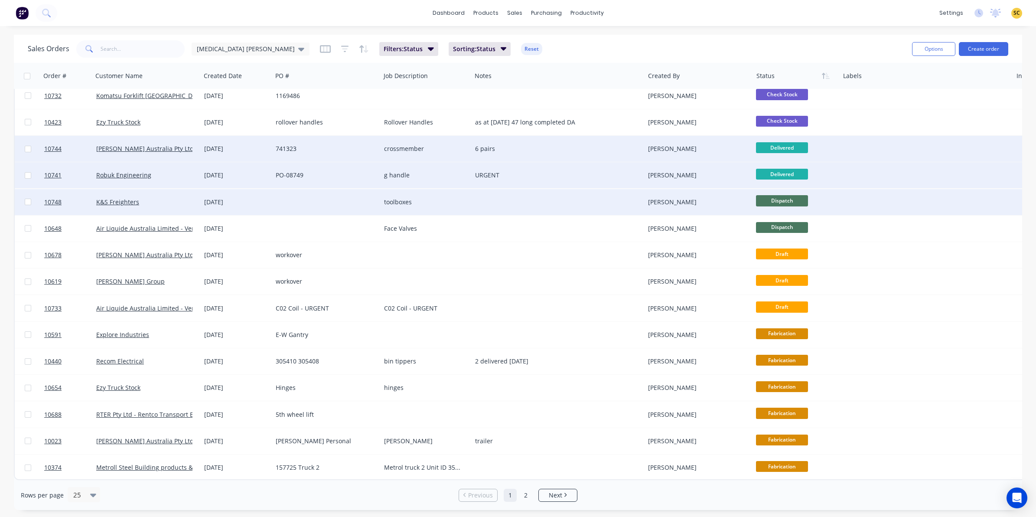
click at [783, 196] on span "Dispatch" at bounding box center [782, 200] width 52 height 11
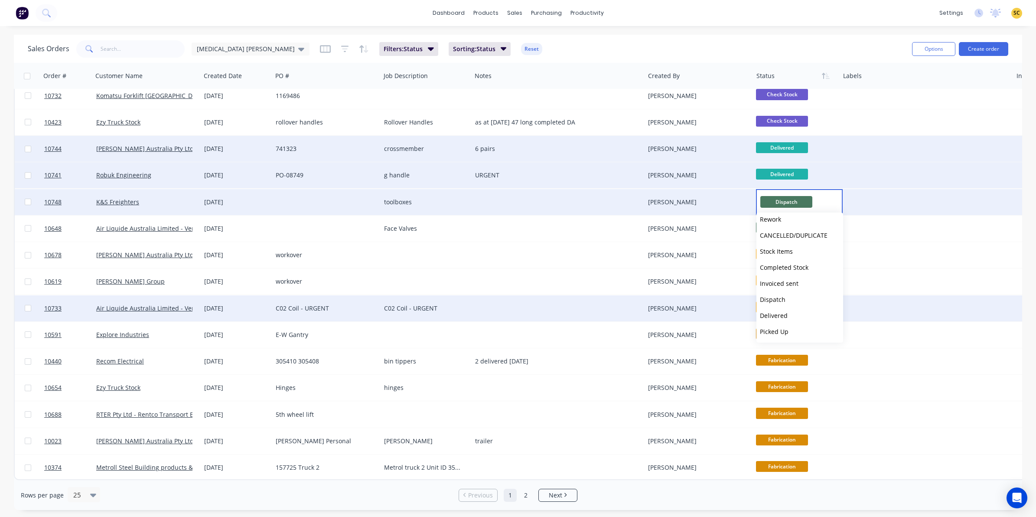
drag, startPoint x: 780, startPoint y: 312, endPoint x: 777, endPoint y: 306, distance: 8.0
click at [780, 313] on span "Delivered" at bounding box center [774, 315] width 28 height 8
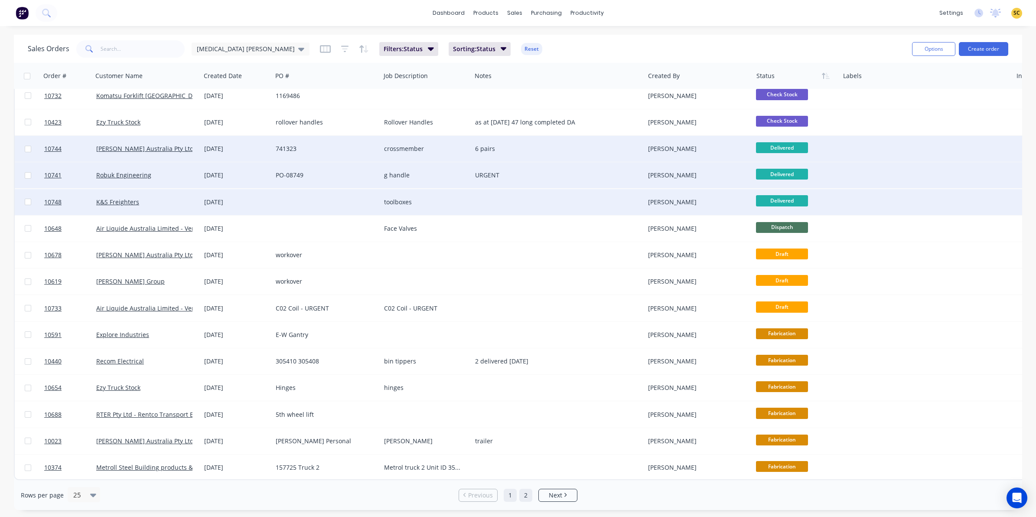
click at [525, 495] on link "2" at bounding box center [525, 494] width 13 height 13
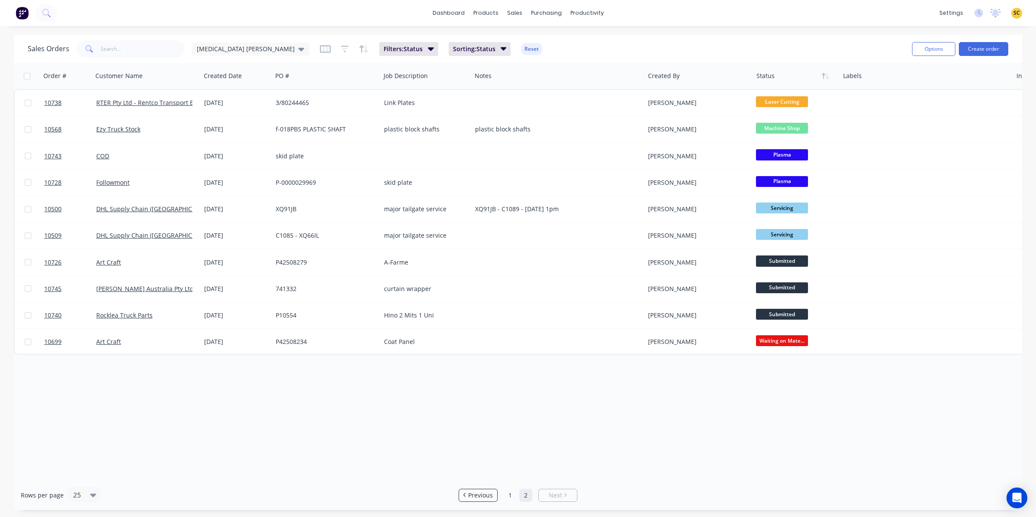
scroll to position [0, 0]
click at [507, 496] on link "1" at bounding box center [510, 494] width 13 height 13
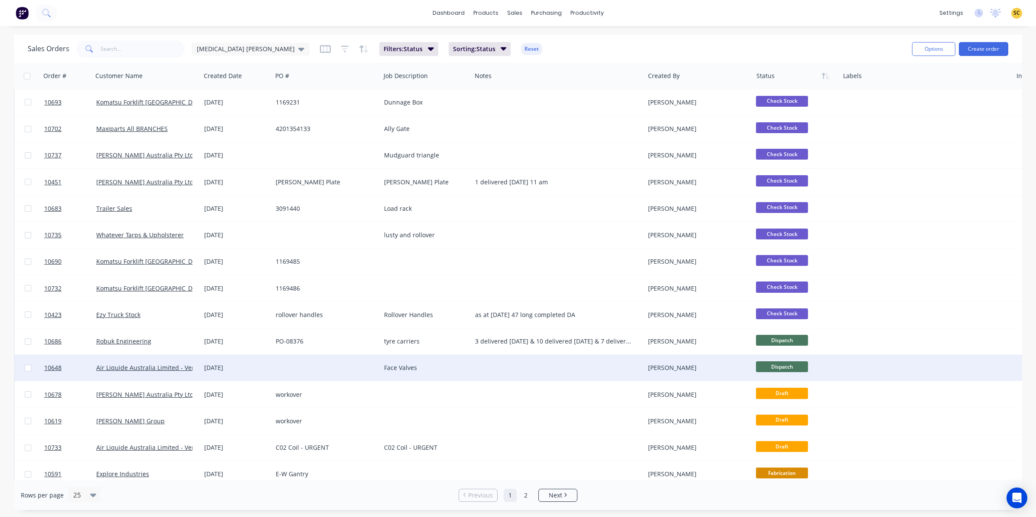
scroll to position [108, 0]
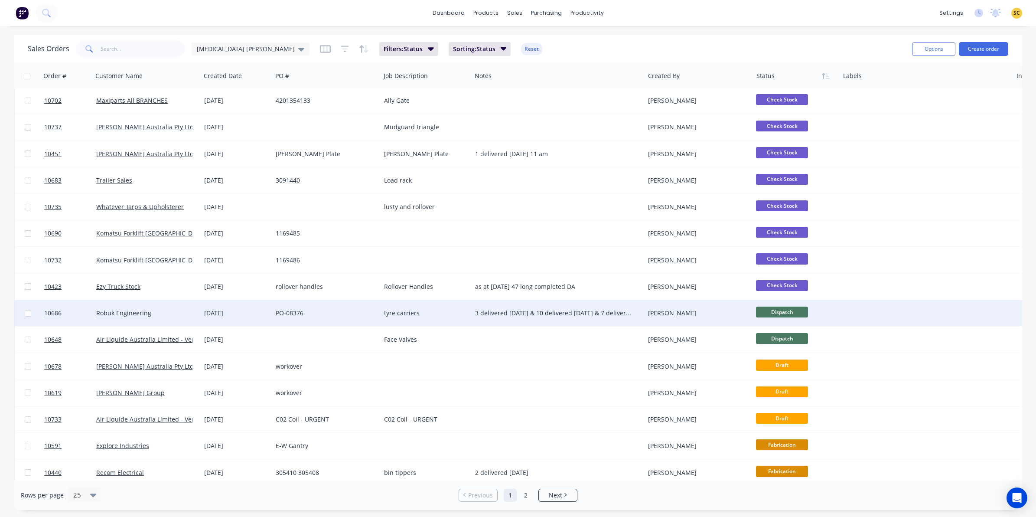
click at [778, 313] on span "Dispatch" at bounding box center [782, 311] width 52 height 11
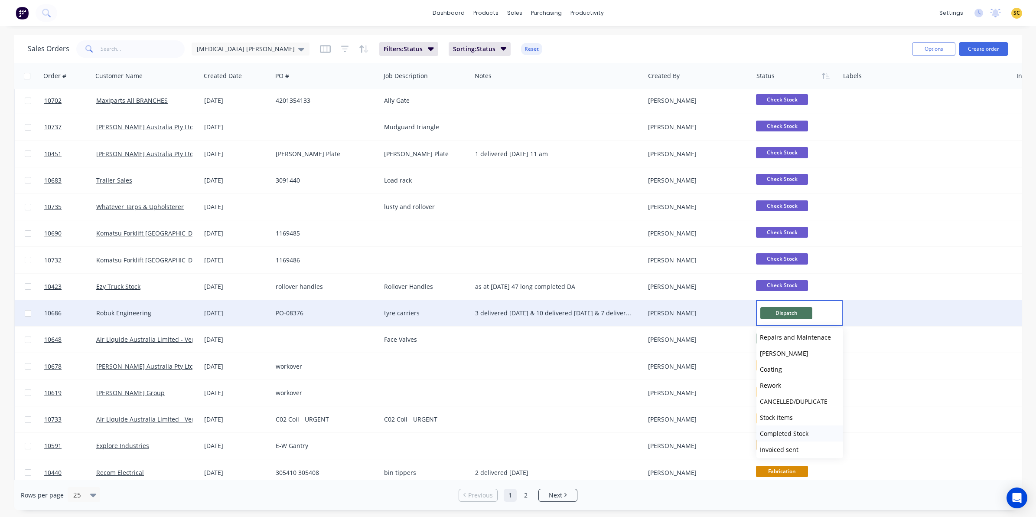
scroll to position [213, 0]
click at [783, 427] on span "Delivered" at bounding box center [774, 430] width 28 height 8
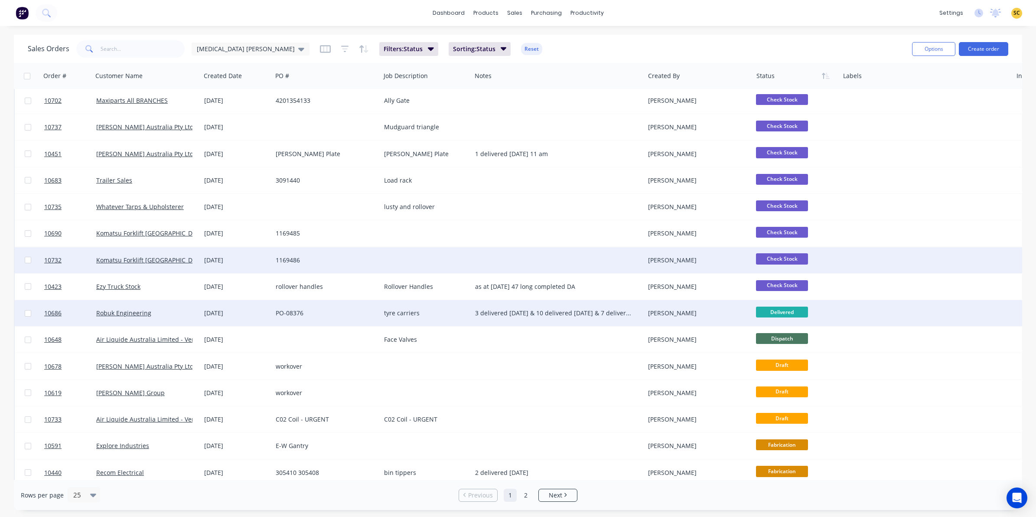
click at [916, 267] on div at bounding box center [925, 260] width 173 height 26
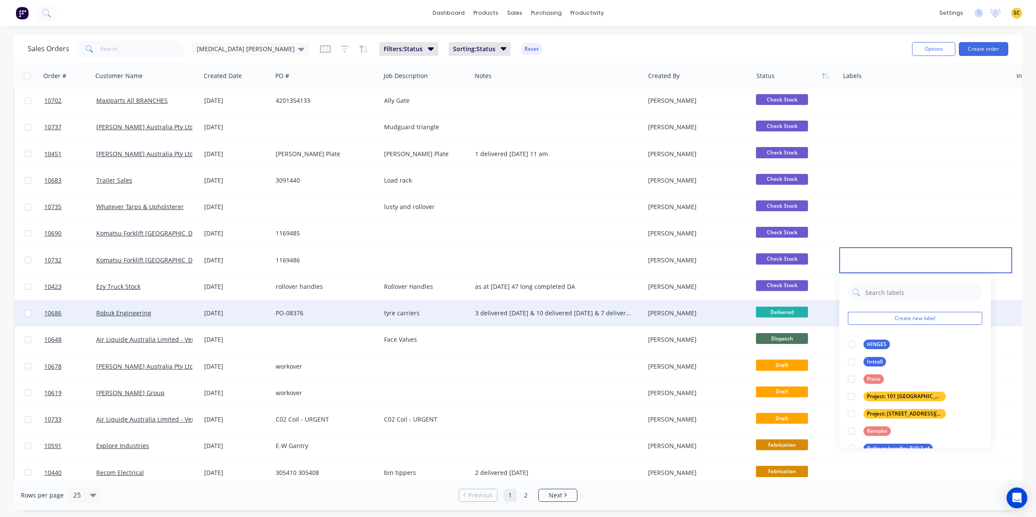
click at [832, 58] on div "Sales Orders [MEDICAL_DATA] [PERSON_NAME] Filters: Status Sorting: Status Reset" at bounding box center [466, 48] width 877 height 21
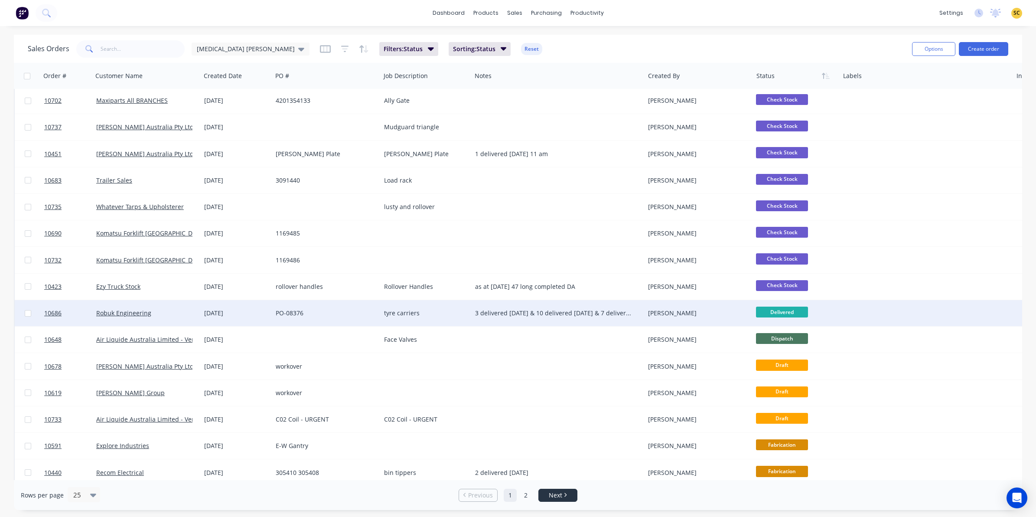
click at [543, 496] on link "Next" at bounding box center [558, 495] width 38 height 9
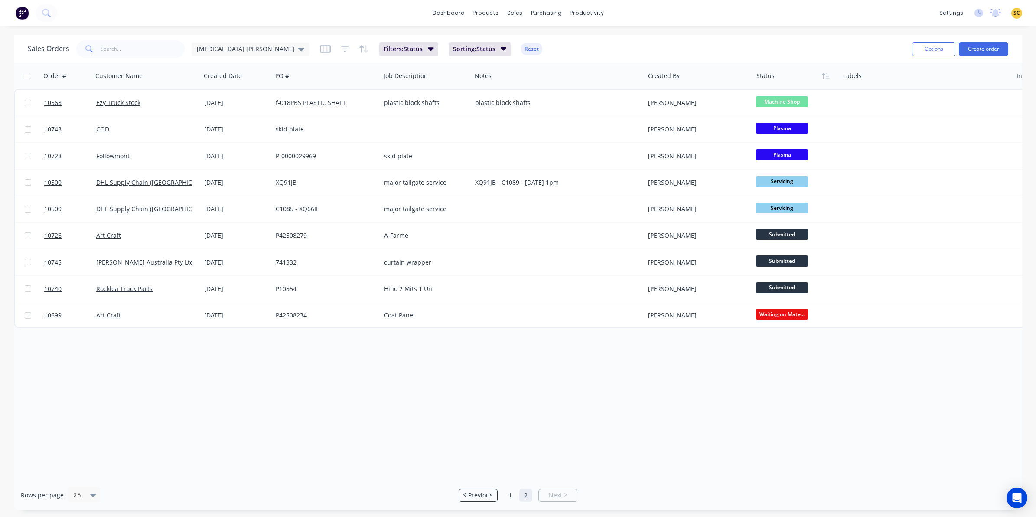
scroll to position [0, 0]
click at [481, 495] on span "Previous" at bounding box center [480, 495] width 25 height 9
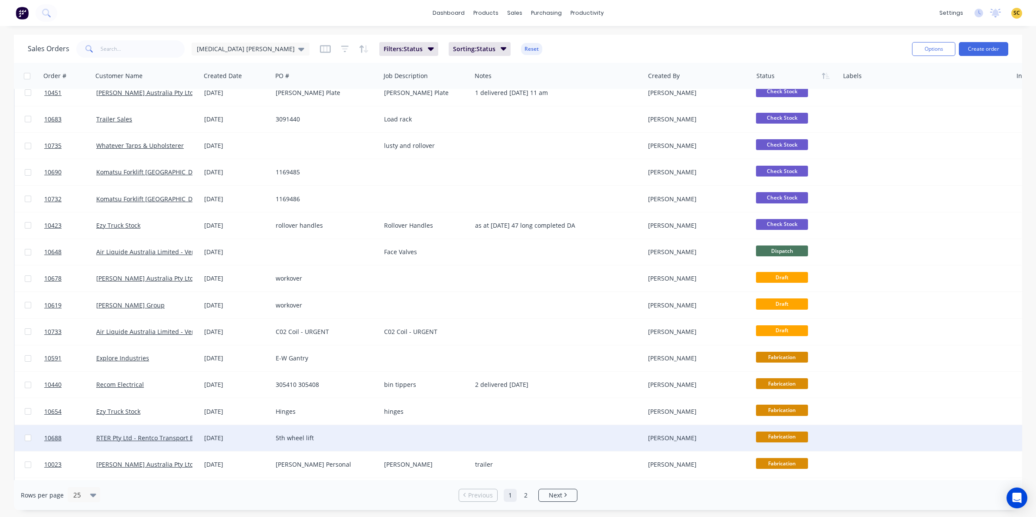
scroll to position [276, 0]
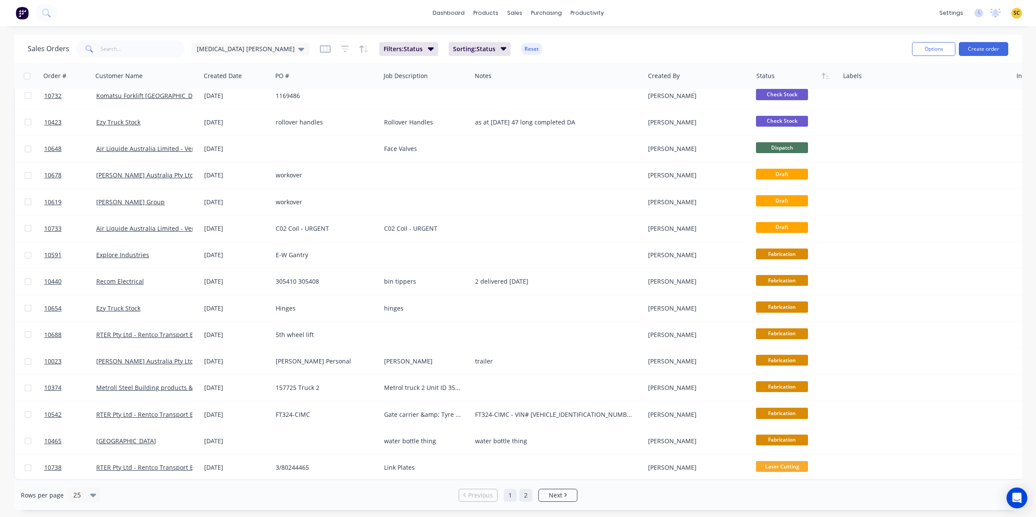
click at [527, 494] on link "2" at bounding box center [525, 494] width 13 height 13
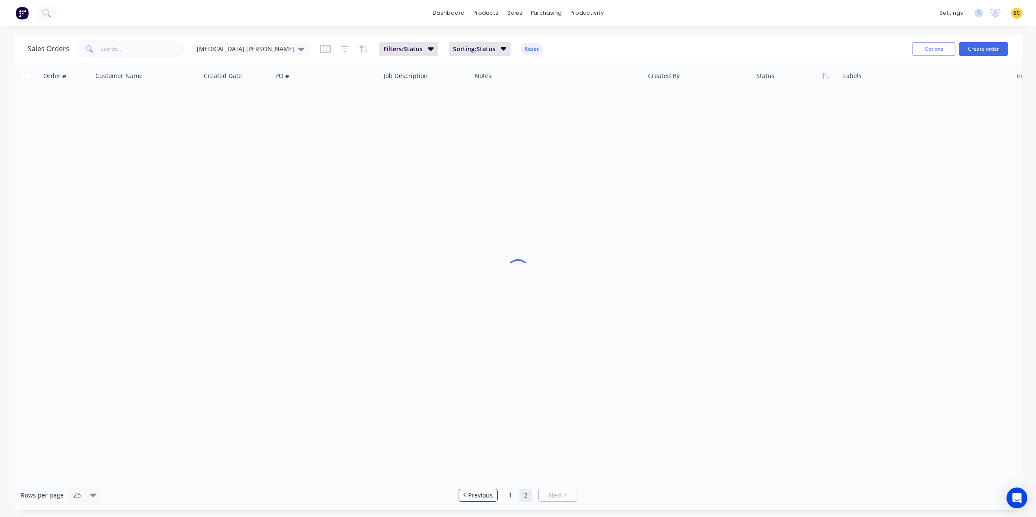
scroll to position [0, 0]
